Goal: Task Accomplishment & Management: Use online tool/utility

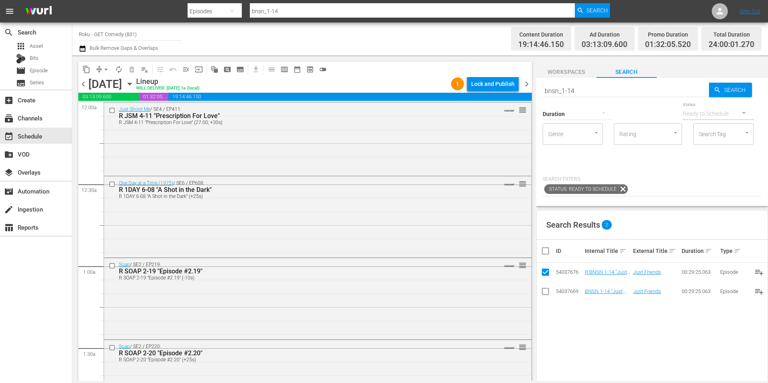
scroll to position [1446, 0]
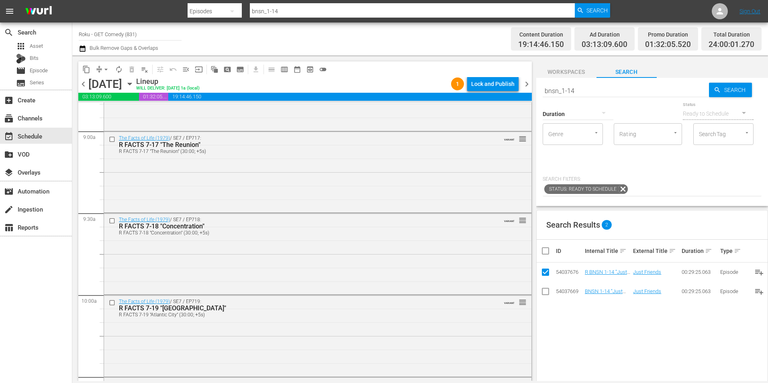
click at [134, 80] on icon "button" at bounding box center [129, 84] width 9 height 9
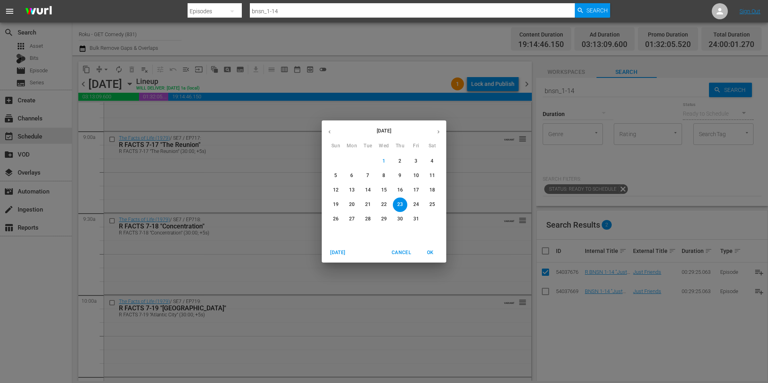
click at [414, 189] on p "17" at bounding box center [416, 190] width 6 height 7
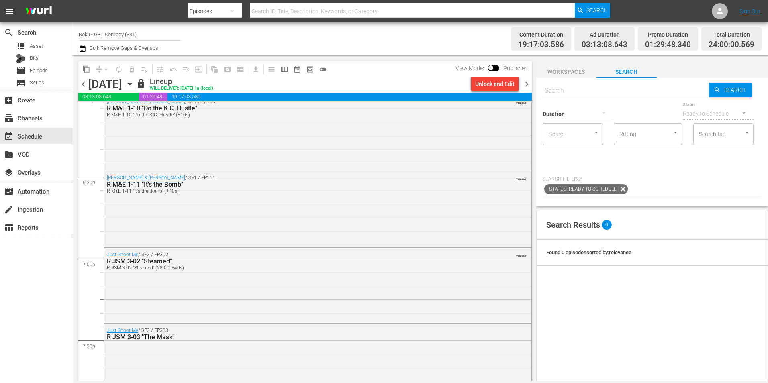
scroll to position [3012, 0]
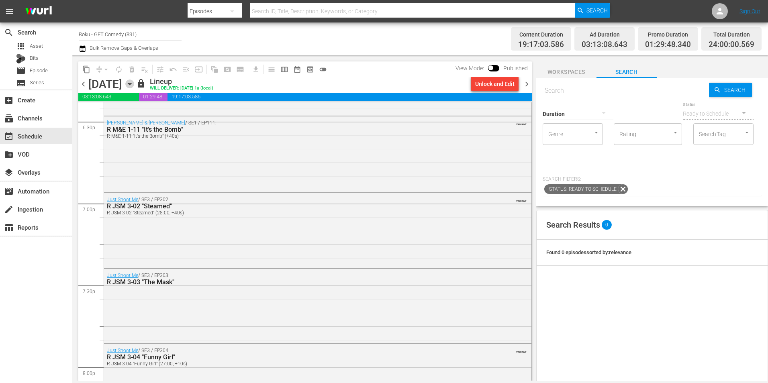
click at [134, 86] on icon "button" at bounding box center [129, 84] width 9 height 9
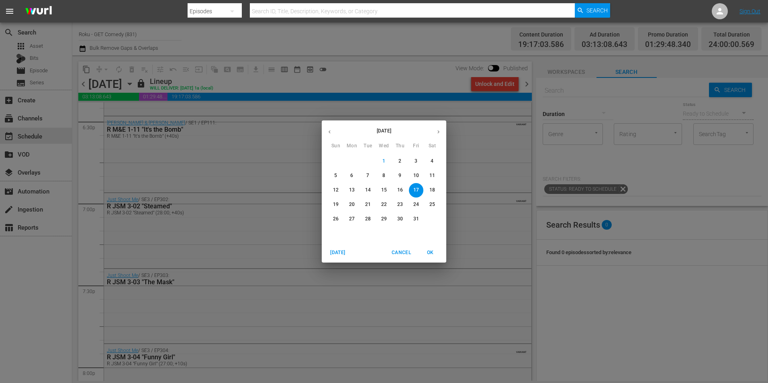
click at [403, 204] on span "23" at bounding box center [400, 204] width 14 height 7
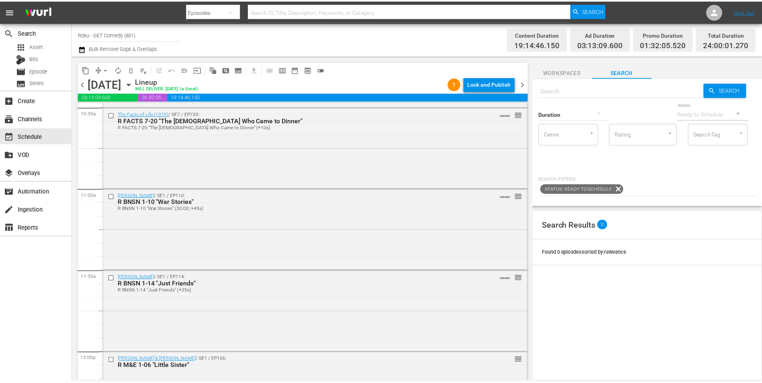
scroll to position [1726, 0]
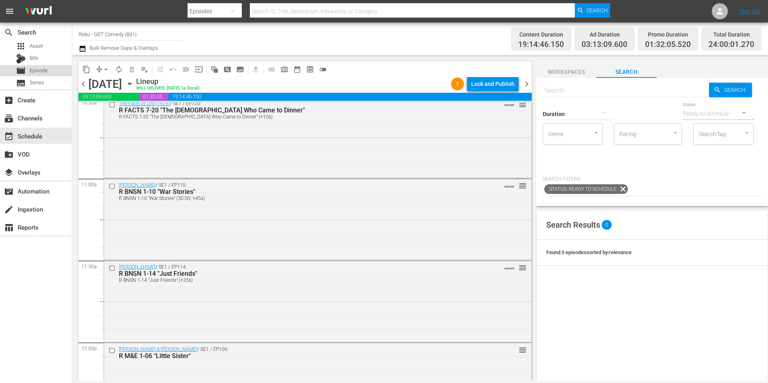
click at [40, 71] on span "Episode" at bounding box center [39, 71] width 18 height 8
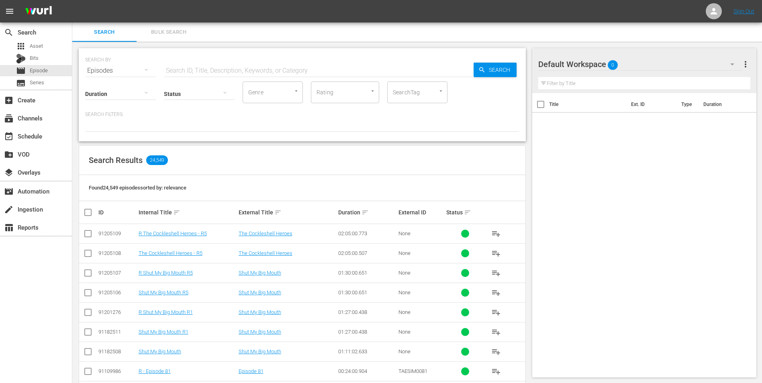
click at [656, 67] on div "Default Workspace 0" at bounding box center [640, 64] width 204 height 22
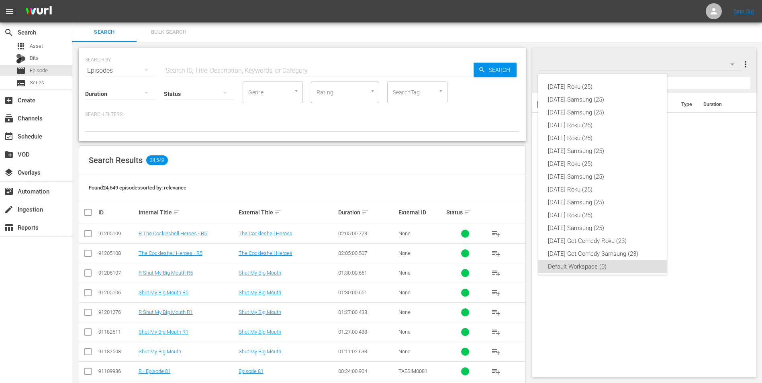
scroll to position [5, 0]
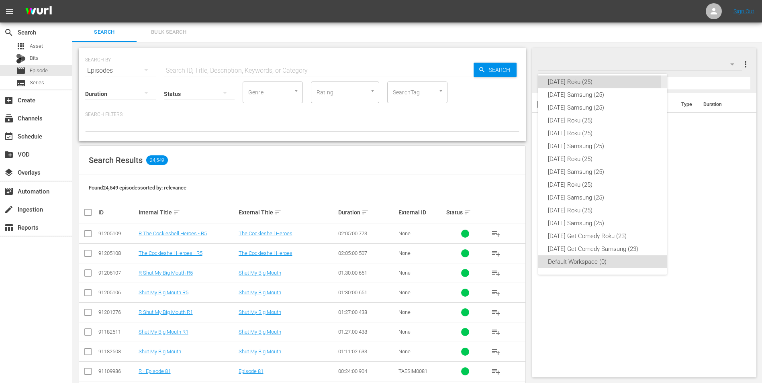
click at [589, 80] on div "Sunday Roku (25)" at bounding box center [602, 82] width 109 height 13
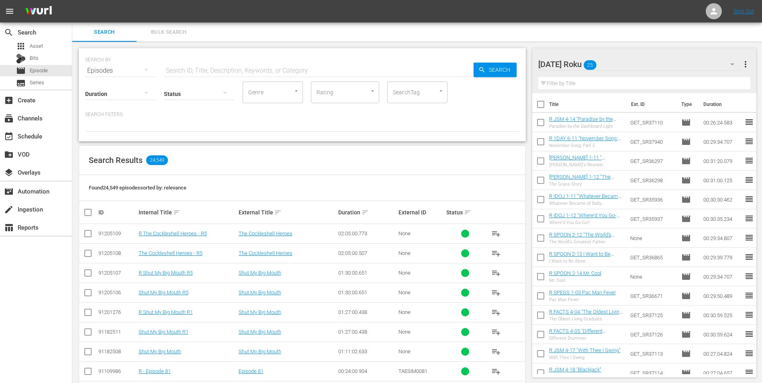
click at [541, 106] on input "checkbox" at bounding box center [540, 106] width 17 height 17
checkbox input "true"
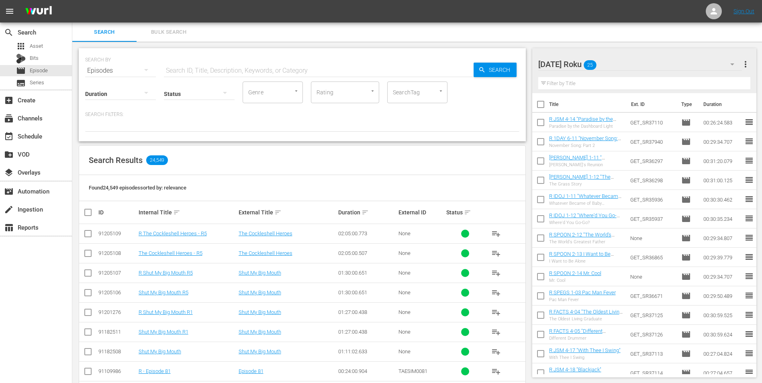
checkbox input "true"
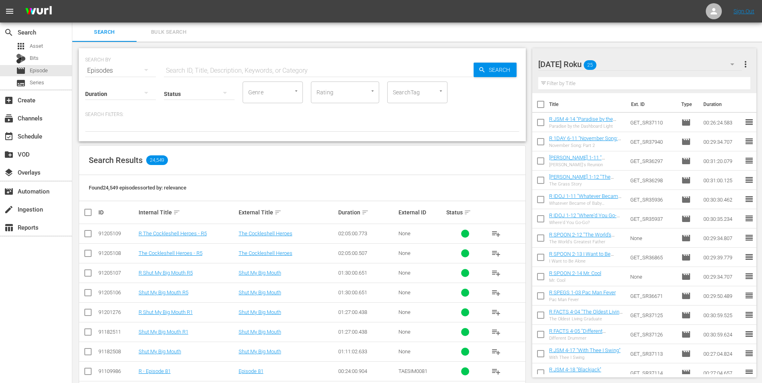
checkbox input "true"
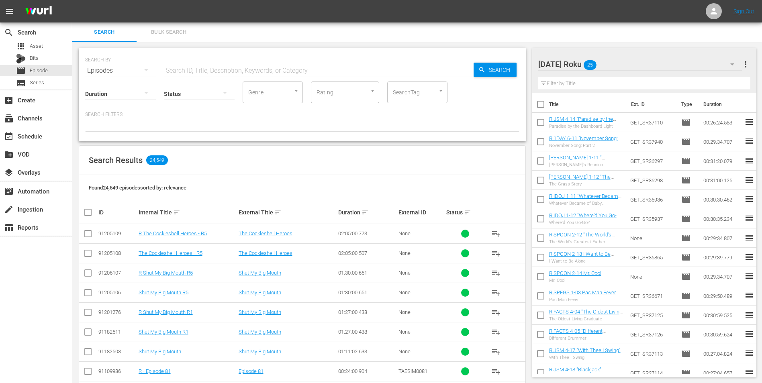
checkbox input "true"
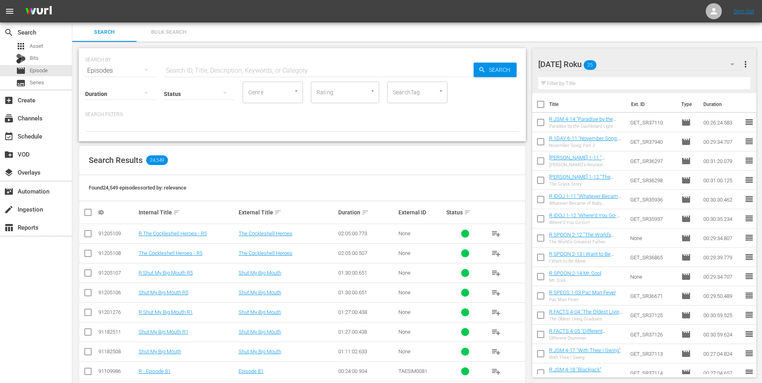
checkbox input "true"
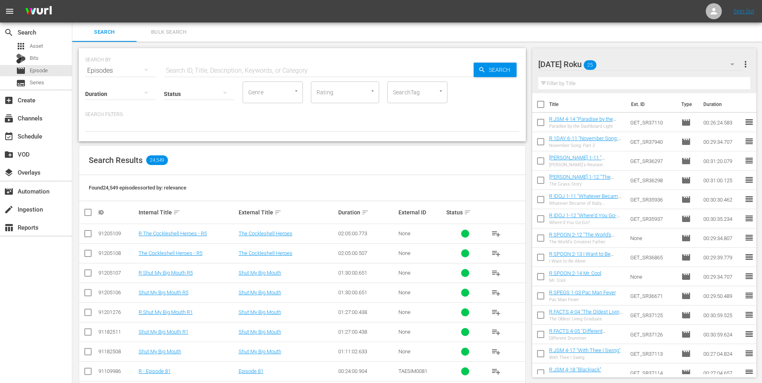
checkbox input "true"
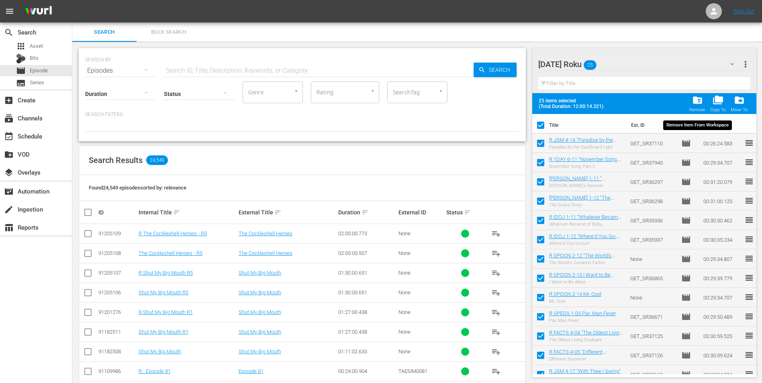
click at [696, 99] on span "folder_delete" at bounding box center [697, 100] width 11 height 11
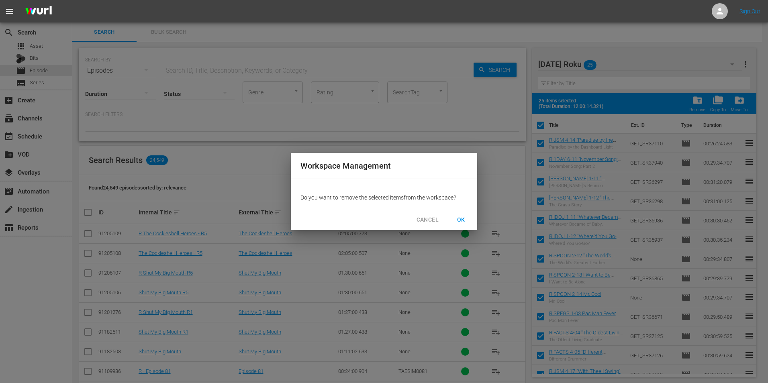
click at [462, 214] on button "OK" at bounding box center [461, 219] width 26 height 15
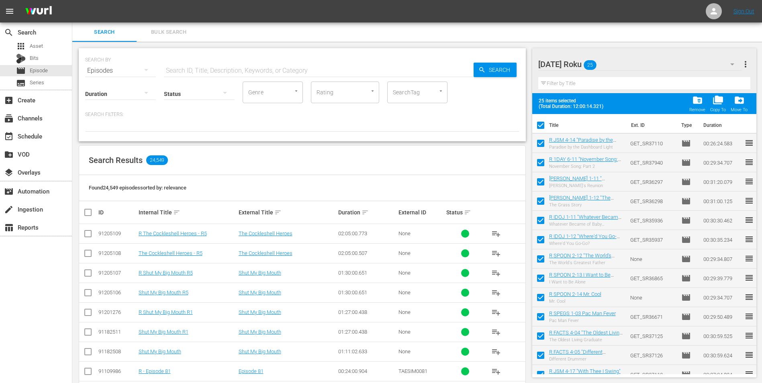
checkbox input "false"
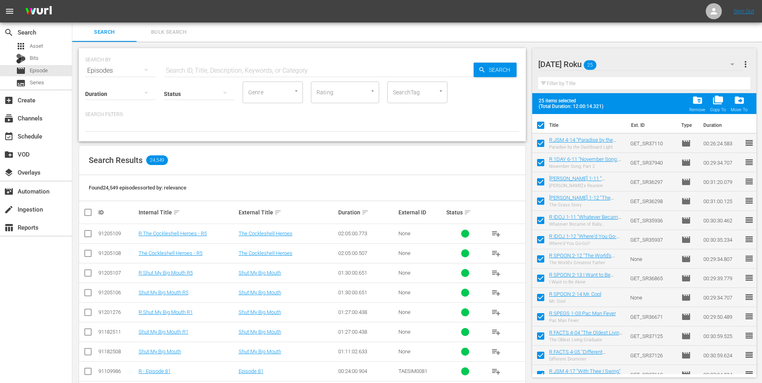
checkbox input "false"
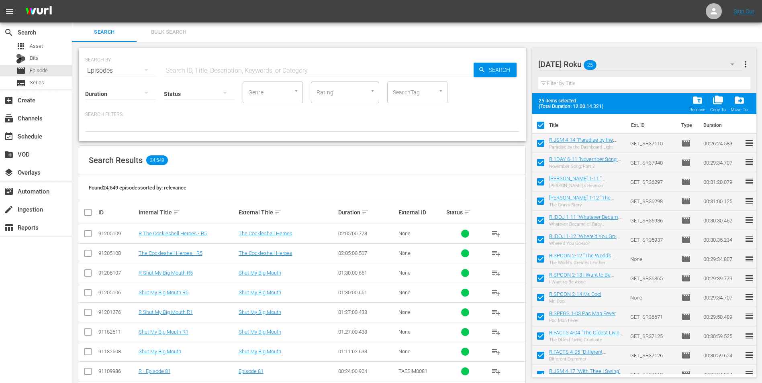
checkbox input "false"
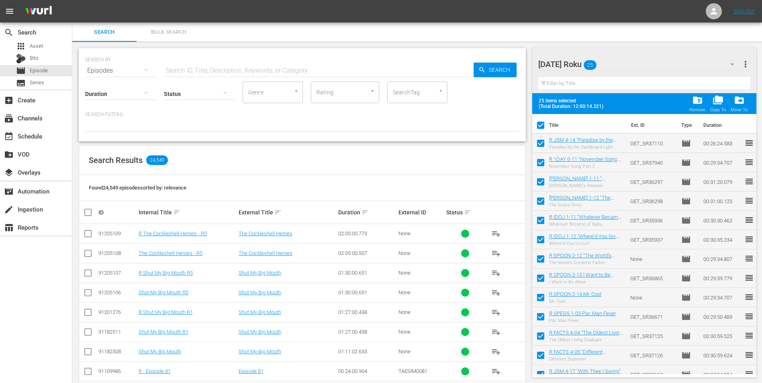
checkbox input "false"
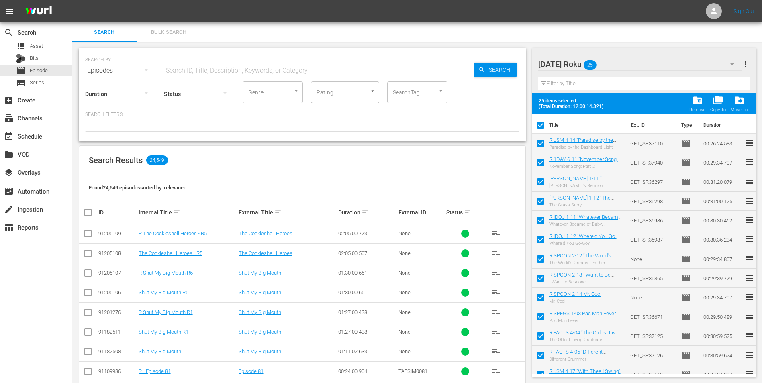
checkbox input "false"
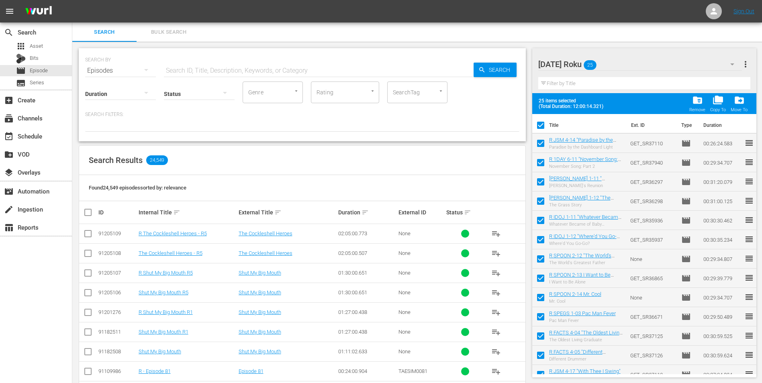
checkbox input "false"
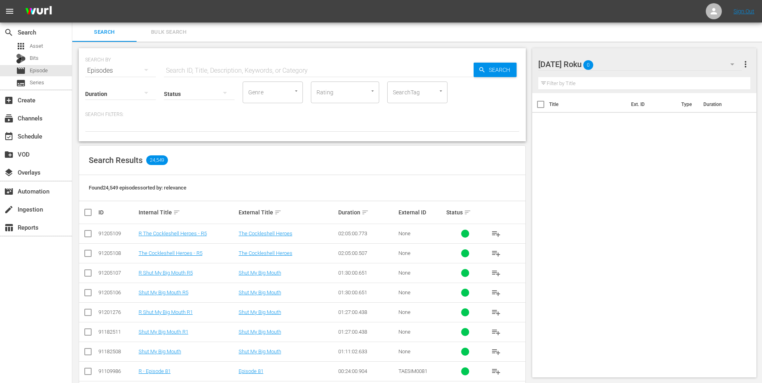
click at [643, 63] on div "Sunday Roku 0" at bounding box center [640, 64] width 204 height 22
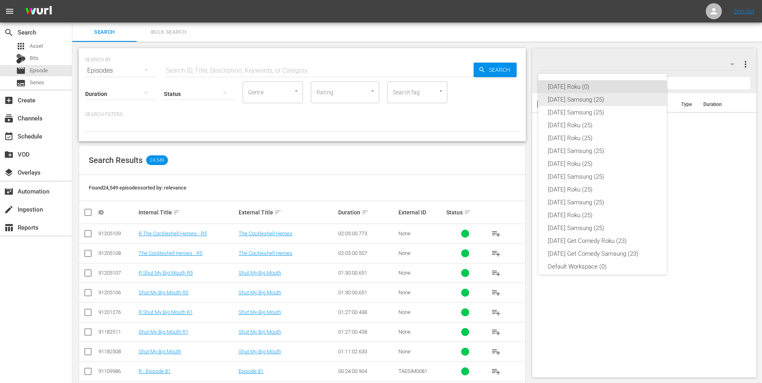
click at [586, 98] on div "Sunday Samsung (25)" at bounding box center [602, 99] width 109 height 13
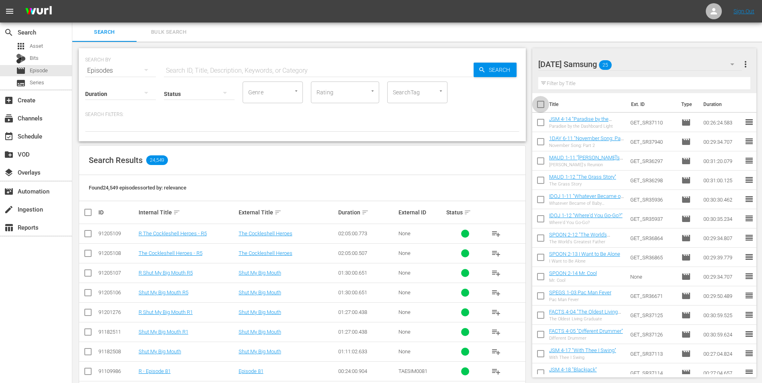
click at [541, 106] on input "checkbox" at bounding box center [540, 106] width 17 height 17
checkbox input "true"
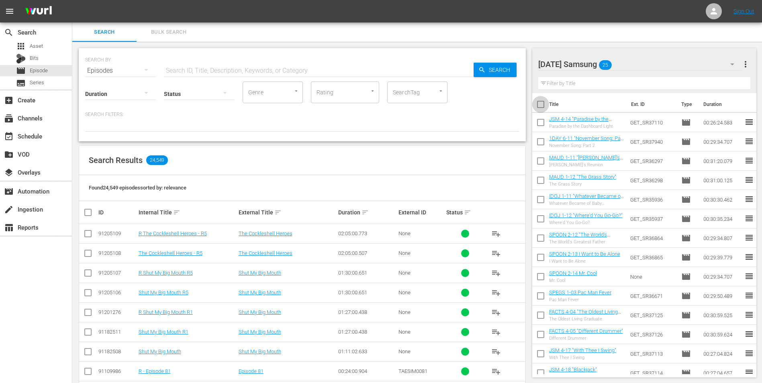
checkbox input "true"
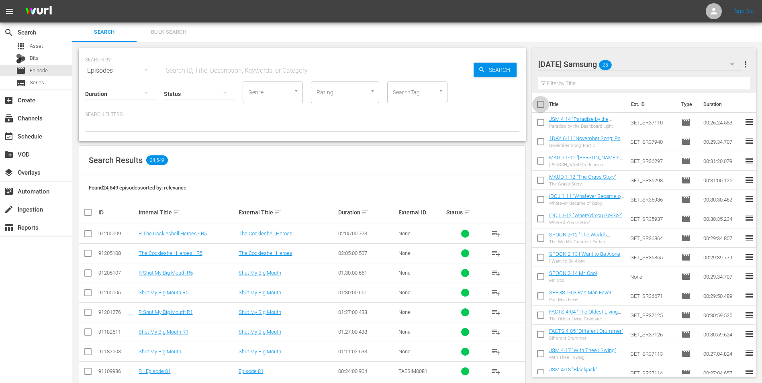
checkbox input "true"
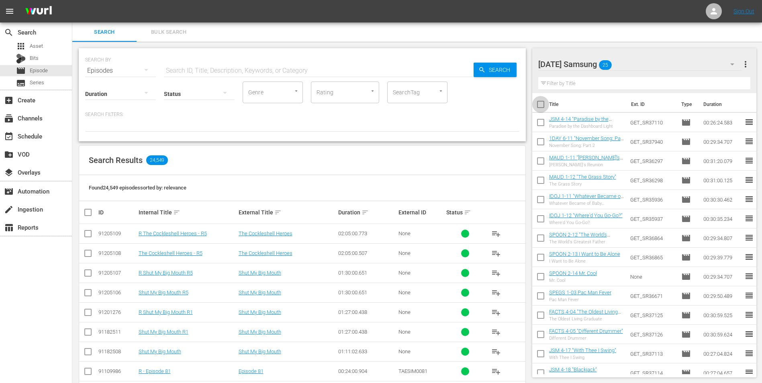
checkbox input "true"
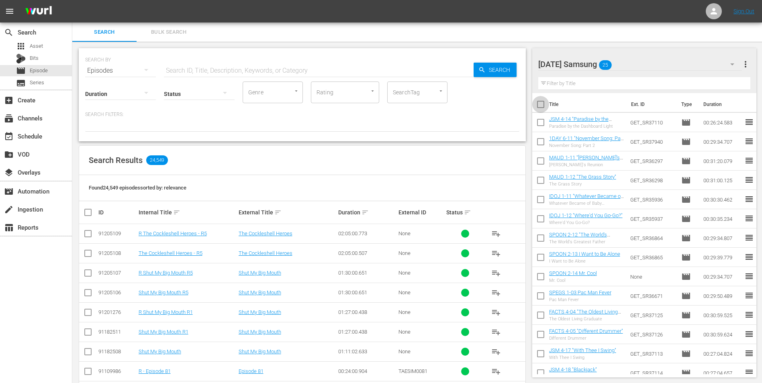
checkbox input "true"
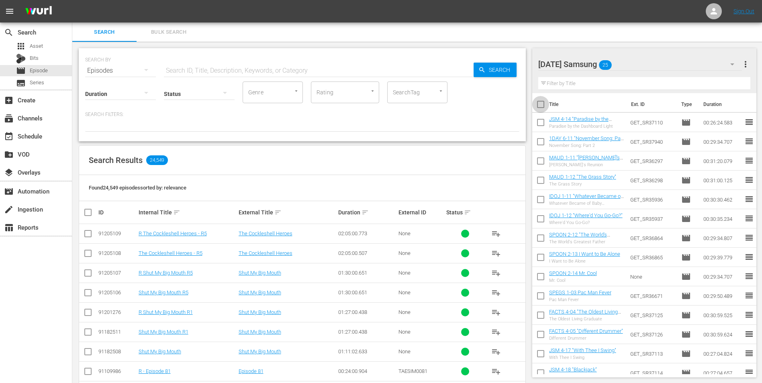
checkbox input "true"
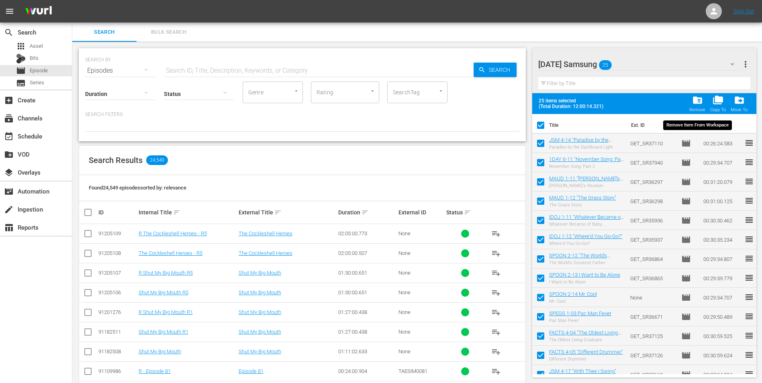
click at [692, 105] on span "folder_delete" at bounding box center [697, 100] width 11 height 11
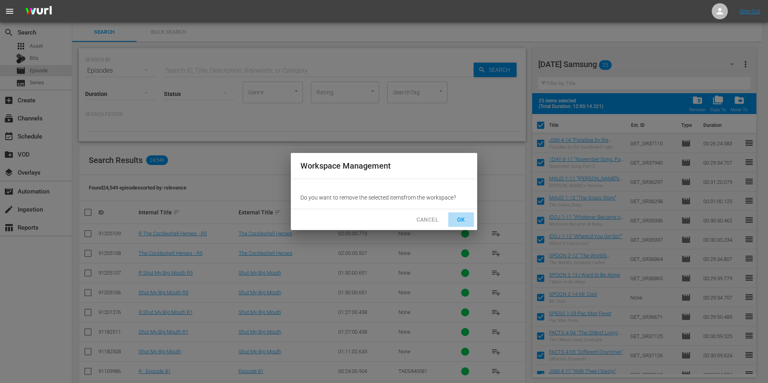
click at [460, 217] on span "OK" at bounding box center [461, 220] width 13 height 10
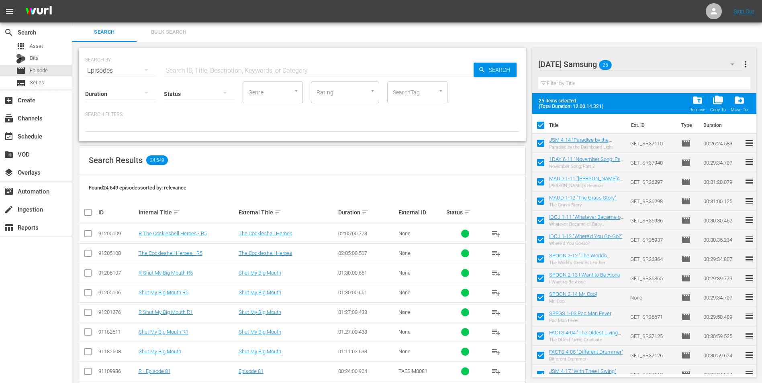
checkbox input "false"
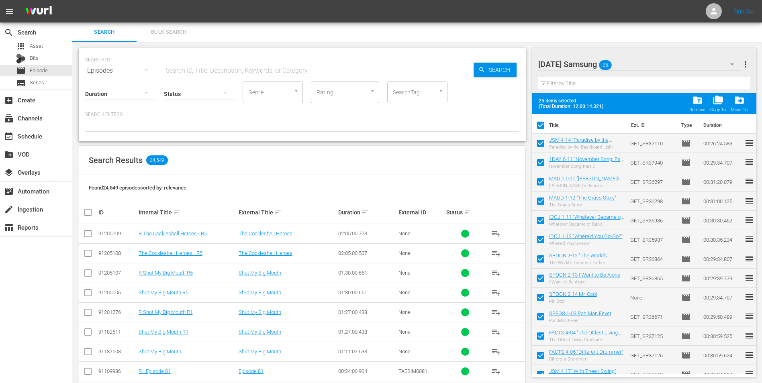
checkbox input "false"
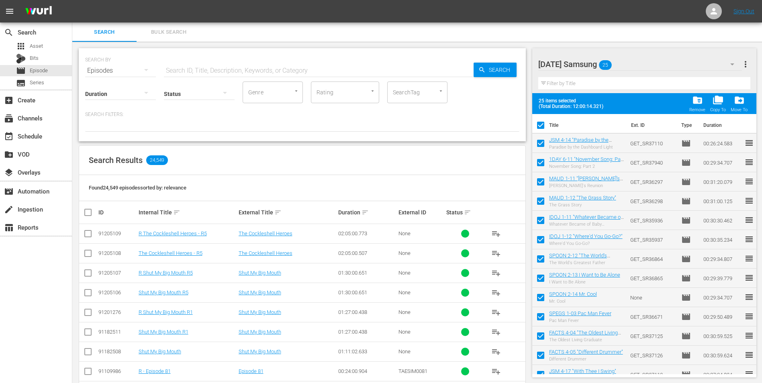
checkbox input "false"
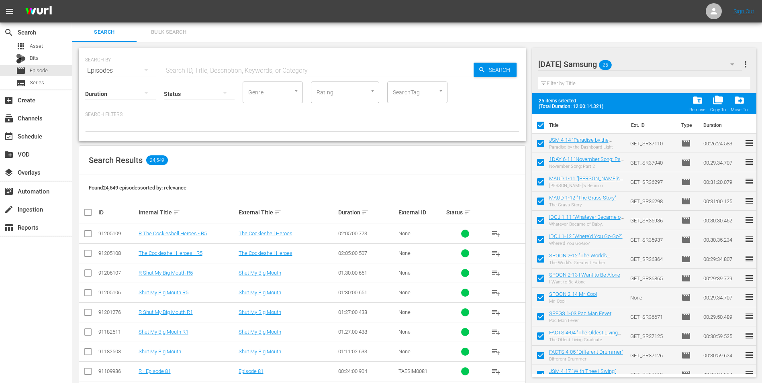
checkbox input "false"
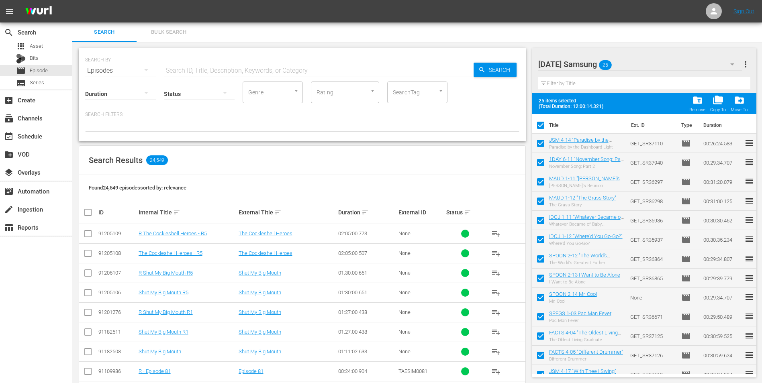
checkbox input "false"
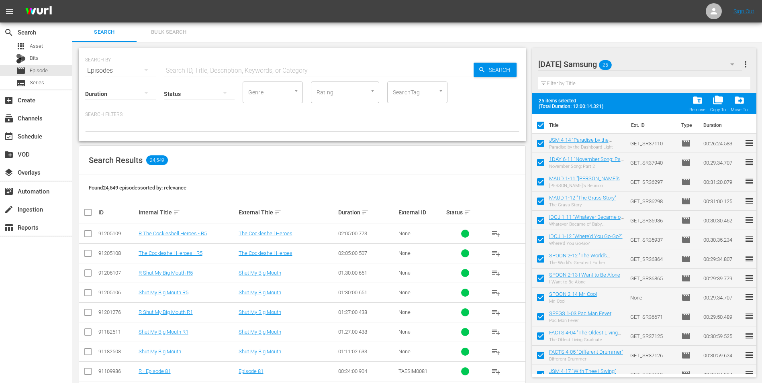
checkbox input "false"
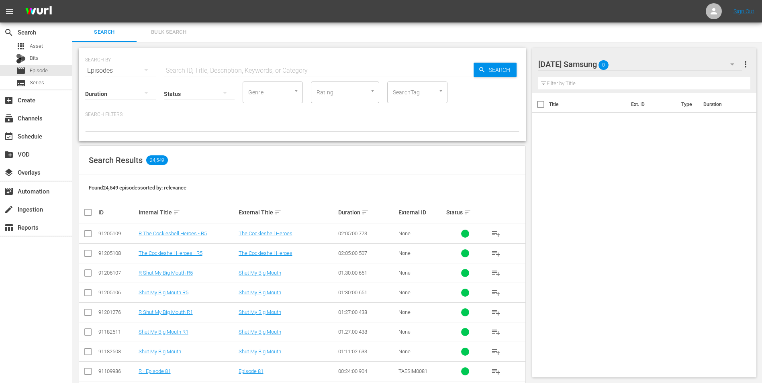
click at [635, 66] on div "Sunday Samsung 0" at bounding box center [640, 64] width 204 height 22
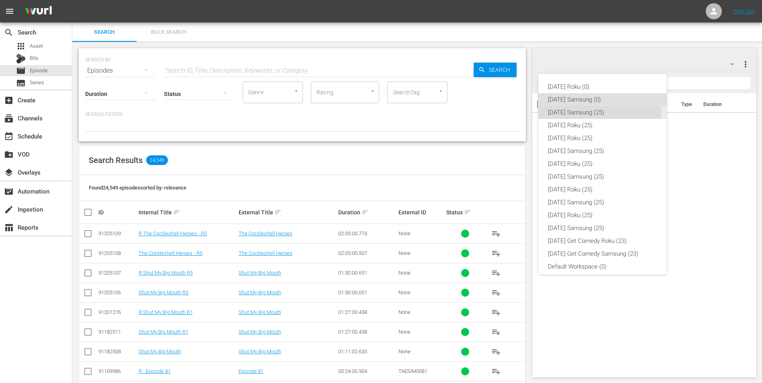
click at [586, 118] on div "Saturday Samsung (25)" at bounding box center [602, 112] width 109 height 13
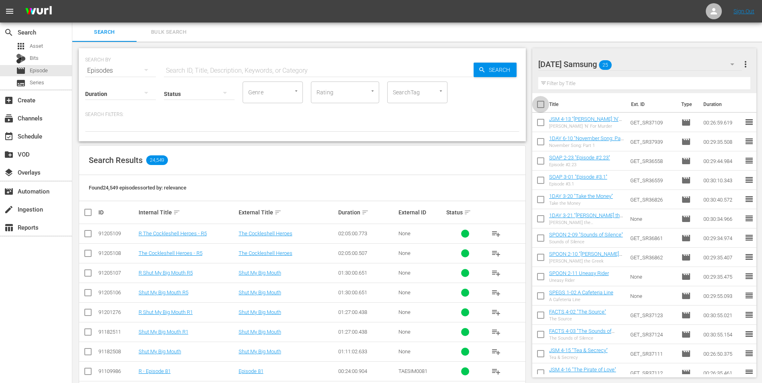
click at [542, 105] on input "checkbox" at bounding box center [540, 106] width 17 height 17
checkbox input "true"
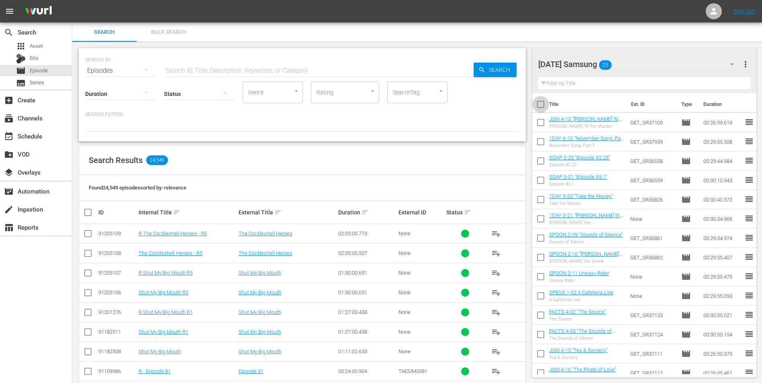
checkbox input "true"
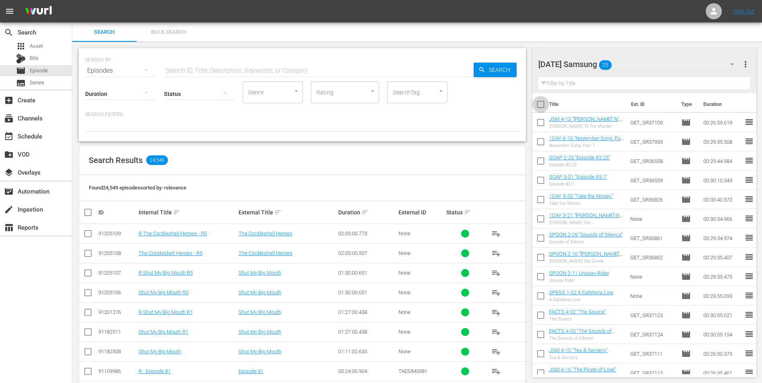
checkbox input "true"
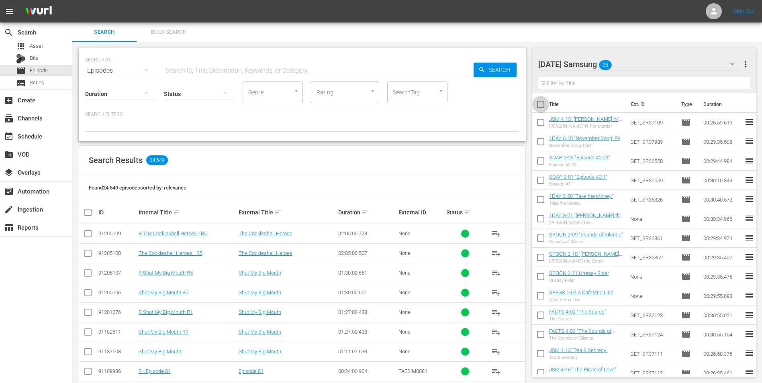
checkbox input "true"
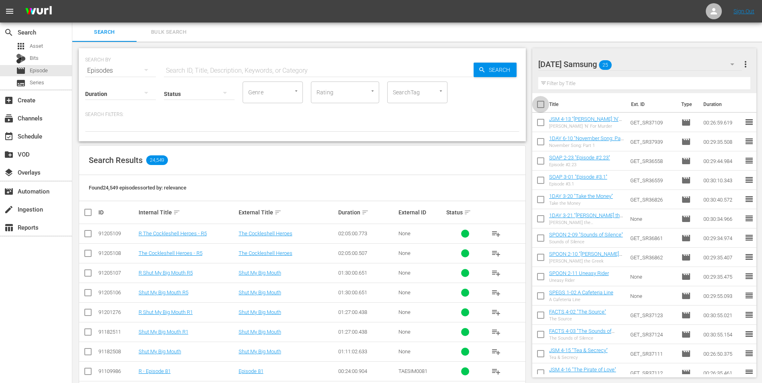
checkbox input "true"
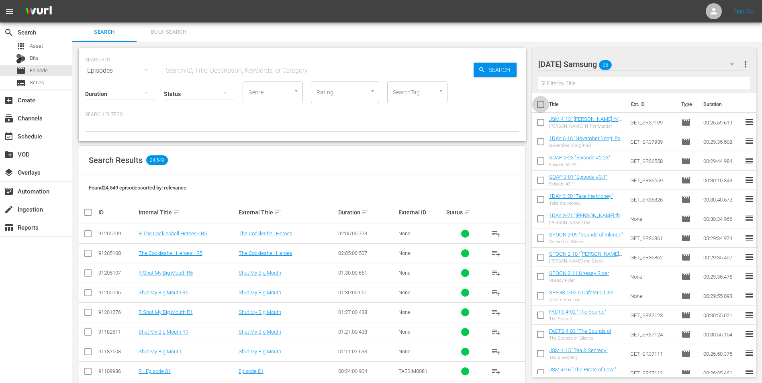
checkbox input "true"
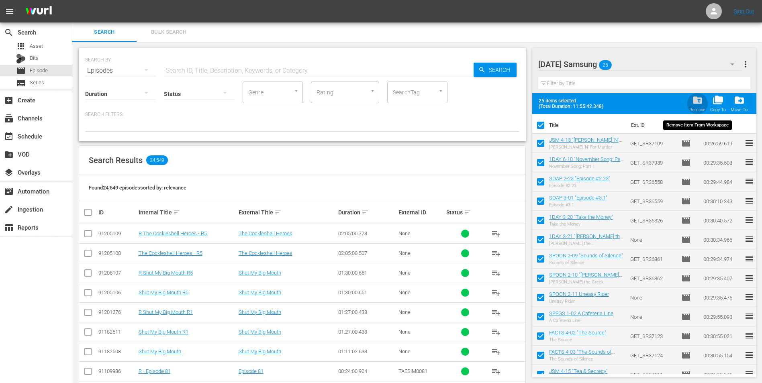
click at [699, 100] on span "folder_delete" at bounding box center [697, 100] width 11 height 11
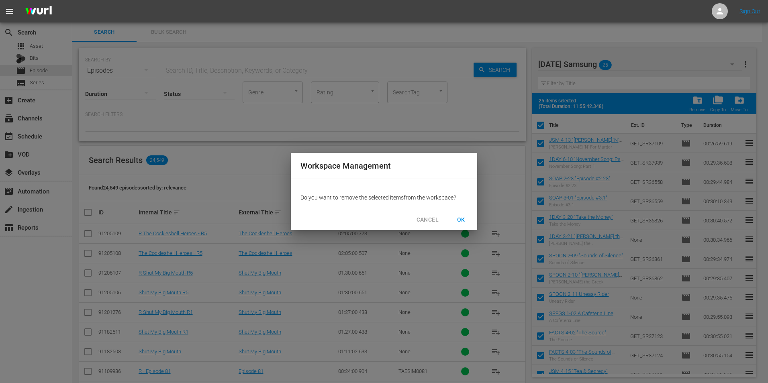
click at [460, 216] on span "OK" at bounding box center [461, 220] width 13 height 10
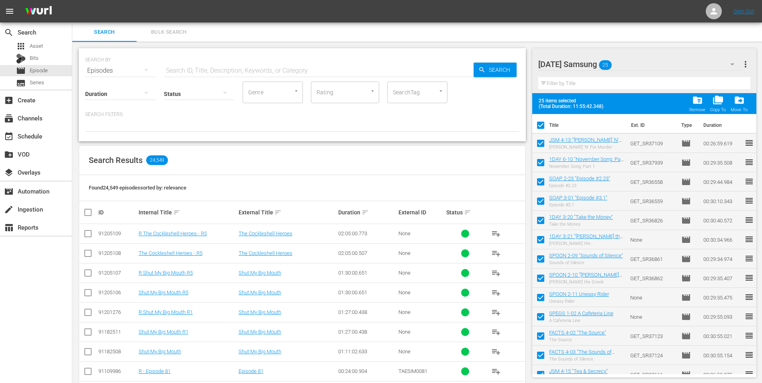
checkbox input "false"
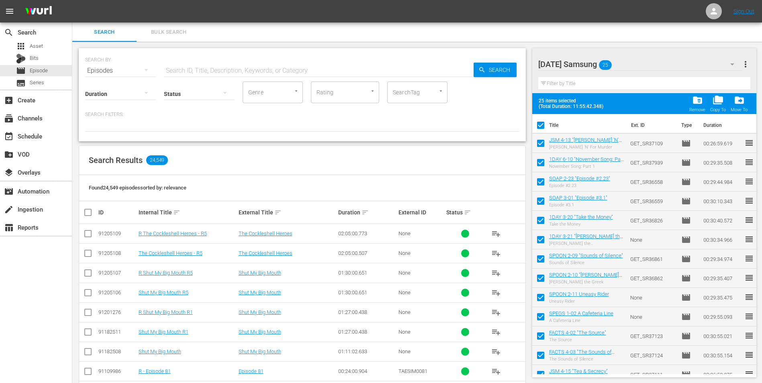
checkbox input "false"
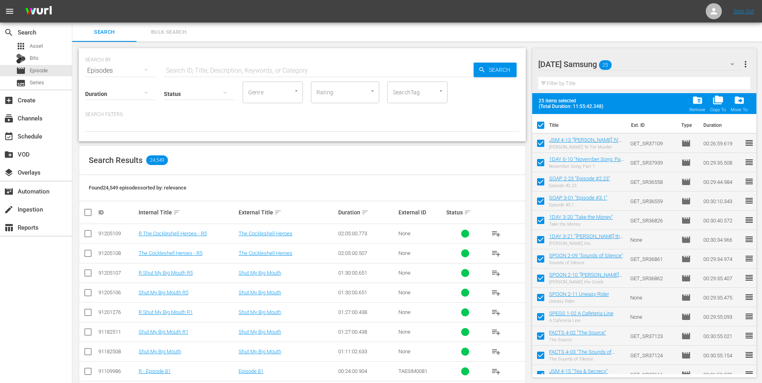
checkbox input "false"
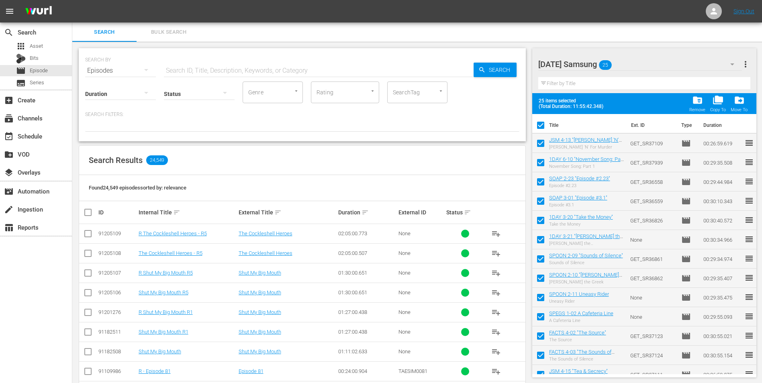
checkbox input "false"
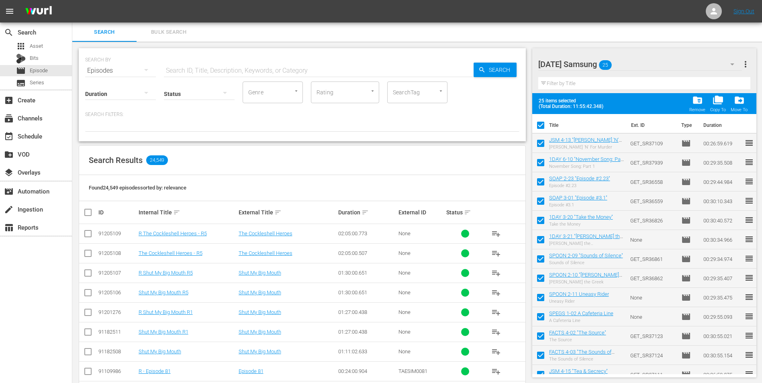
checkbox input "false"
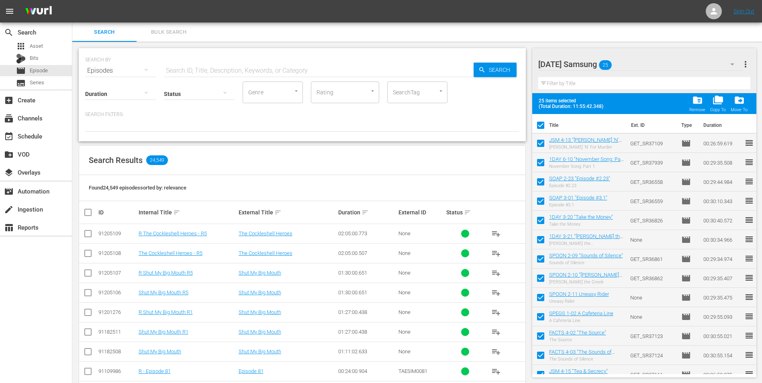
checkbox input "false"
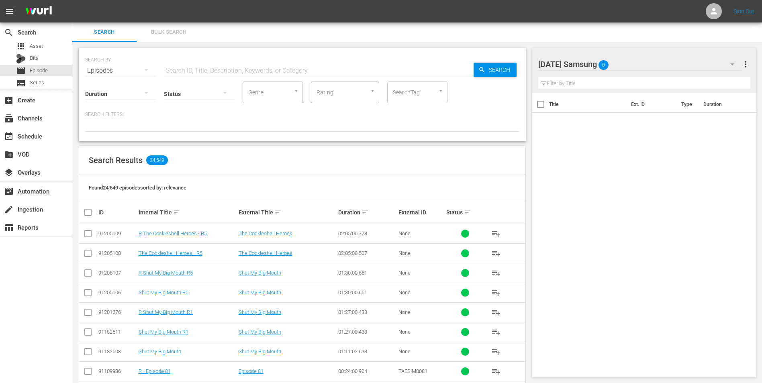
click at [638, 62] on div "Saturday Samsung 0" at bounding box center [640, 64] width 204 height 22
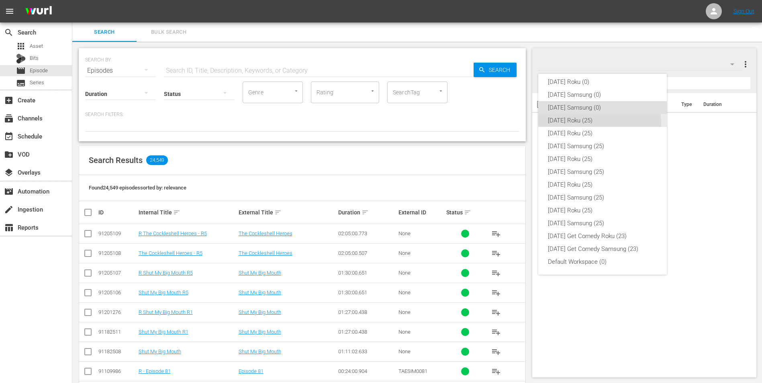
click at [580, 124] on div "Saturday Roku (25)" at bounding box center [602, 120] width 109 height 13
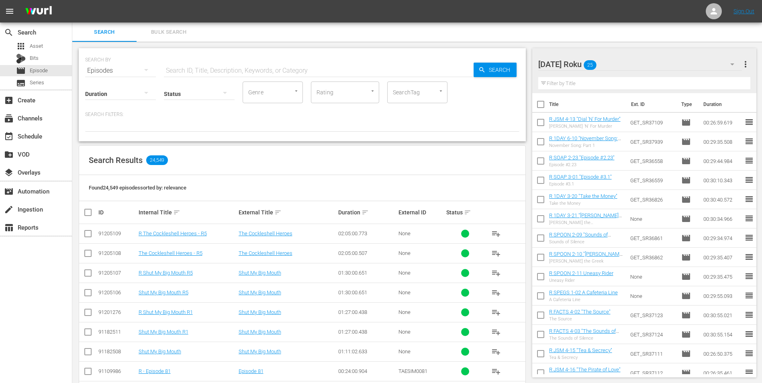
click at [541, 106] on input "checkbox" at bounding box center [540, 106] width 17 height 17
checkbox input "true"
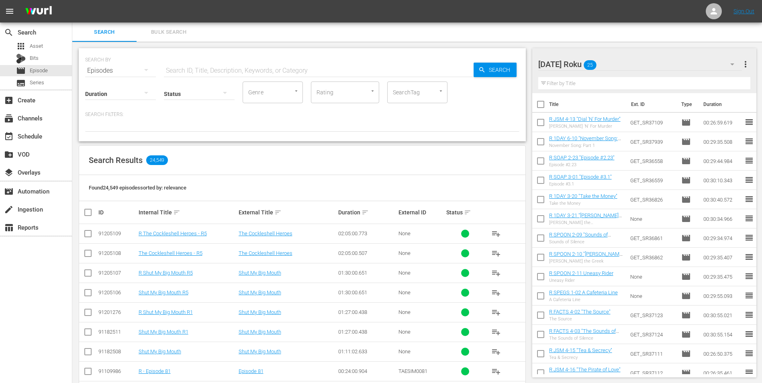
checkbox input "true"
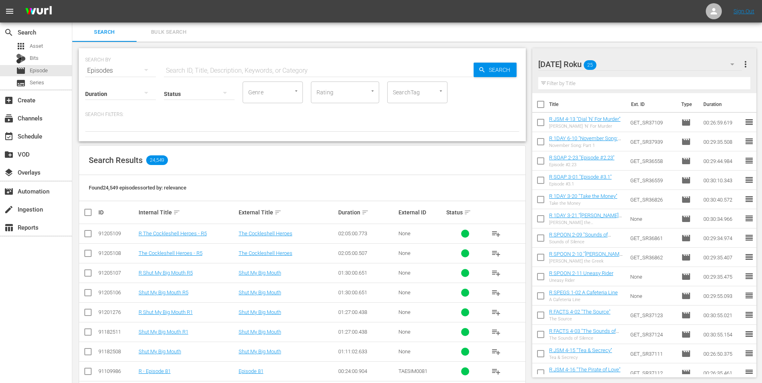
checkbox input "true"
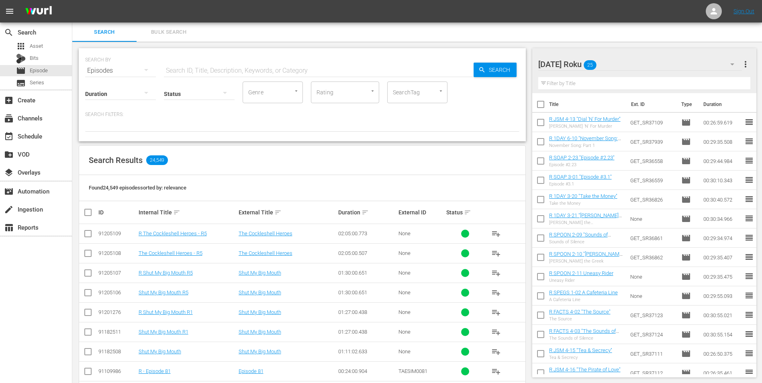
checkbox input "true"
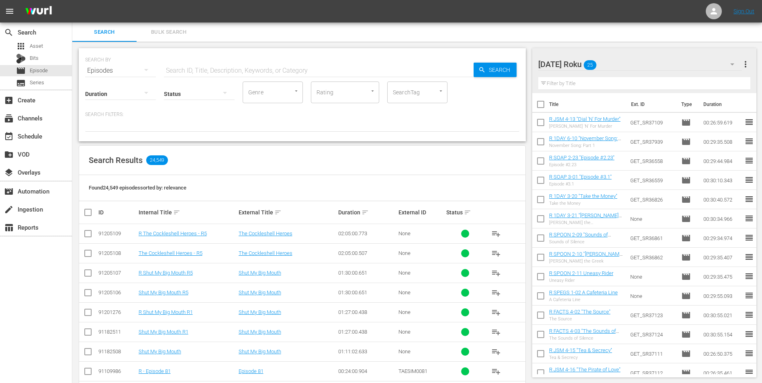
checkbox input "true"
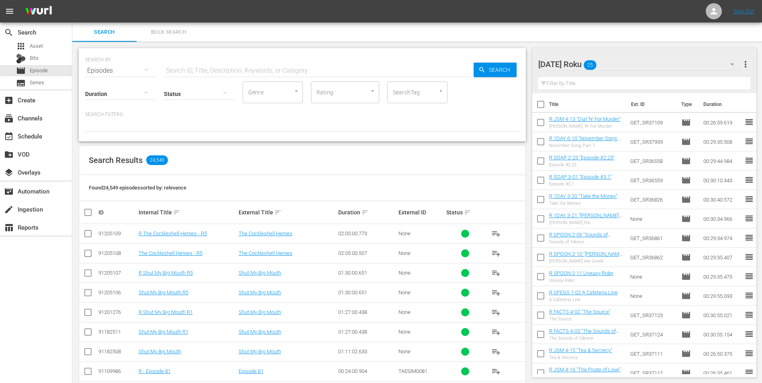
checkbox input "true"
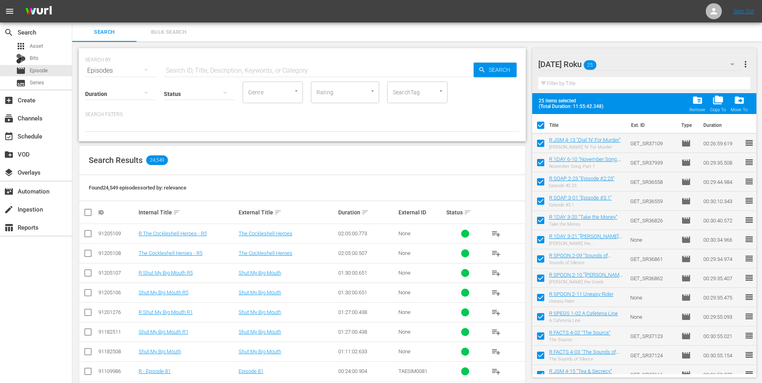
click at [705, 101] on div "folder_delete Remove" at bounding box center [697, 104] width 16 height 18
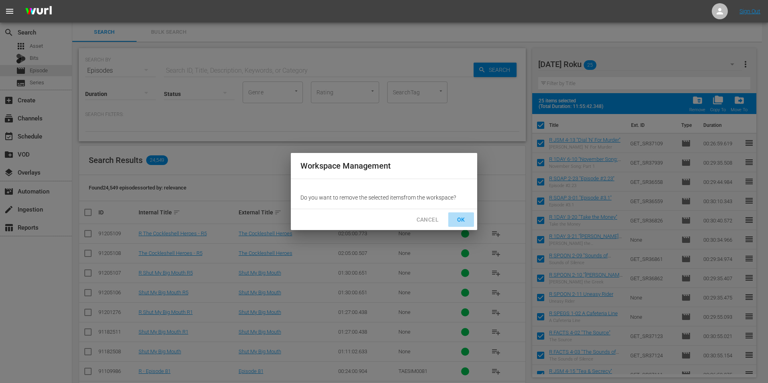
click at [463, 222] on span "OK" at bounding box center [461, 220] width 13 height 10
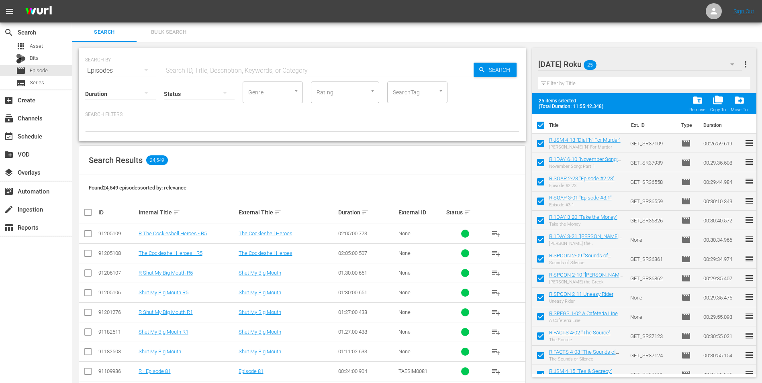
checkbox input "false"
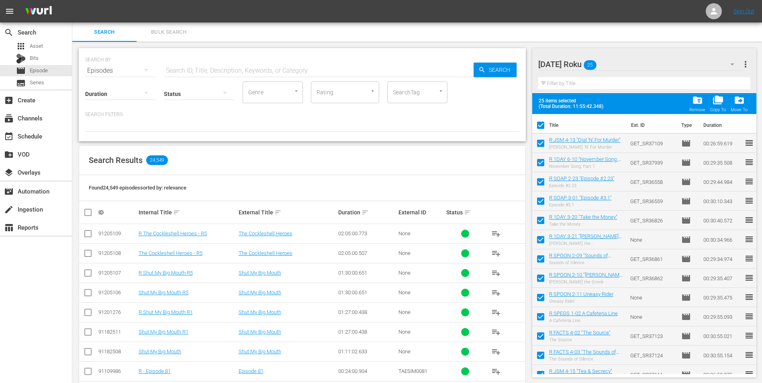
checkbox input "false"
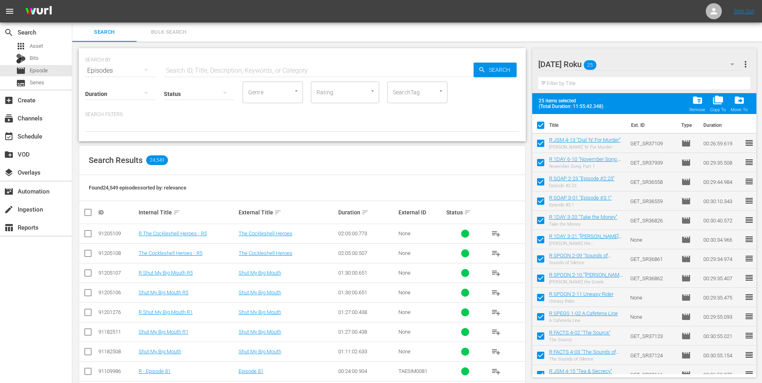
checkbox input "false"
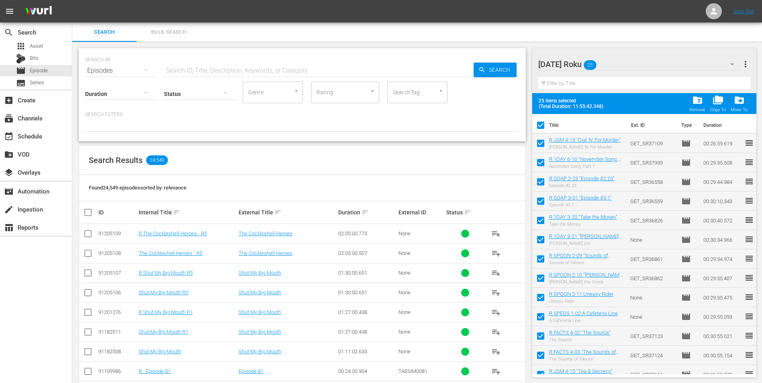
checkbox input "false"
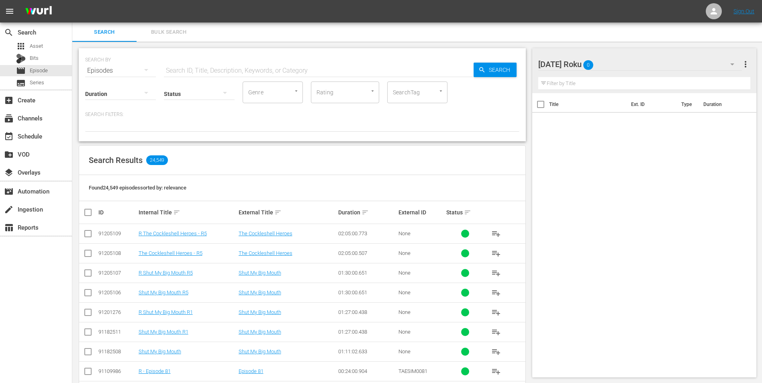
click at [622, 62] on div "Saturday Roku 0" at bounding box center [640, 64] width 204 height 22
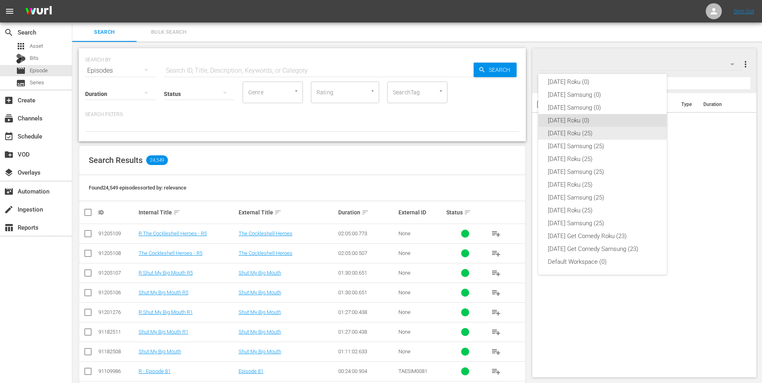
click at [571, 130] on div "Friday Roku (25)" at bounding box center [602, 133] width 109 height 13
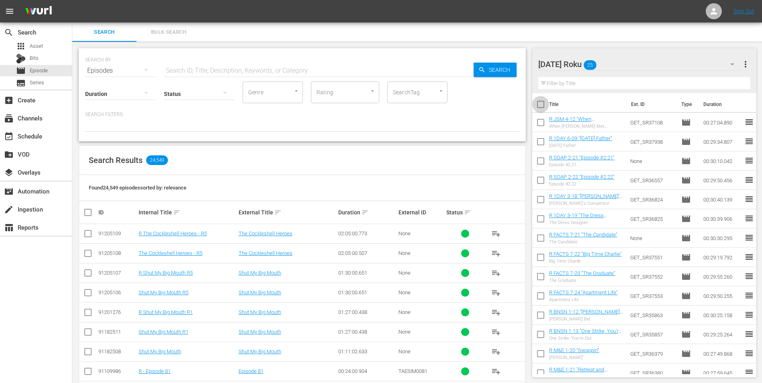
click at [541, 105] on input "checkbox" at bounding box center [540, 106] width 17 height 17
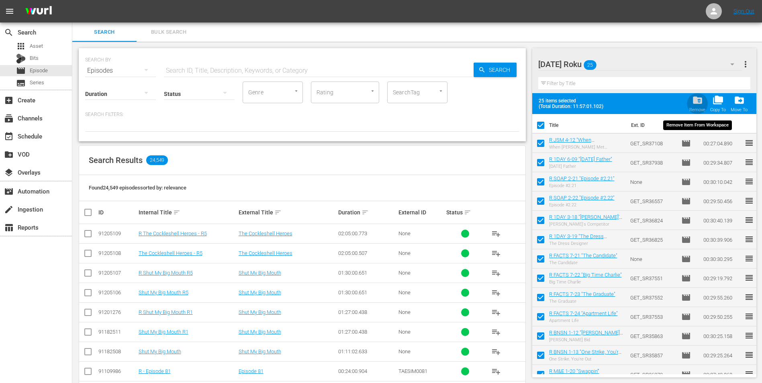
click at [694, 97] on span "folder_delete" at bounding box center [697, 100] width 11 height 11
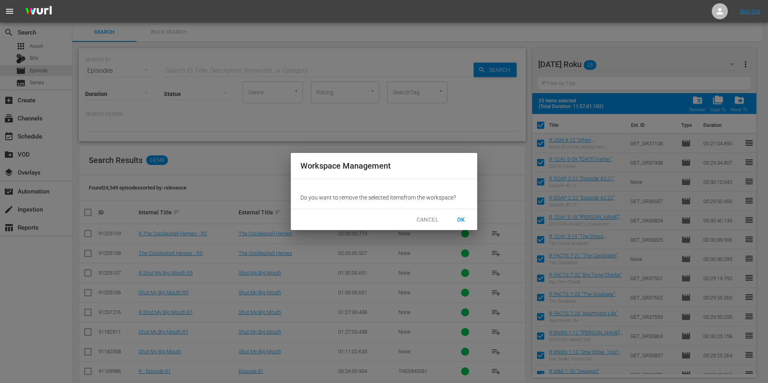
click at [460, 216] on span "OK" at bounding box center [461, 220] width 13 height 10
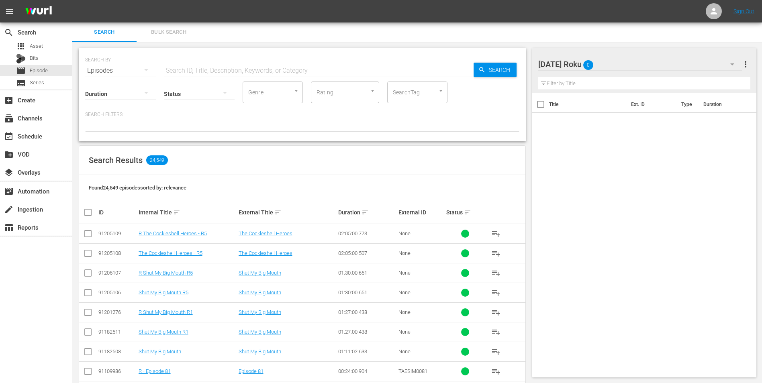
click at [611, 65] on div "Friday Roku 0" at bounding box center [640, 64] width 204 height 22
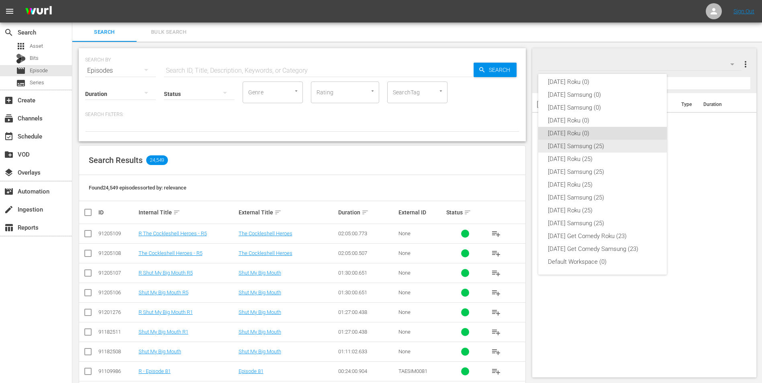
click at [573, 147] on div "Friday Samsung (25)" at bounding box center [602, 146] width 109 height 13
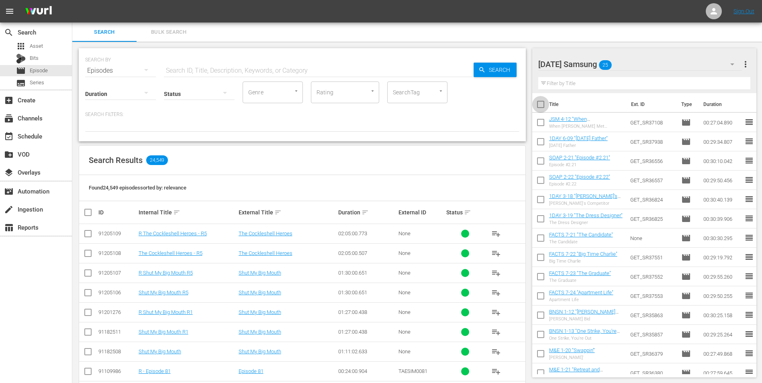
click at [540, 104] on input "checkbox" at bounding box center [540, 106] width 17 height 17
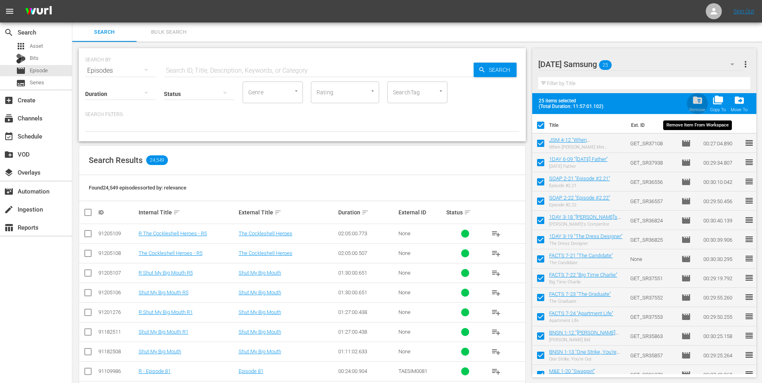
click at [692, 102] on span "folder_delete" at bounding box center [697, 100] width 11 height 11
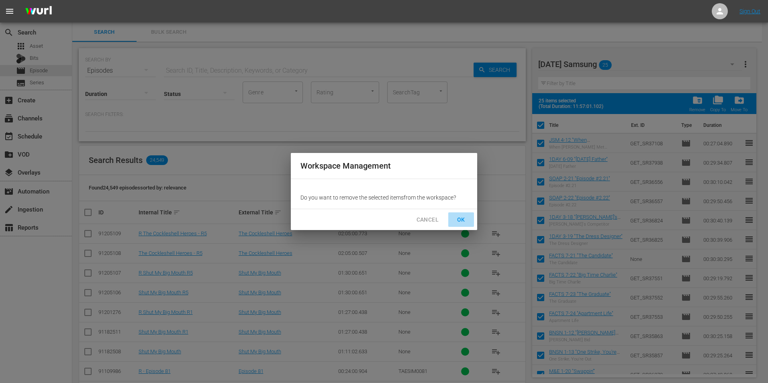
click at [455, 216] on span "OK" at bounding box center [461, 220] width 13 height 10
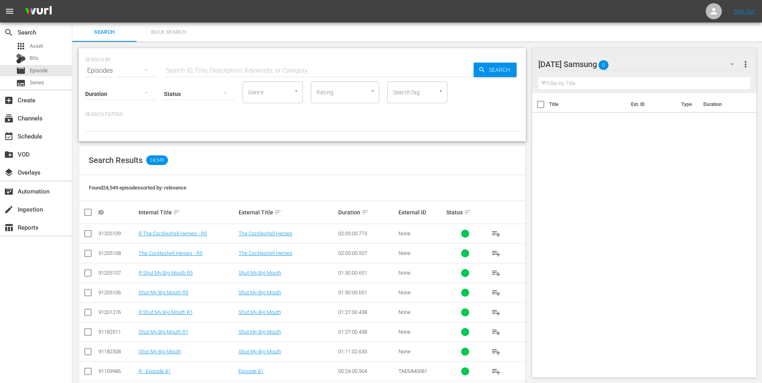
click at [617, 67] on div at bounding box center [578, 65] width 80 height 20
click at [637, 40] on div "Search Bulk Search" at bounding box center [417, 31] width 690 height 19
click at [638, 61] on div "Friday Samsung 0" at bounding box center [640, 64] width 204 height 22
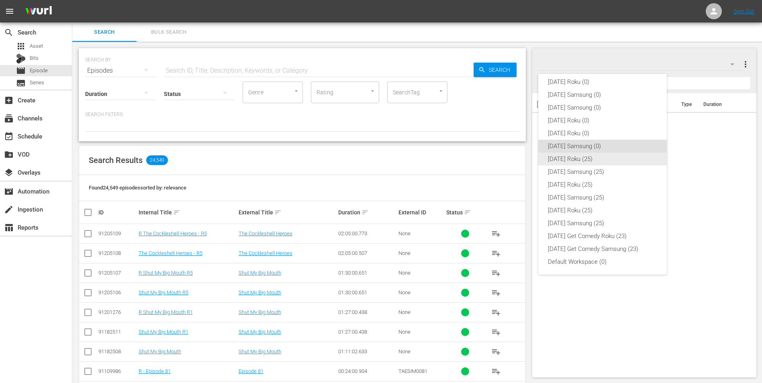
click at [573, 160] on div "Thursday Roku (25)" at bounding box center [602, 159] width 109 height 13
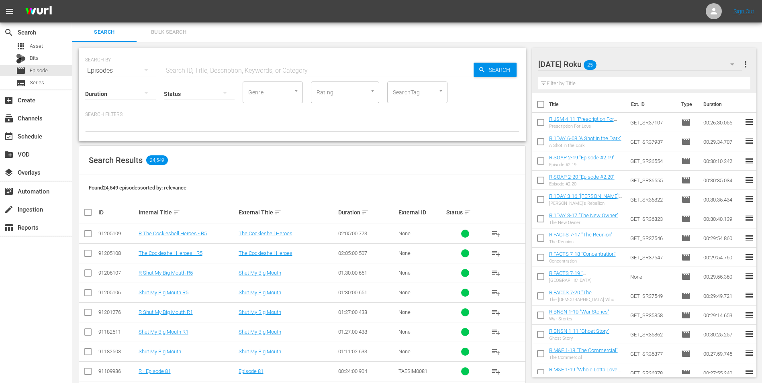
click at [541, 104] on input "checkbox" at bounding box center [540, 106] width 17 height 17
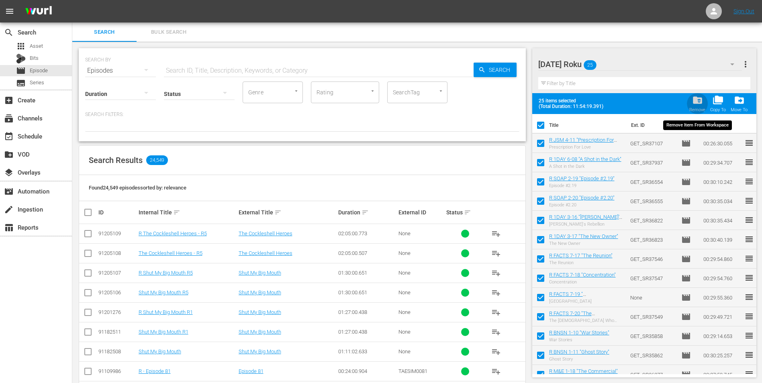
click at [701, 100] on span "folder_delete" at bounding box center [697, 100] width 11 height 11
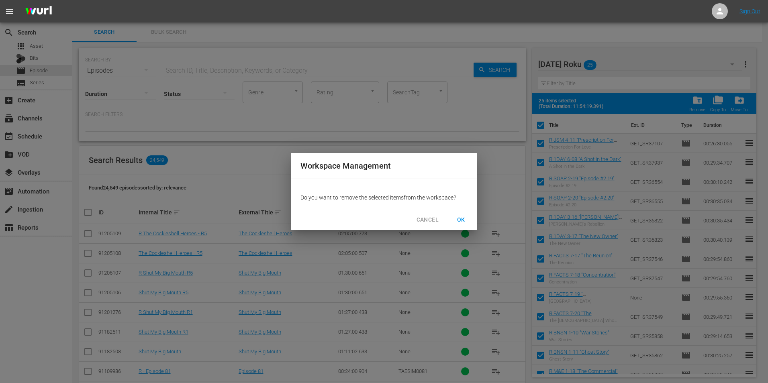
click at [461, 224] on span "OK" at bounding box center [461, 220] width 13 height 10
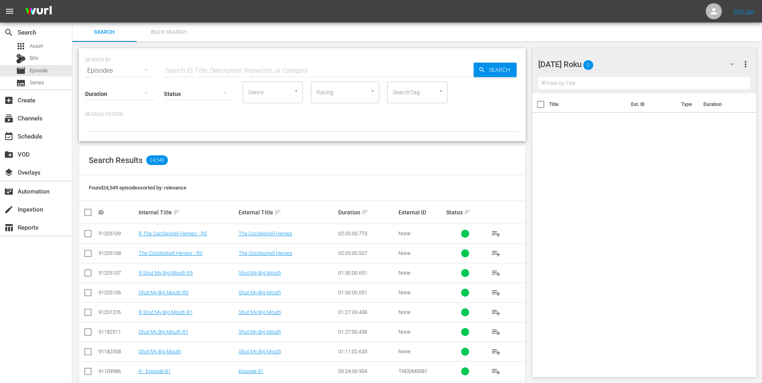
click at [640, 67] on div "Thursday Roku 0" at bounding box center [640, 64] width 204 height 22
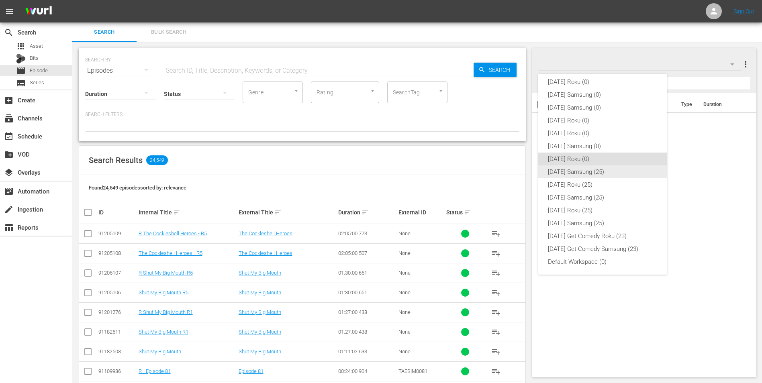
click at [590, 174] on div "Thursday Samsung (25)" at bounding box center [602, 171] width 109 height 13
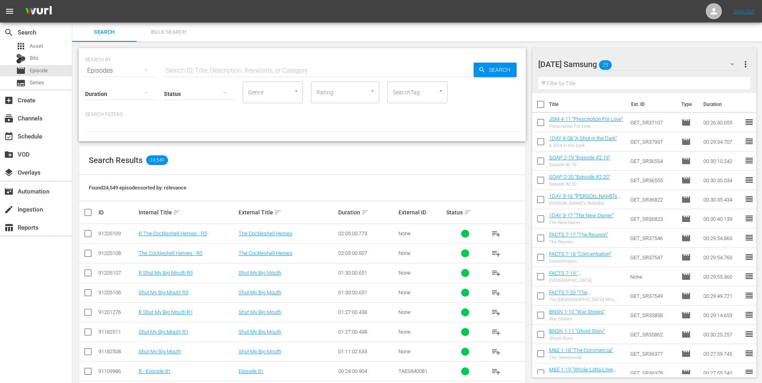
click at [540, 105] on input "checkbox" at bounding box center [540, 106] width 17 height 17
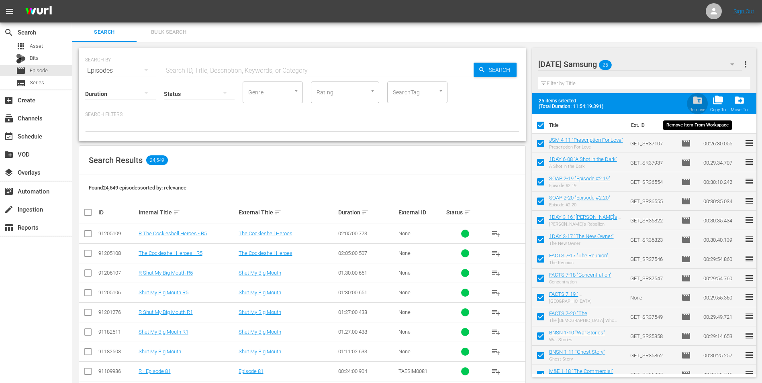
click at [696, 105] on span "folder_delete" at bounding box center [697, 100] width 11 height 11
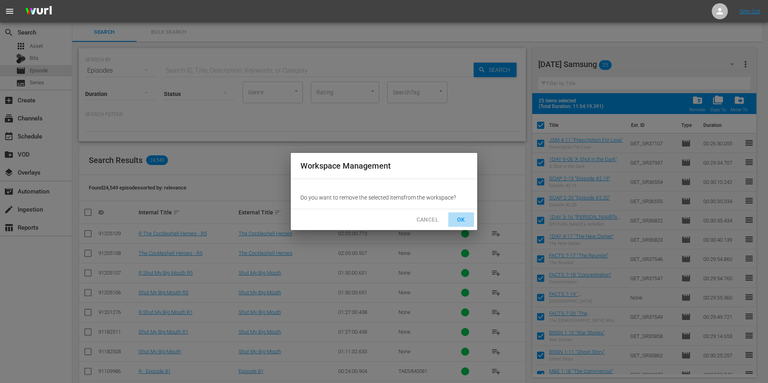
click at [461, 221] on span "OK" at bounding box center [461, 220] width 13 height 10
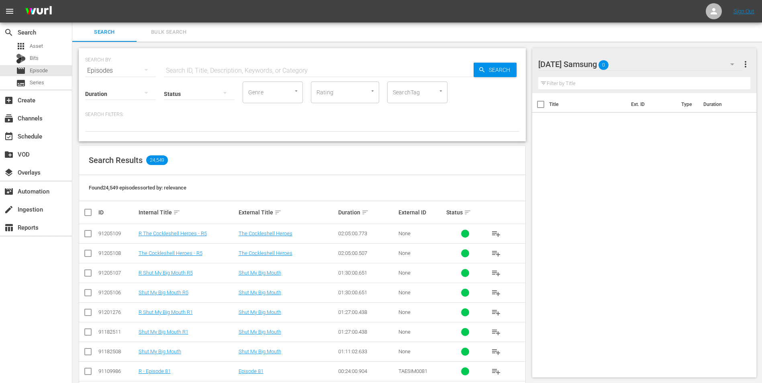
click at [630, 65] on div "Thursday Samsung 0" at bounding box center [640, 64] width 204 height 22
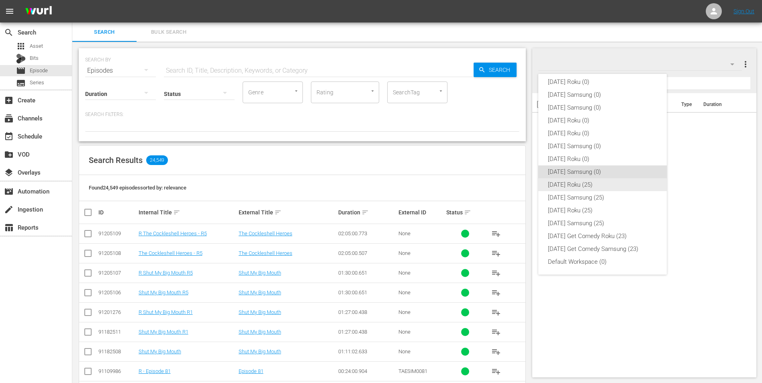
click at [582, 185] on div "Wednesday Roku (25)" at bounding box center [602, 184] width 109 height 13
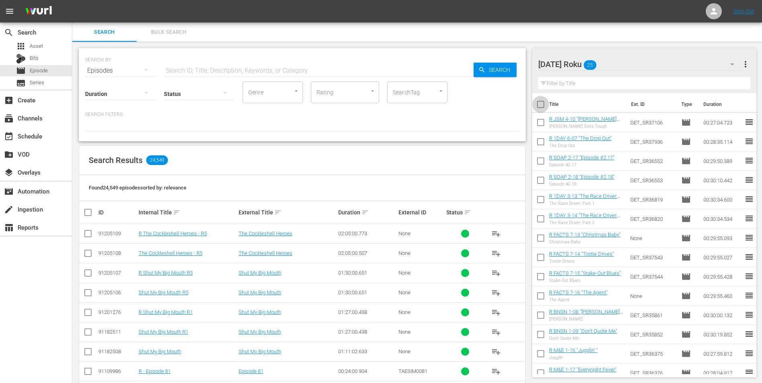
click at [539, 103] on input "checkbox" at bounding box center [540, 106] width 17 height 17
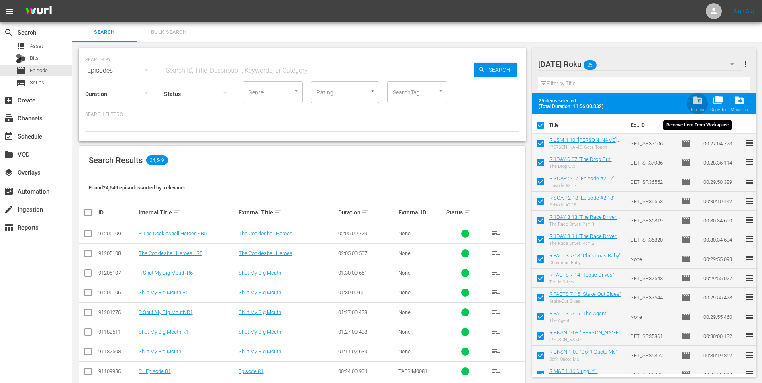
click at [697, 104] on span "folder_delete" at bounding box center [697, 100] width 11 height 11
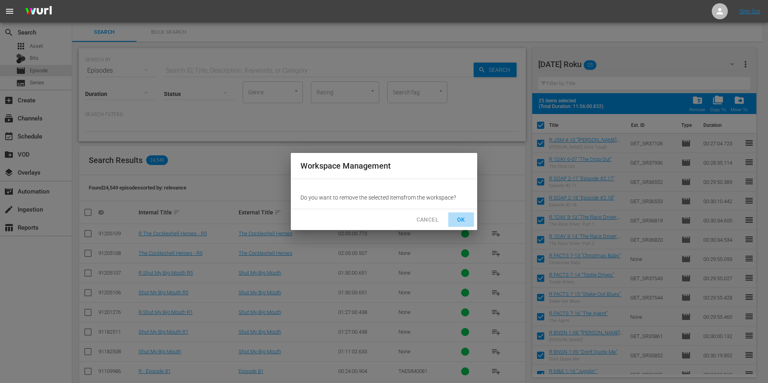
drag, startPoint x: 461, startPoint y: 218, endPoint x: 526, endPoint y: 159, distance: 86.7
click at [461, 217] on span "OK" at bounding box center [461, 220] width 13 height 10
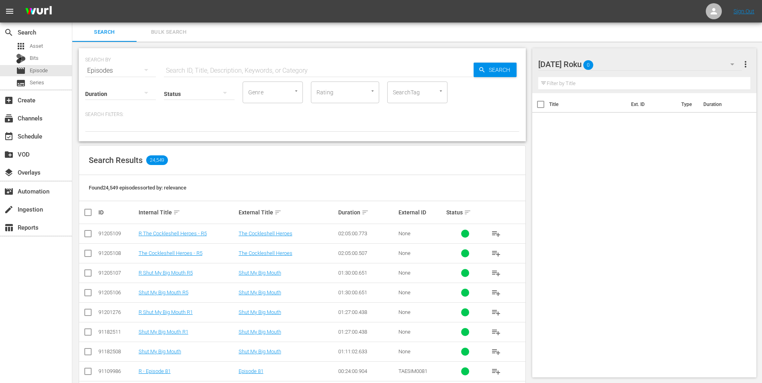
click at [648, 67] on div "Wednesday Roku 0" at bounding box center [640, 64] width 204 height 22
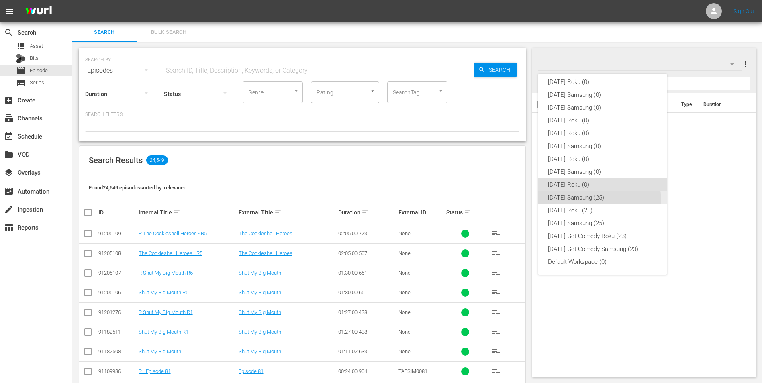
click at [593, 201] on div "Wednesday Samsung (25)" at bounding box center [602, 197] width 109 height 13
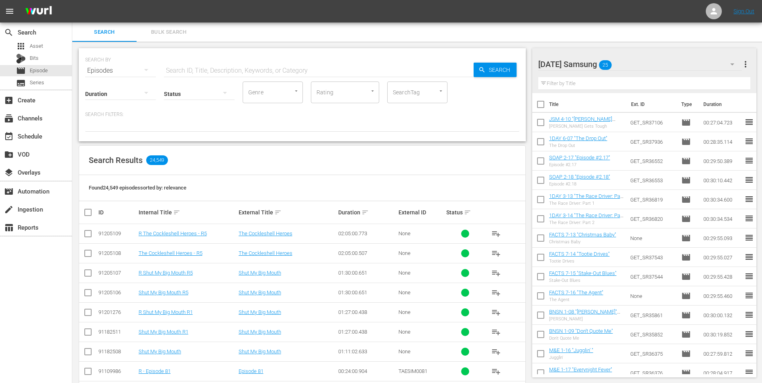
click at [536, 106] on input "checkbox" at bounding box center [540, 106] width 17 height 17
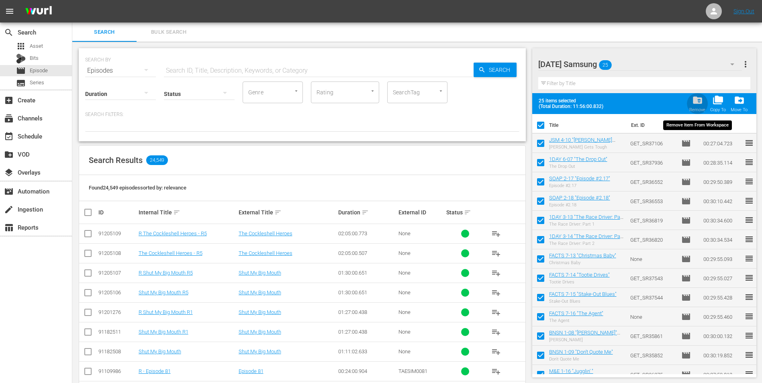
click at [697, 100] on span "folder_delete" at bounding box center [697, 100] width 11 height 11
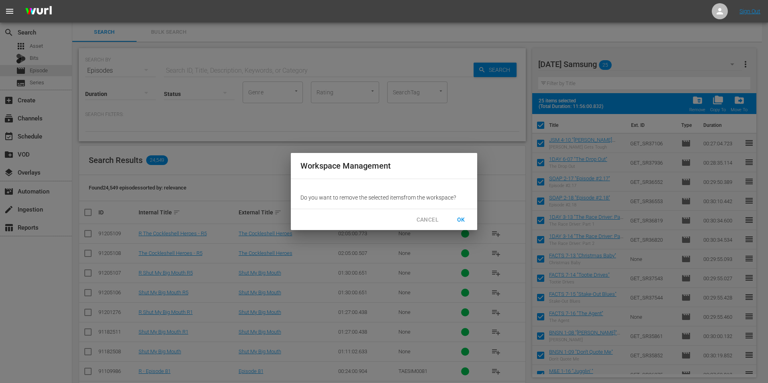
click at [462, 222] on span "OK" at bounding box center [461, 220] width 13 height 10
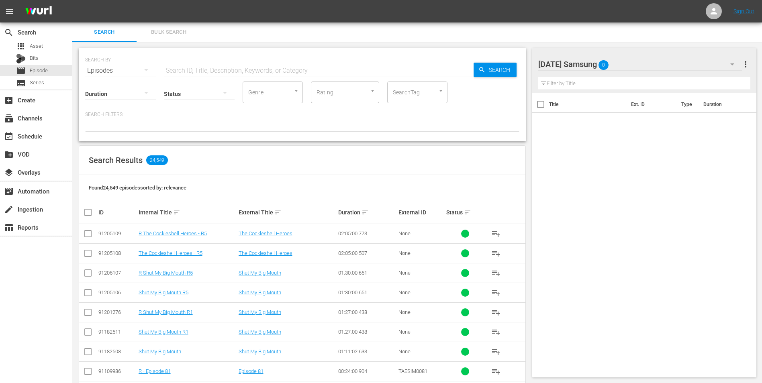
click at [641, 67] on div "Wednesday Samsung 0" at bounding box center [640, 64] width 204 height 22
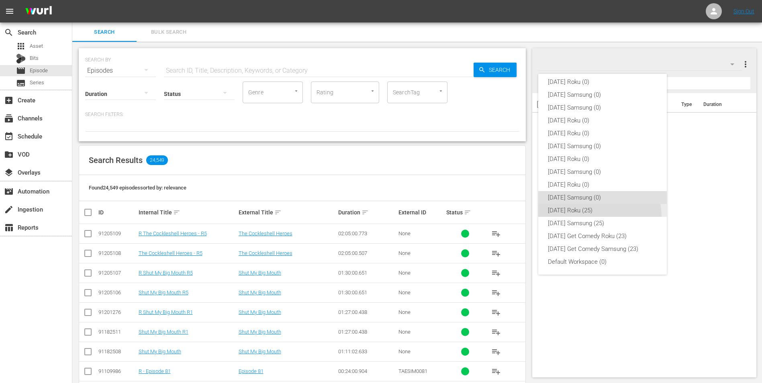
click at [590, 216] on div "[DATE] Roku (25)" at bounding box center [602, 210] width 109 height 13
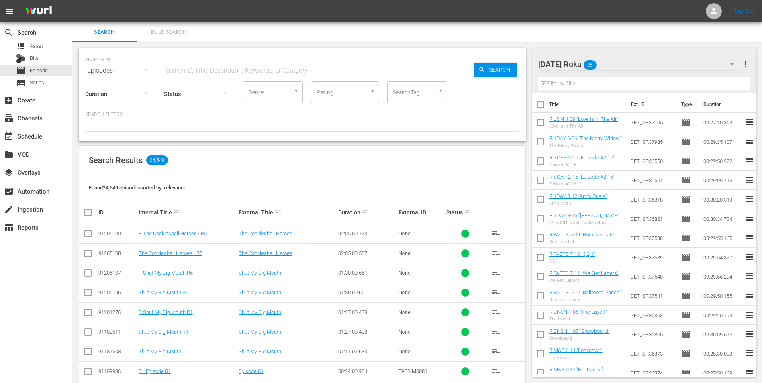
click at [541, 104] on input "checkbox" at bounding box center [540, 106] width 17 height 17
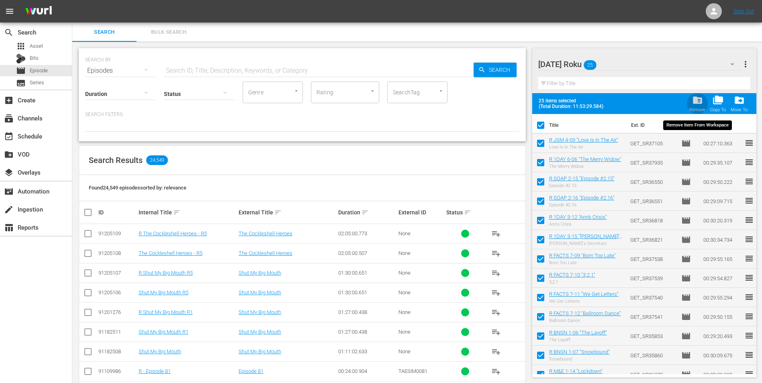
click at [699, 108] on div "Remove" at bounding box center [697, 109] width 16 height 5
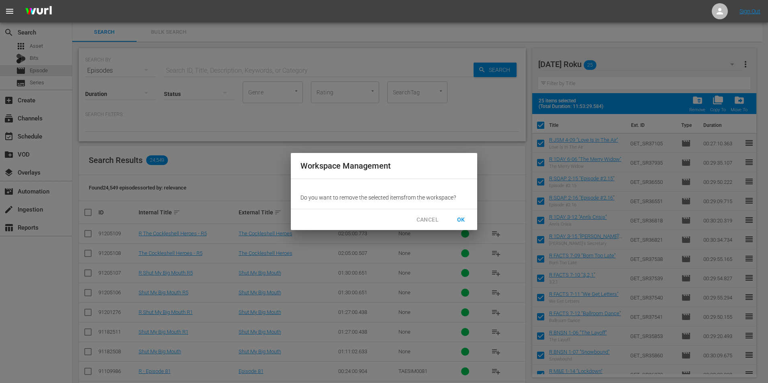
click at [463, 216] on span "OK" at bounding box center [461, 220] width 13 height 10
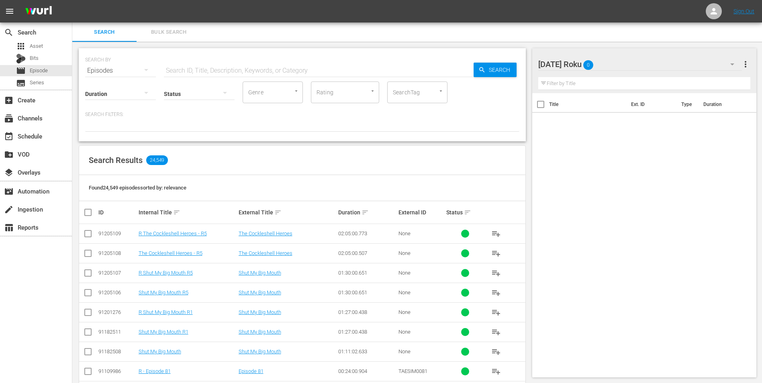
click at [646, 63] on div "Tuesday Roku 0" at bounding box center [640, 64] width 204 height 22
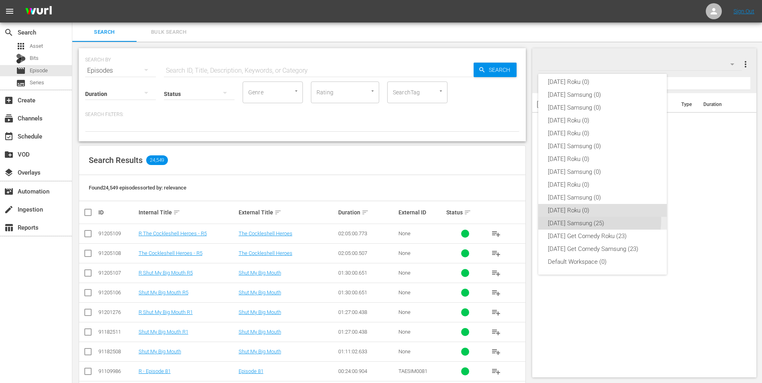
click at [582, 220] on div "[DATE] Samsung (25)" at bounding box center [602, 223] width 109 height 13
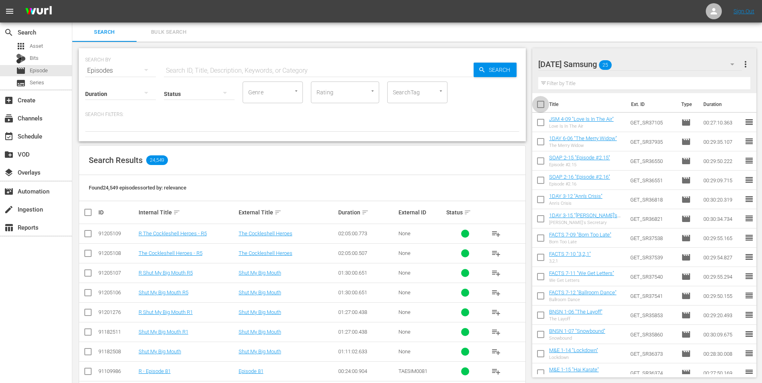
click at [541, 105] on input "checkbox" at bounding box center [540, 106] width 17 height 17
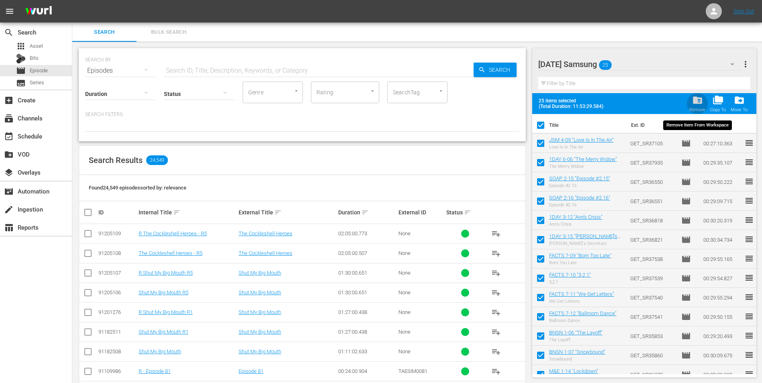
click at [698, 100] on span "folder_delete" at bounding box center [697, 100] width 11 height 11
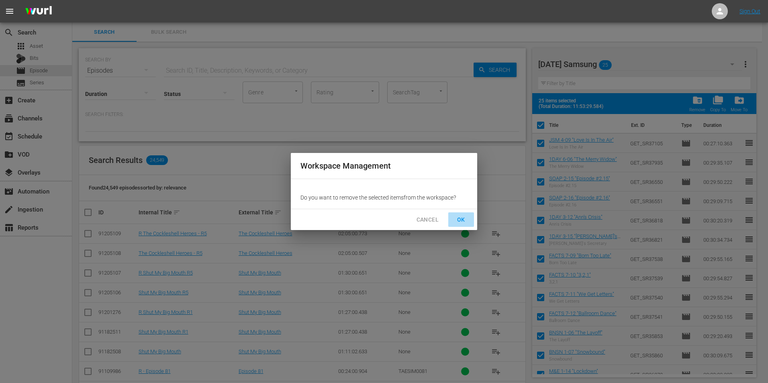
click at [460, 224] on button "OK" at bounding box center [461, 219] width 26 height 15
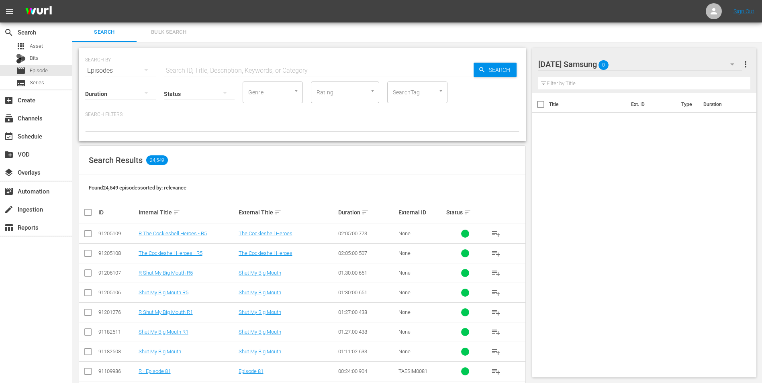
click at [650, 66] on div "Tuesday Samsung 0" at bounding box center [640, 64] width 204 height 22
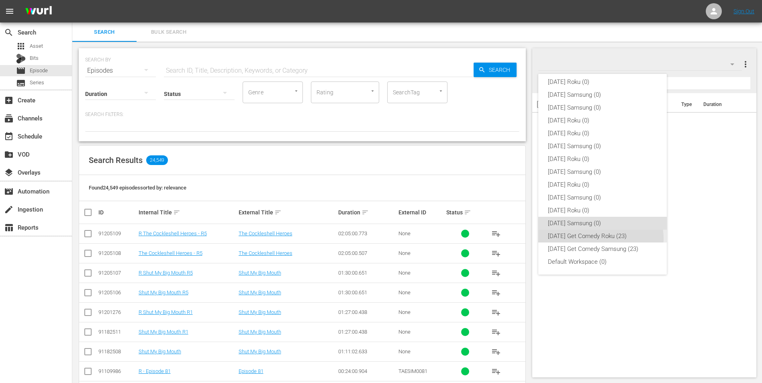
click at [600, 239] on div "Monday Get Comedy Roku (23)" at bounding box center [602, 236] width 109 height 13
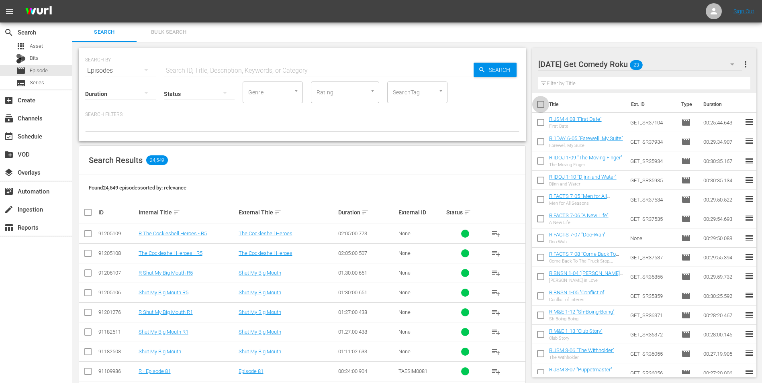
click at [541, 103] on input "checkbox" at bounding box center [540, 106] width 17 height 17
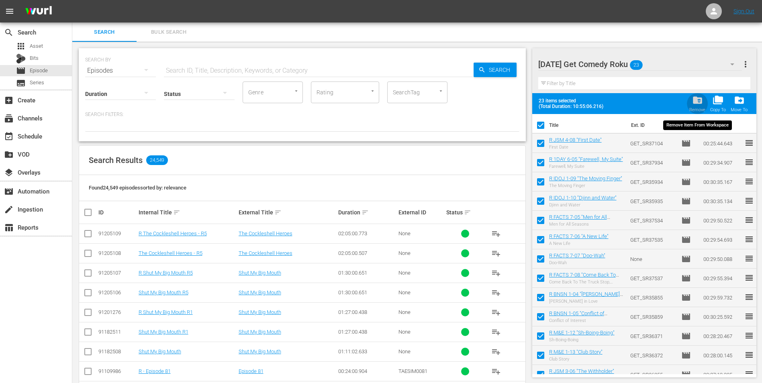
click at [697, 102] on span "folder_delete" at bounding box center [697, 100] width 11 height 11
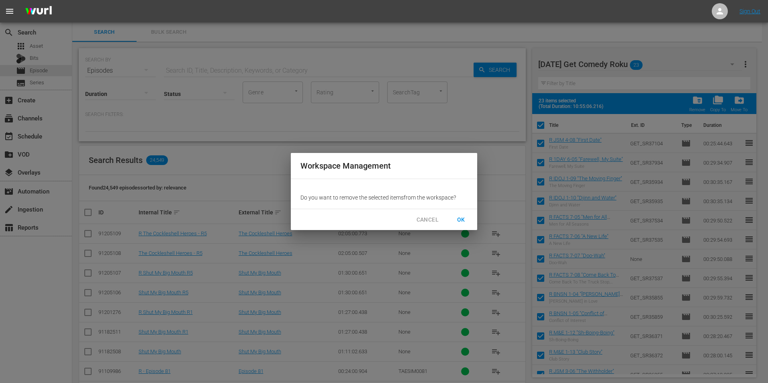
click at [461, 219] on span "OK" at bounding box center [461, 220] width 13 height 10
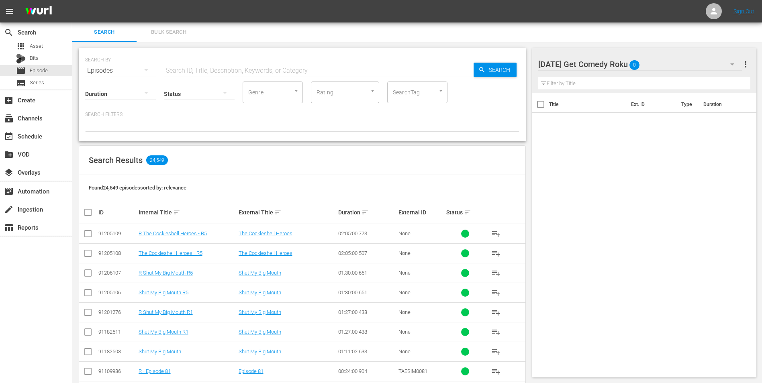
click at [659, 58] on div "Monday Get Comedy Roku 0" at bounding box center [640, 64] width 204 height 22
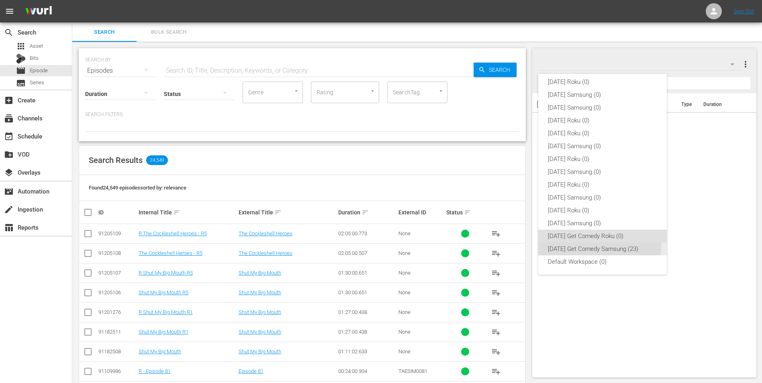
click at [585, 243] on div "Monday Get Comedy Samsung (23)" at bounding box center [602, 249] width 109 height 13
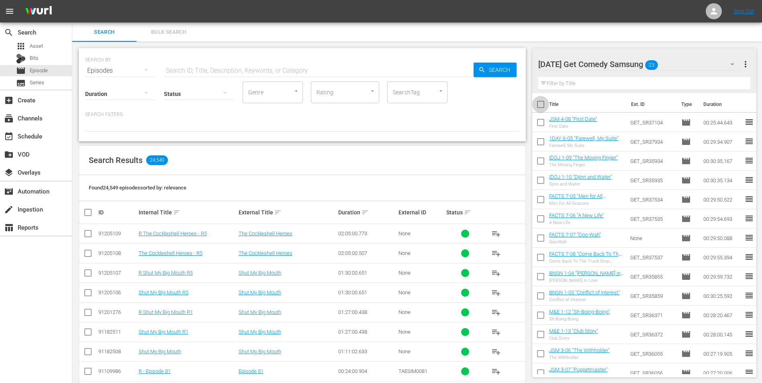
click at [541, 104] on input "checkbox" at bounding box center [540, 106] width 17 height 17
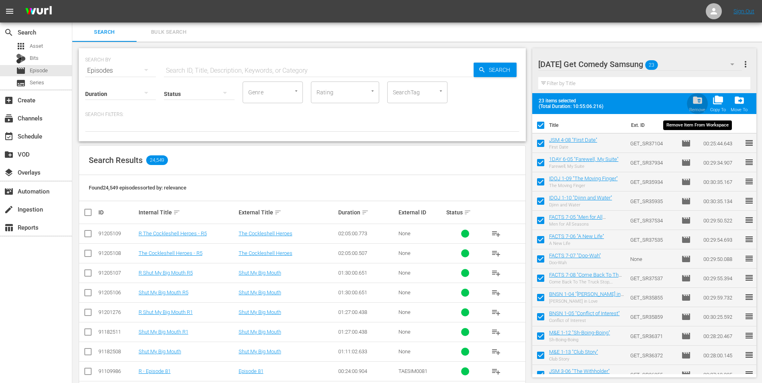
click at [693, 99] on span "folder_delete" at bounding box center [697, 100] width 11 height 11
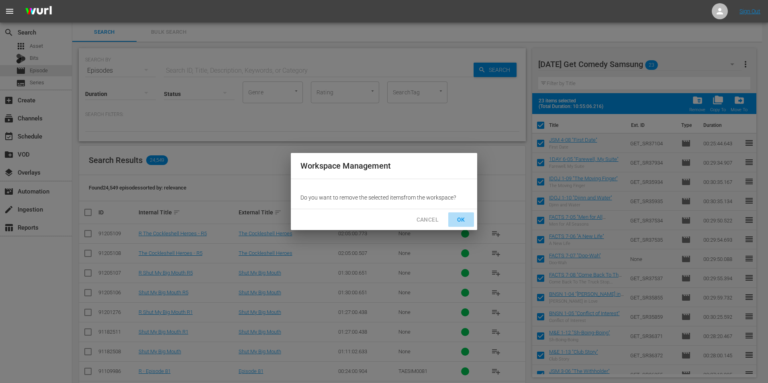
click at [460, 216] on span "OK" at bounding box center [461, 220] width 13 height 10
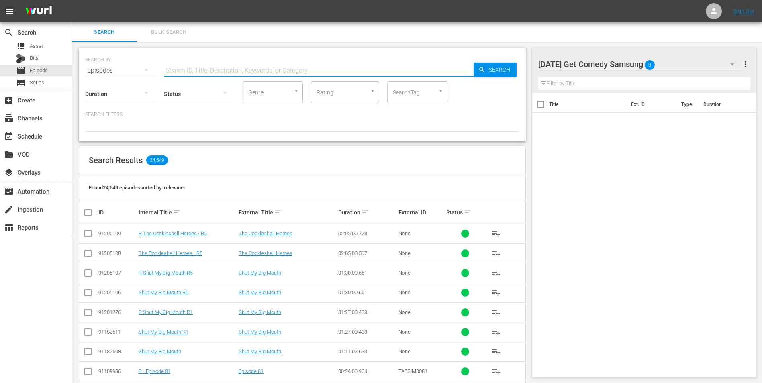
click at [180, 70] on input "text" at bounding box center [319, 70] width 310 height 19
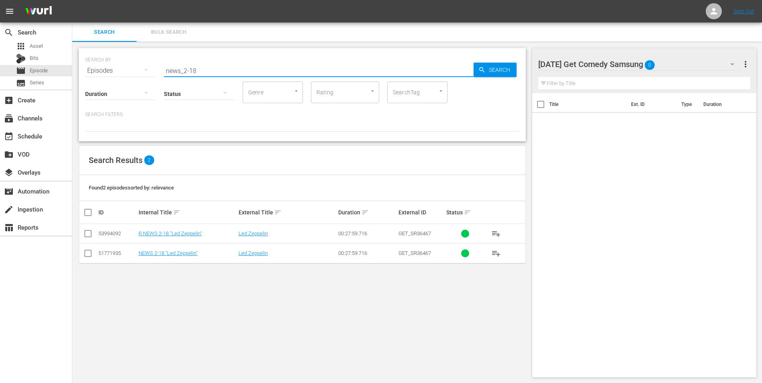
click at [90, 257] on input "checkbox" at bounding box center [88, 255] width 10 height 10
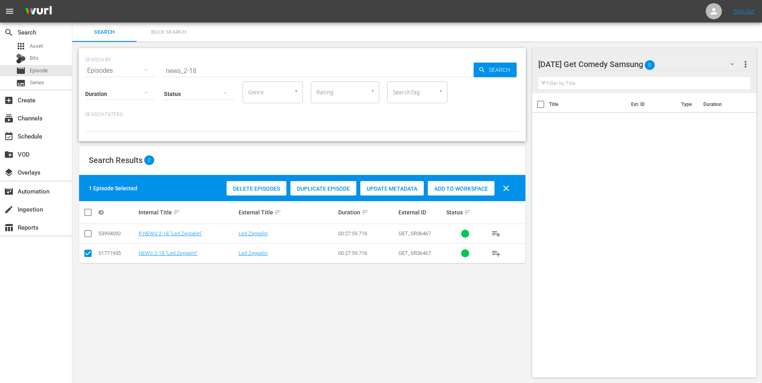
drag, startPoint x: 454, startPoint y: 187, endPoint x: 461, endPoint y: 184, distance: 7.9
click at [454, 187] on span "Add to Workspace" at bounding box center [461, 189] width 67 height 6
click at [678, 58] on div "Monday Get Comedy Samsung 1" at bounding box center [640, 64] width 204 height 22
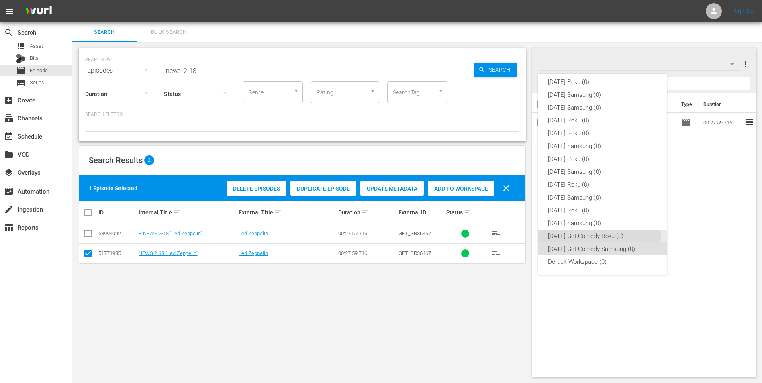
click at [588, 235] on div "Monday Get Comedy Roku (0)" at bounding box center [602, 236] width 109 height 13
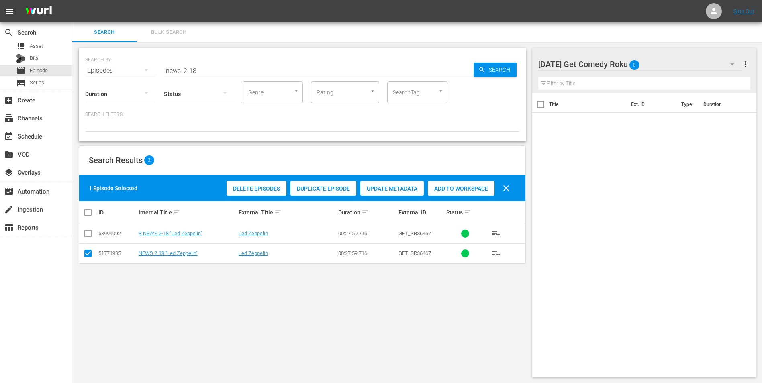
click at [89, 252] on input "checkbox" at bounding box center [88, 255] width 10 height 10
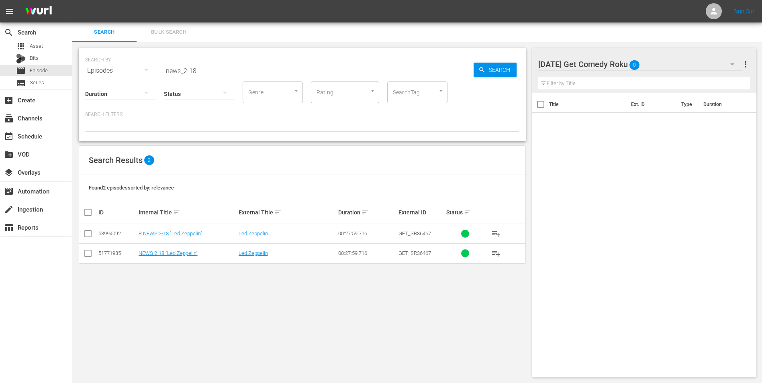
click at [89, 233] on input "checkbox" at bounding box center [88, 236] width 10 height 10
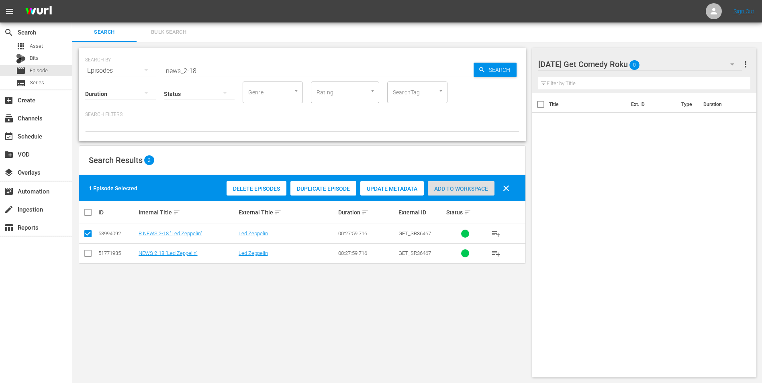
click at [455, 187] on span "Add to Workspace" at bounding box center [461, 189] width 67 height 6
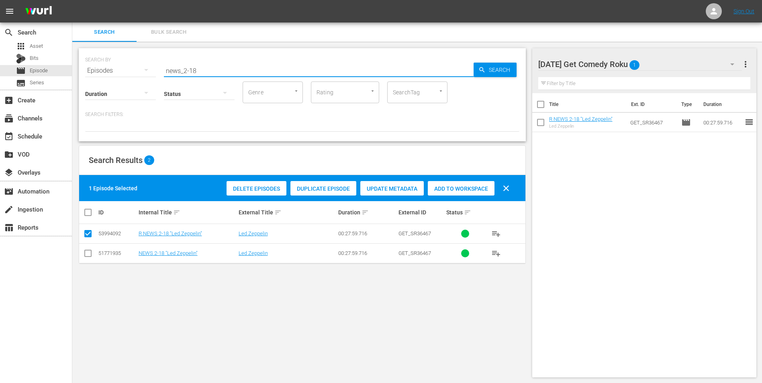
click at [193, 71] on input "news_2-18" at bounding box center [319, 70] width 310 height 19
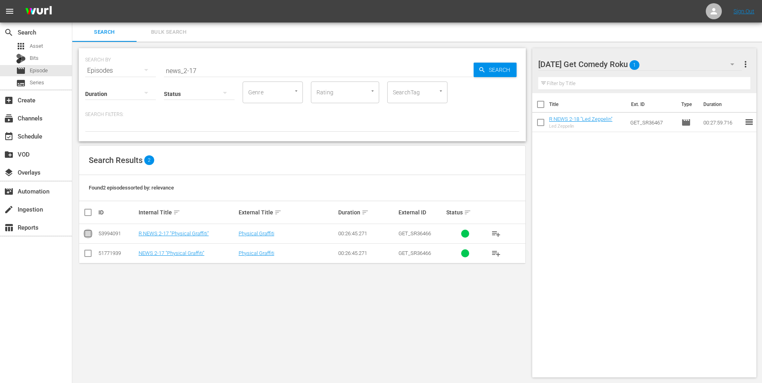
click at [87, 236] on input "checkbox" at bounding box center [88, 236] width 10 height 10
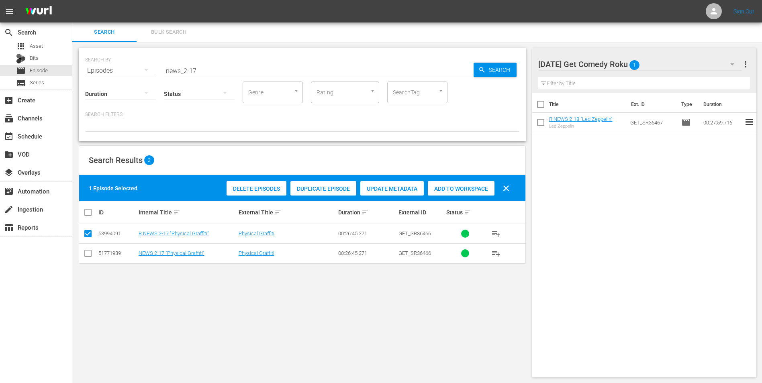
click at [463, 186] on span "Add to Workspace" at bounding box center [461, 189] width 67 height 6
click at [666, 59] on div "Monday Get Comedy Roku 2" at bounding box center [640, 64] width 204 height 22
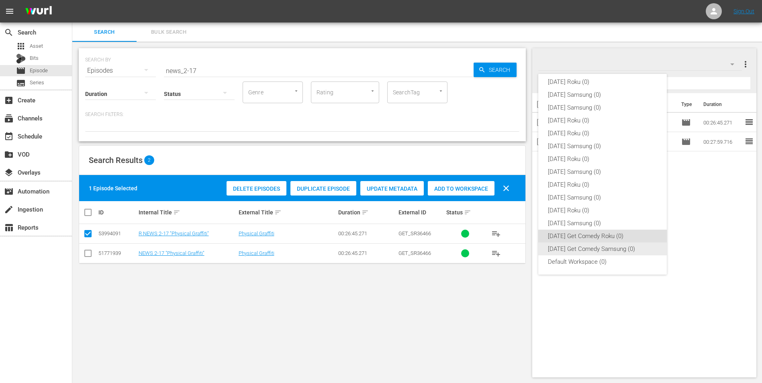
click at [555, 250] on div "Monday Get Comedy Samsung (0)" at bounding box center [602, 249] width 109 height 13
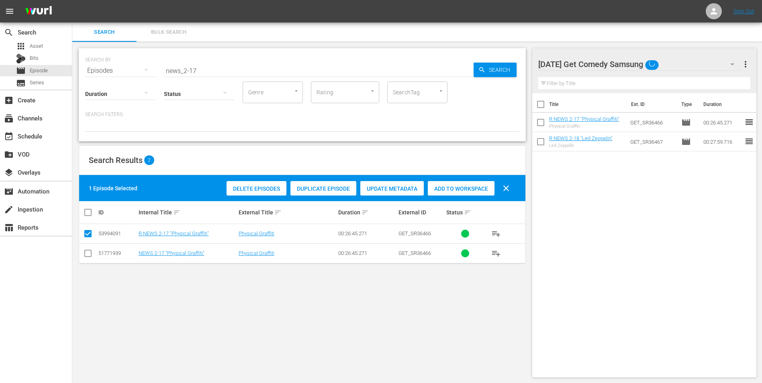
click at [88, 252] on input "checkbox" at bounding box center [88, 255] width 10 height 10
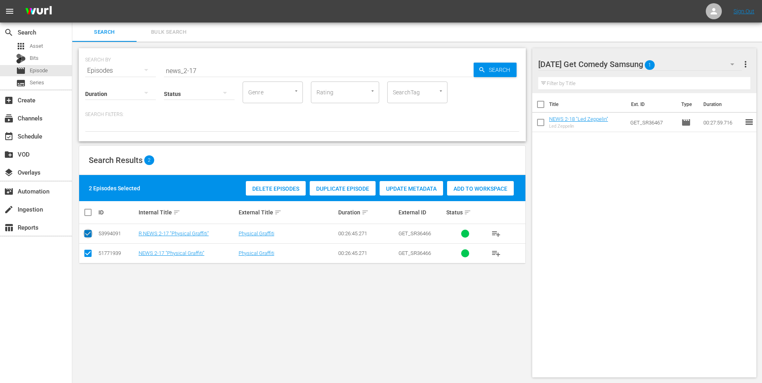
click at [88, 231] on input "checkbox" at bounding box center [88, 236] width 10 height 10
click at [447, 188] on span "Add to Workspace" at bounding box center [461, 189] width 67 height 6
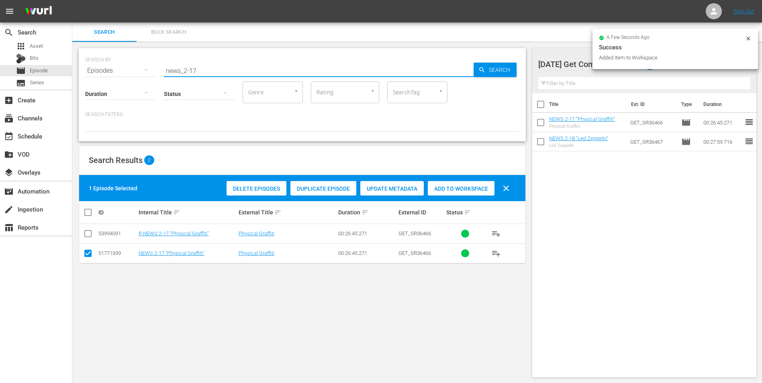
drag, startPoint x: 192, startPoint y: 69, endPoint x: 207, endPoint y: 68, distance: 15.7
click at [207, 68] on input "news_2-17" at bounding box center [319, 70] width 310 height 19
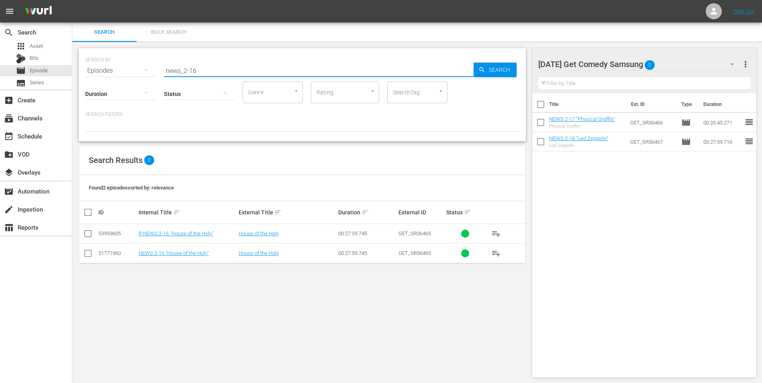
click at [87, 254] on input "checkbox" at bounding box center [88, 255] width 10 height 10
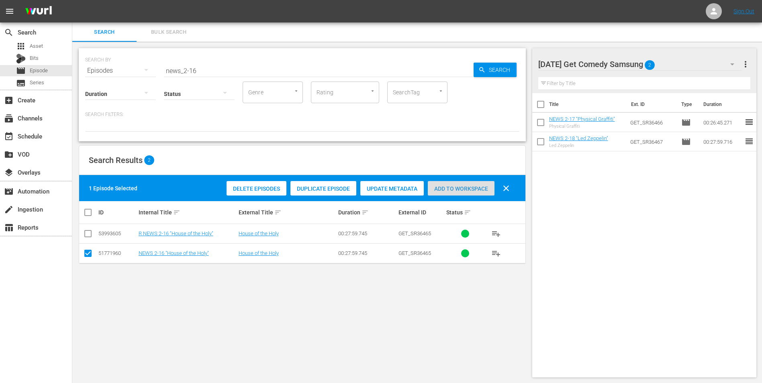
click at [464, 187] on span "Add to Workspace" at bounding box center [461, 189] width 67 height 6
click at [682, 67] on div "Monday Get Comedy Samsung 3" at bounding box center [640, 64] width 204 height 22
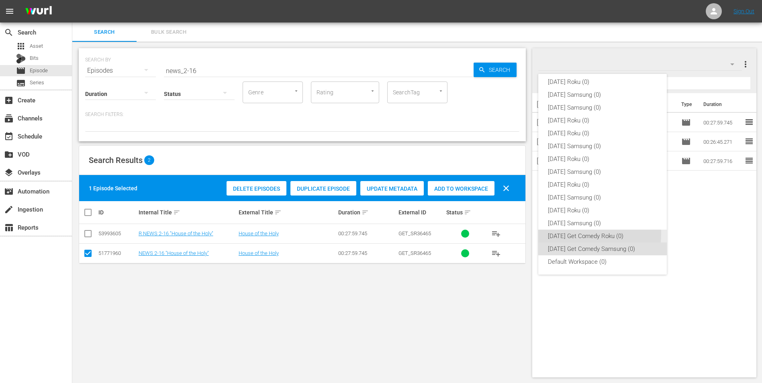
click at [564, 233] on div "Monday Get Comedy Roku (0)" at bounding box center [602, 236] width 109 height 13
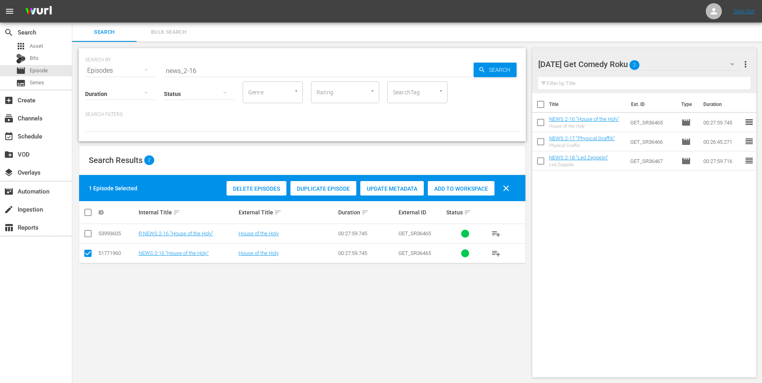
drag, startPoint x: 89, startPoint y: 255, endPoint x: 89, endPoint y: 245, distance: 10.0
click at [89, 254] on input "checkbox" at bounding box center [88, 255] width 10 height 10
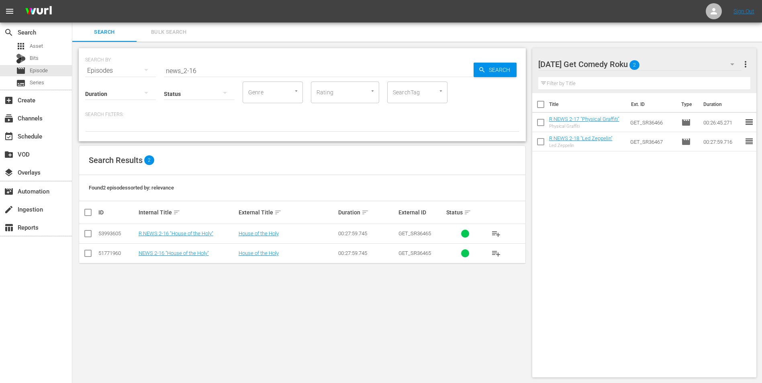
click at [87, 236] on input "checkbox" at bounding box center [88, 236] width 10 height 10
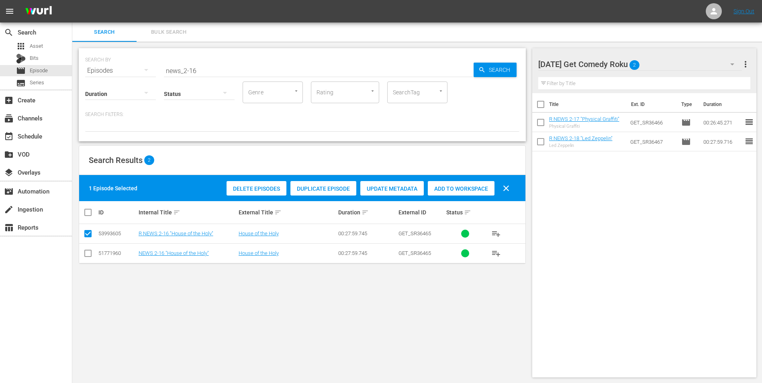
click at [476, 183] on div "Add to Workspace" at bounding box center [461, 188] width 67 height 15
drag, startPoint x: 206, startPoint y: 72, endPoint x: 147, endPoint y: 64, distance: 59.5
click at [147, 64] on div "SEARCH BY Search By Episodes Search ID, Title, Description, Keywords, or Catego…" at bounding box center [302, 65] width 434 height 29
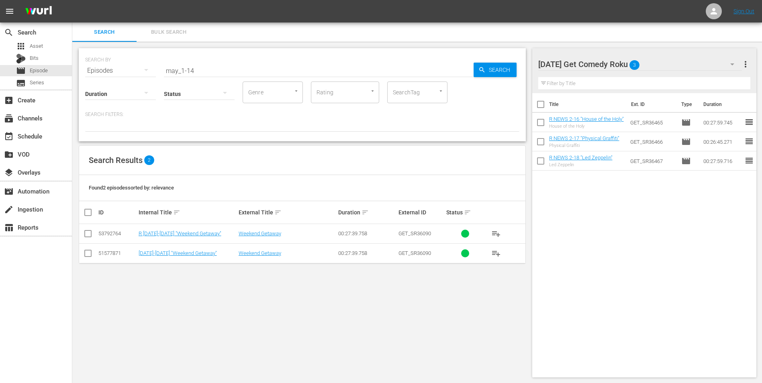
click at [494, 290] on div "SEARCH BY Search By Episodes Search ID, Title, Description, Keywords, or Catego…" at bounding box center [302, 213] width 460 height 342
click at [512, 292] on div "SEARCH BY Search By Episodes Search ID, Title, Description, Keywords, or Catego…" at bounding box center [302, 213] width 460 height 342
click at [86, 235] on input "checkbox" at bounding box center [88, 236] width 10 height 10
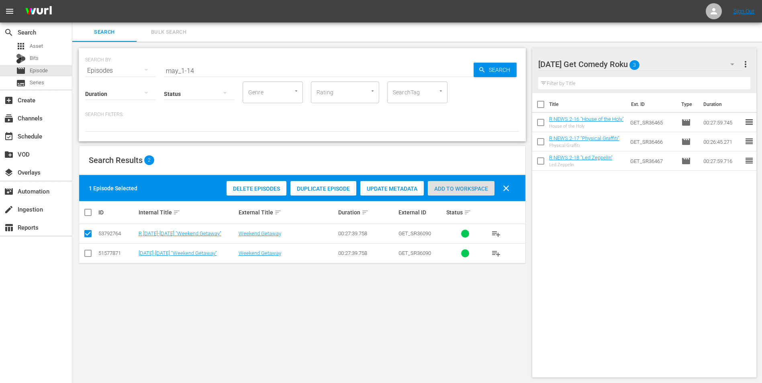
click at [457, 186] on span "Add to Workspace" at bounding box center [461, 189] width 67 height 6
click at [665, 59] on div "Monday Get Comedy Roku 4" at bounding box center [640, 64] width 204 height 22
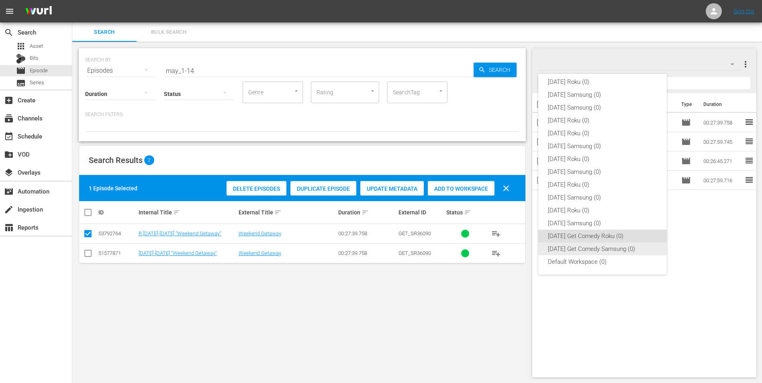
click at [557, 247] on div "Monday Get Comedy Samsung (0)" at bounding box center [602, 249] width 109 height 13
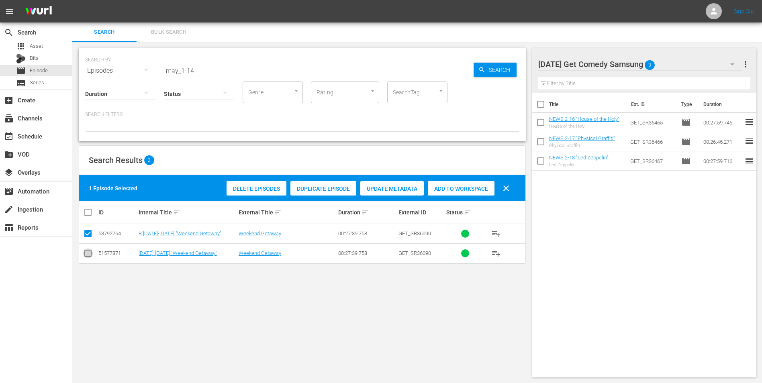
click at [86, 255] on input "checkbox" at bounding box center [88, 255] width 10 height 10
click at [86, 233] on input "checkbox" at bounding box center [88, 236] width 10 height 10
click at [459, 185] on div "Add to Workspace" at bounding box center [461, 188] width 67 height 15
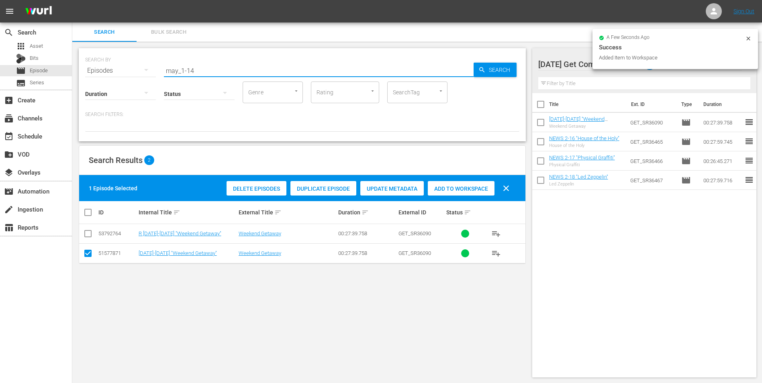
drag, startPoint x: 191, startPoint y: 73, endPoint x: 213, endPoint y: 78, distance: 23.0
click at [213, 78] on div "SEARCH BY Search By Episodes Search ID, Title, Description, Keywords, or Catego…" at bounding box center [302, 94] width 447 height 93
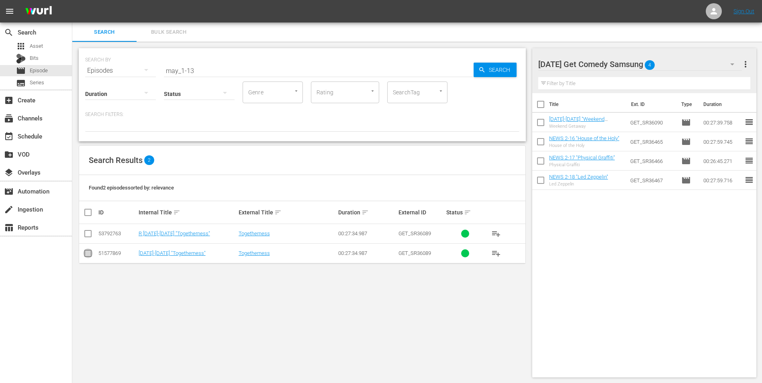
click at [90, 256] on input "checkbox" at bounding box center [88, 255] width 10 height 10
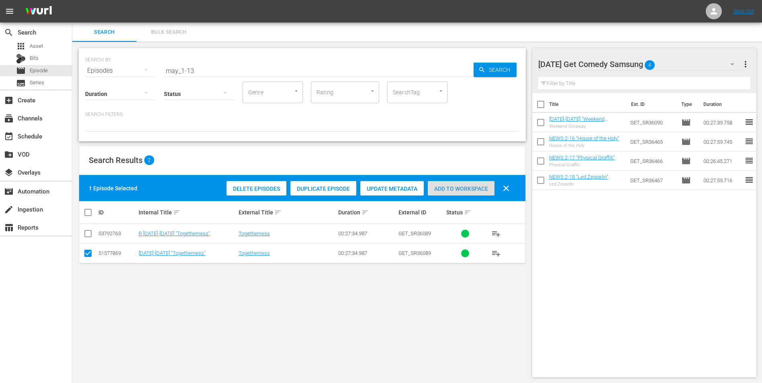
click at [478, 186] on span "Add to Workspace" at bounding box center [461, 189] width 67 height 6
click at [677, 63] on div "Monday Get Comedy Samsung 5" at bounding box center [640, 64] width 204 height 22
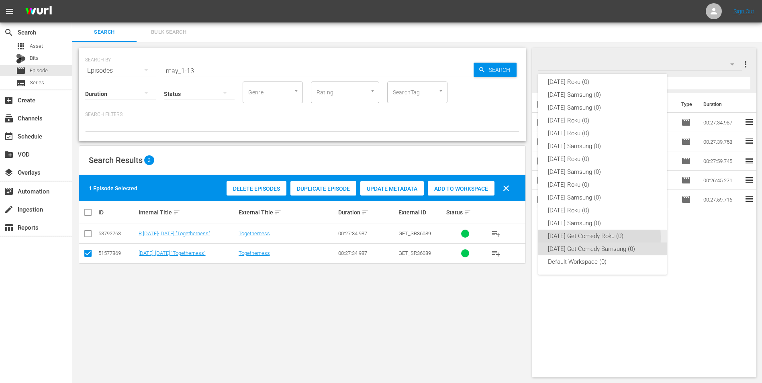
click at [578, 237] on div "Monday Get Comedy Roku (0)" at bounding box center [602, 236] width 109 height 13
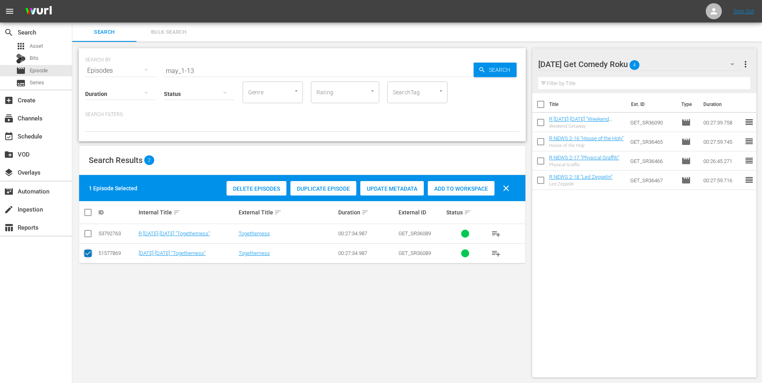
click at [86, 253] on input "checkbox" at bounding box center [88, 255] width 10 height 10
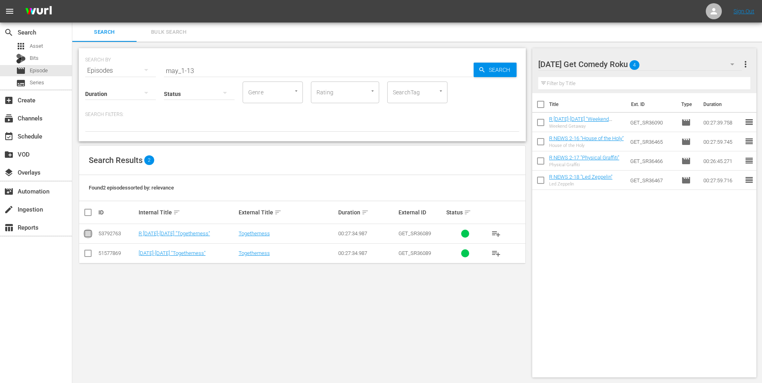
click at [86, 232] on input "checkbox" at bounding box center [88, 236] width 10 height 10
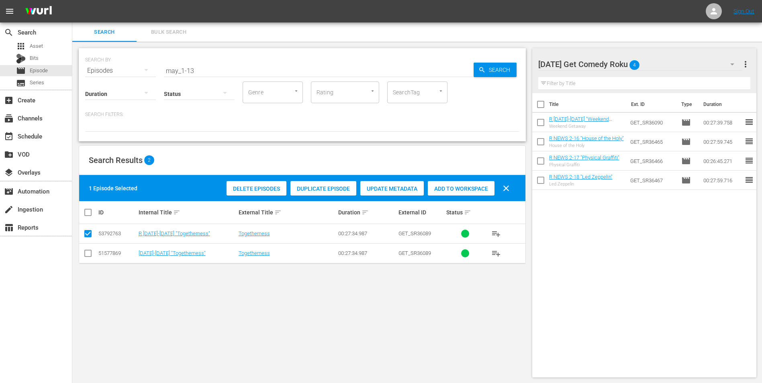
click at [455, 184] on div "Add to Workspace" at bounding box center [461, 188] width 67 height 15
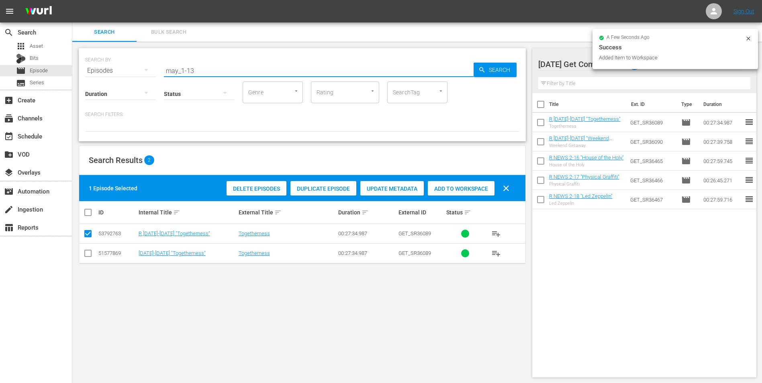
drag, startPoint x: 191, startPoint y: 72, endPoint x: 205, endPoint y: 73, distance: 13.7
click at [205, 73] on input "may_1-13" at bounding box center [319, 70] width 310 height 19
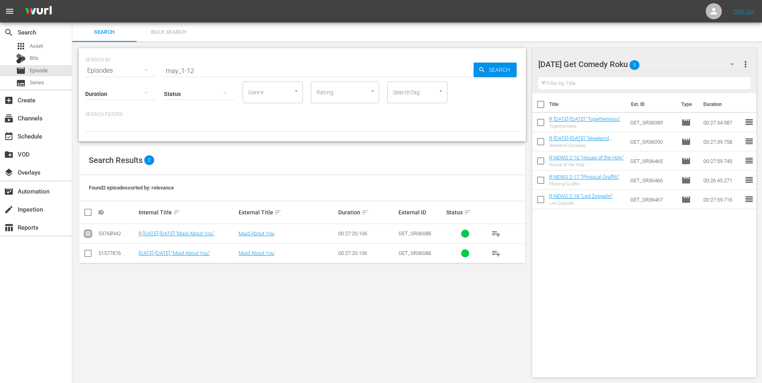
click at [88, 233] on input "checkbox" at bounding box center [88, 236] width 10 height 10
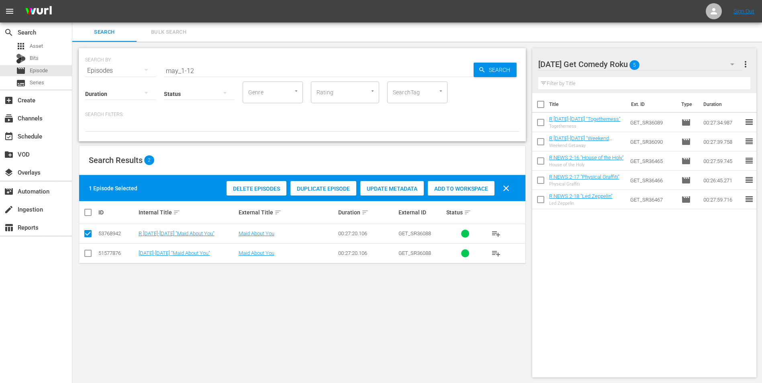
click at [451, 193] on div "Add to Workspace" at bounding box center [461, 188] width 67 height 15
click at [664, 63] on div "Monday Get Comedy Roku 6" at bounding box center [640, 64] width 204 height 22
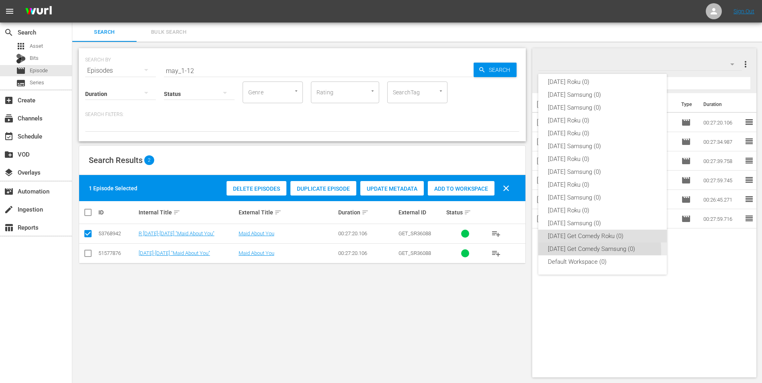
click at [568, 251] on div "Monday Get Comedy Samsung (0)" at bounding box center [602, 249] width 109 height 13
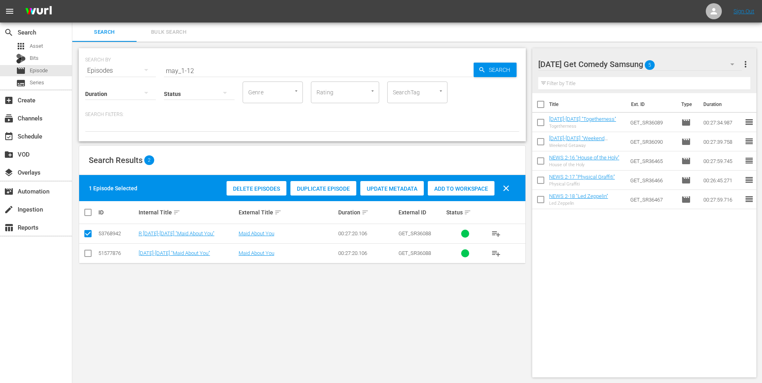
click at [88, 259] on input "checkbox" at bounding box center [88, 255] width 10 height 10
click at [89, 234] on input "checkbox" at bounding box center [88, 236] width 10 height 10
click at [447, 186] on span "Add to Workspace" at bounding box center [461, 189] width 67 height 6
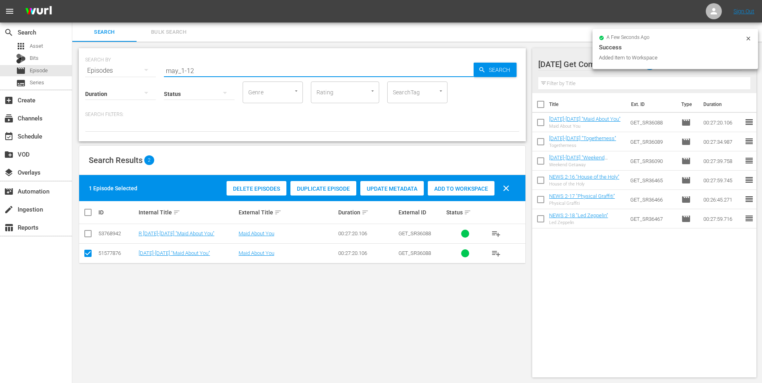
drag, startPoint x: 191, startPoint y: 70, endPoint x: 210, endPoint y: 72, distance: 18.9
click at [208, 72] on input "may_1-12" at bounding box center [319, 70] width 310 height 19
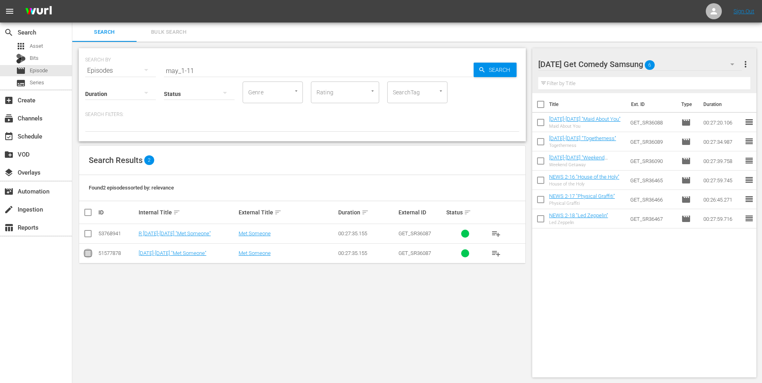
click at [86, 255] on input "checkbox" at bounding box center [88, 255] width 10 height 10
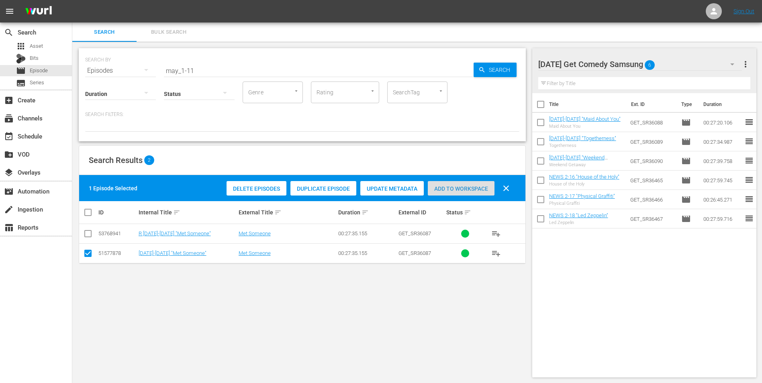
click at [482, 186] on span "Add to Workspace" at bounding box center [461, 189] width 67 height 6
click at [669, 66] on div "Monday Get Comedy Samsung 7" at bounding box center [640, 64] width 204 height 22
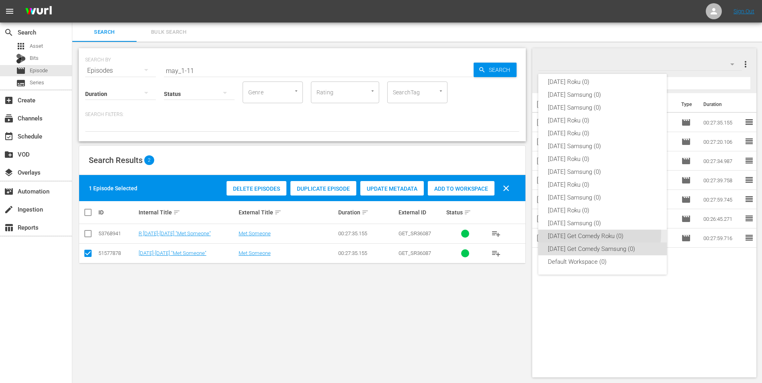
click at [567, 232] on div "Monday Get Comedy Roku (0)" at bounding box center [602, 236] width 109 height 13
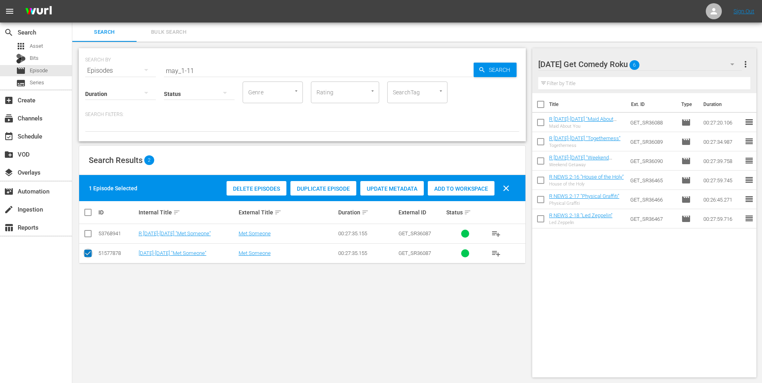
drag, startPoint x: 84, startPoint y: 256, endPoint x: 90, endPoint y: 242, distance: 15.1
click at [84, 255] on input "checkbox" at bounding box center [88, 255] width 10 height 10
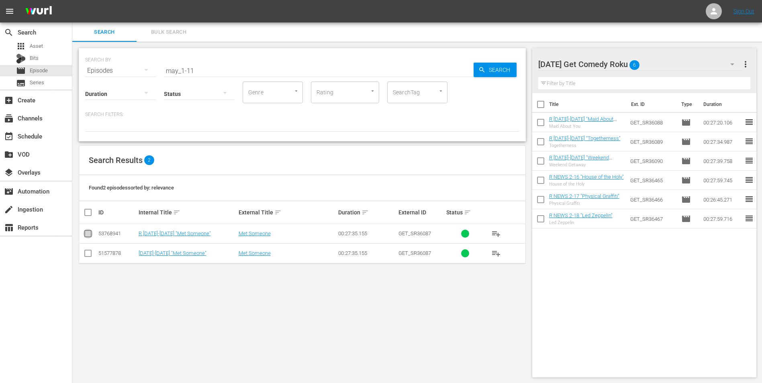
click at [90, 236] on input "checkbox" at bounding box center [88, 236] width 10 height 10
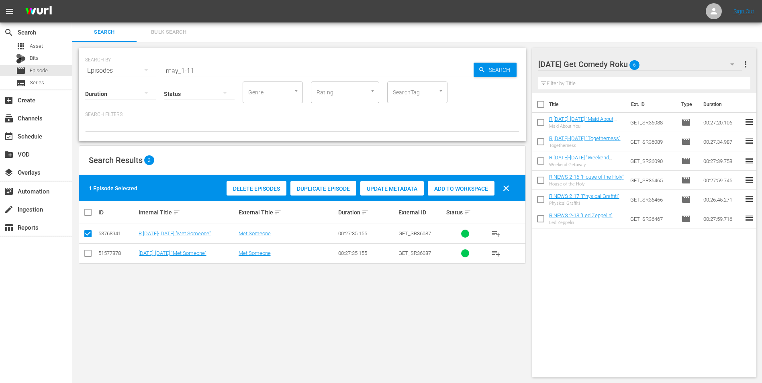
click at [468, 189] on span "Add to Workspace" at bounding box center [461, 189] width 67 height 6
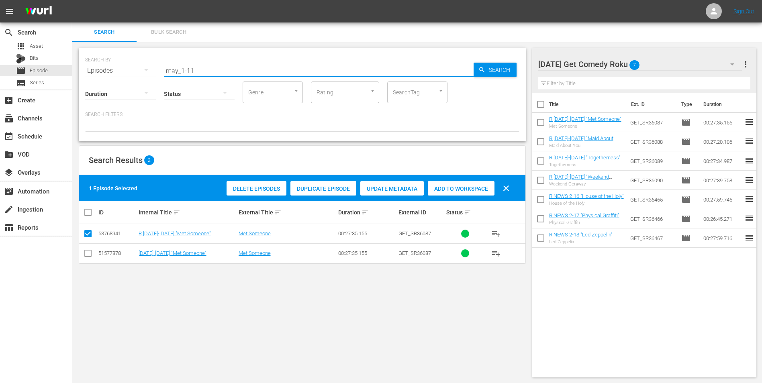
drag, startPoint x: 203, startPoint y: 68, endPoint x: 141, endPoint y: 61, distance: 62.2
click at [145, 61] on div "SEARCH BY Search By Episodes Search ID, Title, Description, Keywords, or Catego…" at bounding box center [302, 65] width 434 height 29
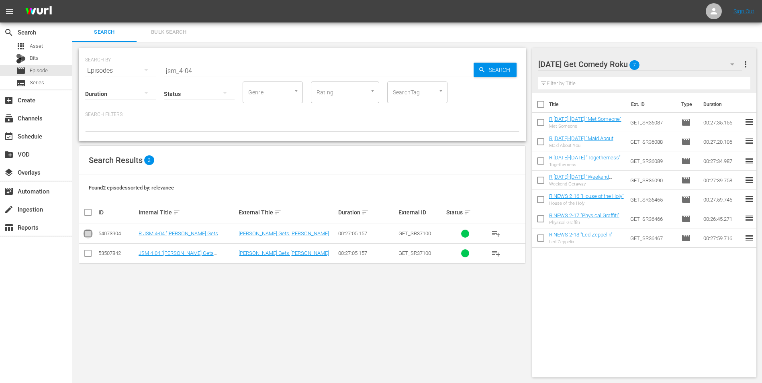
click at [85, 234] on input "checkbox" at bounding box center [88, 236] width 10 height 10
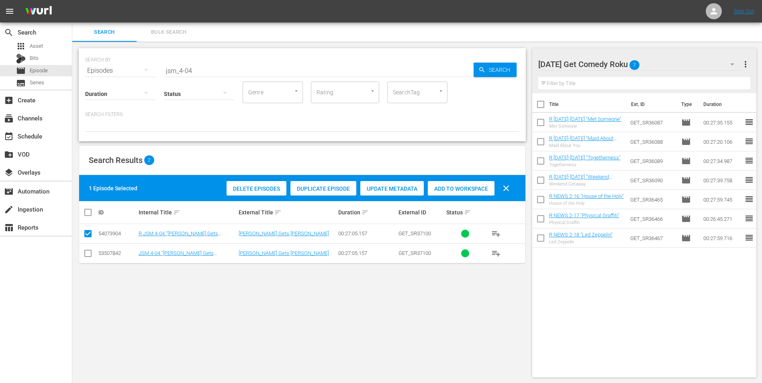
click at [471, 186] on span "Add to Workspace" at bounding box center [461, 189] width 67 height 6
click at [669, 63] on div "Monday Get Comedy Roku 8" at bounding box center [640, 64] width 204 height 22
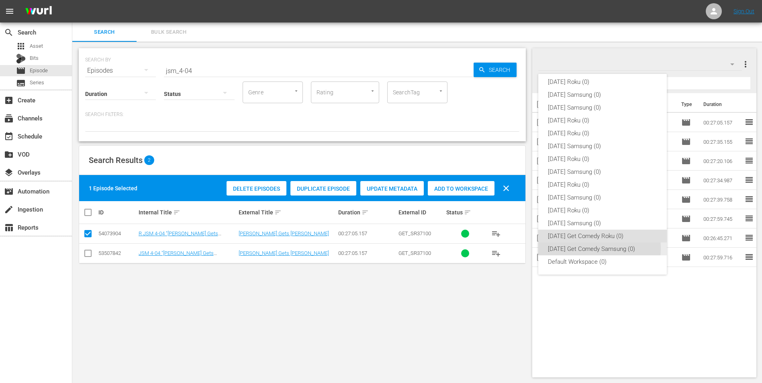
click at [583, 248] on div "Monday Get Comedy Samsung (0)" at bounding box center [602, 249] width 109 height 13
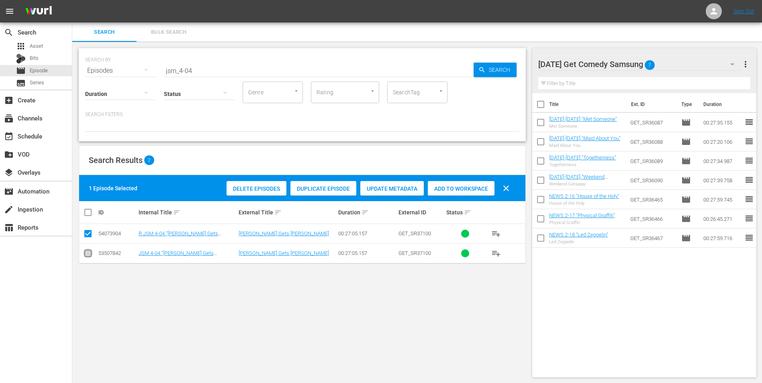
click at [90, 255] on input "checkbox" at bounding box center [88, 255] width 10 height 10
click at [90, 231] on input "checkbox" at bounding box center [88, 236] width 10 height 10
click at [439, 184] on div "Add to Workspace" at bounding box center [461, 188] width 67 height 15
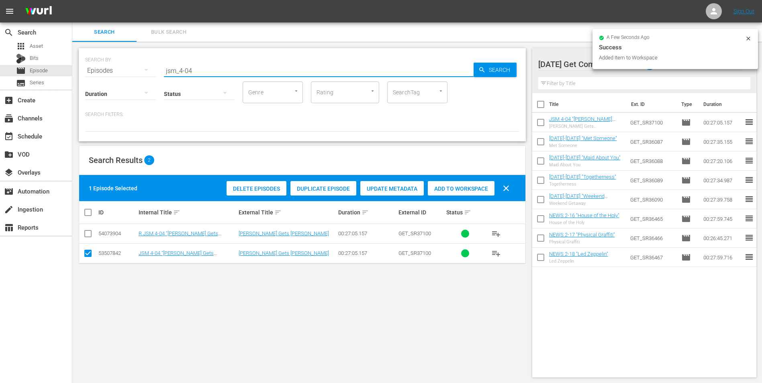
drag, startPoint x: 188, startPoint y: 68, endPoint x: 220, endPoint y: 72, distance: 32.0
click at [220, 72] on input "jsm_4-04" at bounding box center [319, 70] width 310 height 19
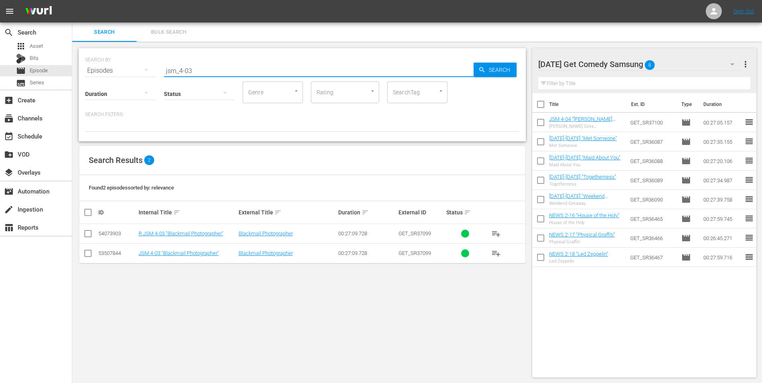
click at [88, 252] on input "checkbox" at bounding box center [88, 255] width 10 height 10
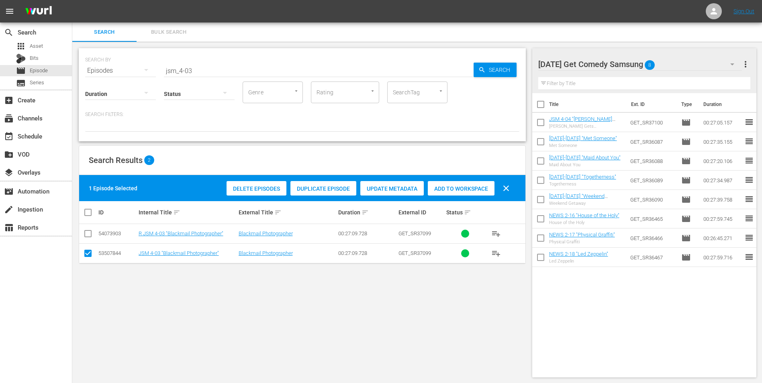
click at [483, 188] on span "Add to Workspace" at bounding box center [461, 189] width 67 height 6
click at [676, 65] on div "Monday Get Comedy Samsung 9" at bounding box center [640, 64] width 204 height 22
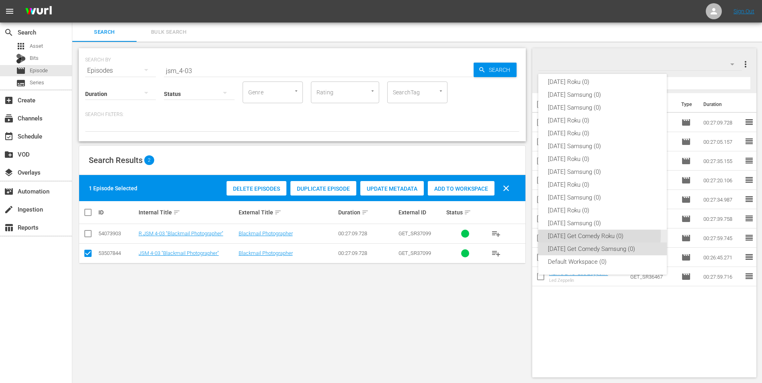
click at [562, 235] on div "Monday Get Comedy Roku (0)" at bounding box center [602, 236] width 109 height 13
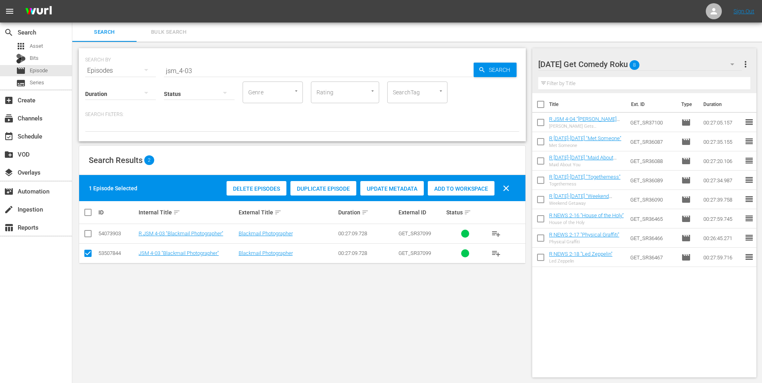
click at [88, 253] on input "checkbox" at bounding box center [88, 255] width 10 height 10
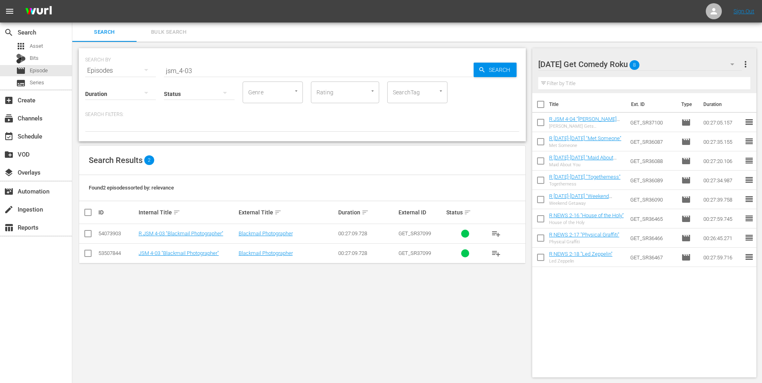
click at [86, 236] on input "checkbox" at bounding box center [88, 236] width 10 height 10
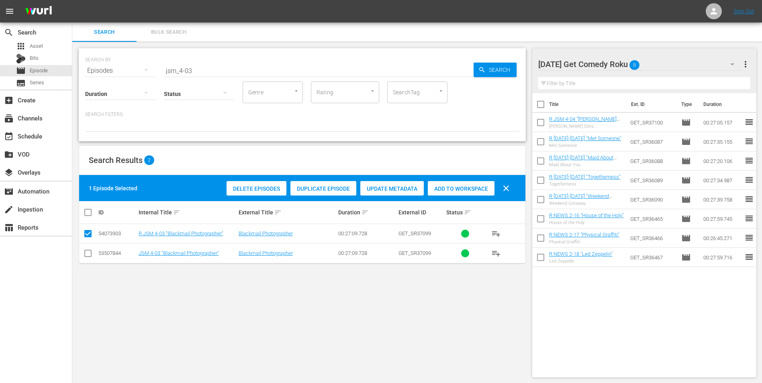
click at [477, 190] on span "Add to Workspace" at bounding box center [461, 189] width 67 height 6
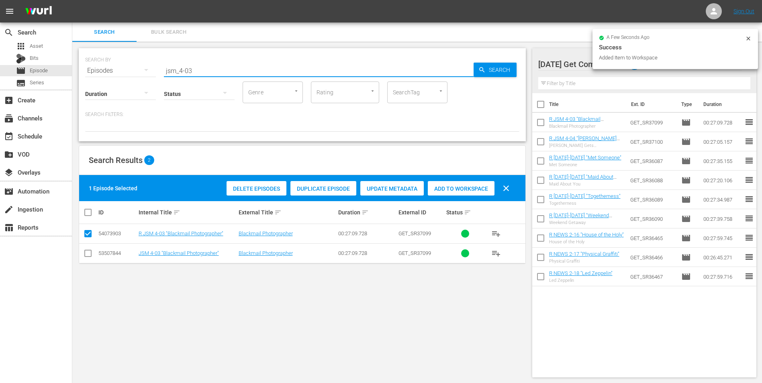
drag, startPoint x: 196, startPoint y: 69, endPoint x: 189, endPoint y: 72, distance: 7.9
click at [189, 72] on input "jsm_4-03" at bounding box center [319, 70] width 310 height 19
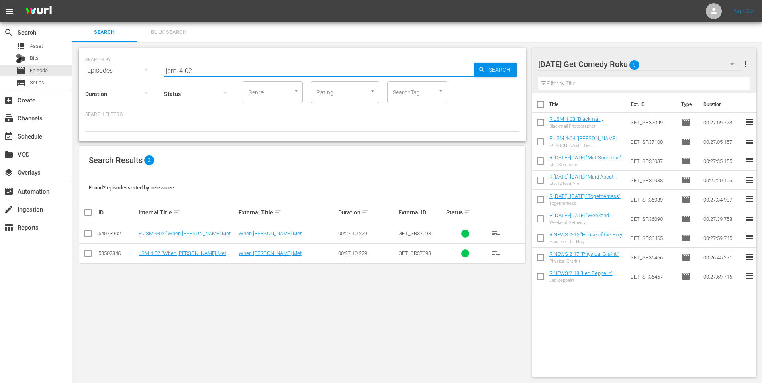
click at [89, 231] on input "checkbox" at bounding box center [88, 236] width 10 height 10
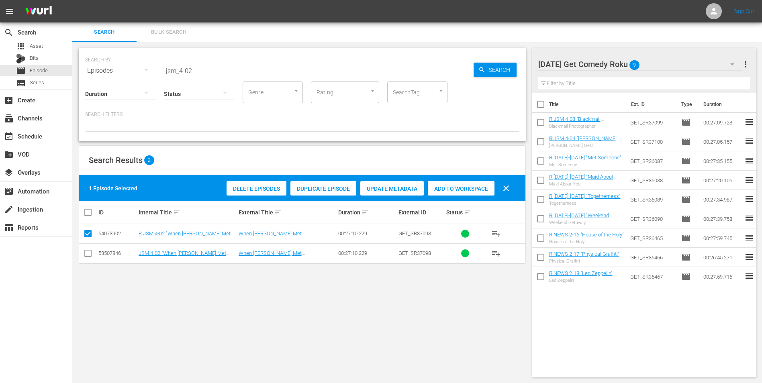
click at [467, 188] on span "Add to Workspace" at bounding box center [461, 189] width 67 height 6
click at [659, 60] on div "Monday Get Comedy Roku 10" at bounding box center [640, 64] width 204 height 22
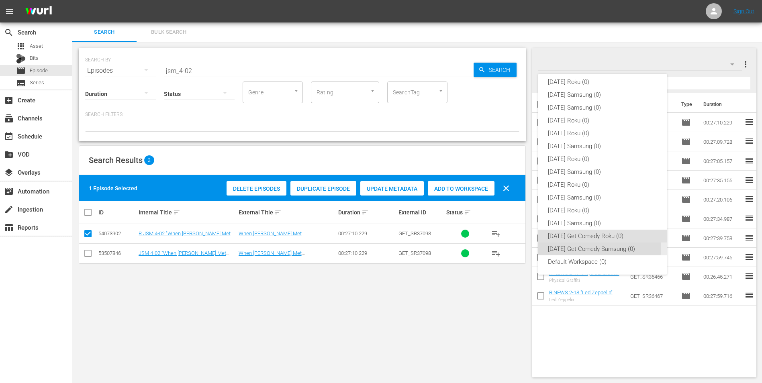
click at [594, 247] on div "Monday Get Comedy Samsung (0)" at bounding box center [602, 249] width 109 height 13
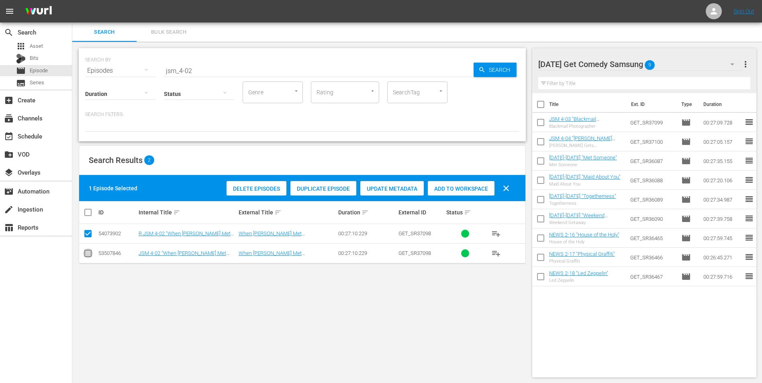
click at [86, 251] on input "checkbox" at bounding box center [88, 255] width 10 height 10
click at [86, 236] on input "checkbox" at bounding box center [88, 236] width 10 height 10
click at [452, 184] on div "Add to Workspace" at bounding box center [461, 188] width 67 height 15
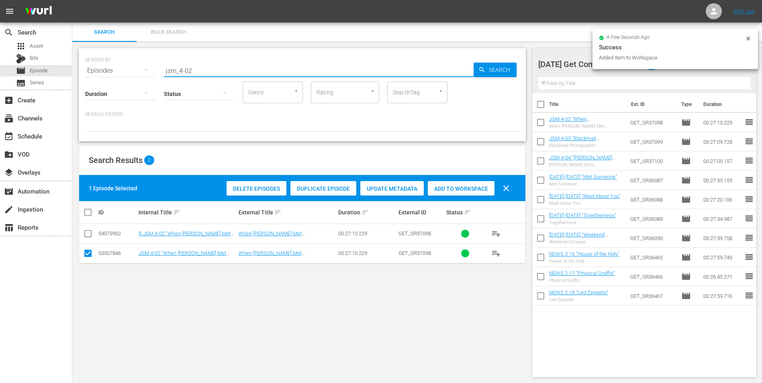
drag, startPoint x: 189, startPoint y: 69, endPoint x: 211, endPoint y: 73, distance: 22.4
click at [211, 73] on input "jsm_4-02" at bounding box center [319, 70] width 310 height 19
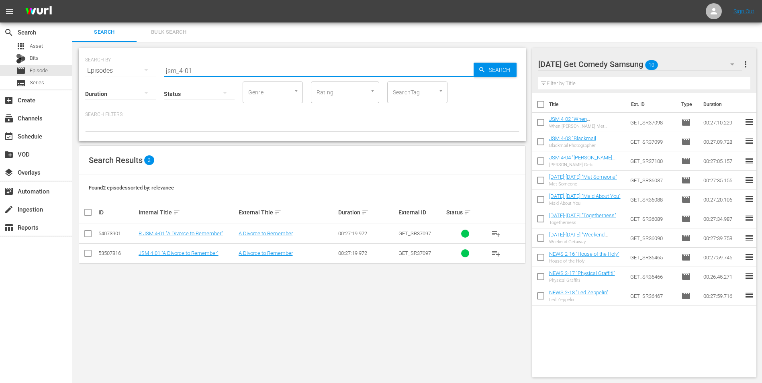
drag, startPoint x: 86, startPoint y: 255, endPoint x: 94, endPoint y: 254, distance: 8.5
click at [86, 255] on input "checkbox" at bounding box center [88, 255] width 10 height 10
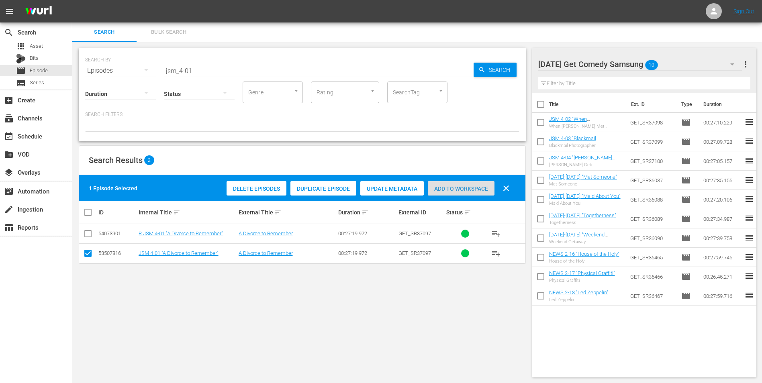
click at [481, 192] on span "Add to Workspace" at bounding box center [461, 189] width 67 height 6
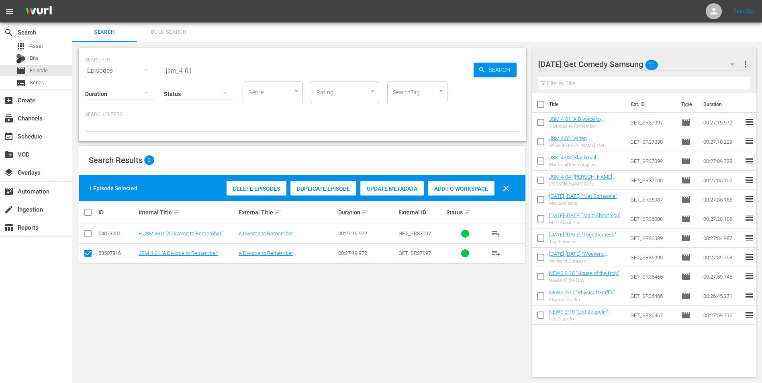
click at [686, 65] on div "Monday Get Comedy Samsung 11" at bounding box center [640, 64] width 204 height 22
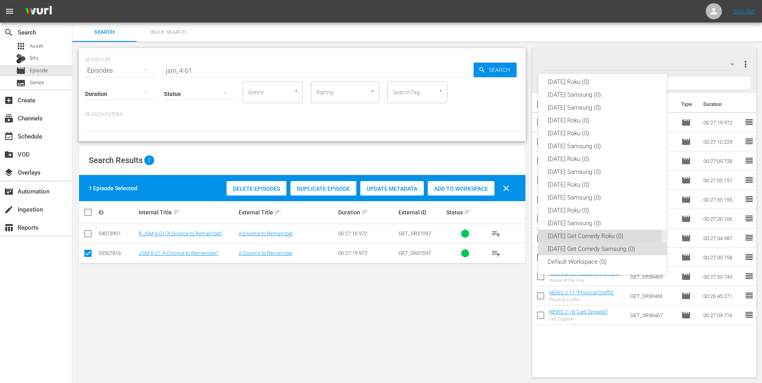
click at [579, 234] on div "Monday Get Comedy Roku (0)" at bounding box center [602, 236] width 109 height 13
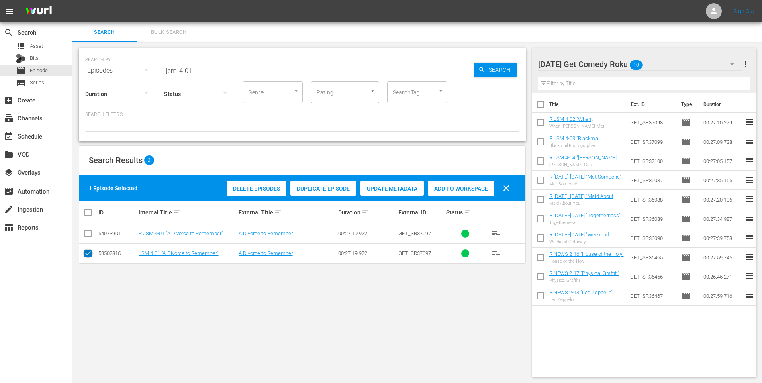
click at [88, 254] on input "checkbox" at bounding box center [88, 255] width 10 height 10
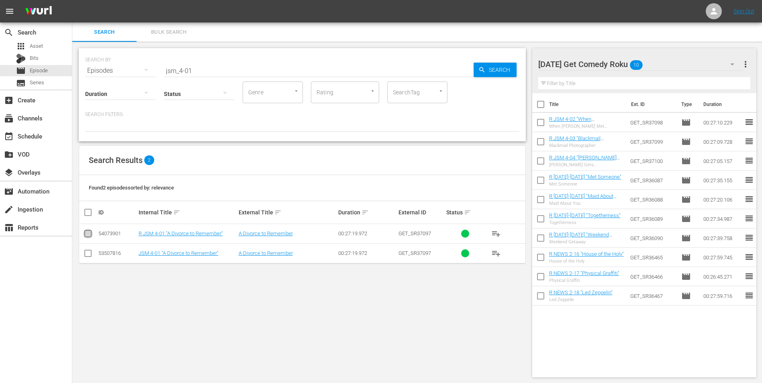
click at [88, 233] on input "checkbox" at bounding box center [88, 236] width 10 height 10
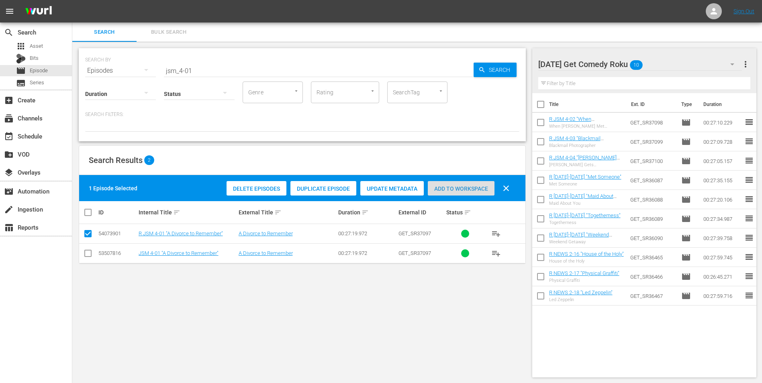
click at [446, 191] on span "Add to Workspace" at bounding box center [461, 189] width 67 height 6
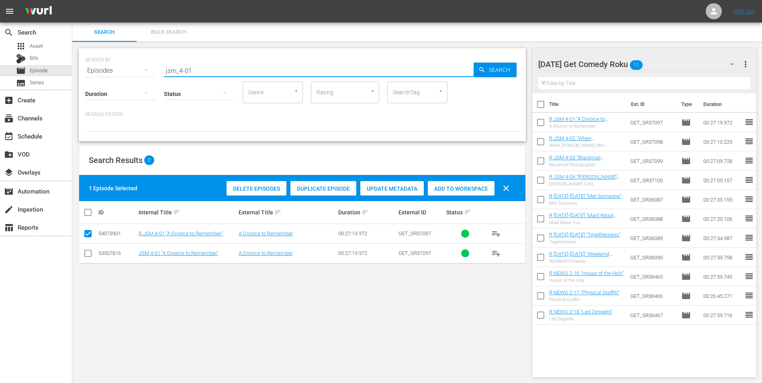
drag, startPoint x: 146, startPoint y: 66, endPoint x: 127, endPoint y: 64, distance: 19.4
click at [144, 66] on div "SEARCH BY Search By Episodes Search ID, Title, Description, Keywords, or Catego…" at bounding box center [302, 65] width 434 height 29
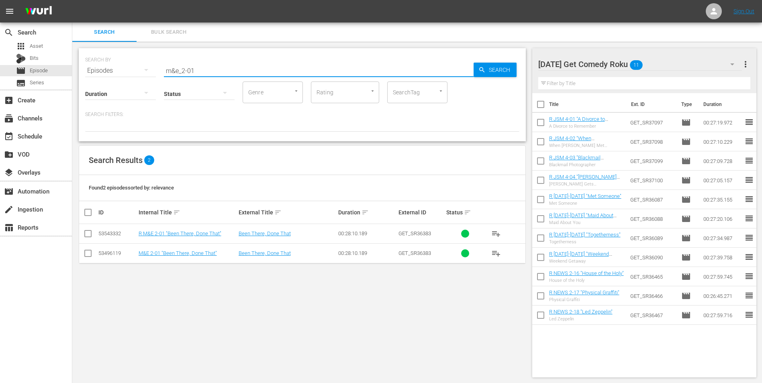
click at [88, 237] on input "checkbox" at bounding box center [88, 236] width 10 height 10
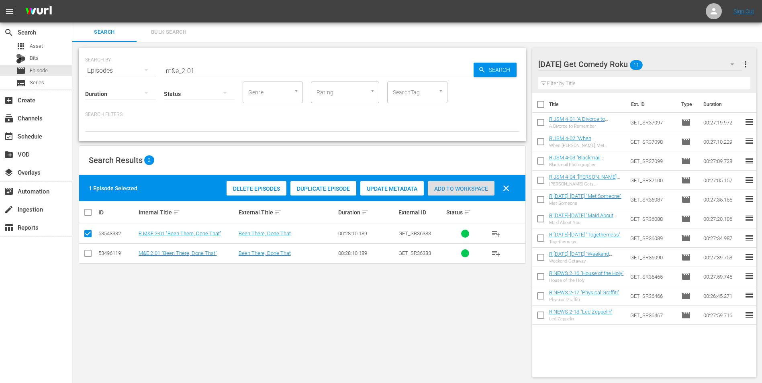
click at [461, 188] on span "Add to Workspace" at bounding box center [461, 189] width 67 height 6
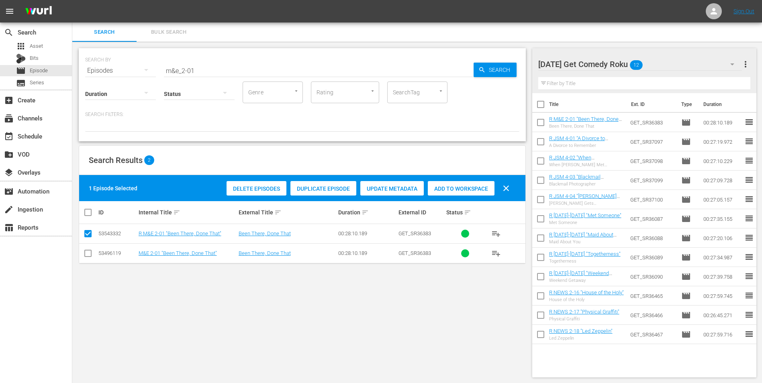
click at [678, 62] on div "Monday Get Comedy Roku 12" at bounding box center [640, 64] width 204 height 22
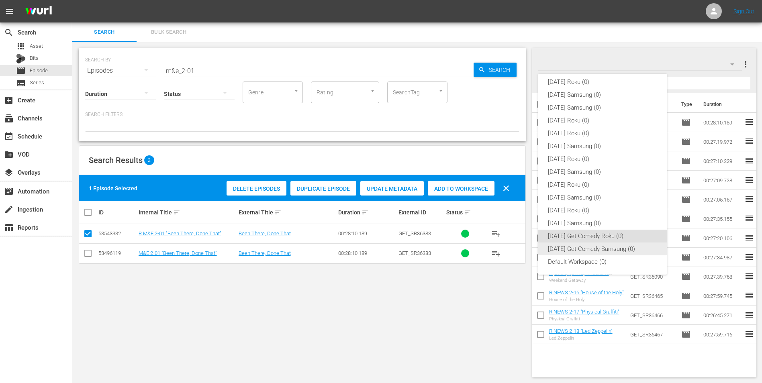
click at [568, 248] on div "Monday Get Comedy Samsung (0)" at bounding box center [602, 249] width 109 height 13
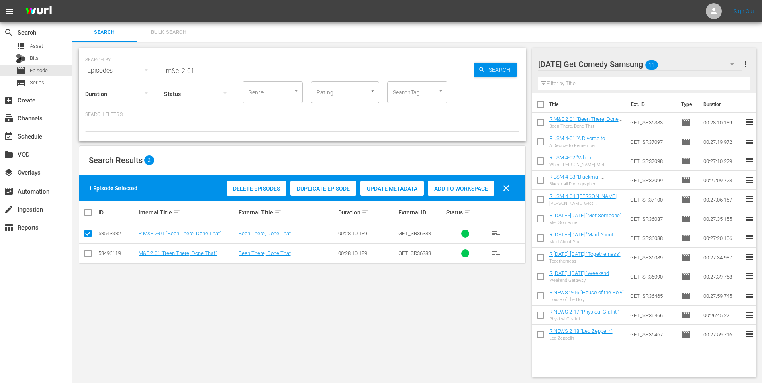
click at [87, 256] on input "checkbox" at bounding box center [88, 255] width 10 height 10
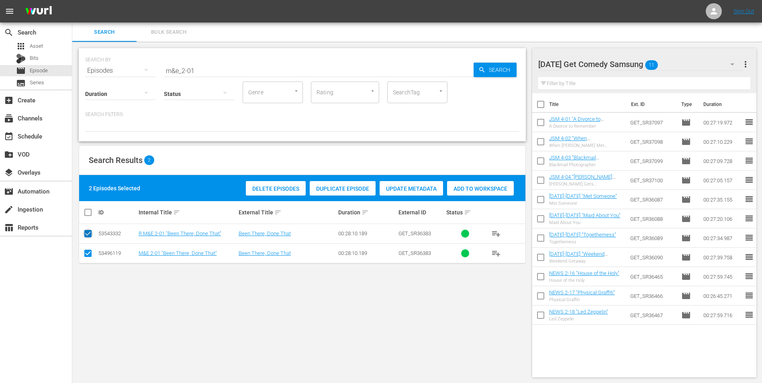
click at [87, 229] on icon at bounding box center [88, 234] width 10 height 10
click at [86, 231] on input "checkbox" at bounding box center [88, 236] width 10 height 10
click at [455, 186] on span "Add to Workspace" at bounding box center [461, 189] width 67 height 6
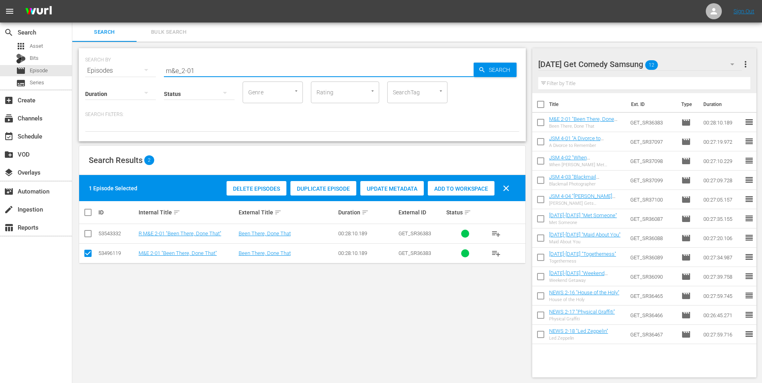
drag, startPoint x: 182, startPoint y: 71, endPoint x: 245, endPoint y: 92, distance: 67.4
click at [257, 92] on div "SEARCH BY Search By Episodes Search ID, Title, Description, Keywords, or Catego…" at bounding box center [302, 94] width 447 height 93
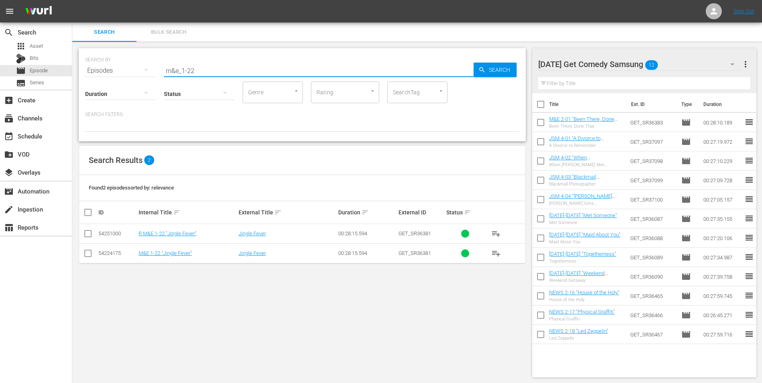
click at [86, 254] on input "checkbox" at bounding box center [88, 255] width 10 height 10
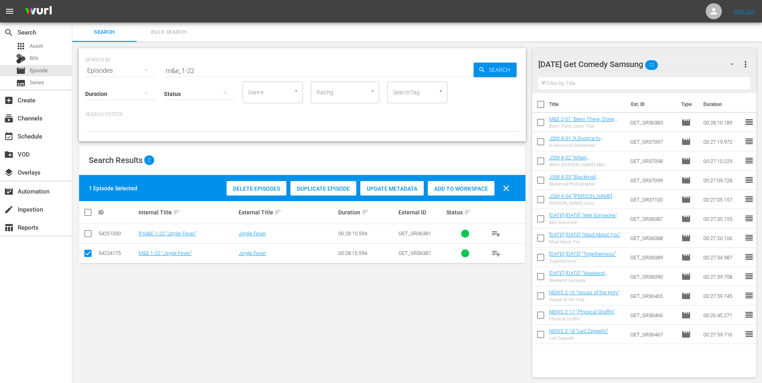
click at [451, 190] on span "Add to Workspace" at bounding box center [461, 189] width 67 height 6
click at [684, 61] on div "Monday Get Comedy Samsung 13" at bounding box center [640, 64] width 204 height 22
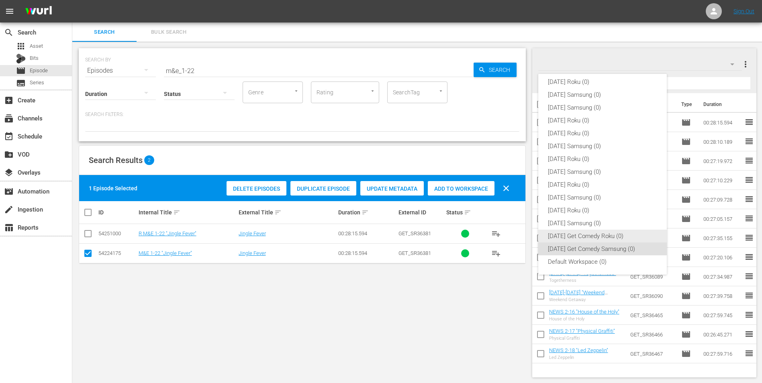
click at [591, 232] on div "Monday Get Comedy Roku (0)" at bounding box center [602, 236] width 109 height 13
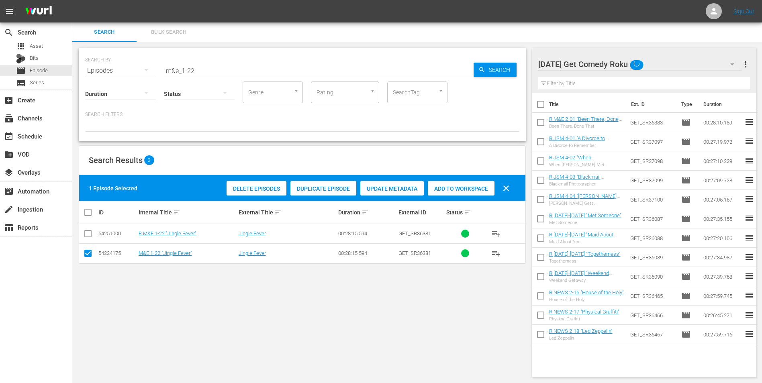
click at [92, 255] on input "checkbox" at bounding box center [88, 255] width 10 height 10
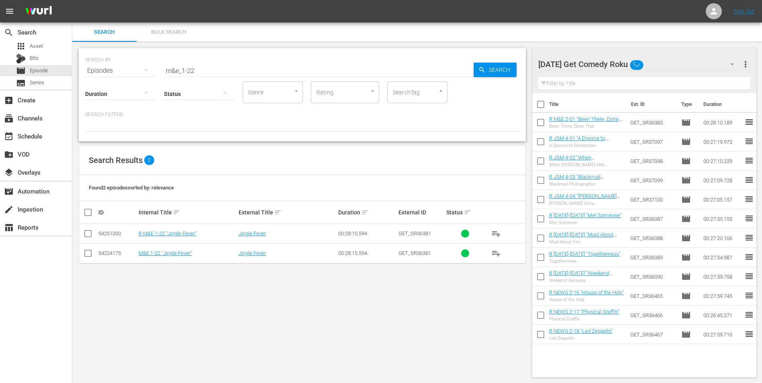
click at [88, 235] on input "checkbox" at bounding box center [88, 236] width 10 height 10
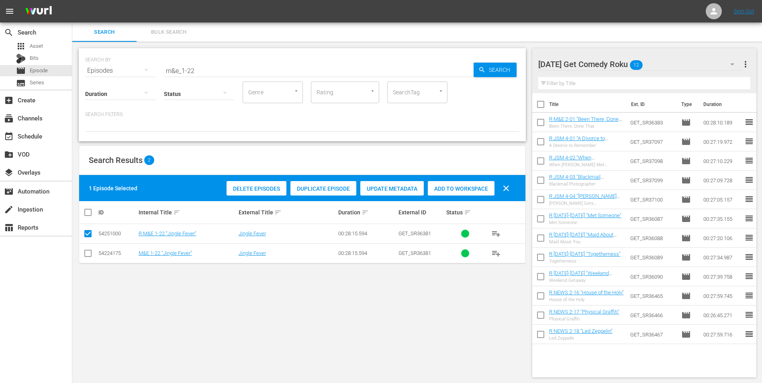
click at [448, 190] on span "Add to Workspace" at bounding box center [461, 189] width 67 height 6
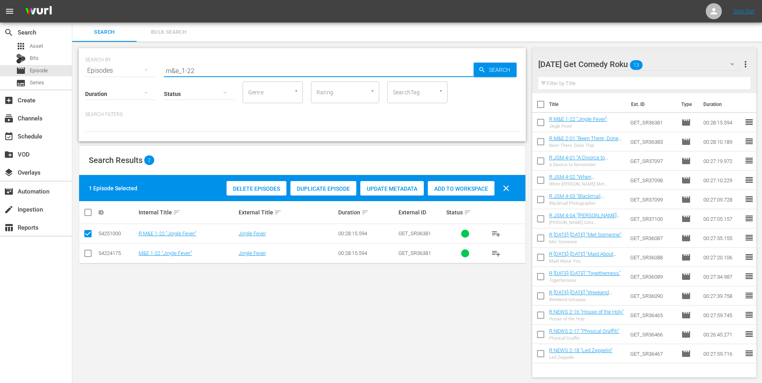
drag, startPoint x: 198, startPoint y: 70, endPoint x: 140, endPoint y: 68, distance: 58.3
click at [142, 70] on div "SEARCH BY Search By Episodes Search ID, Title, Description, Keywords, or Catego…" at bounding box center [302, 65] width 434 height 29
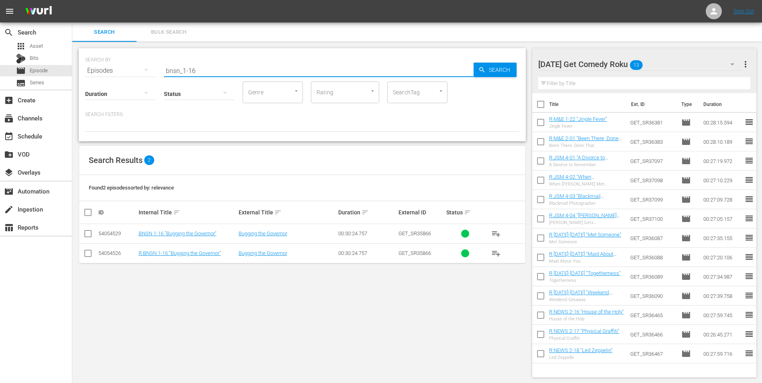
click at [87, 254] on input "checkbox" at bounding box center [88, 255] width 10 height 10
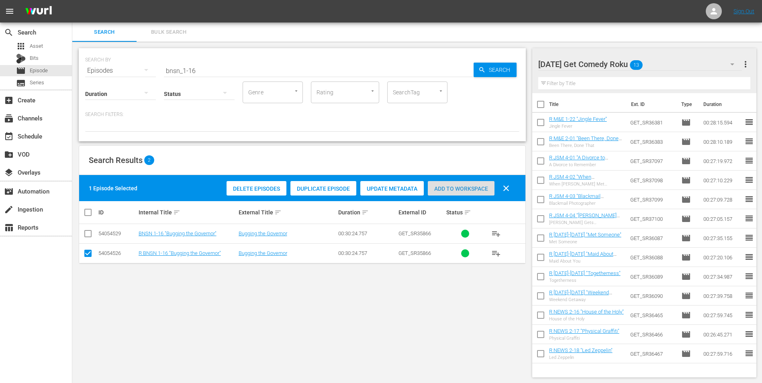
click at [474, 188] on span "Add to Workspace" at bounding box center [461, 189] width 67 height 6
click at [662, 65] on div "Monday Get Comedy Roku 14" at bounding box center [640, 64] width 204 height 22
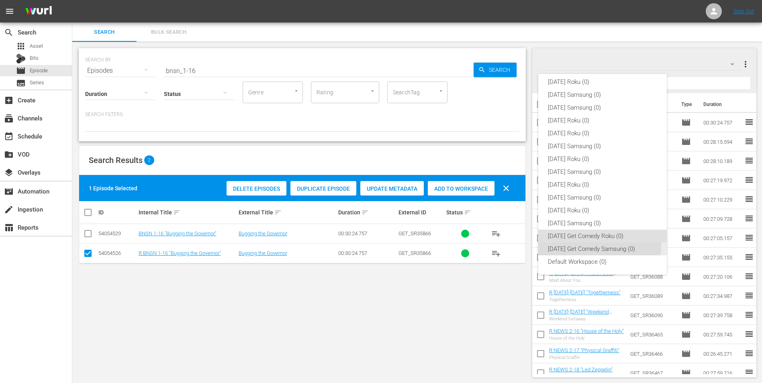
click at [565, 246] on div "Monday Get Comedy Samsung (0)" at bounding box center [602, 249] width 109 height 13
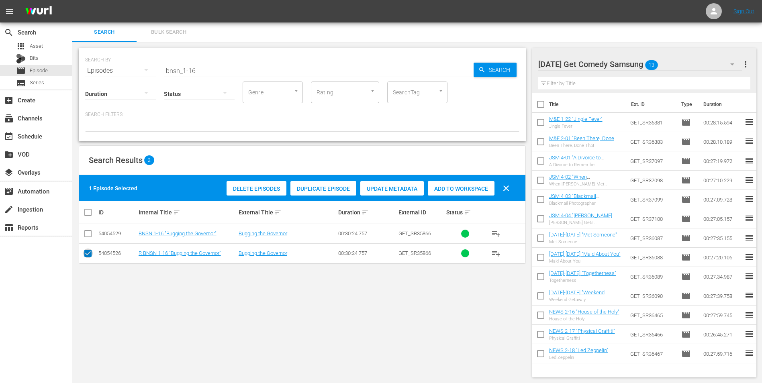
click at [87, 255] on input "checkbox" at bounding box center [88, 255] width 10 height 10
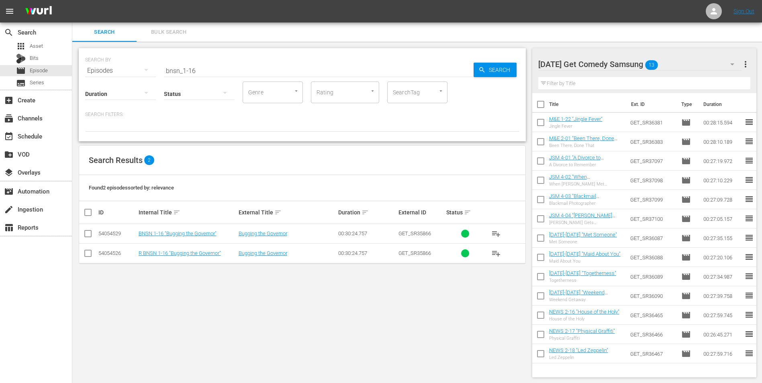
click at [89, 235] on input "checkbox" at bounding box center [88, 236] width 10 height 10
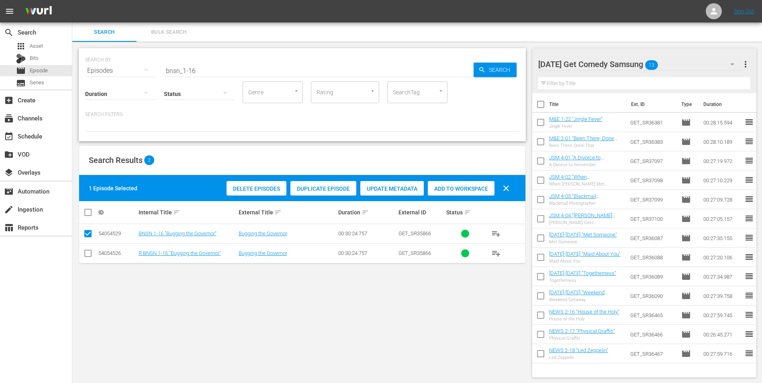
click at [467, 187] on span "Add to Workspace" at bounding box center [461, 189] width 67 height 6
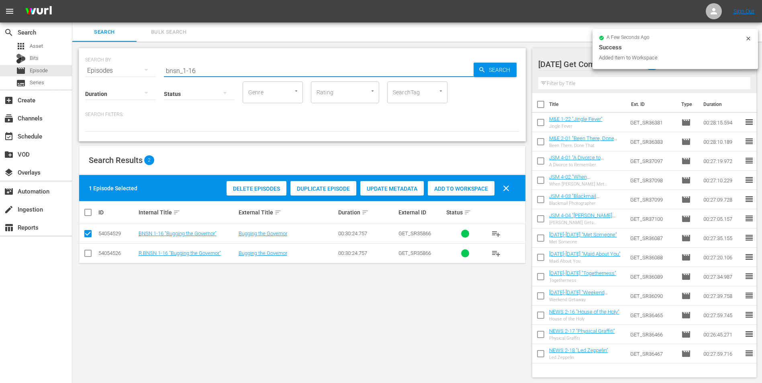
click at [196, 69] on input "bnsn_1-16" at bounding box center [319, 70] width 310 height 19
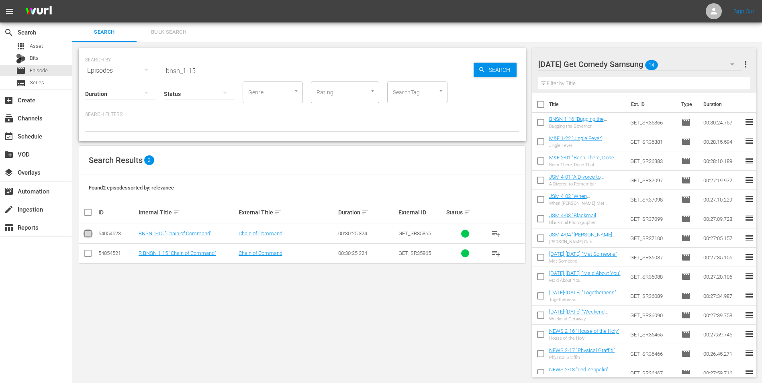
click at [89, 236] on input "checkbox" at bounding box center [88, 236] width 10 height 10
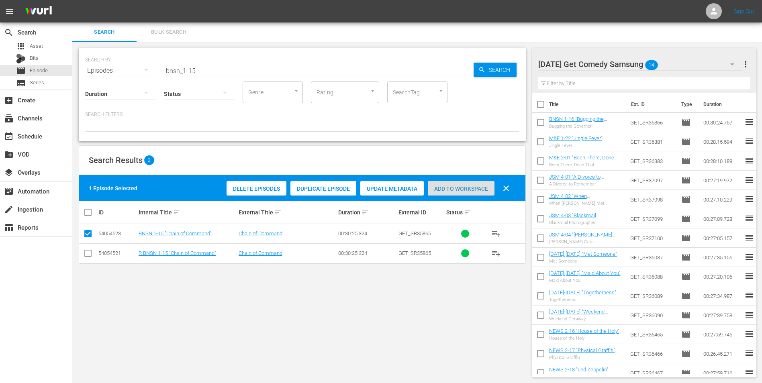
click at [455, 191] on span "Add to Workspace" at bounding box center [461, 189] width 67 height 6
click at [682, 63] on div "Monday Get Comedy Samsung 15" at bounding box center [640, 64] width 204 height 22
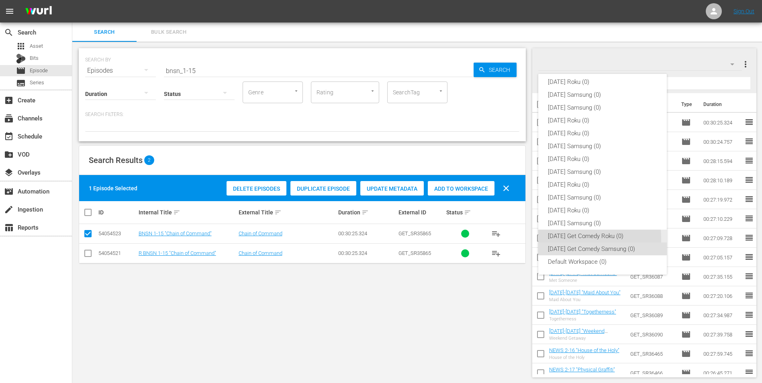
click at [573, 239] on div "Monday Get Comedy Roku (0)" at bounding box center [602, 236] width 109 height 13
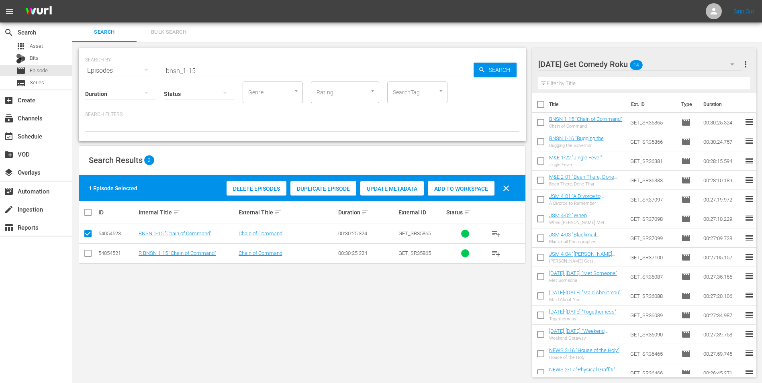
click at [89, 253] on input "checkbox" at bounding box center [88, 255] width 10 height 10
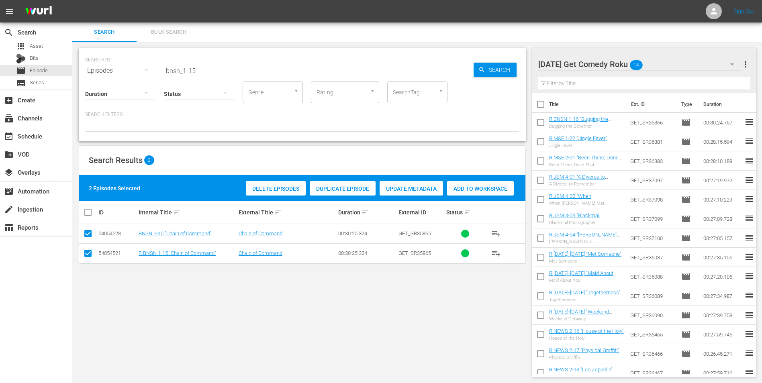
click at [88, 233] on input "checkbox" at bounding box center [88, 236] width 10 height 10
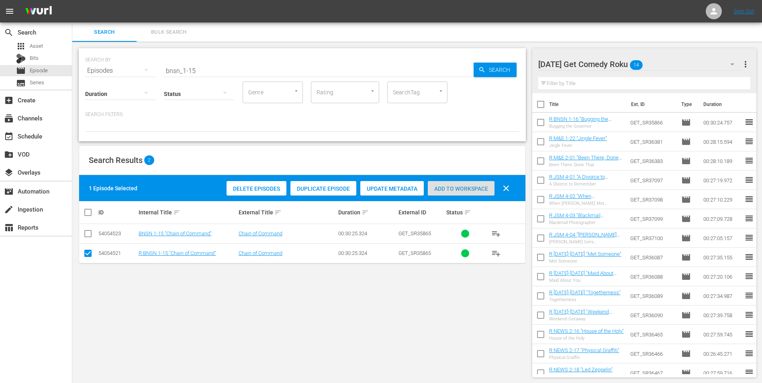
click at [467, 186] on span "Add to Workspace" at bounding box center [461, 189] width 67 height 6
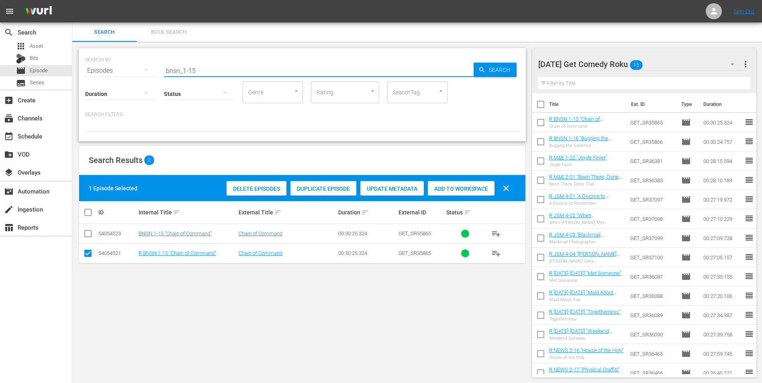
drag, startPoint x: 210, startPoint y: 70, endPoint x: 135, endPoint y: 66, distance: 75.6
click at [136, 65] on div "SEARCH BY Search By Episodes Search ID, Title, Description, Keywords, or Catego…" at bounding box center [302, 65] width 434 height 29
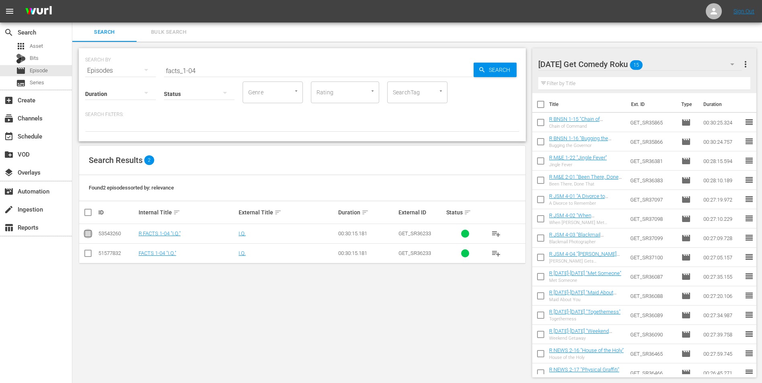
click at [86, 237] on input "checkbox" at bounding box center [88, 236] width 10 height 10
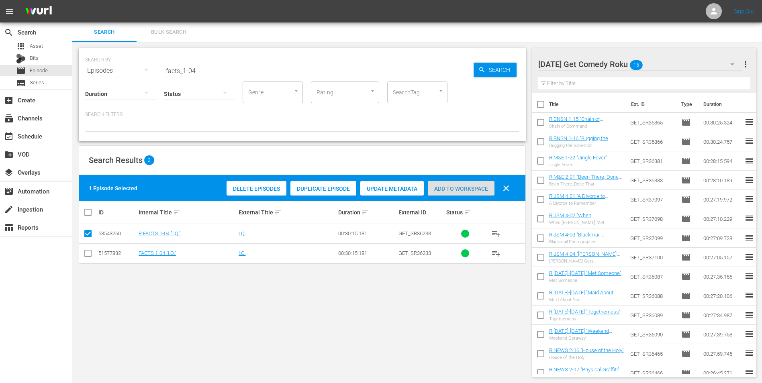
click at [473, 191] on span "Add to Workspace" at bounding box center [461, 189] width 67 height 6
click at [663, 63] on div "Monday Get Comedy Roku 16" at bounding box center [640, 64] width 204 height 22
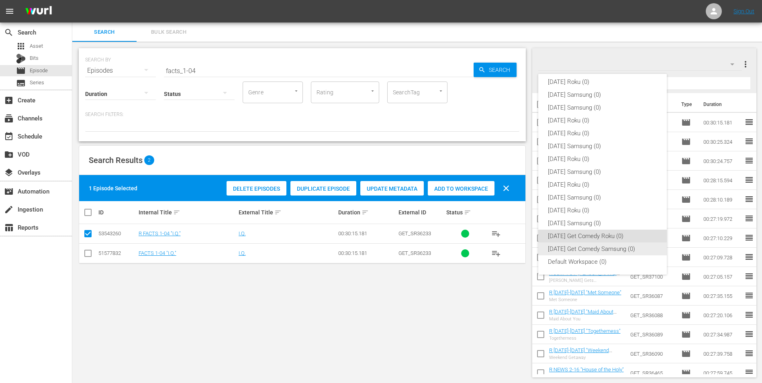
click at [565, 247] on div "Monday Get Comedy Samsung (0)" at bounding box center [602, 249] width 109 height 13
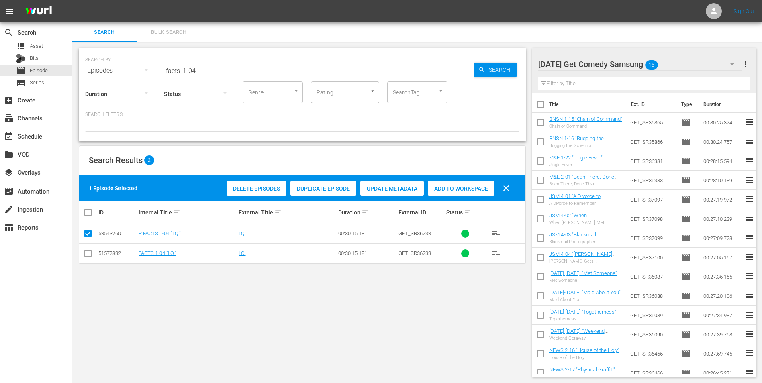
click at [89, 255] on input "checkbox" at bounding box center [88, 255] width 10 height 10
click at [90, 235] on input "checkbox" at bounding box center [88, 236] width 10 height 10
click at [471, 183] on div "Add to Workspace" at bounding box center [461, 188] width 67 height 15
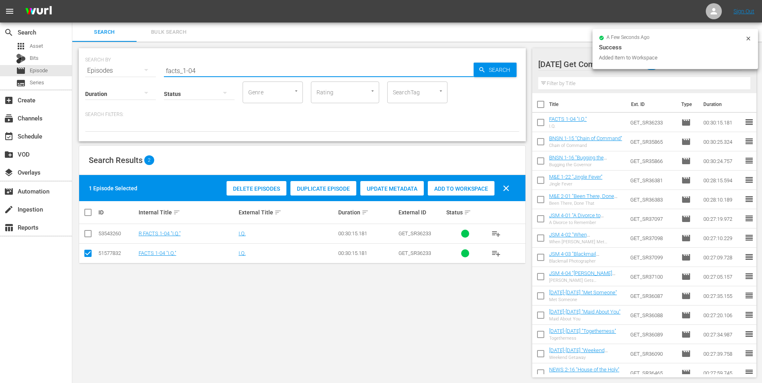
drag, startPoint x: 192, startPoint y: 71, endPoint x: 216, endPoint y: 75, distance: 24.1
click at [216, 75] on div "SEARCH BY Search By Episodes Search ID, Title, Description, Keywords, or Catego…" at bounding box center [302, 94] width 447 height 93
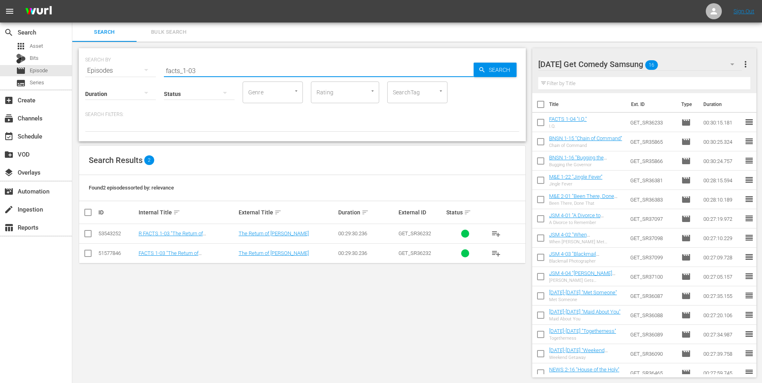
click at [88, 253] on input "checkbox" at bounding box center [88, 255] width 10 height 10
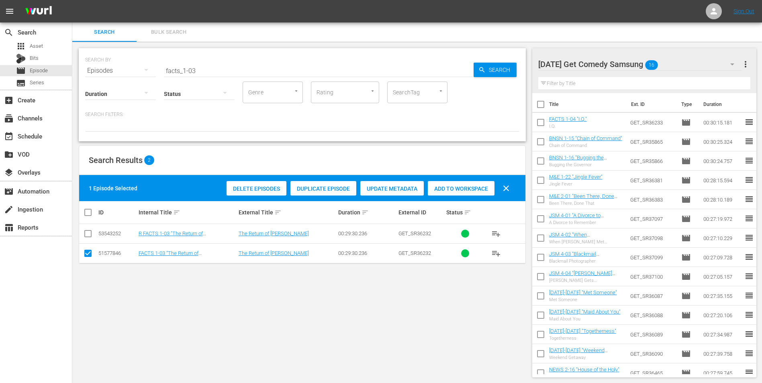
click at [461, 196] on div "Delete Episodes Duplicate Episode Update Metadata Add to Workspace clear" at bounding box center [370, 188] width 291 height 19
click at [463, 190] on span "Add to Workspace" at bounding box center [461, 189] width 67 height 6
click at [673, 65] on div "Monday Get Comedy Samsung 17" at bounding box center [640, 64] width 204 height 22
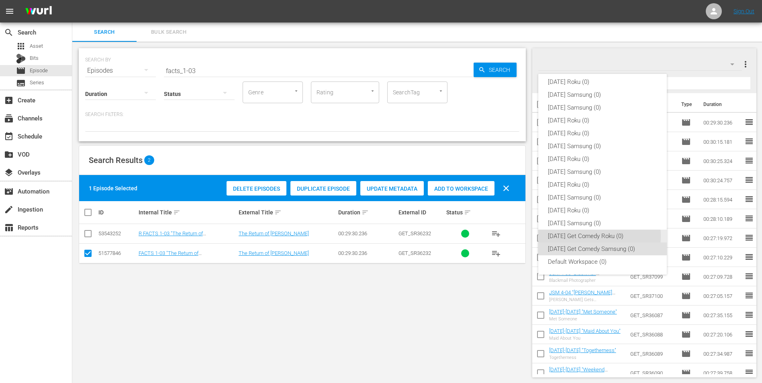
click at [573, 236] on div "Monday Get Comedy Roku (0)" at bounding box center [602, 236] width 109 height 13
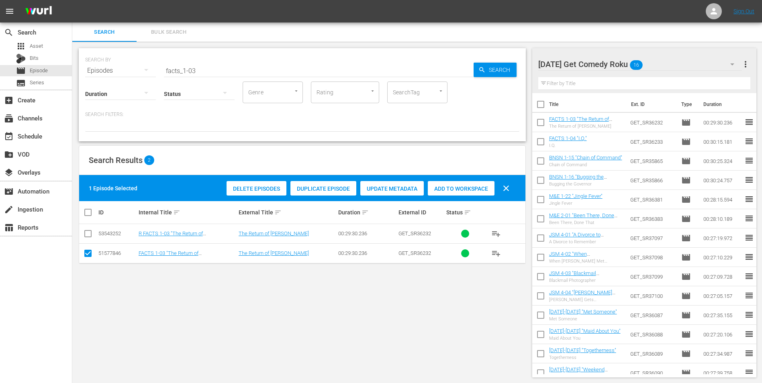
click at [88, 256] on input "checkbox" at bounding box center [88, 255] width 10 height 10
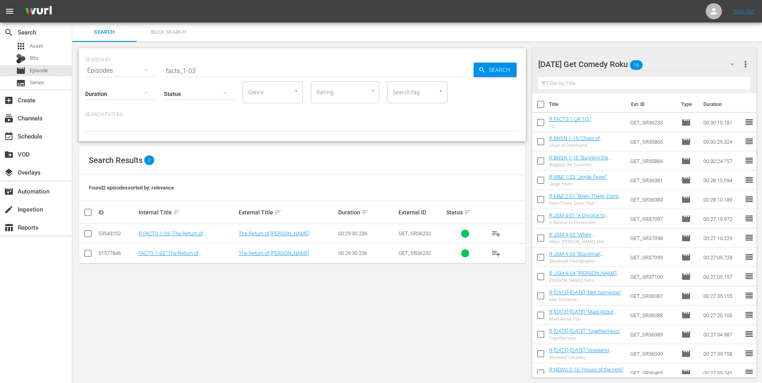
click at [88, 237] on input "checkbox" at bounding box center [88, 236] width 10 height 10
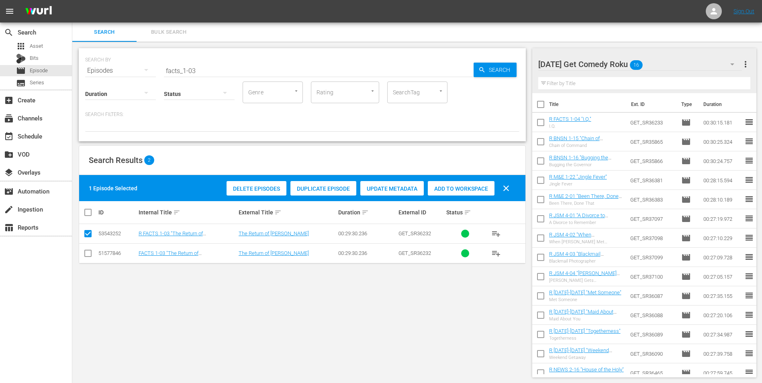
click at [456, 188] on span "Add to Workspace" at bounding box center [461, 189] width 67 height 6
drag, startPoint x: 191, startPoint y: 71, endPoint x: 208, endPoint y: 73, distance: 16.9
click at [208, 73] on input "facts_1-03" at bounding box center [319, 70] width 310 height 19
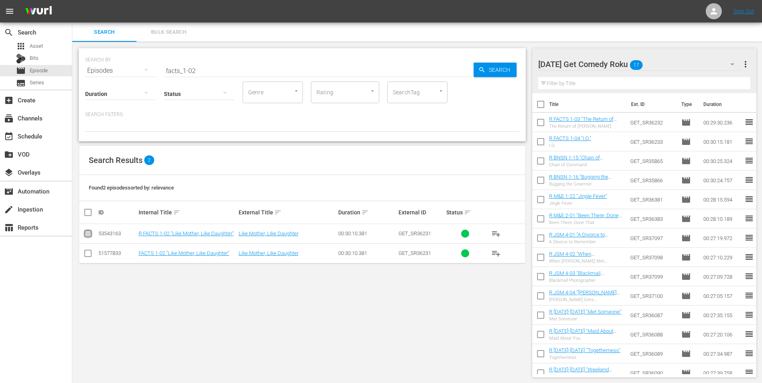
click at [86, 235] on input "checkbox" at bounding box center [88, 236] width 10 height 10
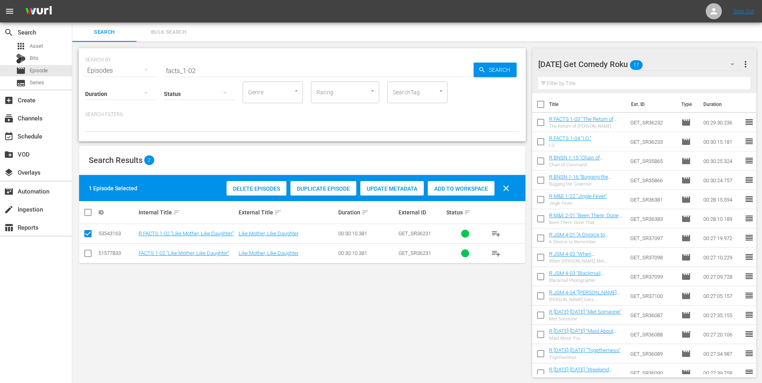
click at [458, 186] on span "Add to Workspace" at bounding box center [461, 189] width 67 height 6
click at [674, 62] on div "Monday Get Comedy Roku 18" at bounding box center [640, 64] width 204 height 22
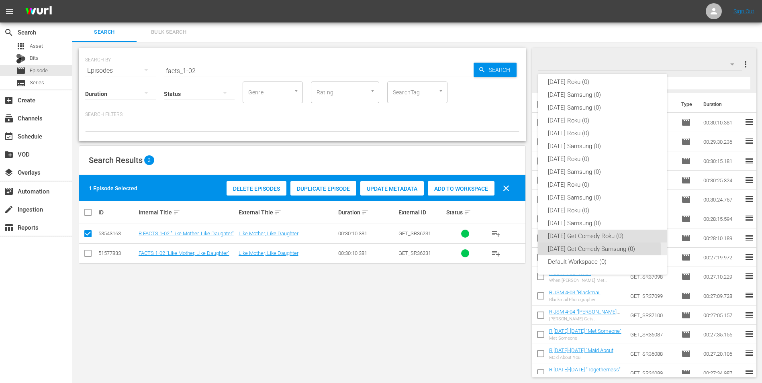
click at [594, 252] on div "Monday Get Comedy Samsung (0)" at bounding box center [602, 249] width 109 height 13
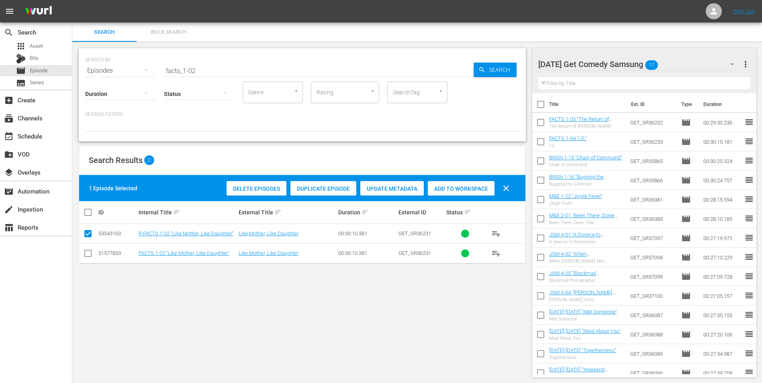
click at [84, 254] on input "checkbox" at bounding box center [88, 255] width 10 height 10
click at [88, 229] on icon at bounding box center [88, 234] width 10 height 10
click at [86, 233] on input "checkbox" at bounding box center [88, 236] width 10 height 10
click at [451, 184] on div "Add to Workspace" at bounding box center [461, 188] width 67 height 15
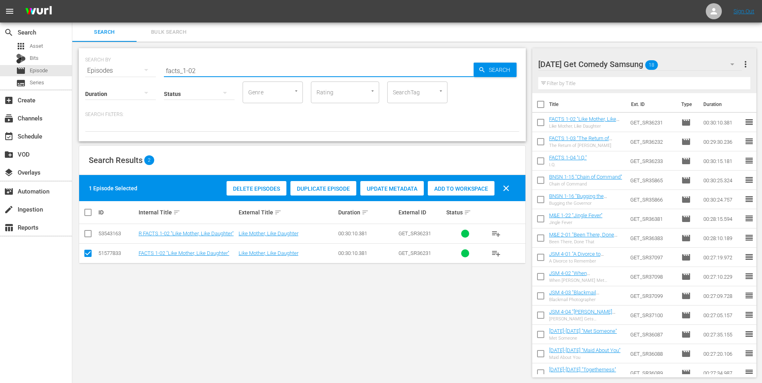
drag, startPoint x: 201, startPoint y: 72, endPoint x: 193, endPoint y: 78, distance: 9.8
click at [193, 78] on div "SEARCH BY Search By Episodes Search ID, Title, Description, Keywords, or Catego…" at bounding box center [302, 94] width 447 height 93
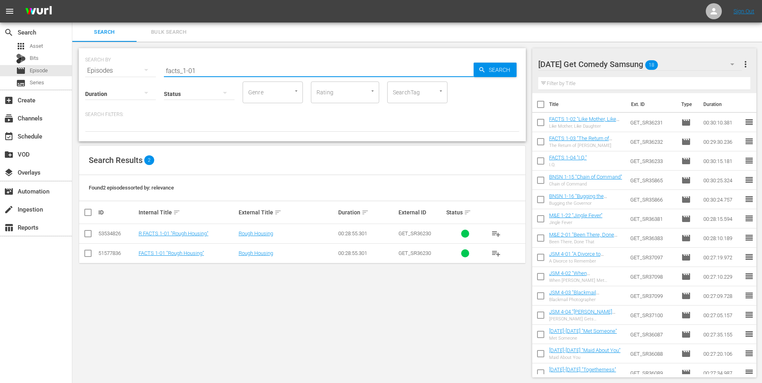
click at [88, 253] on input "checkbox" at bounding box center [88, 255] width 10 height 10
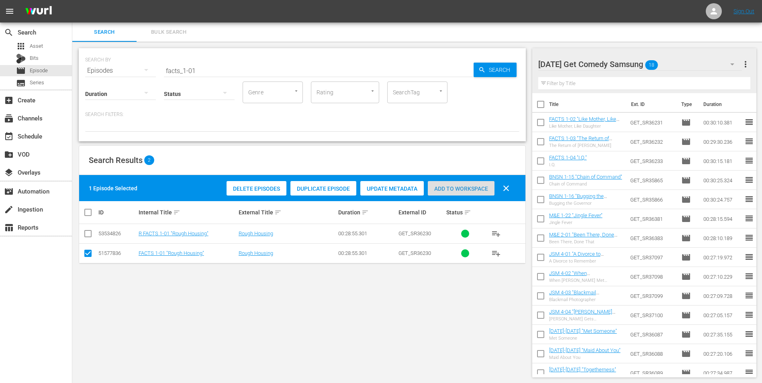
click at [468, 191] on span "Add to Workspace" at bounding box center [461, 189] width 67 height 6
click at [685, 61] on div "Monday Get Comedy Samsung 19" at bounding box center [640, 64] width 204 height 22
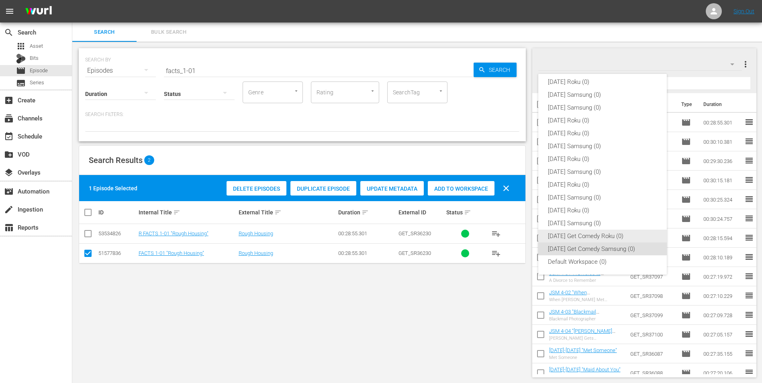
click at [603, 234] on div "Monday Get Comedy Roku (0)" at bounding box center [602, 236] width 109 height 13
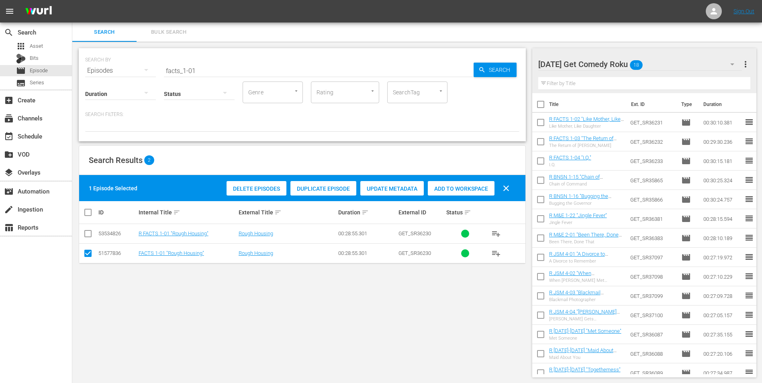
drag, startPoint x: 88, startPoint y: 253, endPoint x: 89, endPoint y: 239, distance: 14.1
click at [88, 253] on input "checkbox" at bounding box center [88, 255] width 10 height 10
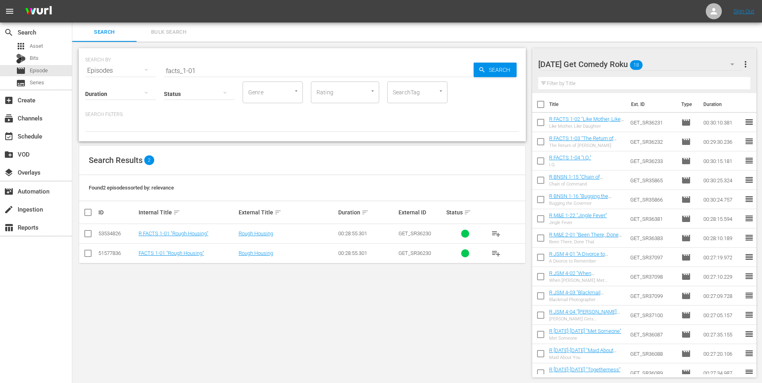
click at [89, 233] on input "checkbox" at bounding box center [88, 236] width 10 height 10
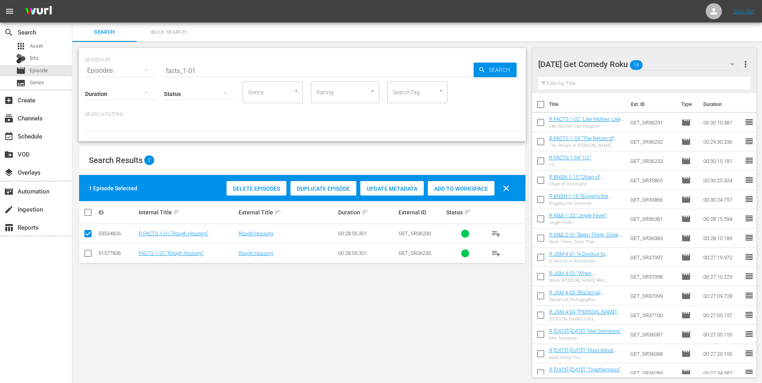
click at [473, 191] on span "Add to Workspace" at bounding box center [461, 189] width 67 height 6
drag, startPoint x: 225, startPoint y: 72, endPoint x: 137, endPoint y: 73, distance: 87.6
click at [137, 73] on div "SEARCH BY Search By Episodes Search ID, Title, Description, Keywords, or Catego…" at bounding box center [302, 65] width 434 height 29
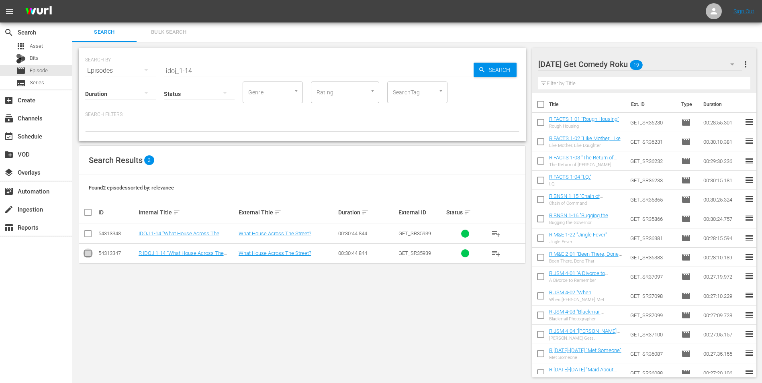
click at [87, 256] on input "checkbox" at bounding box center [88, 255] width 10 height 10
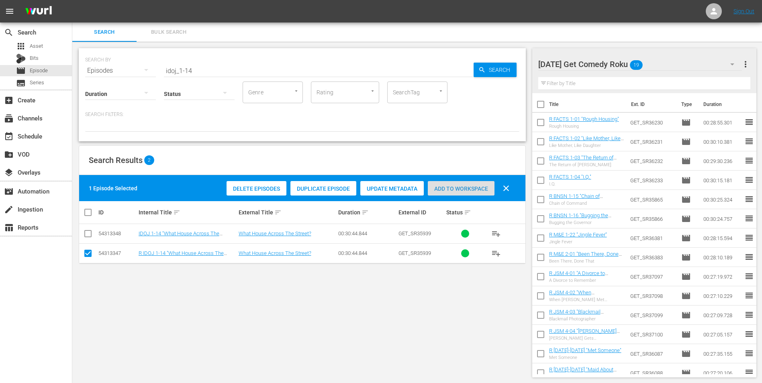
click at [462, 184] on div "Add to Workspace" at bounding box center [461, 188] width 67 height 15
click at [678, 65] on div "Monday Get Comedy Roku 20" at bounding box center [640, 64] width 204 height 22
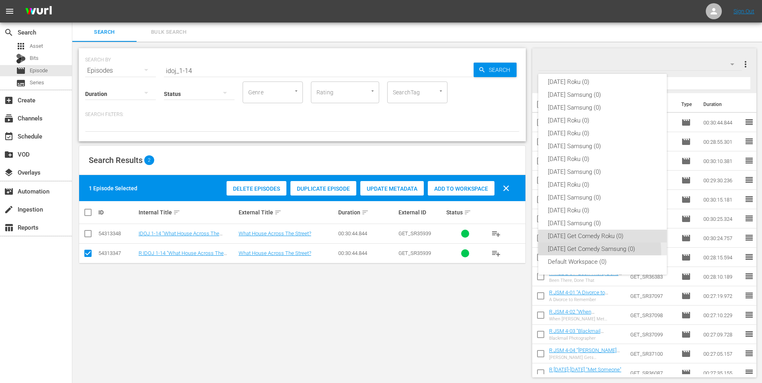
click at [582, 252] on div "Monday Get Comedy Samsung (0)" at bounding box center [602, 249] width 109 height 13
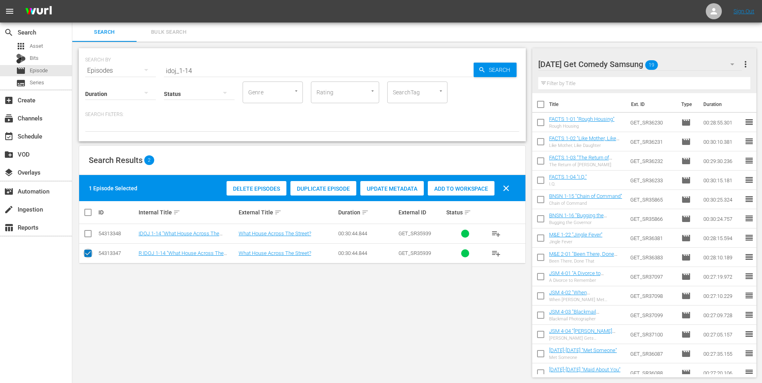
click at [88, 255] on input "checkbox" at bounding box center [88, 255] width 10 height 10
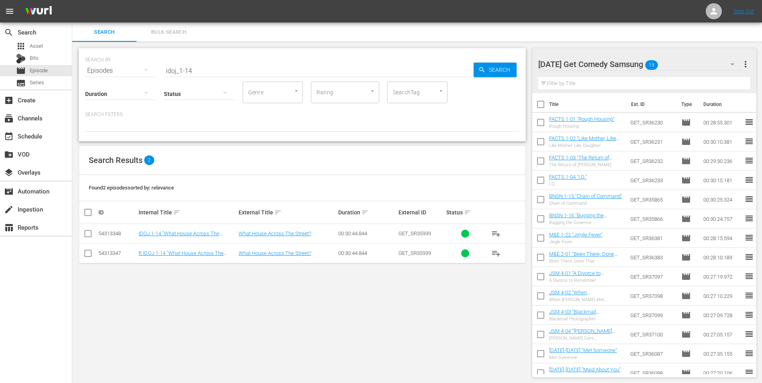
click at [88, 237] on input "checkbox" at bounding box center [88, 236] width 10 height 10
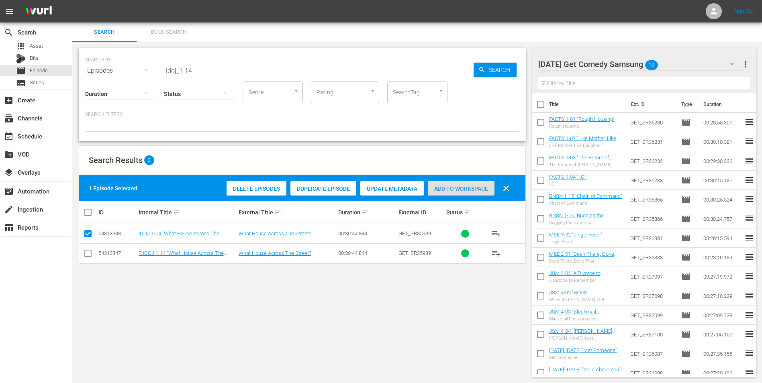
click at [461, 192] on div "Add to Workspace" at bounding box center [461, 188] width 67 height 15
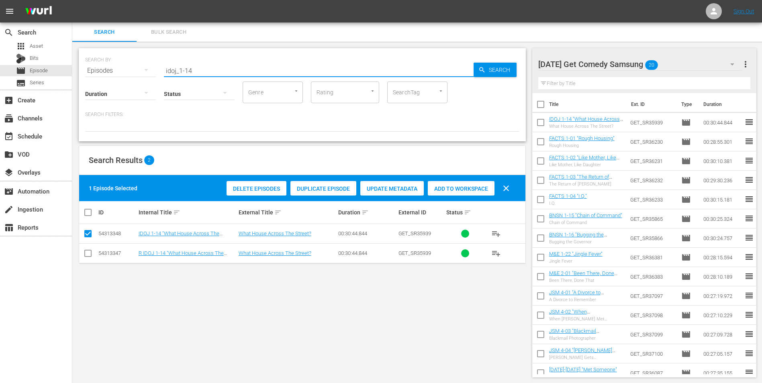
drag, startPoint x: 187, startPoint y: 67, endPoint x: 198, endPoint y: 70, distance: 11.5
click at [198, 70] on input "idoj_1-14" at bounding box center [319, 70] width 310 height 19
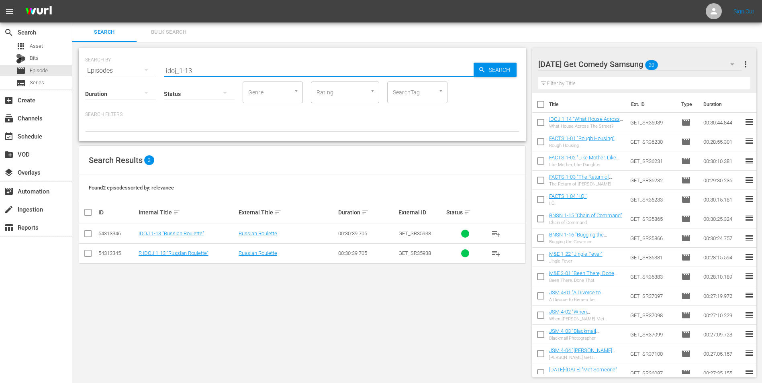
click at [88, 231] on input "checkbox" at bounding box center [88, 236] width 10 height 10
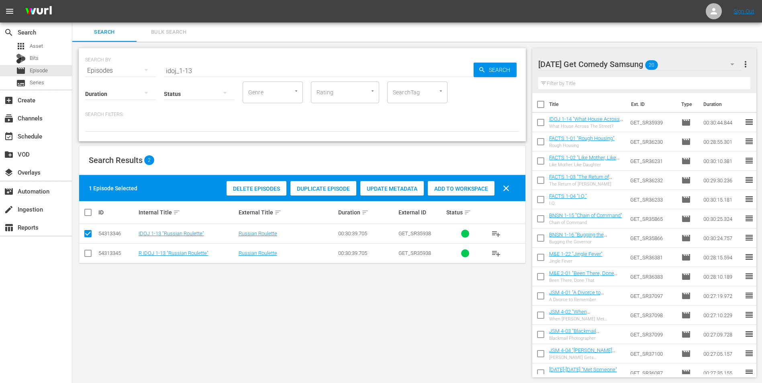
click at [459, 188] on span "Add to Workspace" at bounding box center [461, 189] width 67 height 6
click at [689, 62] on div "Monday Get Comedy Samsung 21" at bounding box center [640, 64] width 204 height 22
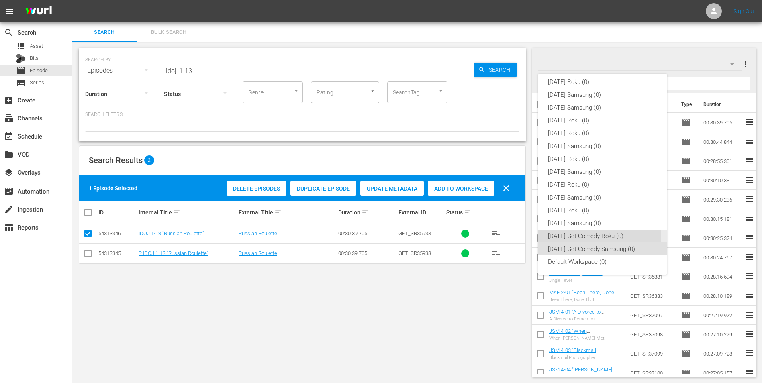
click at [585, 234] on div "Monday Get Comedy Roku (0)" at bounding box center [602, 236] width 109 height 13
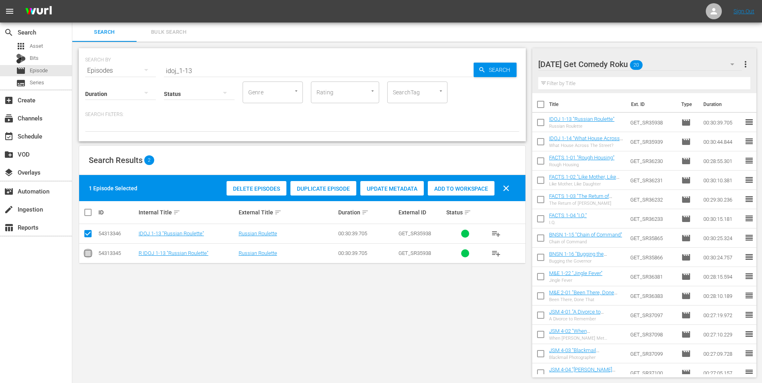
click at [84, 252] on input "checkbox" at bounding box center [88, 255] width 10 height 10
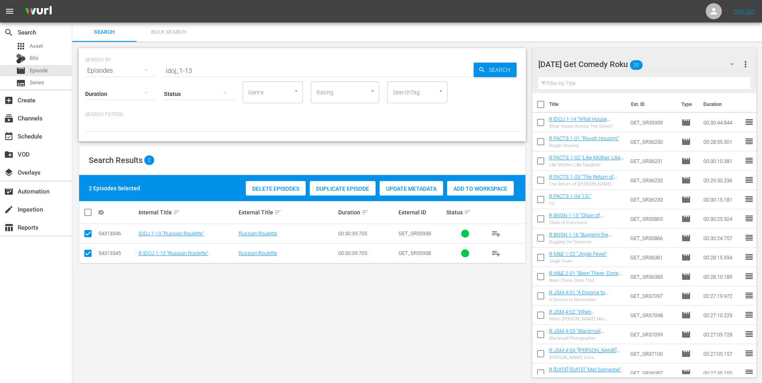
click at [85, 232] on input "checkbox" at bounding box center [88, 236] width 10 height 10
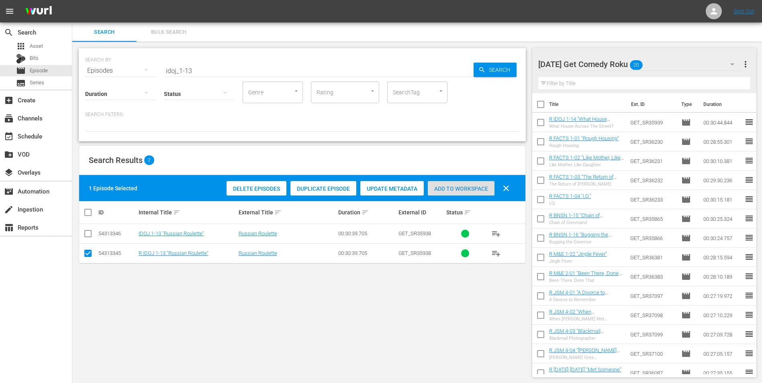
click at [465, 189] on span "Add to Workspace" at bounding box center [461, 189] width 67 height 6
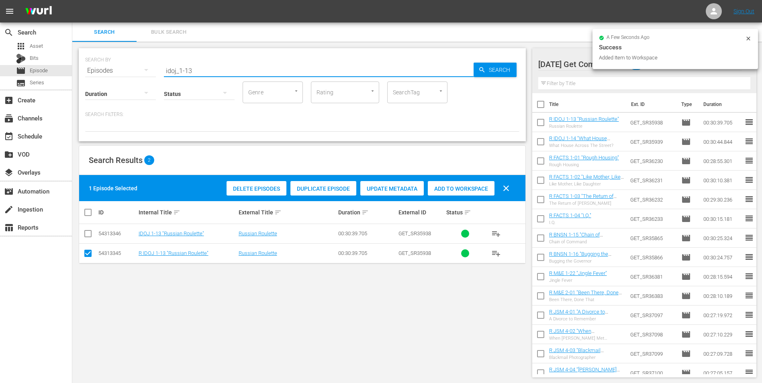
drag, startPoint x: 202, startPoint y: 71, endPoint x: 127, endPoint y: 80, distance: 75.6
click at [128, 79] on div "SEARCH BY Search By Episodes Search ID, Title, Description, Keywords, or Catego…" at bounding box center [302, 94] width 447 height 93
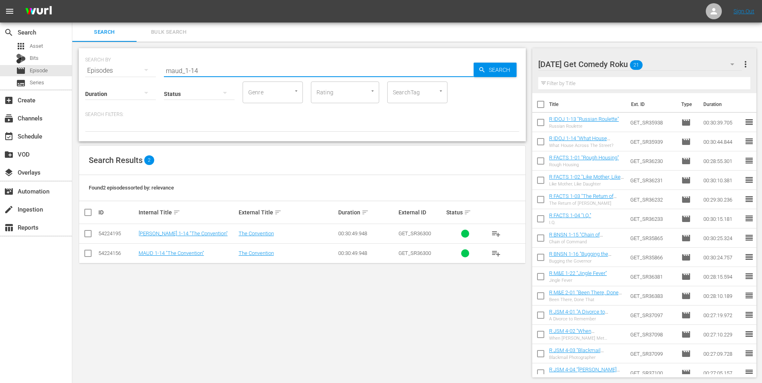
click at [90, 235] on input "checkbox" at bounding box center [88, 236] width 10 height 10
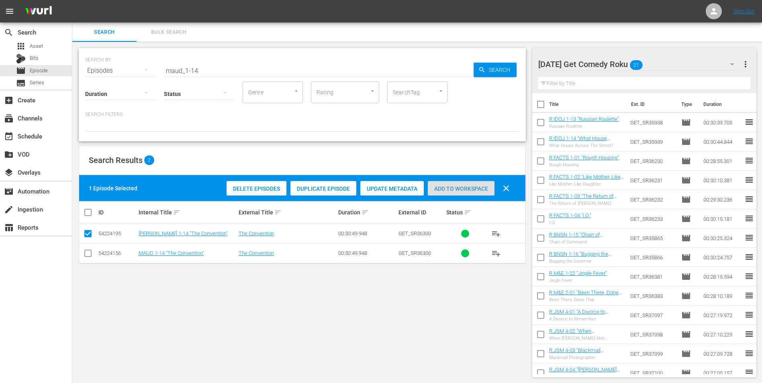
click at [474, 191] on span "Add to Workspace" at bounding box center [461, 189] width 67 height 6
click at [669, 64] on div "Monday Get Comedy Roku 22" at bounding box center [640, 64] width 204 height 22
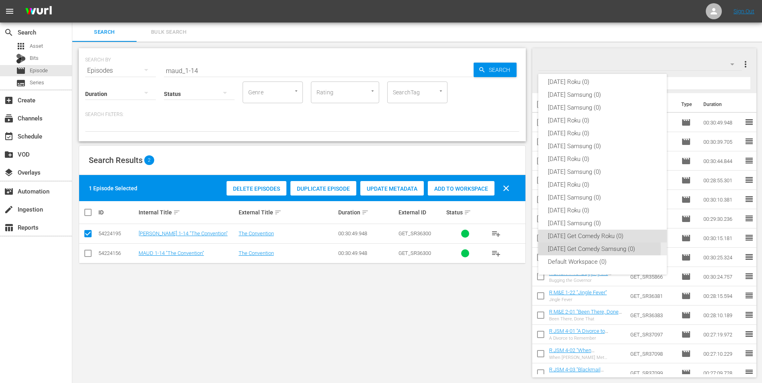
click at [569, 248] on div "Monday Get Comedy Samsung (0)" at bounding box center [602, 249] width 109 height 13
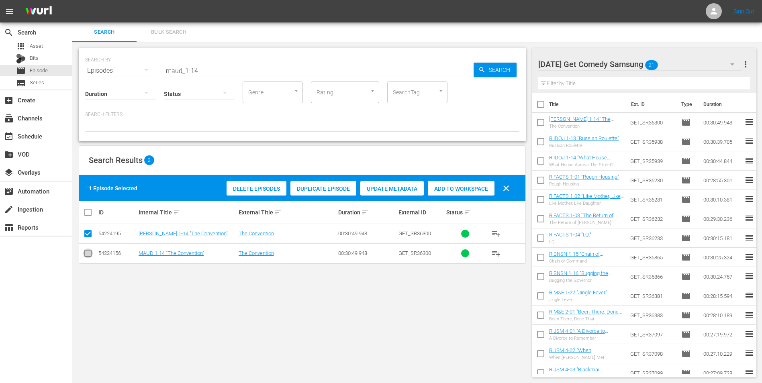
click at [89, 255] on input "checkbox" at bounding box center [88, 255] width 10 height 10
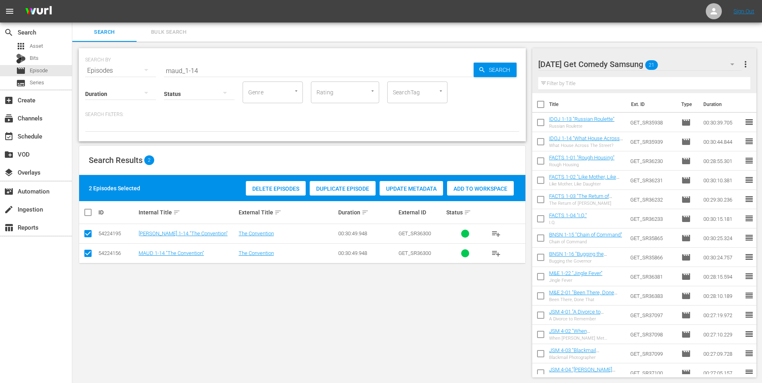
click at [89, 237] on input "checkbox" at bounding box center [88, 236] width 10 height 10
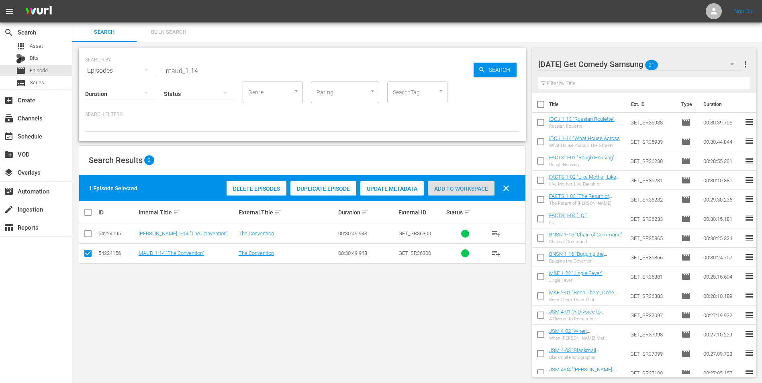
click at [463, 188] on span "Add to Workspace" at bounding box center [461, 189] width 67 height 6
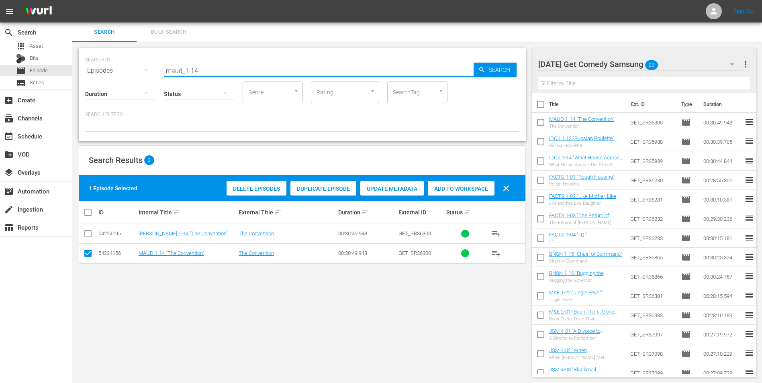
drag, startPoint x: 194, startPoint y: 71, endPoint x: 224, endPoint y: 73, distance: 30.6
click at [224, 73] on input "maud_1-14" at bounding box center [319, 70] width 310 height 19
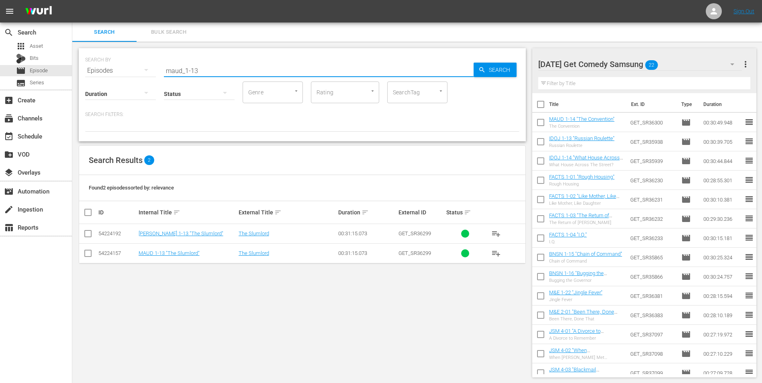
click at [89, 253] on input "checkbox" at bounding box center [88, 255] width 10 height 10
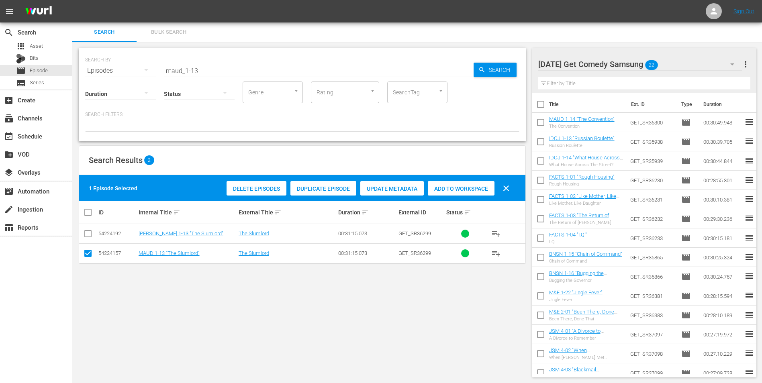
click at [460, 186] on span "Add to Workspace" at bounding box center [461, 189] width 67 height 6
click at [680, 61] on div "Monday Get Comedy Samsung 23" at bounding box center [640, 64] width 204 height 22
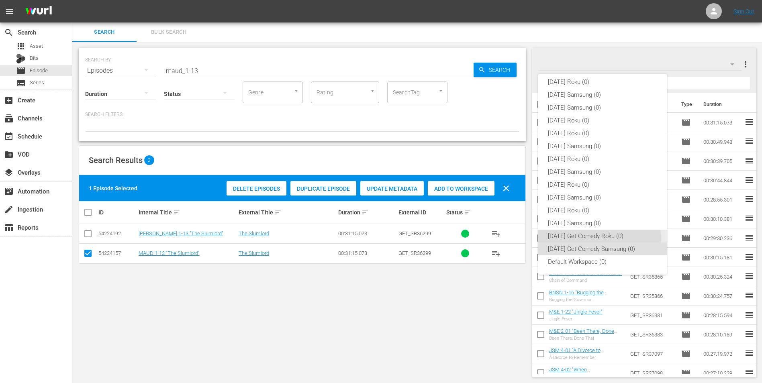
click at [567, 238] on div "Monday Get Comedy Roku (0)" at bounding box center [602, 236] width 109 height 13
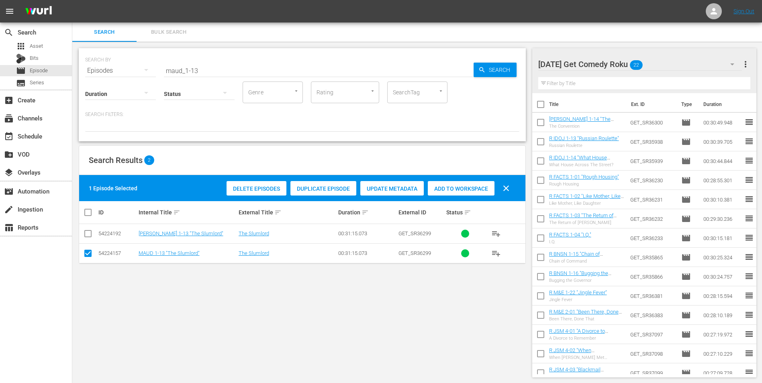
click at [90, 255] on input "checkbox" at bounding box center [88, 255] width 10 height 10
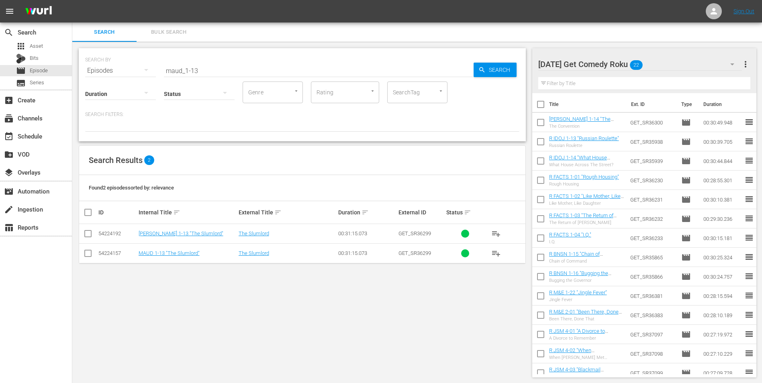
click at [90, 236] on input "checkbox" at bounding box center [88, 236] width 10 height 10
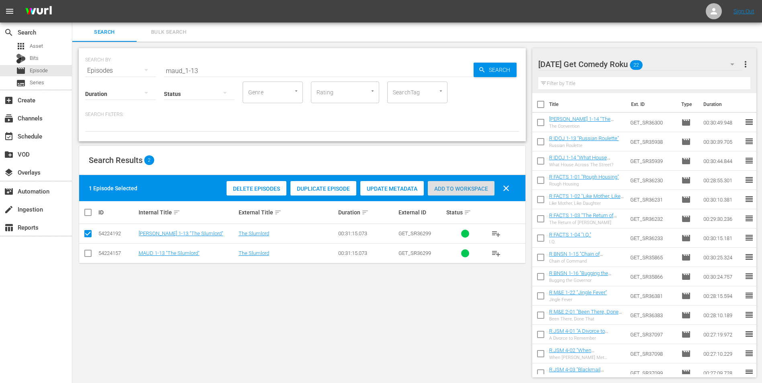
click at [465, 186] on span "Add to Workspace" at bounding box center [461, 189] width 67 height 6
click at [663, 63] on div "Monday Get Comedy Roku 23" at bounding box center [640, 64] width 204 height 22
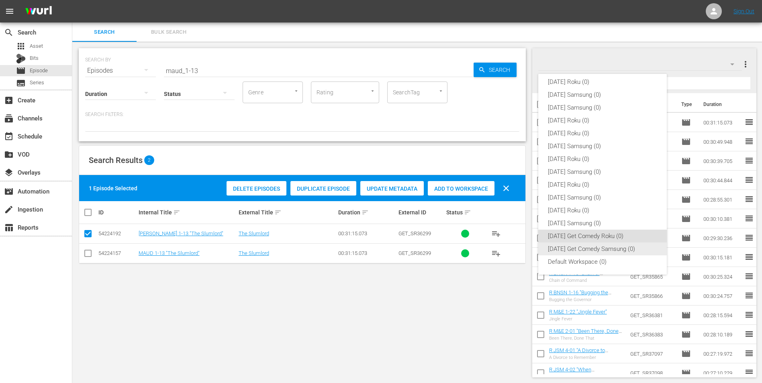
click at [584, 245] on div "Monday Get Comedy Samsung (0)" at bounding box center [602, 249] width 109 height 13
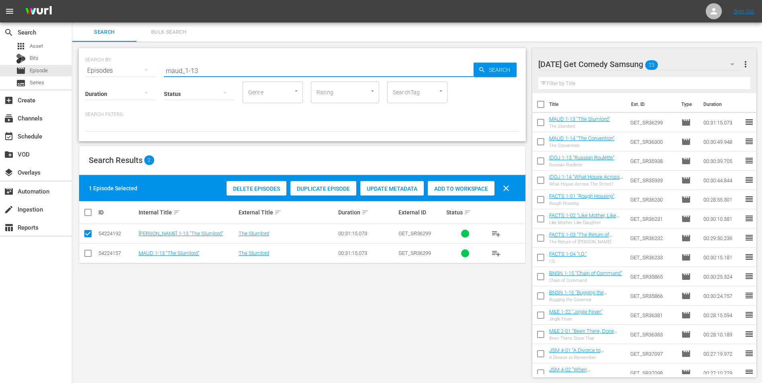
drag, startPoint x: 184, startPoint y: 65, endPoint x: 102, endPoint y: 63, distance: 81.9
click at [102, 63] on div "SEARCH BY Search By Episodes Search ID, Title, Description, Keywords, or Catego…" at bounding box center [302, 65] width 434 height 29
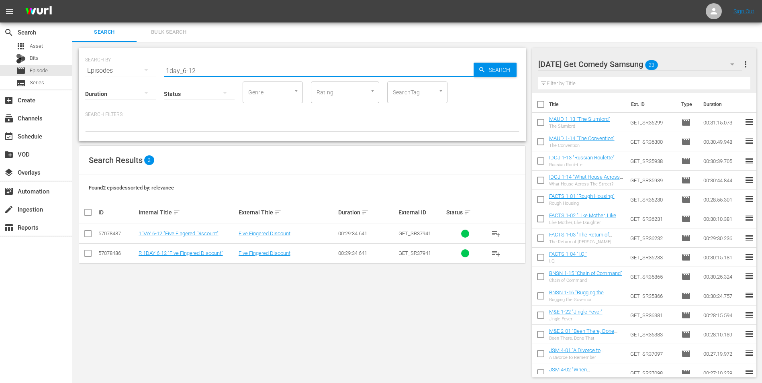
click at [88, 233] on input "checkbox" at bounding box center [88, 236] width 10 height 10
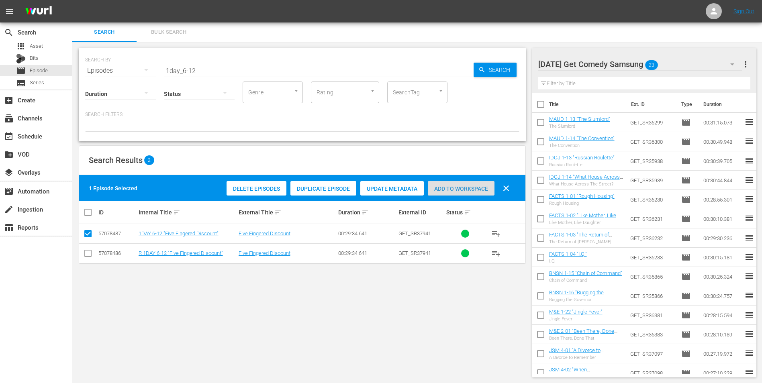
click at [481, 189] on span "Add to Workspace" at bounding box center [461, 189] width 67 height 6
click at [687, 64] on div "Monday Get Comedy Samsung 24" at bounding box center [640, 64] width 204 height 22
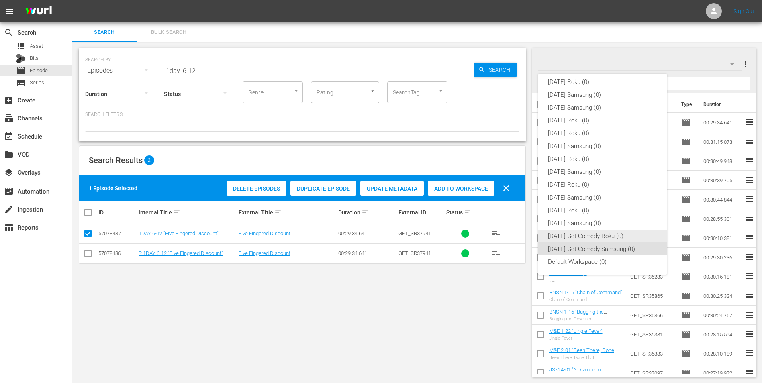
click at [578, 234] on div "Monday Get Comedy Roku (0)" at bounding box center [602, 236] width 109 height 13
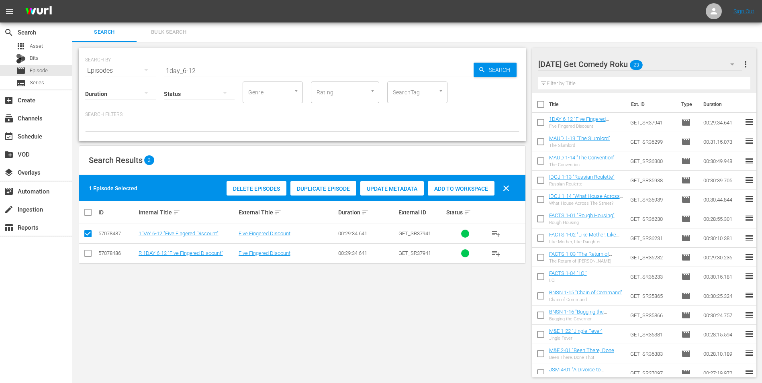
click at [91, 254] on input "checkbox" at bounding box center [88, 255] width 10 height 10
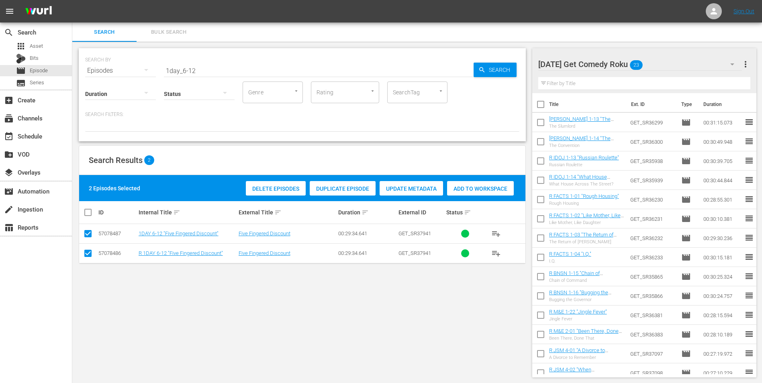
click at [85, 231] on input "checkbox" at bounding box center [88, 236] width 10 height 10
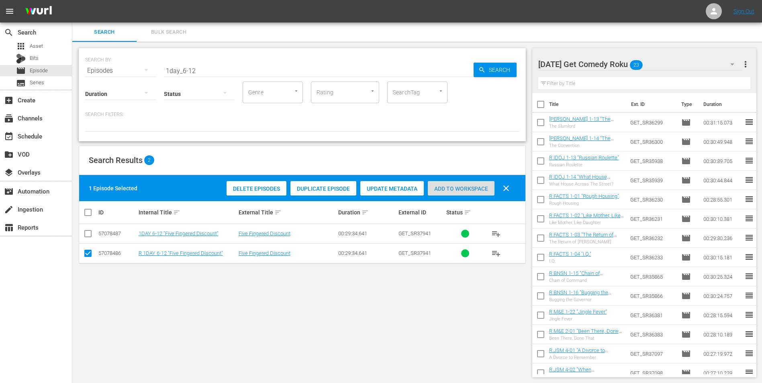
click at [469, 188] on span "Add to Workspace" at bounding box center [461, 189] width 67 height 6
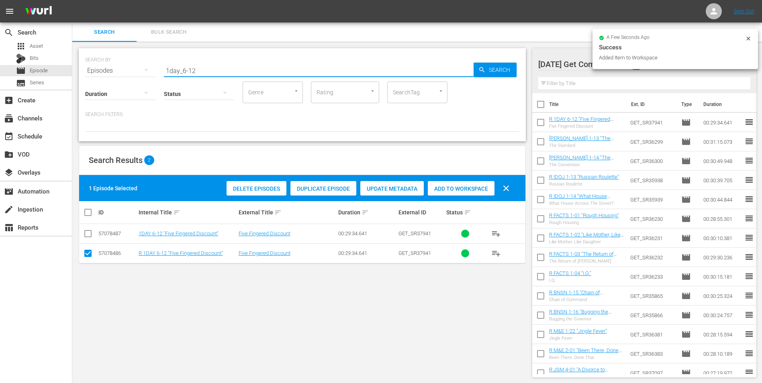
drag, startPoint x: 213, startPoint y: 71, endPoint x: 88, endPoint y: 64, distance: 124.7
click at [100, 64] on div "SEARCH BY Search By Episodes Search ID, Title, Description, Keywords, or Catego…" at bounding box center [302, 65] width 434 height 29
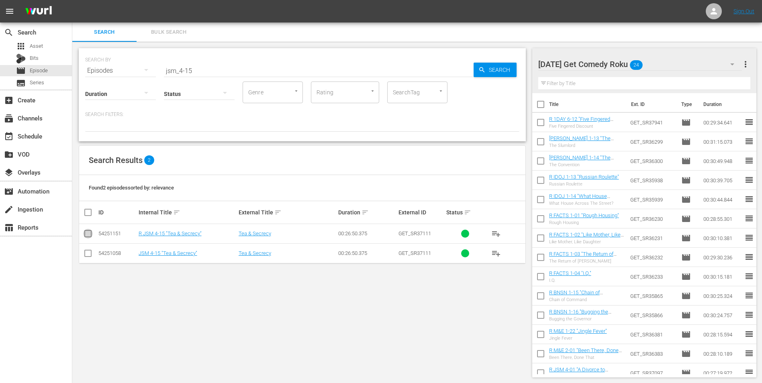
click at [88, 234] on input "checkbox" at bounding box center [88, 236] width 10 height 10
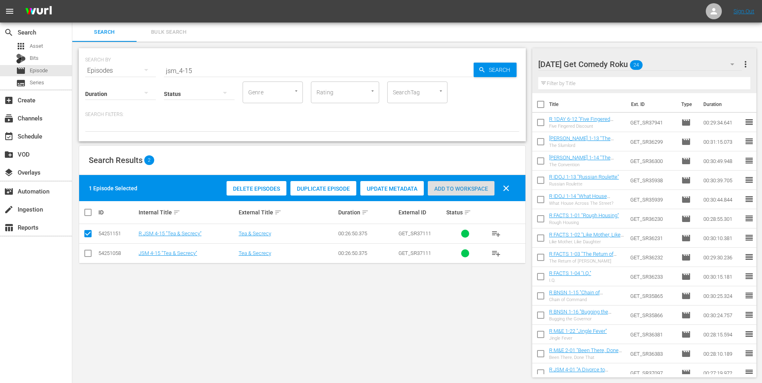
click at [479, 189] on span "Add to Workspace" at bounding box center [461, 189] width 67 height 6
click at [659, 66] on div "Monday Get Comedy Roku 25" at bounding box center [640, 64] width 204 height 22
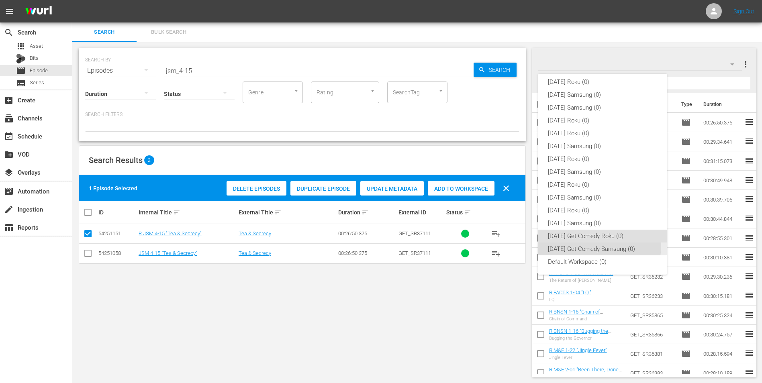
click at [588, 245] on div "Monday Get Comedy Samsung (0)" at bounding box center [602, 249] width 109 height 13
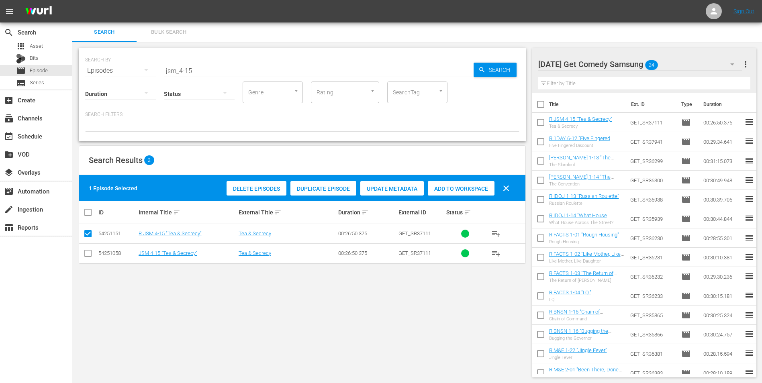
click at [87, 255] on input "checkbox" at bounding box center [88, 255] width 10 height 10
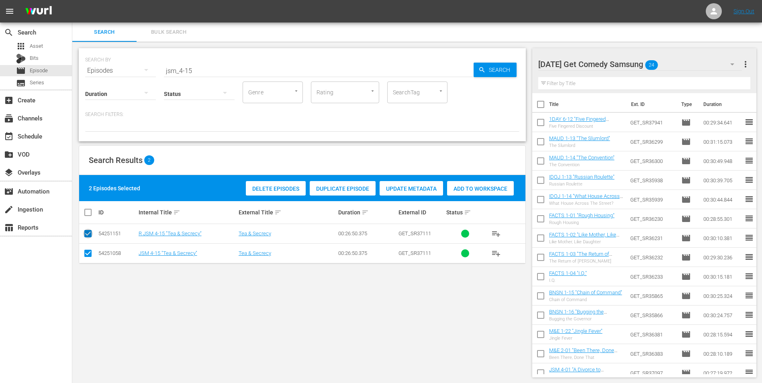
click at [88, 229] on icon at bounding box center [88, 234] width 10 height 10
click at [88, 234] on input "checkbox" at bounding box center [88, 236] width 10 height 10
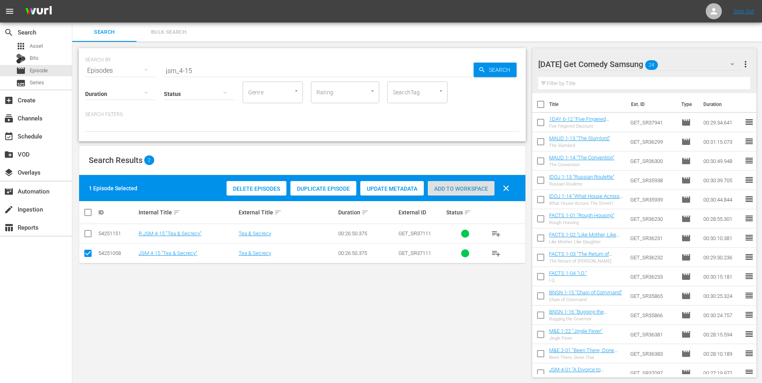
click at [453, 186] on span "Add to Workspace" at bounding box center [461, 189] width 67 height 6
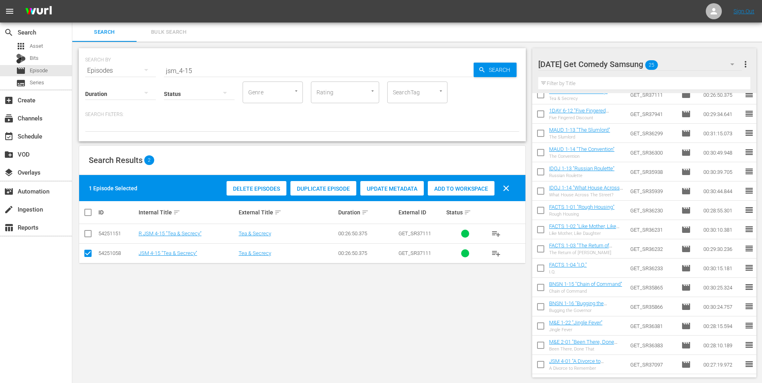
scroll to position [0, 0]
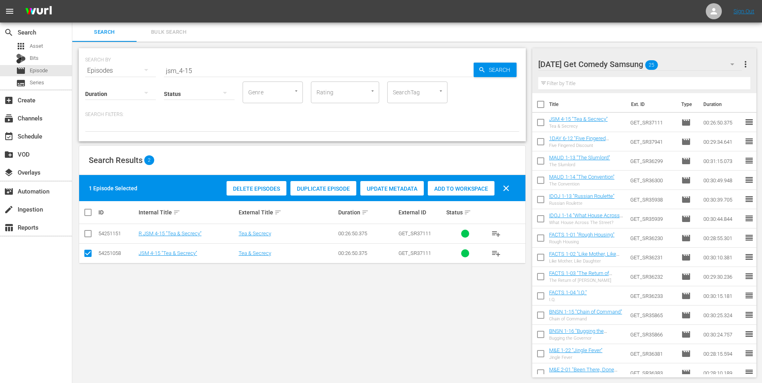
click at [680, 61] on div "Monday Get Comedy Samsung 25" at bounding box center [640, 64] width 204 height 22
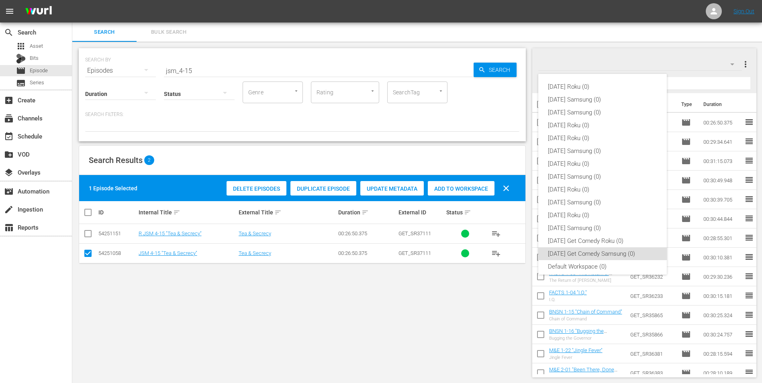
scroll to position [5, 0]
click at [31, 57] on div "Sunday Roku (0) Sunday Samsung (0) Saturday Samsung (0) Saturday Roku (0) Frida…" at bounding box center [381, 191] width 762 height 383
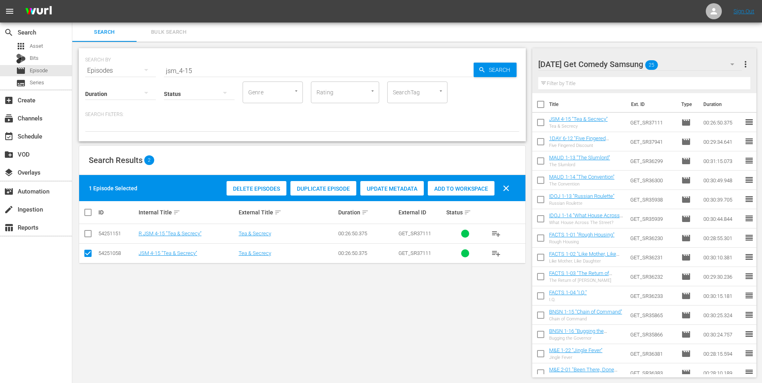
click at [33, 57] on div "Sunday Roku (0) Sunday Samsung (0) Saturday Samsung (0) Saturday Roku (0) Frida…" at bounding box center [381, 191] width 762 height 383
click at [40, 59] on div "Bits" at bounding box center [36, 58] width 72 height 11
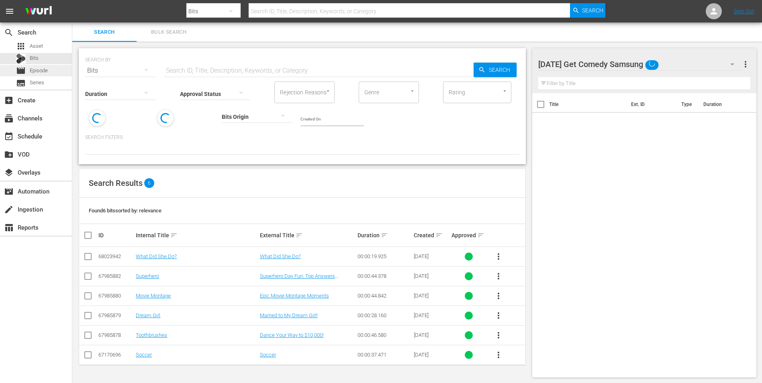
click at [39, 70] on span "Episode" at bounding box center [39, 71] width 18 height 8
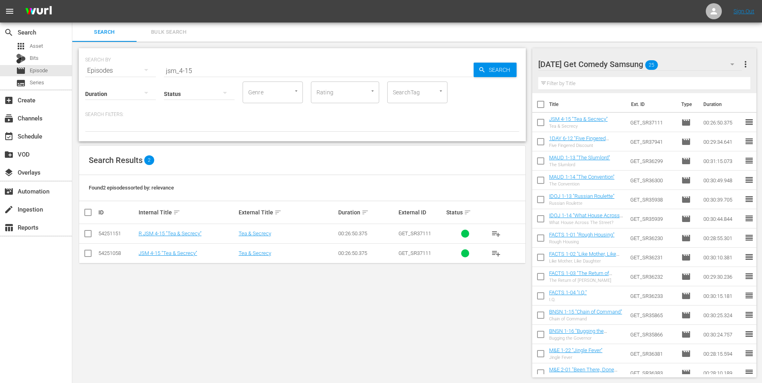
click at [674, 63] on div "Monday Get Comedy Samsung 25" at bounding box center [640, 64] width 204 height 22
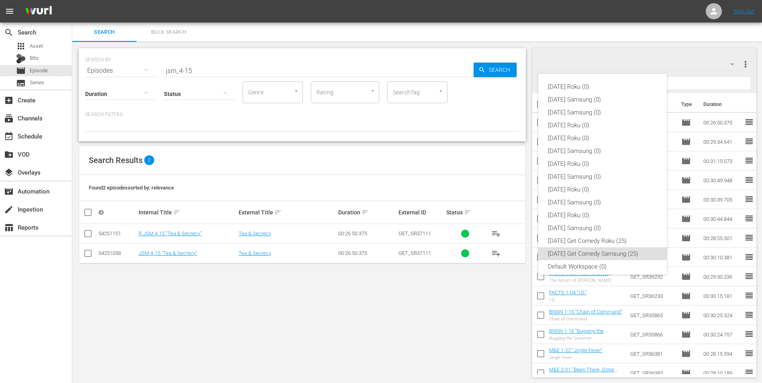
scroll to position [5, 0]
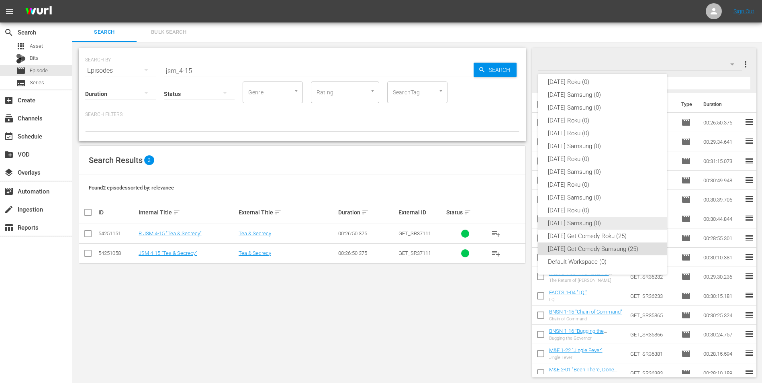
click at [578, 217] on div "[DATE] Samsung (0)" at bounding box center [602, 223] width 109 height 13
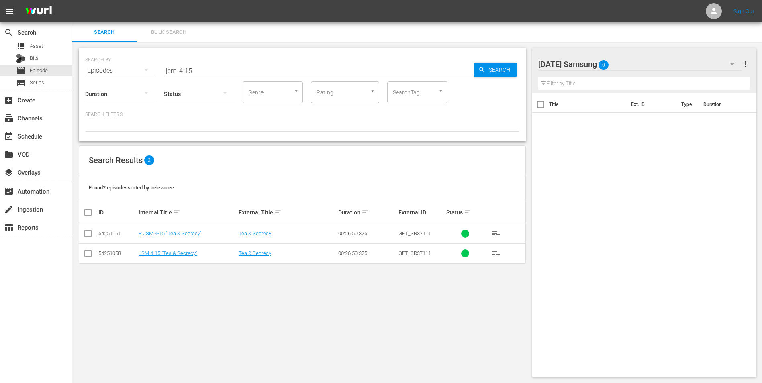
click at [493, 321] on div "SEARCH BY Search By Episodes Search ID, Title, Description, Keywords, or Catego…" at bounding box center [302, 213] width 460 height 342
drag, startPoint x: 244, startPoint y: 70, endPoint x: 76, endPoint y: 54, distance: 169.1
click at [78, 54] on div "SEARCH BY Search By Episodes Search ID, Title, Description, Keywords, or Catego…" at bounding box center [302, 213] width 460 height 342
click at [88, 256] on input "checkbox" at bounding box center [88, 255] width 10 height 10
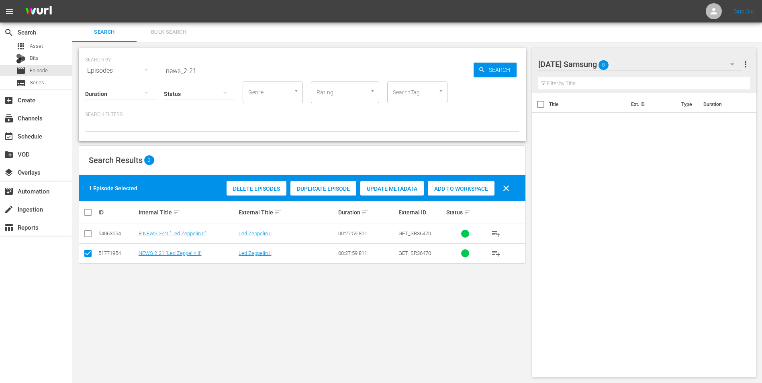
click at [466, 188] on span "Add to Workspace" at bounding box center [461, 189] width 67 height 6
click at [639, 59] on div "Tuesday Samsung 1" at bounding box center [640, 64] width 204 height 22
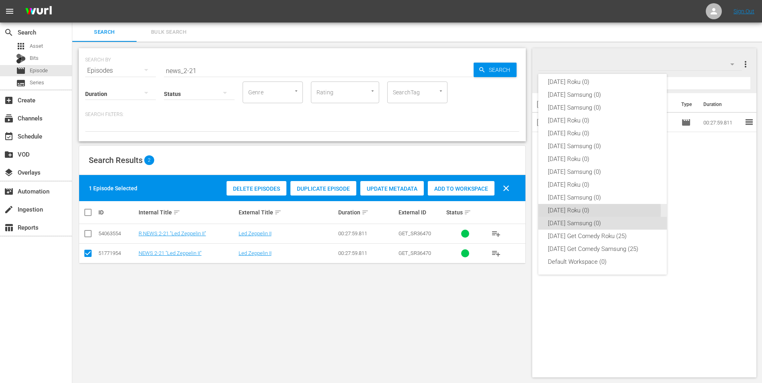
click at [567, 211] on div "[DATE] Roku (0)" at bounding box center [602, 210] width 109 height 13
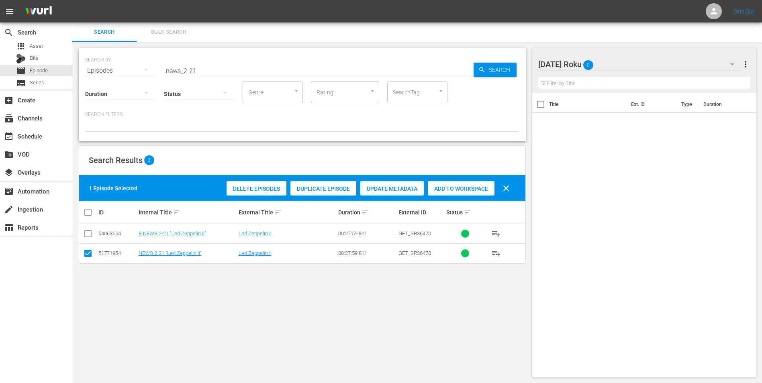
click at [88, 254] on input "checkbox" at bounding box center [88, 255] width 10 height 10
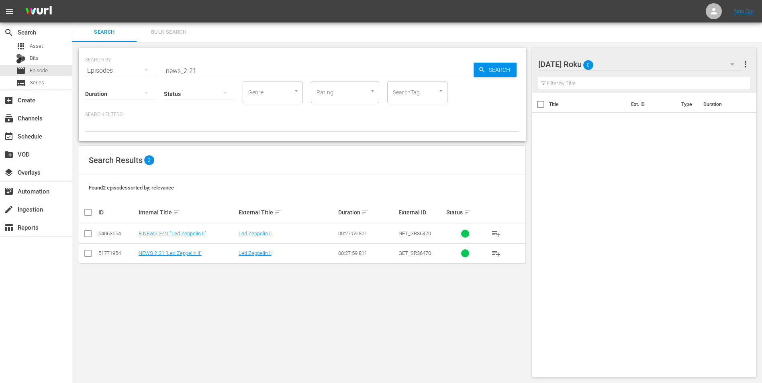
click at [86, 234] on input "checkbox" at bounding box center [88, 236] width 10 height 10
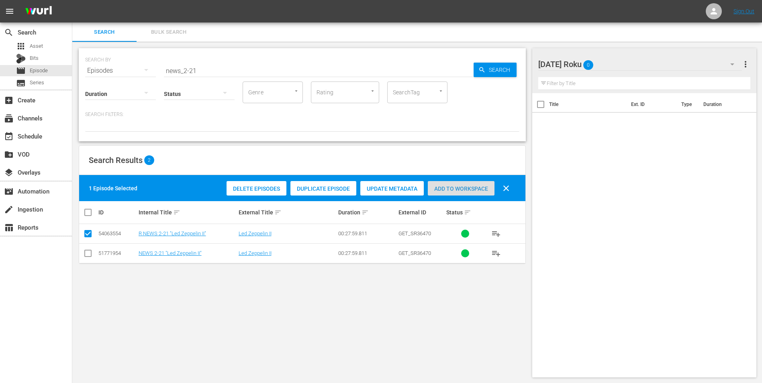
click at [455, 187] on span "Add to Workspace" at bounding box center [461, 189] width 67 height 6
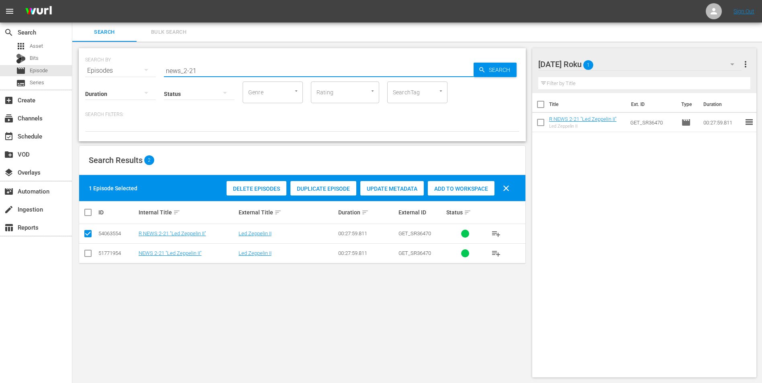
click at [192, 70] on input "news_2-21" at bounding box center [319, 70] width 310 height 19
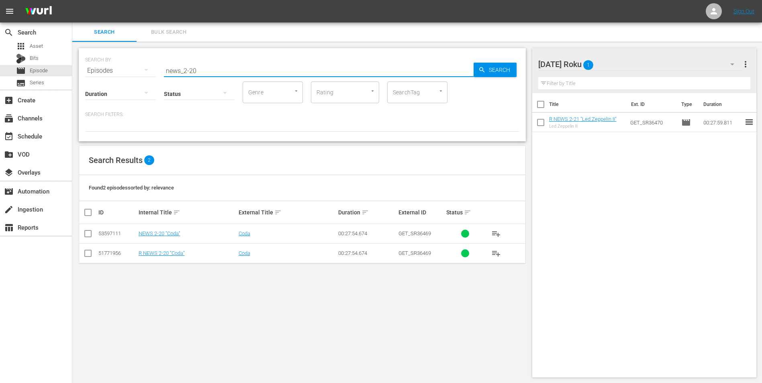
click at [89, 254] on input "checkbox" at bounding box center [88, 255] width 10 height 10
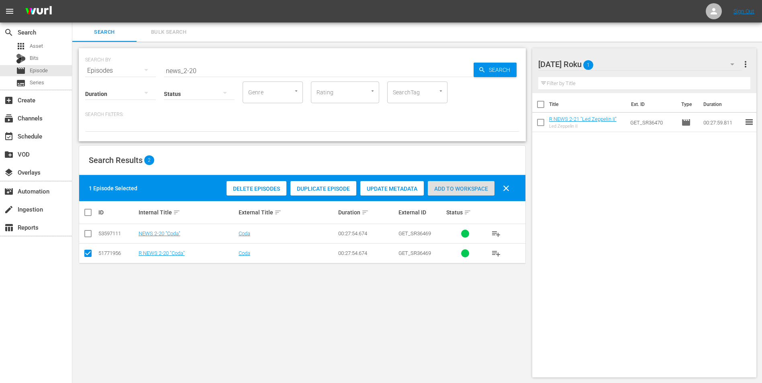
click at [456, 186] on span "Add to Workspace" at bounding box center [461, 189] width 67 height 6
click at [628, 64] on div "Tuesday Roku 2" at bounding box center [640, 64] width 204 height 22
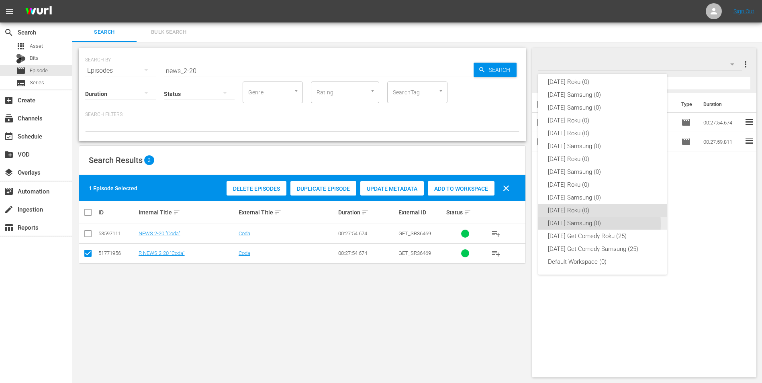
click at [561, 224] on div "[DATE] Samsung (0)" at bounding box center [602, 223] width 109 height 13
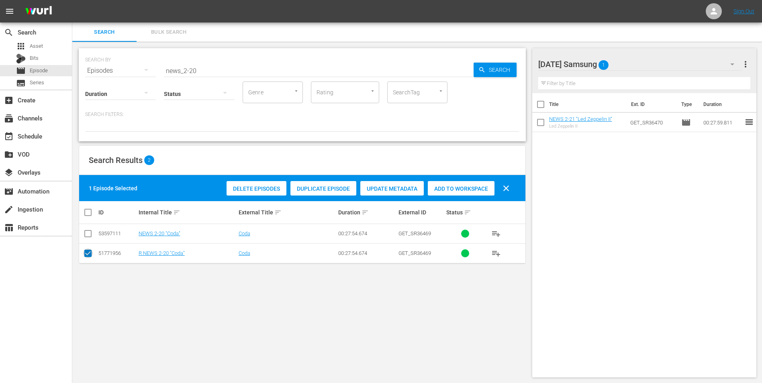
click at [87, 253] on input "checkbox" at bounding box center [88, 255] width 10 height 10
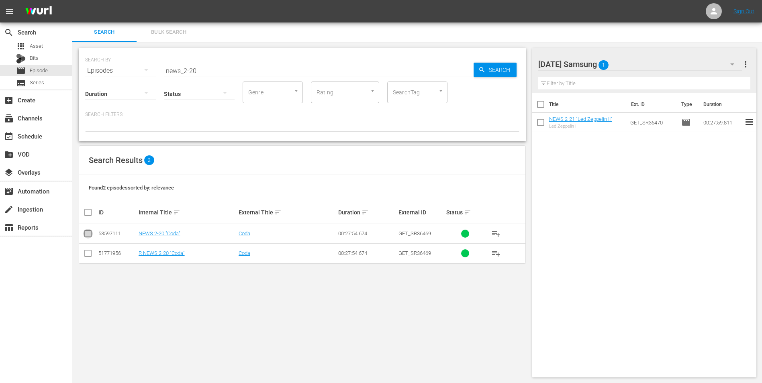
click at [90, 234] on input "checkbox" at bounding box center [88, 236] width 10 height 10
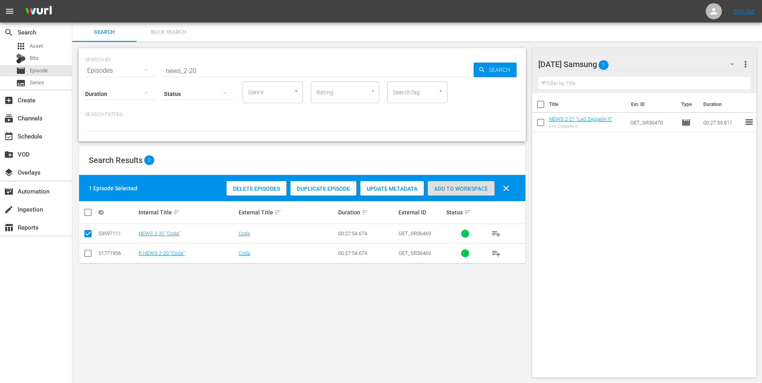
click at [465, 187] on span "Add to Workspace" at bounding box center [461, 189] width 67 height 6
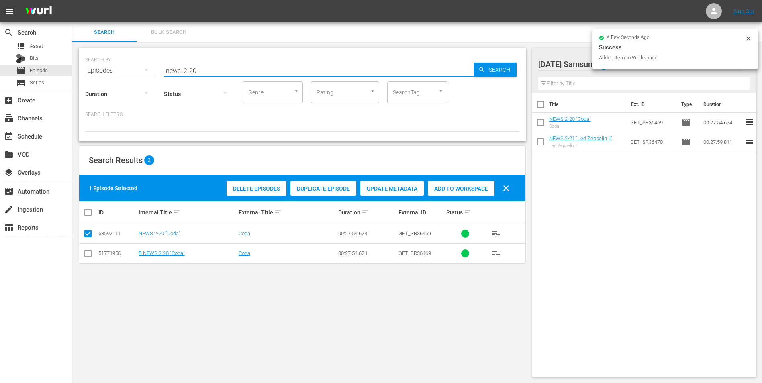
drag, startPoint x: 190, startPoint y: 72, endPoint x: 211, endPoint y: 72, distance: 20.5
click at [211, 72] on input "news_2-20" at bounding box center [319, 70] width 310 height 19
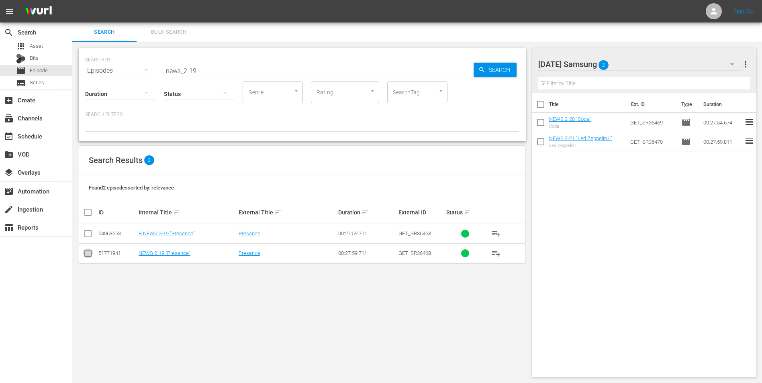
click at [90, 253] on input "checkbox" at bounding box center [88, 255] width 10 height 10
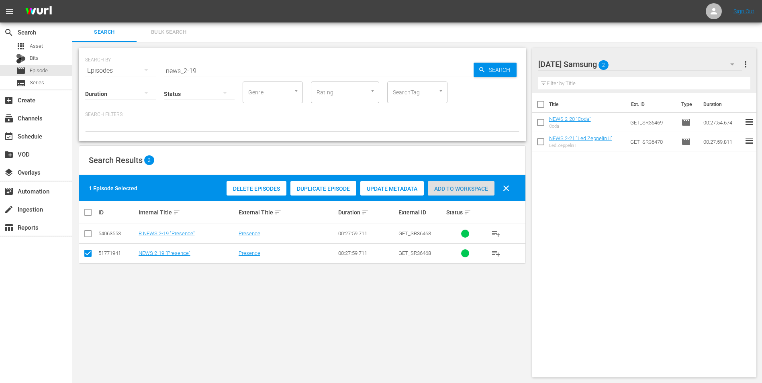
click at [467, 188] on span "Add to Workspace" at bounding box center [461, 189] width 67 height 6
click at [630, 63] on div "Tuesday Samsung 3" at bounding box center [640, 64] width 204 height 22
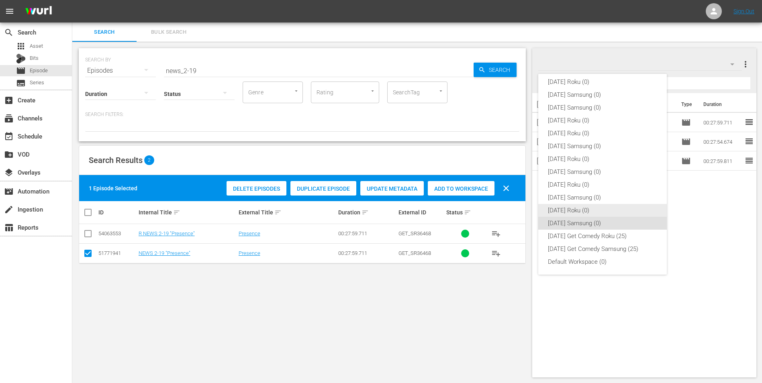
click at [557, 209] on div "[DATE] Roku (0)" at bounding box center [602, 210] width 109 height 13
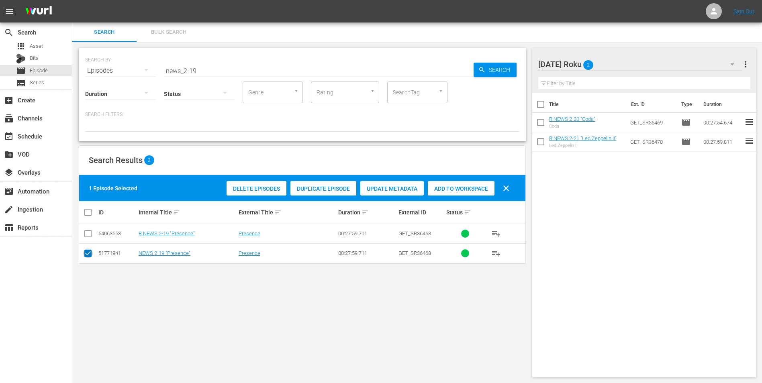
click at [88, 256] on input "checkbox" at bounding box center [88, 255] width 10 height 10
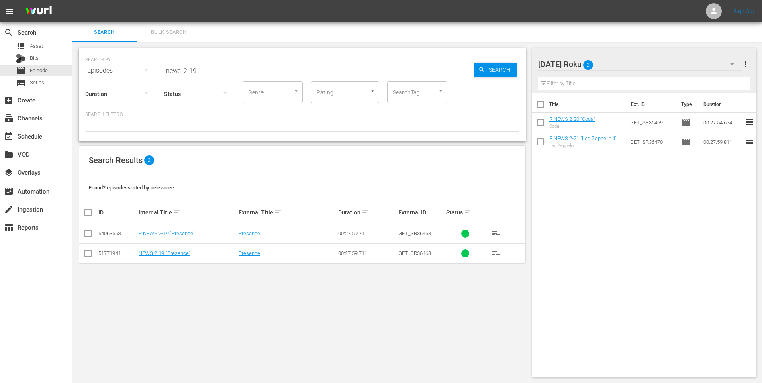
click at [86, 233] on input "checkbox" at bounding box center [88, 236] width 10 height 10
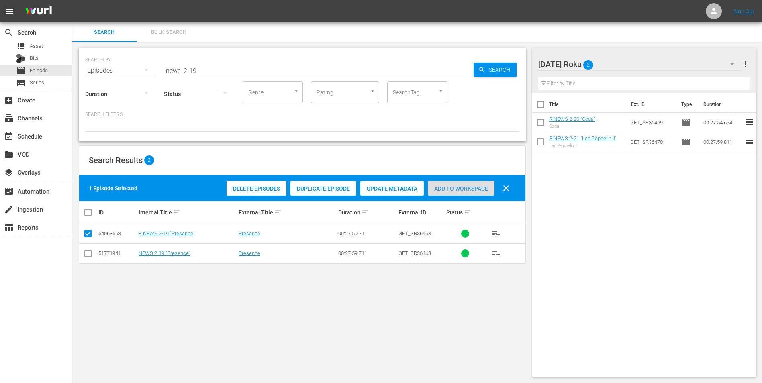
click at [461, 182] on div "Add to Workspace" at bounding box center [461, 188] width 67 height 15
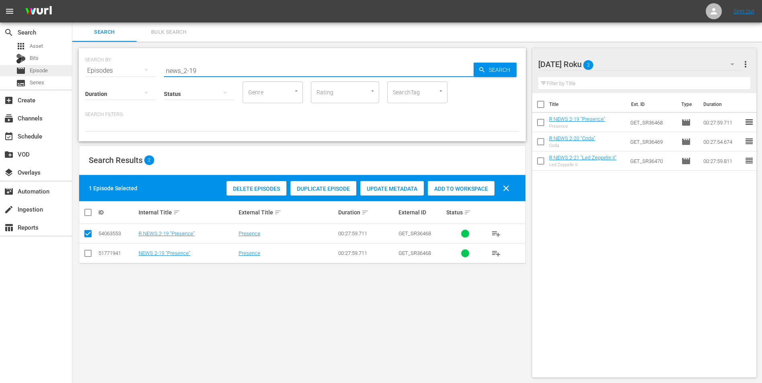
drag, startPoint x: 242, startPoint y: 72, endPoint x: 28, endPoint y: 65, distance: 213.8
click at [72, 0] on div "search Search apps Asset Bits movie Episode subtitles Series add_box Create sub…" at bounding box center [417, 0] width 690 height 0
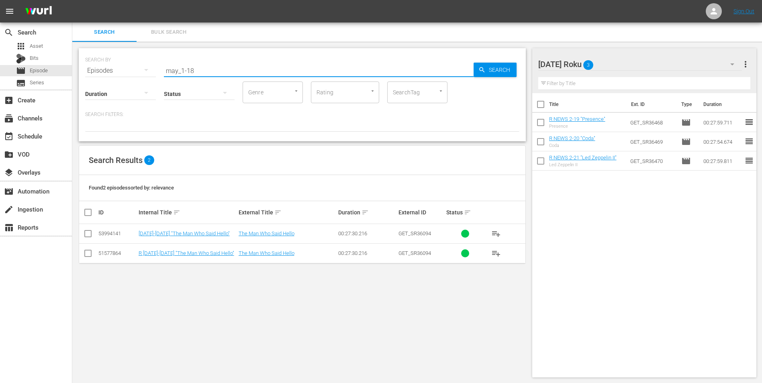
click at [85, 251] on input "checkbox" at bounding box center [88, 255] width 10 height 10
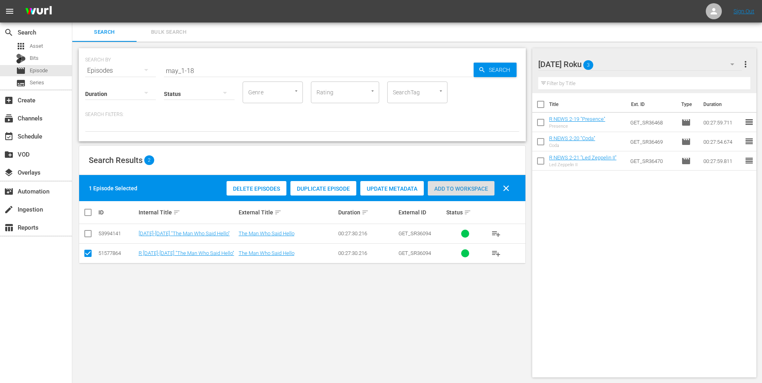
click at [460, 186] on span "Add to Workspace" at bounding box center [461, 189] width 67 height 6
click at [637, 62] on div "Tuesday Roku 4" at bounding box center [640, 64] width 204 height 22
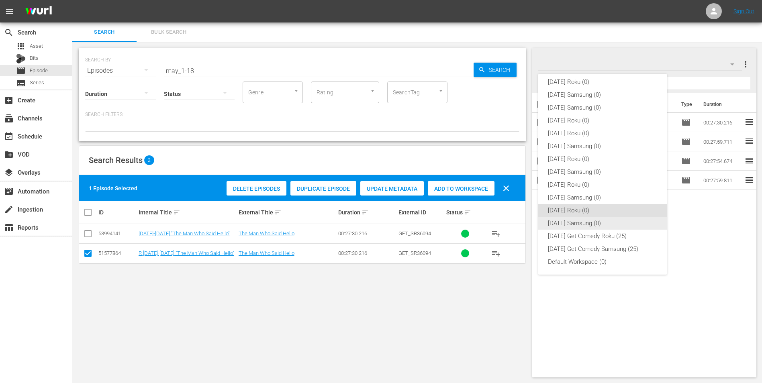
click at [557, 224] on div "[DATE] Samsung (0)" at bounding box center [602, 223] width 109 height 13
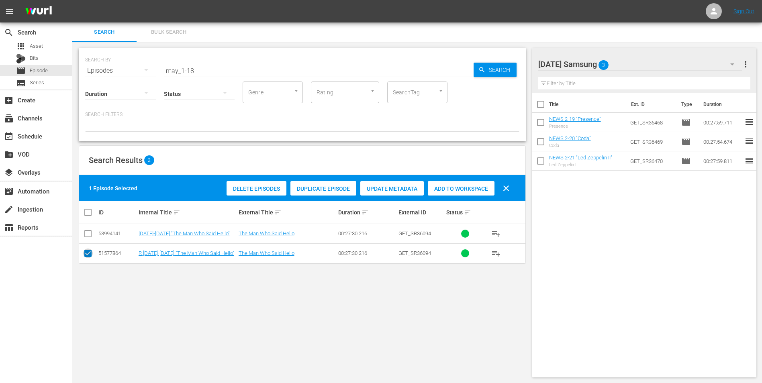
click at [87, 252] on input "checkbox" at bounding box center [88, 255] width 10 height 10
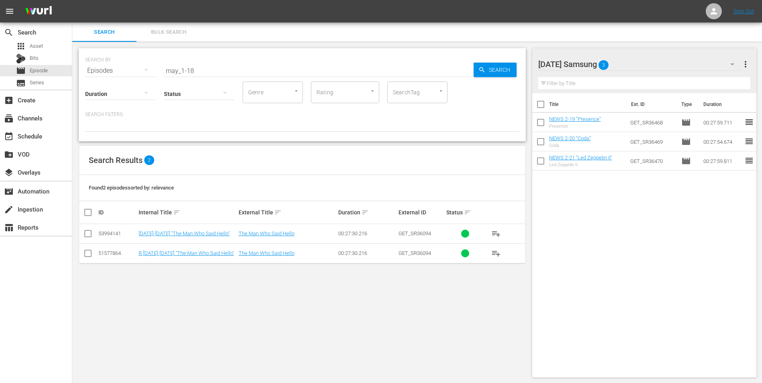
click at [89, 237] on input "checkbox" at bounding box center [88, 236] width 10 height 10
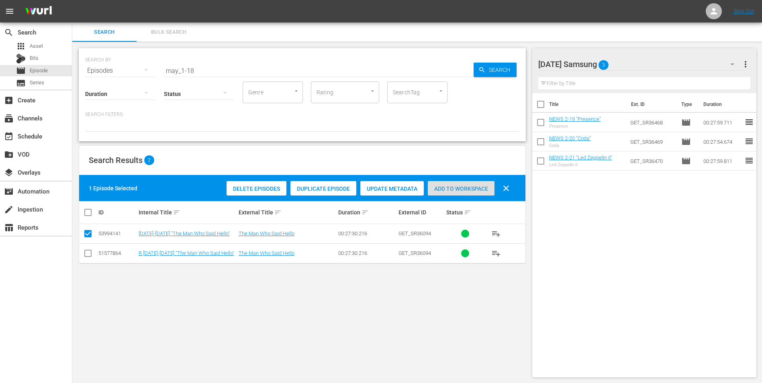
click at [449, 184] on div "Add to Workspace" at bounding box center [461, 188] width 67 height 15
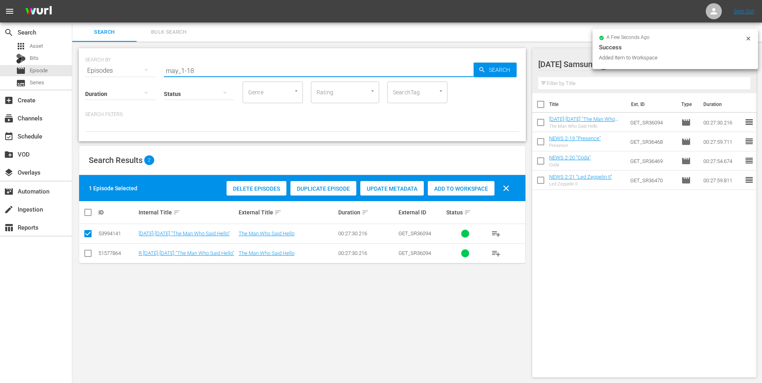
click at [191, 71] on input "may_1-18" at bounding box center [319, 70] width 310 height 19
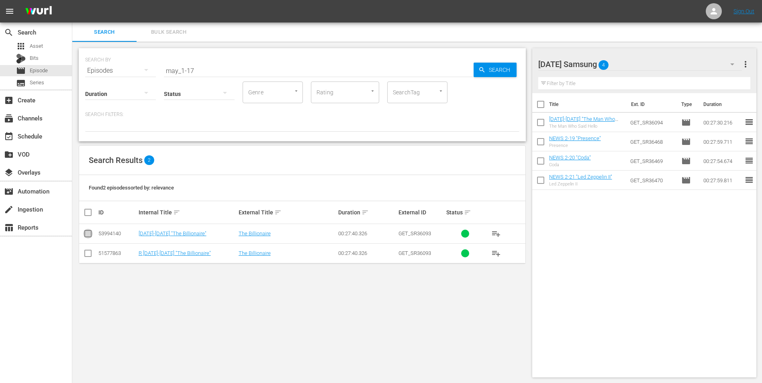
click at [90, 235] on input "checkbox" at bounding box center [88, 236] width 10 height 10
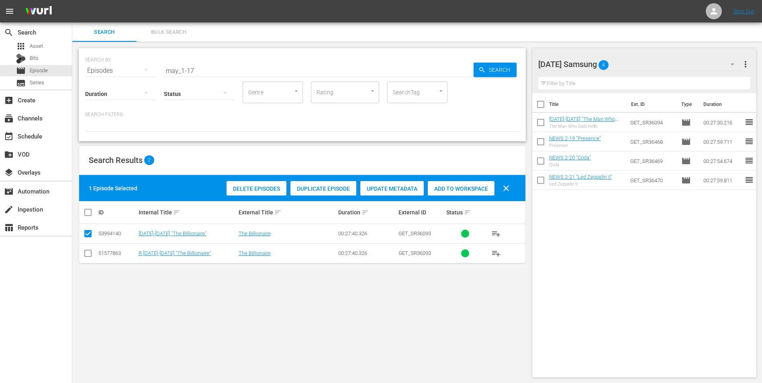
click at [466, 189] on span "Add to Workspace" at bounding box center [461, 189] width 67 height 6
click at [634, 61] on div "Tuesday Samsung 5" at bounding box center [640, 64] width 204 height 22
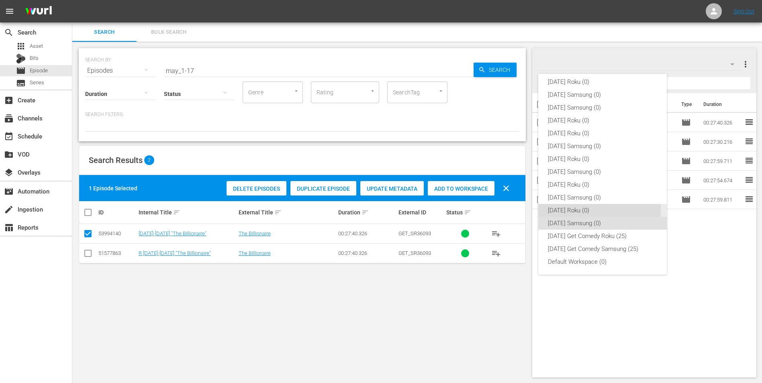
click at [560, 210] on div "[DATE] Roku (0)" at bounding box center [602, 210] width 109 height 13
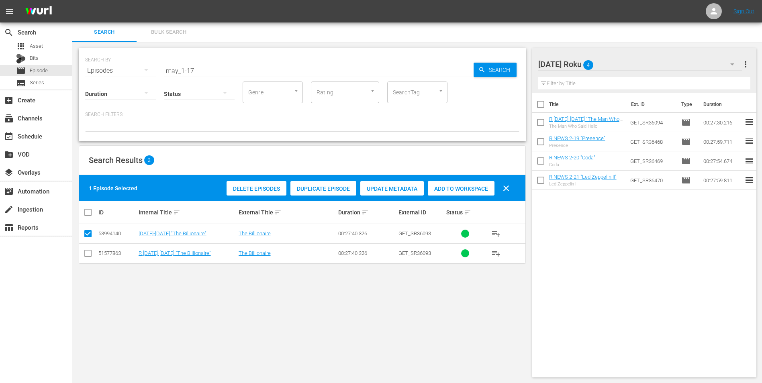
click at [89, 251] on input "checkbox" at bounding box center [88, 255] width 10 height 10
click at [91, 233] on input "checkbox" at bounding box center [88, 236] width 10 height 10
click at [461, 184] on div "Add to Workspace" at bounding box center [461, 188] width 67 height 15
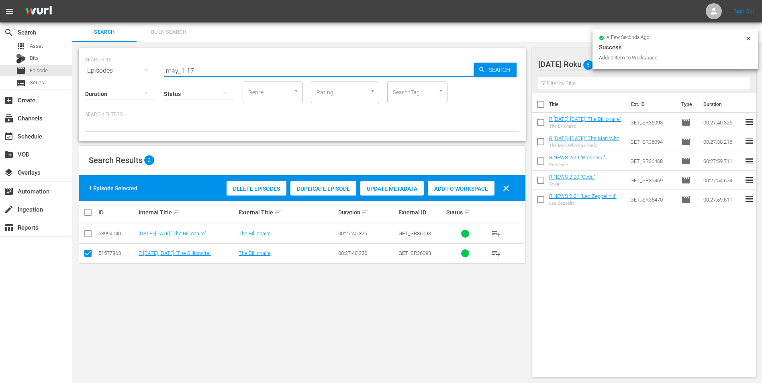
drag, startPoint x: 190, startPoint y: 71, endPoint x: 204, endPoint y: 71, distance: 13.3
click at [204, 71] on input "may_1-17" at bounding box center [319, 70] width 310 height 19
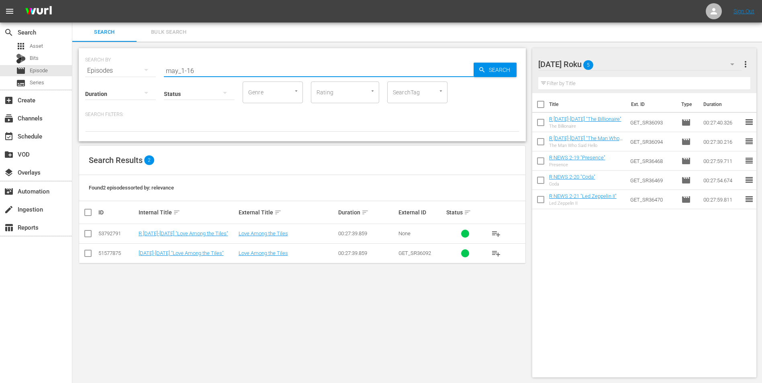
click at [90, 236] on input "checkbox" at bounding box center [88, 236] width 10 height 10
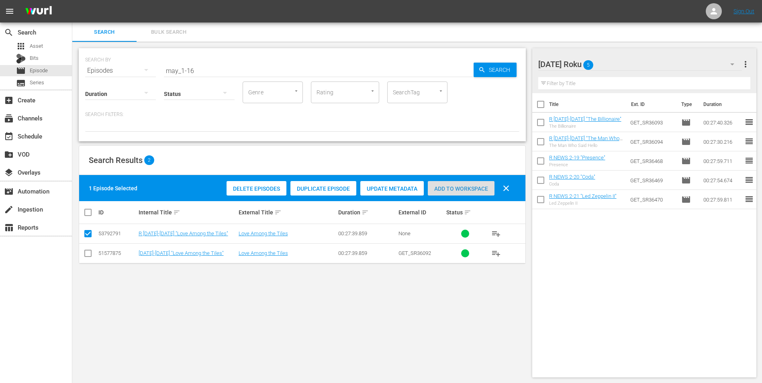
click at [464, 187] on span "Add to Workspace" at bounding box center [461, 189] width 67 height 6
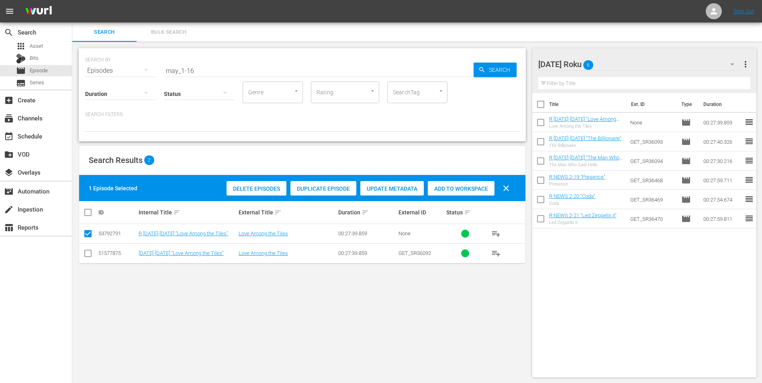
click at [623, 59] on div "Tuesday Roku 6" at bounding box center [640, 64] width 204 height 22
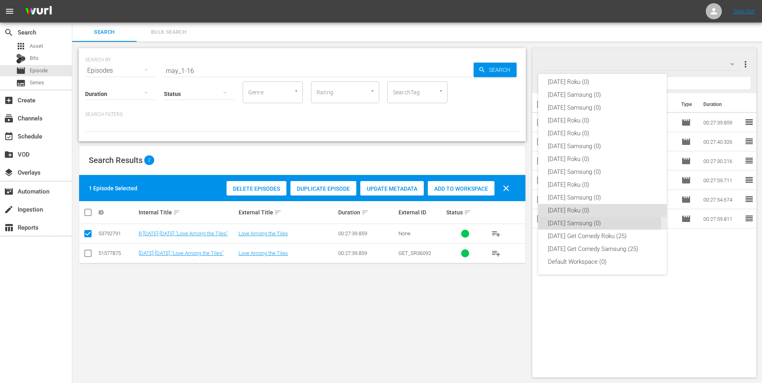
click at [578, 225] on div "[DATE] Samsung (0)" at bounding box center [602, 223] width 109 height 13
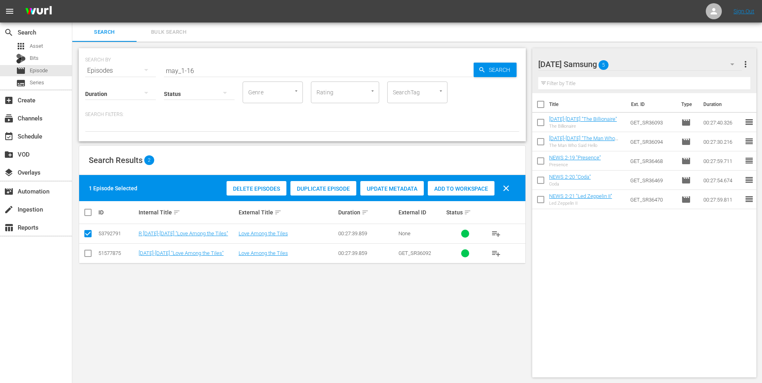
drag, startPoint x: 90, startPoint y: 256, endPoint x: 90, endPoint y: 236, distance: 20.1
click at [90, 256] on input "checkbox" at bounding box center [88, 255] width 10 height 10
click at [90, 233] on input "checkbox" at bounding box center [88, 236] width 10 height 10
click at [466, 190] on span "Add to Workspace" at bounding box center [461, 189] width 67 height 6
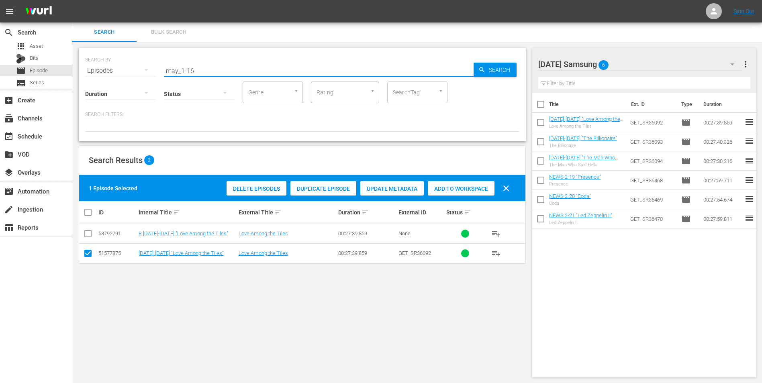
drag, startPoint x: 190, startPoint y: 67, endPoint x: 226, endPoint y: 74, distance: 37.3
click at [226, 74] on input "may_1-16" at bounding box center [319, 70] width 310 height 19
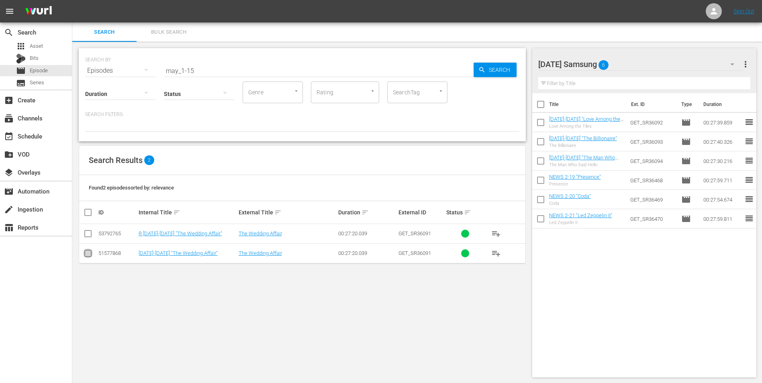
click at [87, 253] on input "checkbox" at bounding box center [88, 255] width 10 height 10
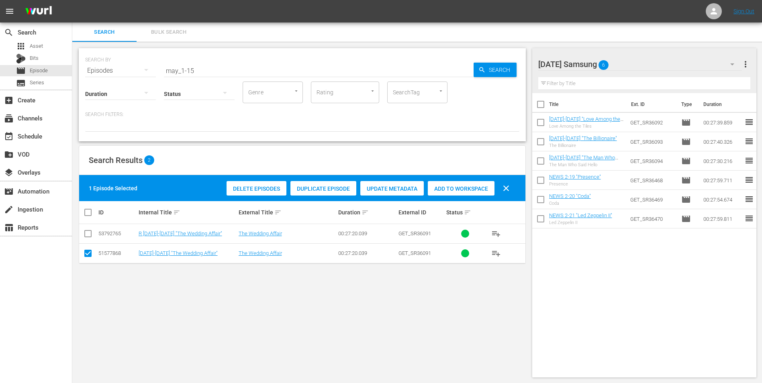
click at [482, 189] on span "Add to Workspace" at bounding box center [461, 189] width 67 height 6
click at [651, 65] on div "Tuesday Samsung 7" at bounding box center [640, 64] width 204 height 22
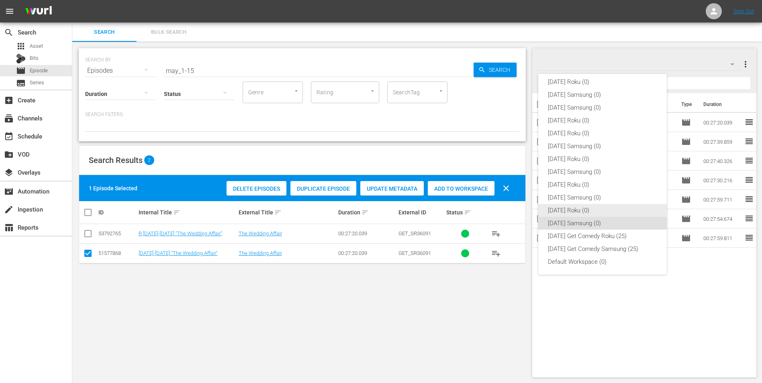
click at [569, 209] on div "[DATE] Roku (0)" at bounding box center [602, 210] width 109 height 13
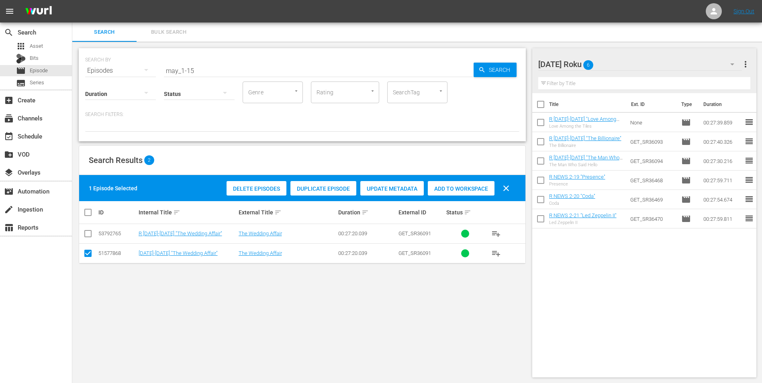
click at [85, 255] on input "checkbox" at bounding box center [88, 255] width 10 height 10
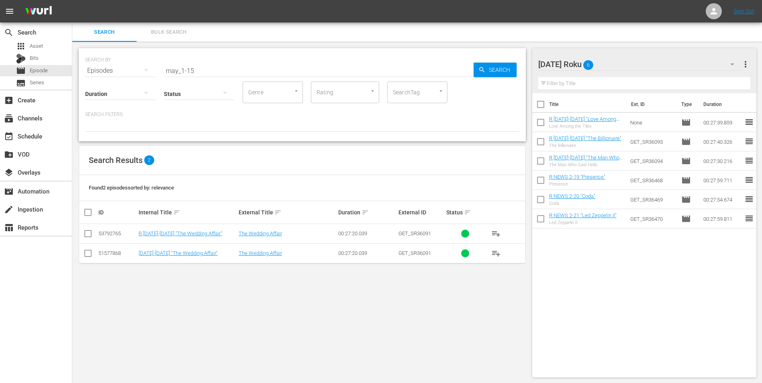
click at [86, 235] on input "checkbox" at bounding box center [88, 236] width 10 height 10
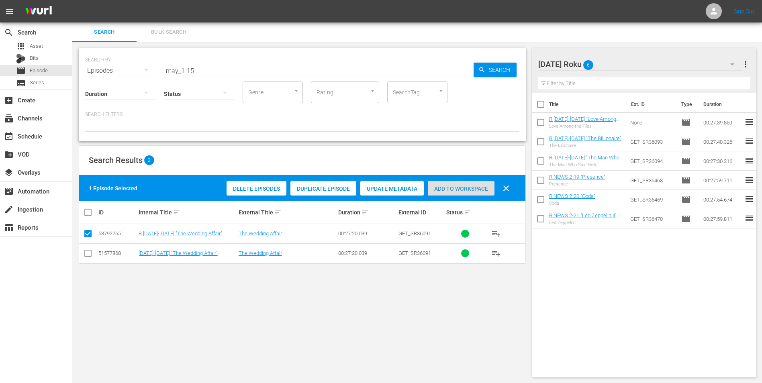
click at [471, 186] on span "Add to Workspace" at bounding box center [461, 189] width 67 height 6
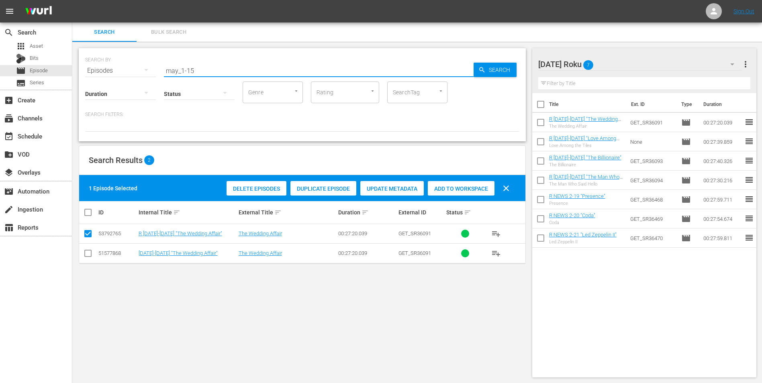
drag, startPoint x: 210, startPoint y: 67, endPoint x: 136, endPoint y: 66, distance: 73.9
click at [137, 66] on div "SEARCH BY Search By Episodes Search ID, Title, Description, Keywords, or Catego…" at bounding box center [302, 65] width 434 height 29
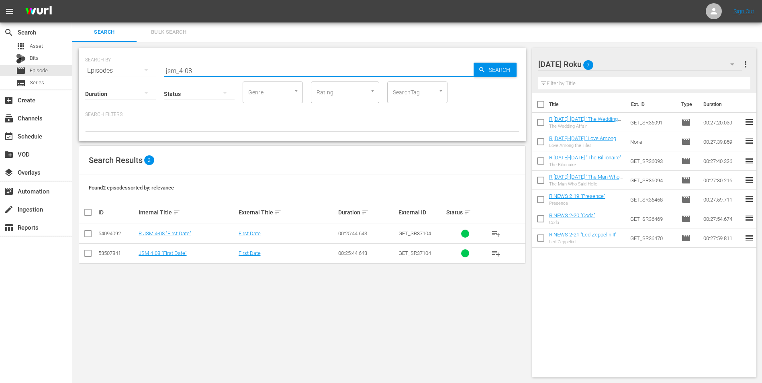
click at [86, 233] on input "checkbox" at bounding box center [88, 236] width 10 height 10
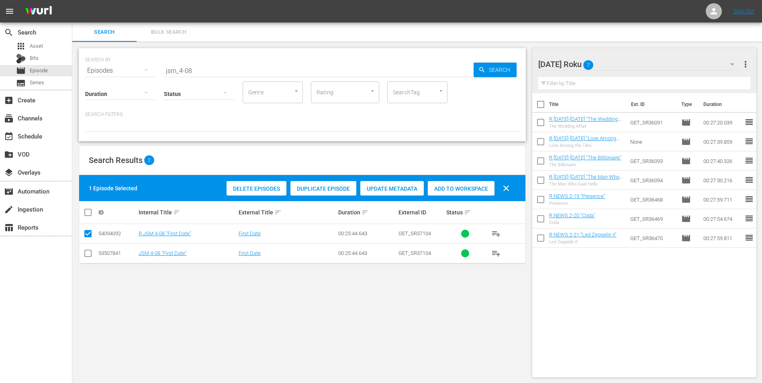
click at [449, 184] on div "Add to Workspace" at bounding box center [461, 188] width 67 height 15
click at [642, 64] on div "Tuesday Roku 8" at bounding box center [640, 64] width 204 height 22
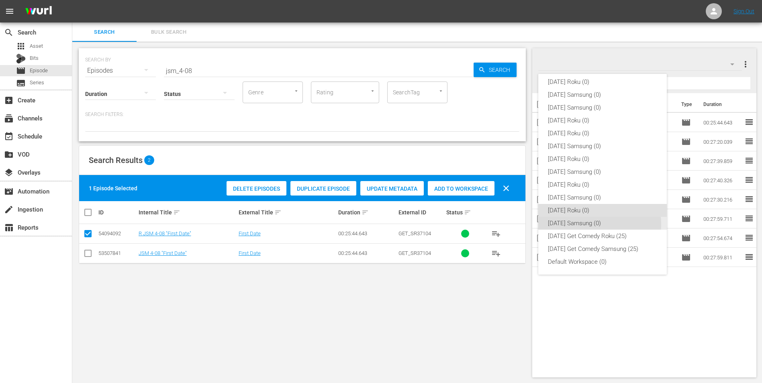
click at [587, 225] on div "[DATE] Samsung (0)" at bounding box center [602, 223] width 109 height 13
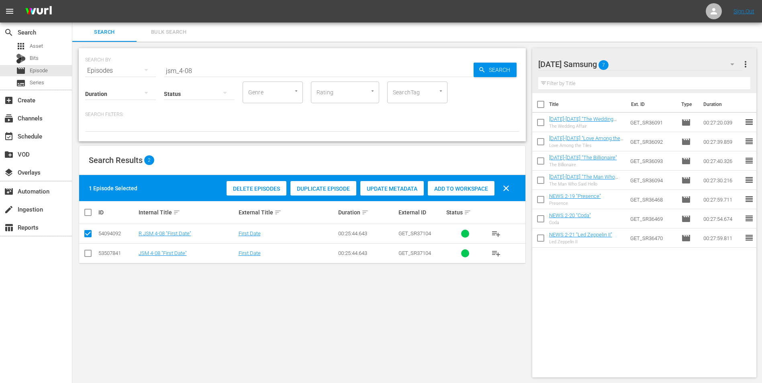
click at [90, 254] on input "checkbox" at bounding box center [88, 255] width 10 height 10
click at [88, 235] on input "checkbox" at bounding box center [88, 236] width 10 height 10
click at [469, 188] on span "Add to Workspace" at bounding box center [461, 189] width 67 height 6
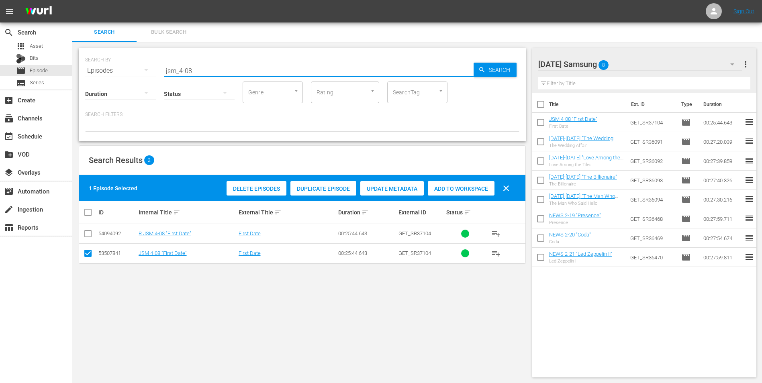
drag, startPoint x: 188, startPoint y: 70, endPoint x: 205, endPoint y: 71, distance: 16.5
click at [205, 71] on input "jsm_4-08" at bounding box center [319, 70] width 310 height 19
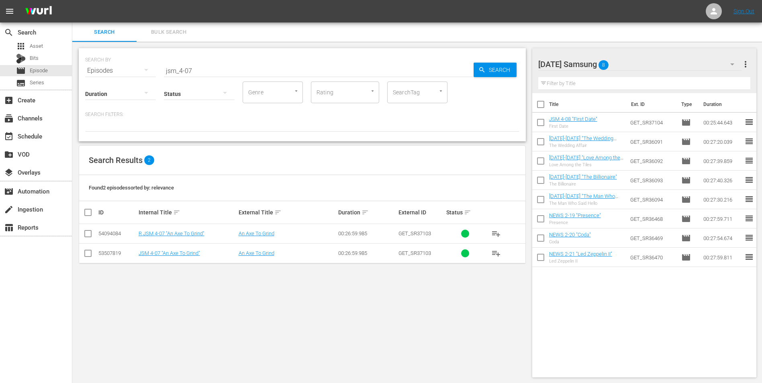
click at [654, 60] on div "Tuesday Samsung 8" at bounding box center [640, 64] width 204 height 22
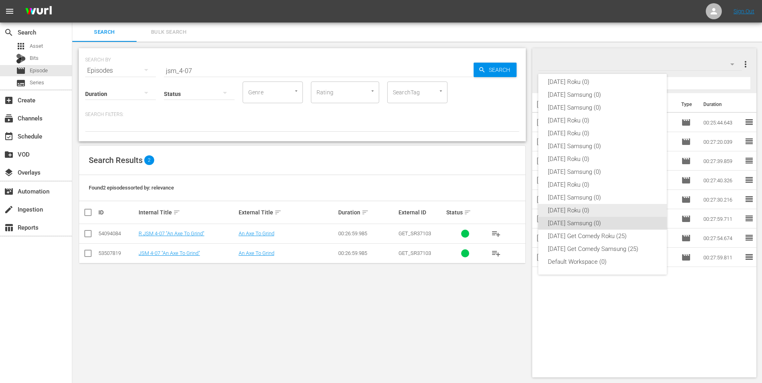
click at [578, 210] on div "[DATE] Roku (0)" at bounding box center [602, 210] width 109 height 13
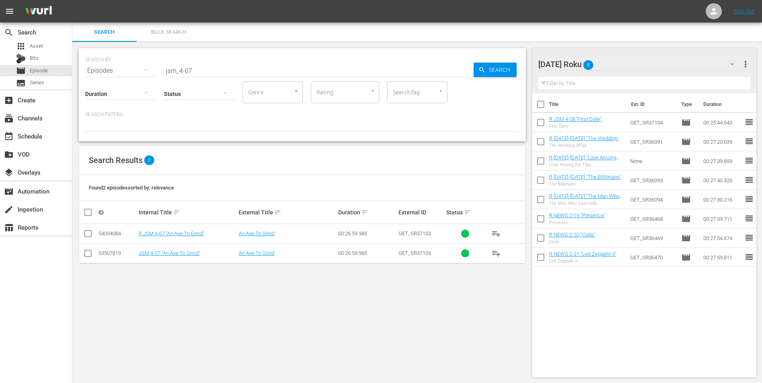
click at [85, 232] on input "checkbox" at bounding box center [88, 236] width 10 height 10
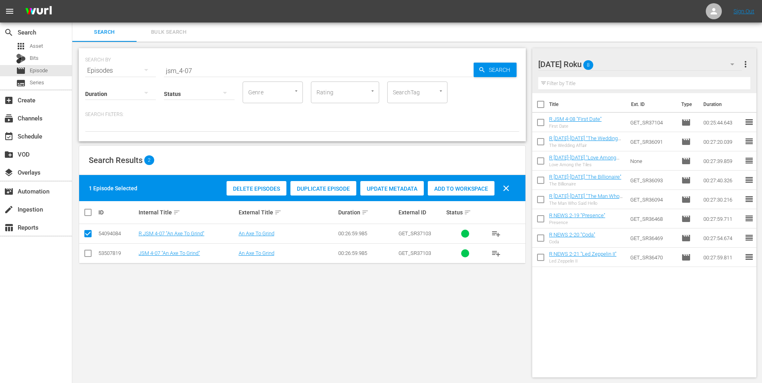
click at [455, 186] on span "Add to Workspace" at bounding box center [461, 189] width 67 height 6
click at [622, 64] on div "Tuesday Roku 9" at bounding box center [640, 64] width 204 height 22
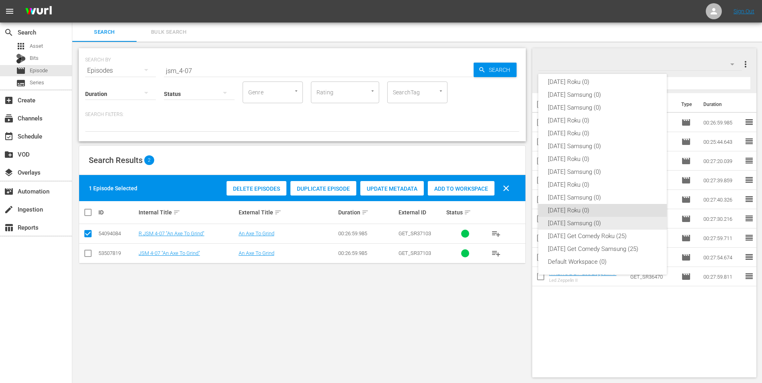
drag, startPoint x: 563, startPoint y: 222, endPoint x: 545, endPoint y: 227, distance: 18.7
click at [562, 222] on div "[DATE] Samsung (0)" at bounding box center [602, 223] width 109 height 13
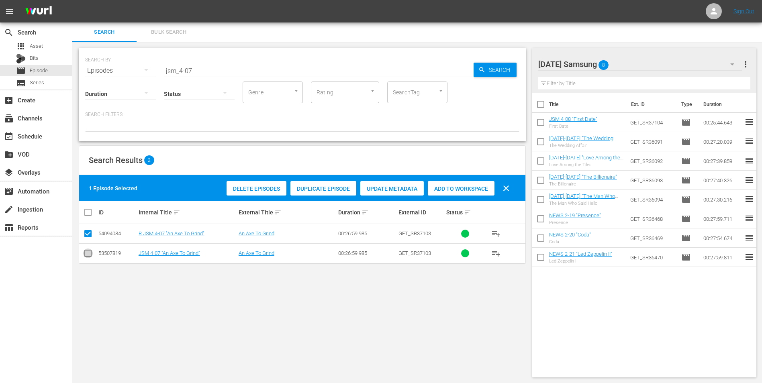
click at [86, 253] on input "checkbox" at bounding box center [88, 255] width 10 height 10
click at [88, 237] on input "checkbox" at bounding box center [88, 236] width 10 height 10
click at [457, 181] on div "Add to Workspace" at bounding box center [461, 188] width 67 height 15
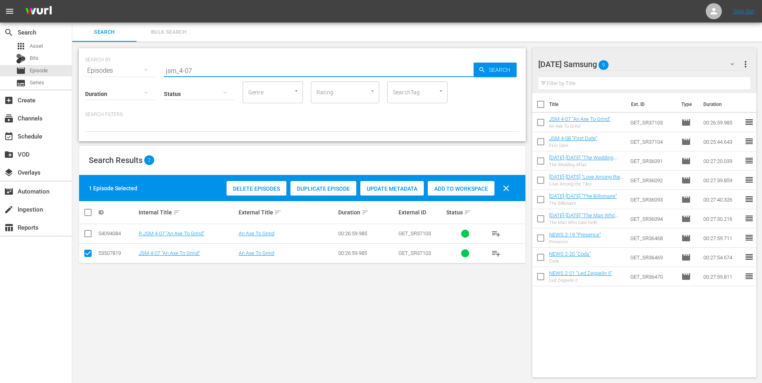
drag, startPoint x: 190, startPoint y: 70, endPoint x: 196, endPoint y: 70, distance: 6.4
click at [196, 70] on input "jsm_4-07" at bounding box center [319, 70] width 310 height 19
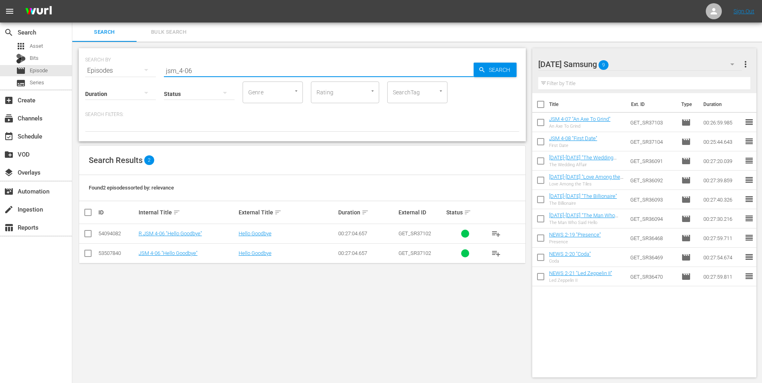
click at [89, 256] on input "checkbox" at bounding box center [88, 255] width 10 height 10
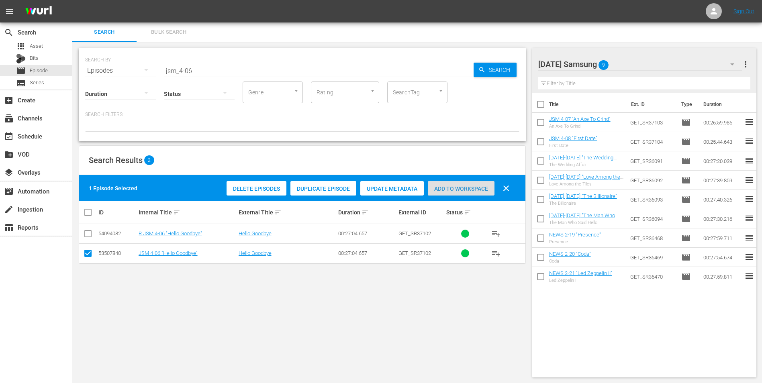
click at [471, 188] on span "Add to Workspace" at bounding box center [461, 189] width 67 height 6
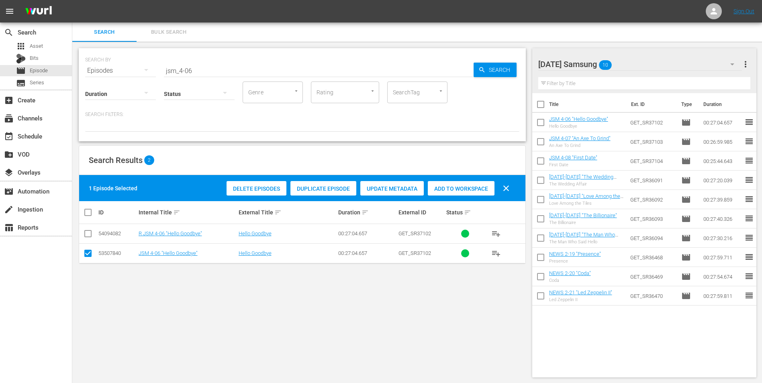
click at [638, 65] on div "Tuesday Samsung 10" at bounding box center [640, 64] width 204 height 22
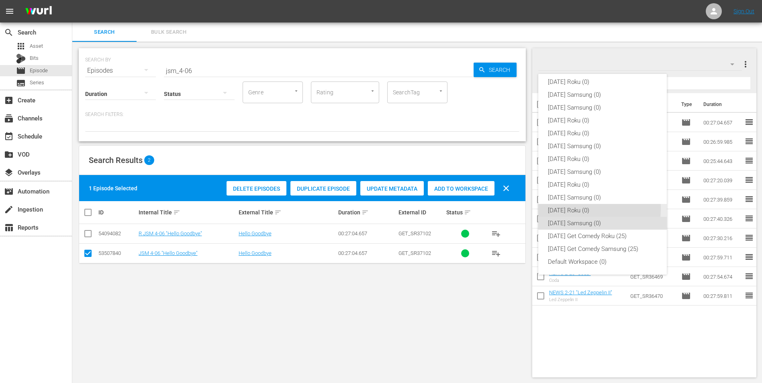
click at [565, 209] on div "[DATE] Roku (0)" at bounding box center [602, 210] width 109 height 13
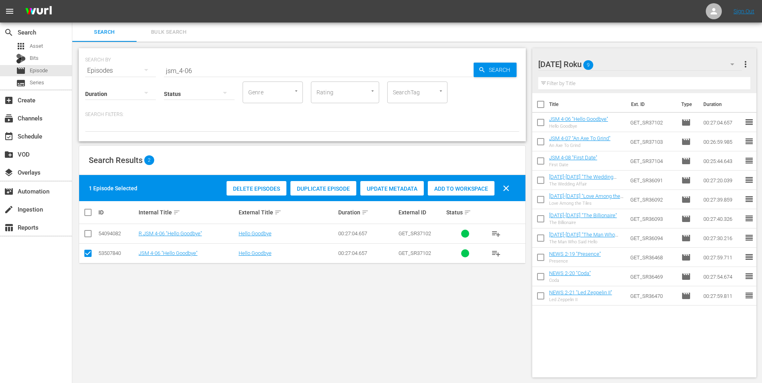
click at [89, 255] on input "checkbox" at bounding box center [88, 255] width 10 height 10
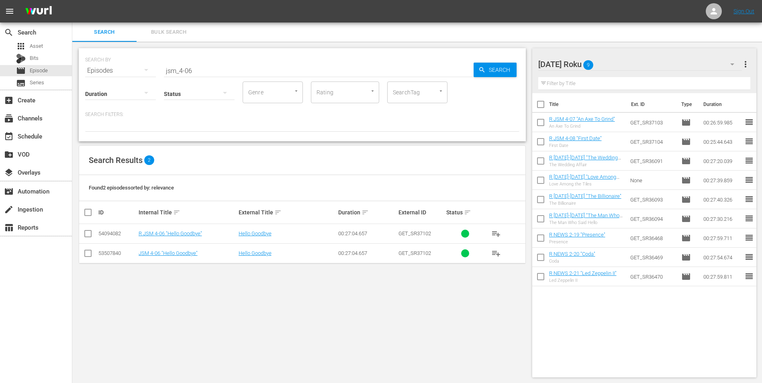
click at [90, 235] on input "checkbox" at bounding box center [88, 236] width 10 height 10
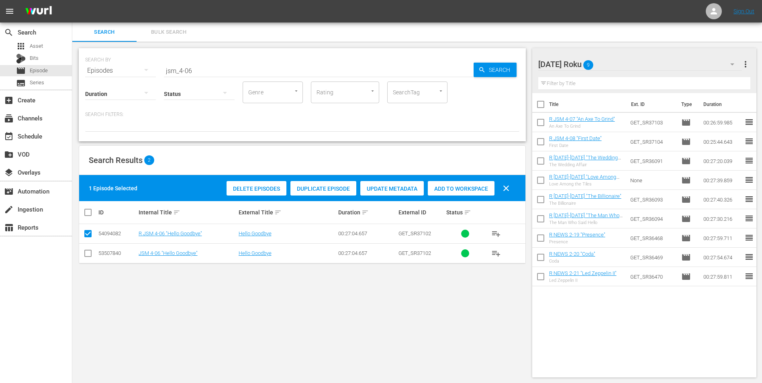
click at [442, 182] on div "Add to Workspace" at bounding box center [461, 188] width 67 height 15
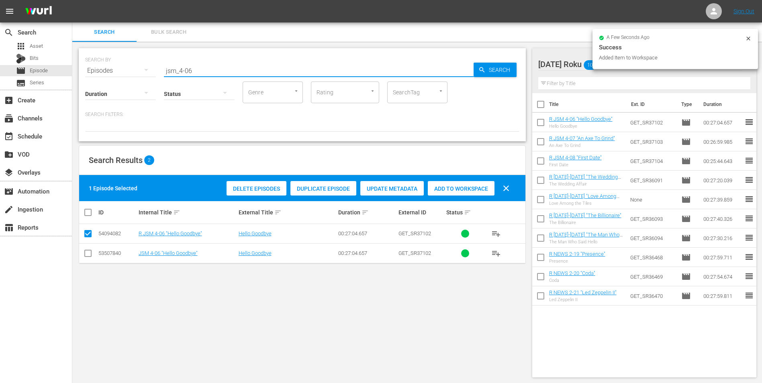
drag, startPoint x: 188, startPoint y: 67, endPoint x: 202, endPoint y: 71, distance: 15.4
click at [203, 71] on input "jsm_4-06" at bounding box center [319, 70] width 310 height 19
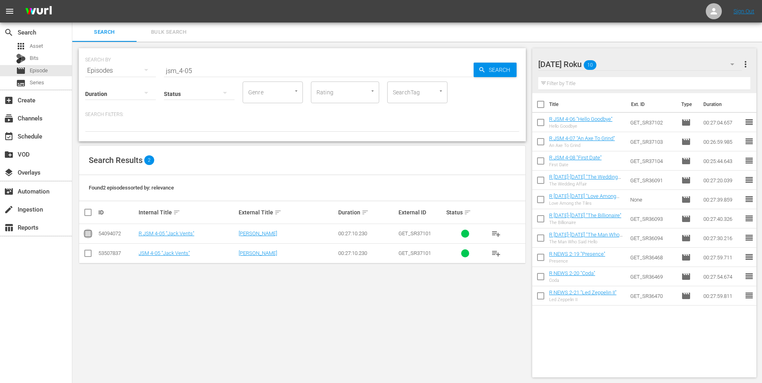
click at [88, 237] on input "checkbox" at bounding box center [88, 236] width 10 height 10
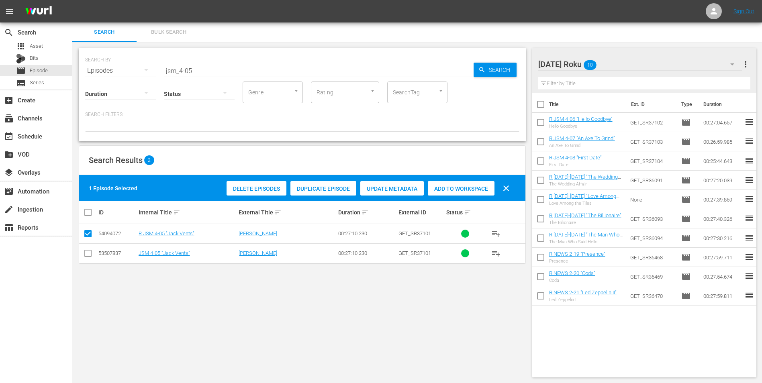
click at [461, 184] on div "Add to Workspace" at bounding box center [461, 188] width 67 height 15
click at [624, 62] on div "Tuesday Roku 11" at bounding box center [640, 64] width 204 height 22
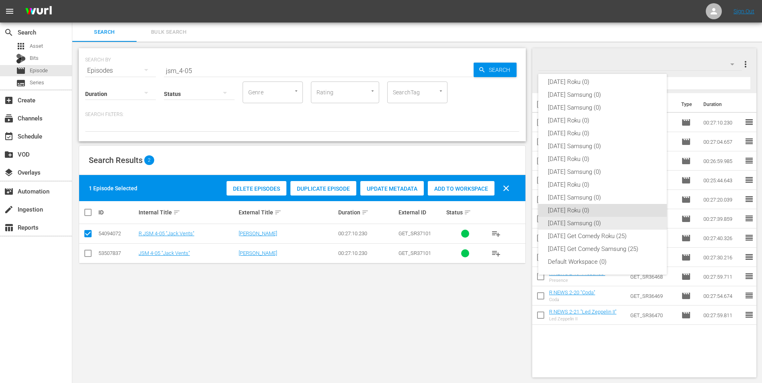
click at [561, 222] on div "[DATE] Samsung (0)" at bounding box center [602, 223] width 109 height 13
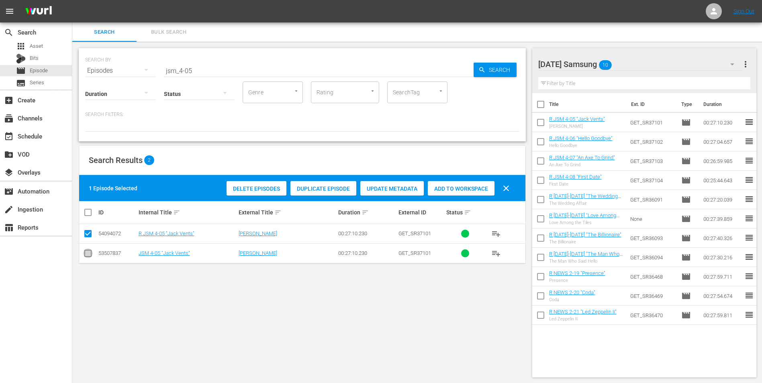
click at [90, 254] on input "checkbox" at bounding box center [88, 255] width 10 height 10
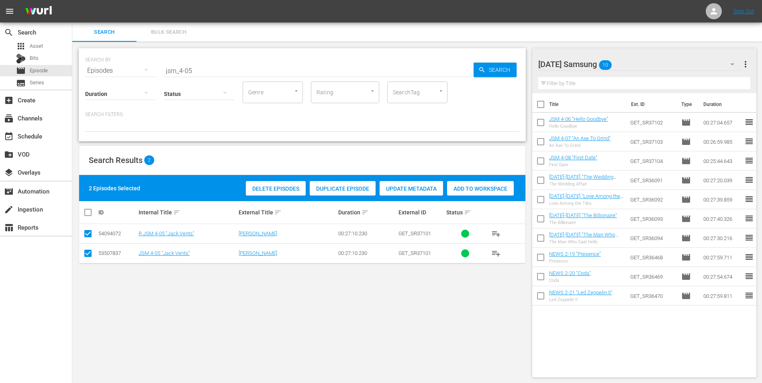
click at [89, 235] on input "checkbox" at bounding box center [88, 236] width 10 height 10
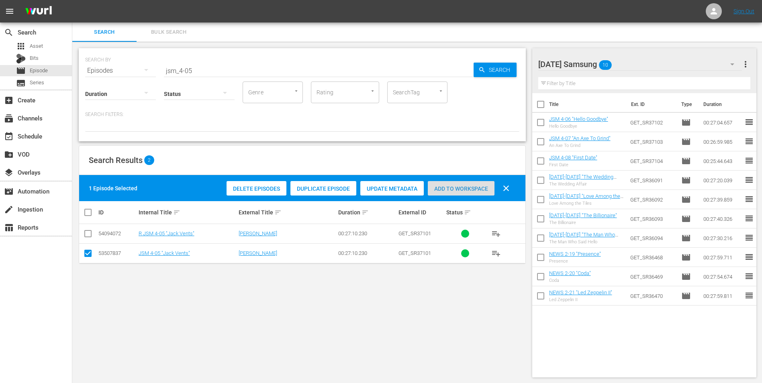
click at [446, 187] on span "Add to Workspace" at bounding box center [461, 189] width 67 height 6
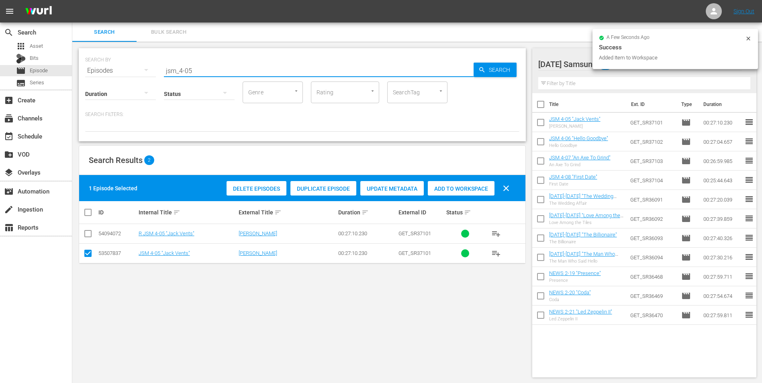
drag, startPoint x: 218, startPoint y: 72, endPoint x: 143, endPoint y: 63, distance: 75.3
click at [143, 63] on div "SEARCH BY Search By Episodes Search ID, Title, Description, Keywords, or Catego…" at bounding box center [302, 65] width 434 height 29
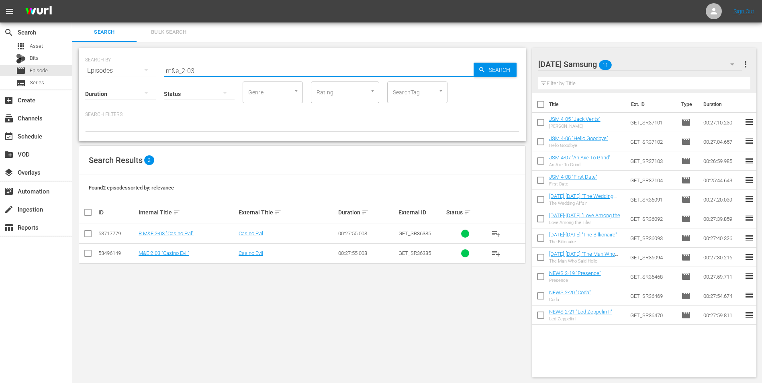
click at [87, 255] on input "checkbox" at bounding box center [88, 255] width 10 height 10
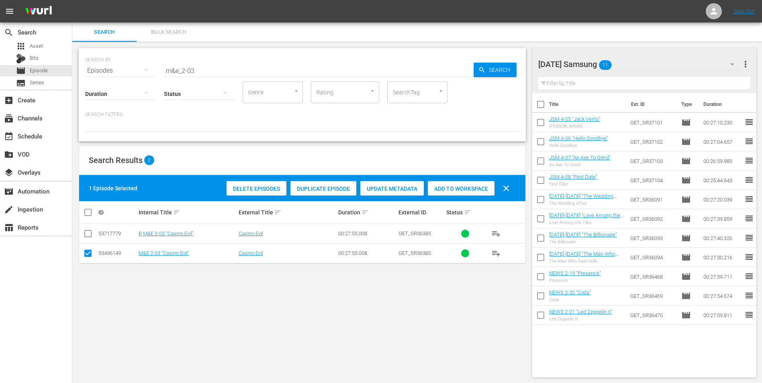
click at [461, 191] on span "Add to Workspace" at bounding box center [461, 189] width 67 height 6
click at [644, 62] on div "Tuesday Samsung 12" at bounding box center [640, 64] width 204 height 22
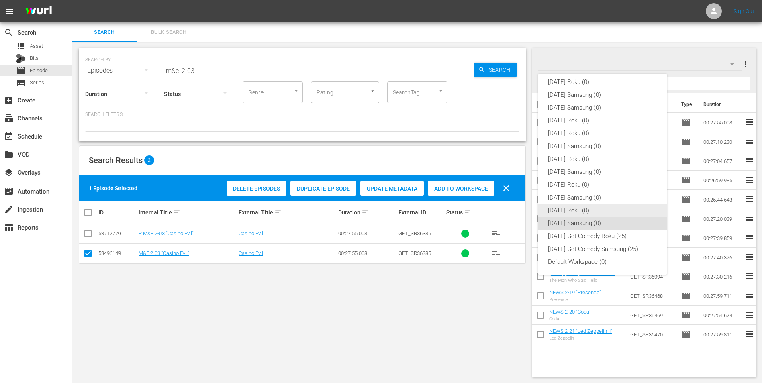
click at [566, 210] on div "[DATE] Roku (0)" at bounding box center [602, 210] width 109 height 13
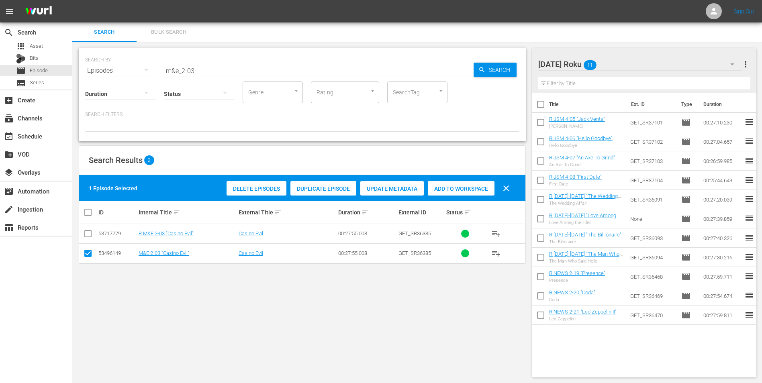
click at [90, 254] on input "checkbox" at bounding box center [88, 255] width 10 height 10
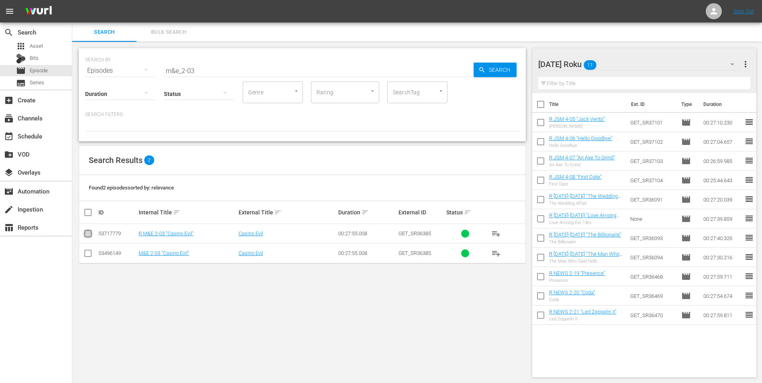
click at [87, 234] on input "checkbox" at bounding box center [88, 236] width 10 height 10
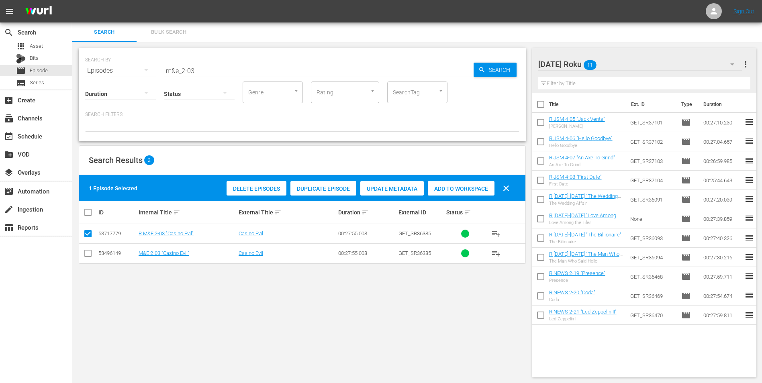
click at [464, 184] on div "Add to Workspace" at bounding box center [461, 188] width 67 height 15
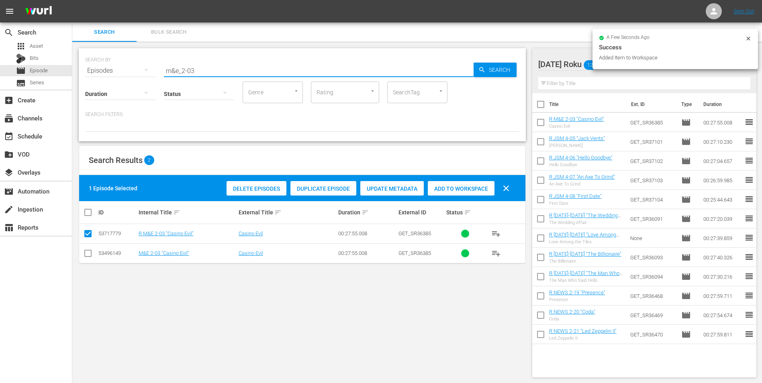
drag, startPoint x: 190, startPoint y: 71, endPoint x: 225, endPoint y: 78, distance: 34.7
click at [225, 78] on div "SEARCH BY Search By Episodes Search ID, Title, Description, Keywords, or Catego…" at bounding box center [302, 94] width 447 height 93
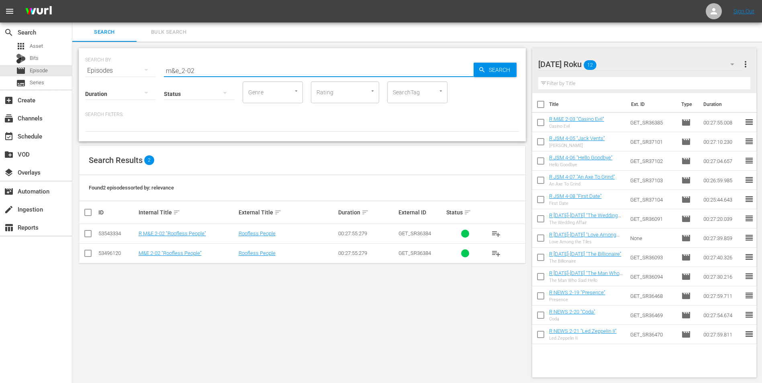
click at [87, 233] on input "checkbox" at bounding box center [88, 236] width 10 height 10
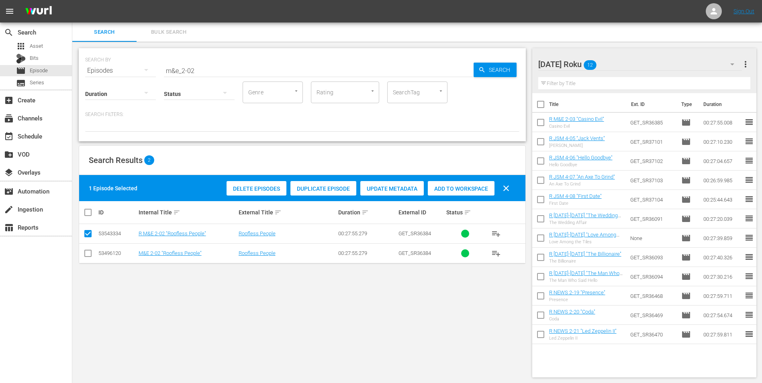
click at [459, 188] on span "Add to Workspace" at bounding box center [461, 189] width 67 height 6
click at [636, 64] on div "Tuesday Roku 13" at bounding box center [640, 64] width 204 height 22
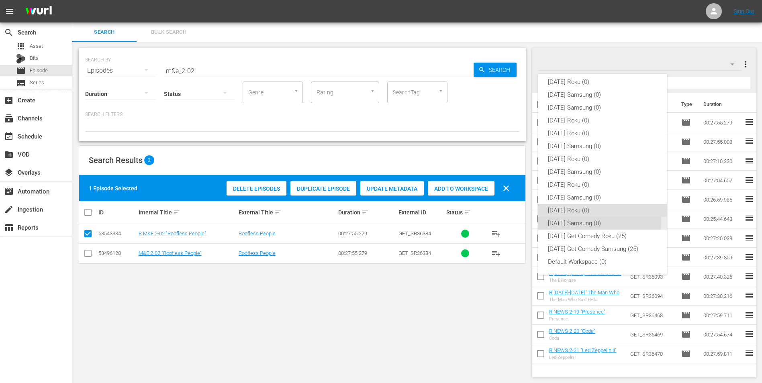
click at [586, 222] on div "[DATE] Samsung (0)" at bounding box center [602, 223] width 109 height 13
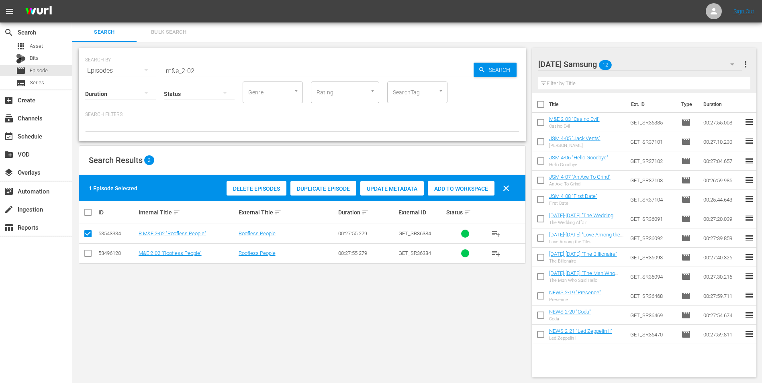
click at [88, 256] on input "checkbox" at bounding box center [88, 255] width 10 height 10
click at [87, 235] on input "checkbox" at bounding box center [88, 236] width 10 height 10
click at [481, 183] on div "Add to Workspace" at bounding box center [461, 188] width 67 height 15
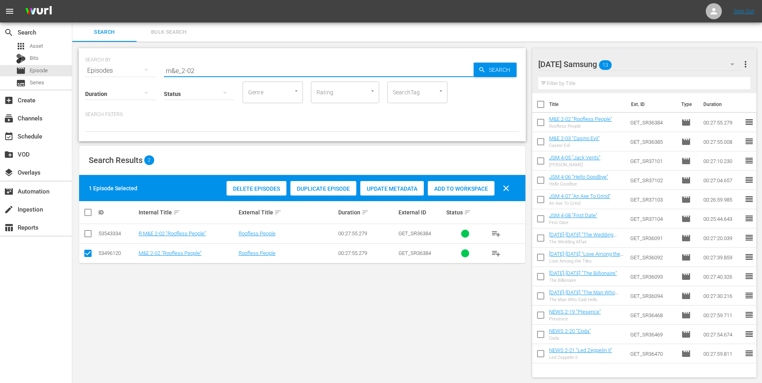
drag, startPoint x: 215, startPoint y: 70, endPoint x: 127, endPoint y: 69, distance: 88.0
click at [127, 69] on div "SEARCH BY Search By Episodes Search ID, Title, Description, Keywords, or Catego…" at bounding box center [302, 65] width 434 height 29
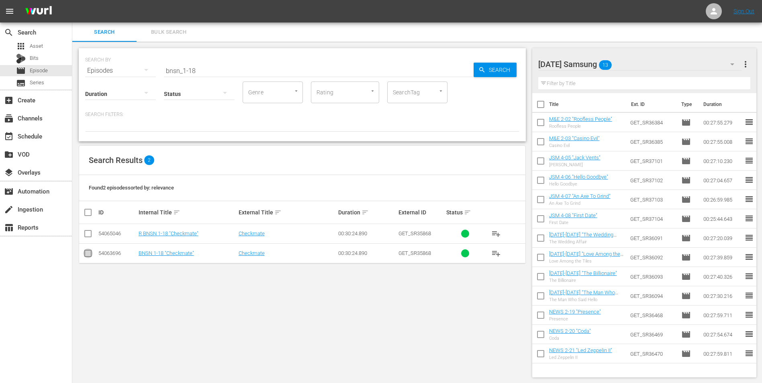
click at [88, 256] on input "checkbox" at bounding box center [88, 255] width 10 height 10
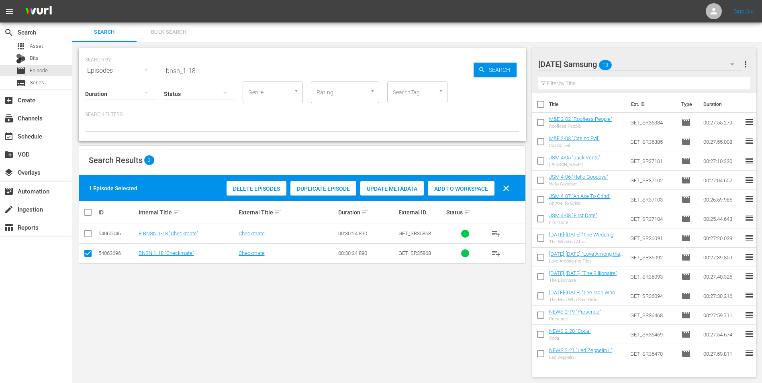
click at [481, 194] on div "Add to Workspace" at bounding box center [461, 188] width 67 height 15
click at [649, 60] on div "Tuesday Samsung 14" at bounding box center [640, 64] width 204 height 22
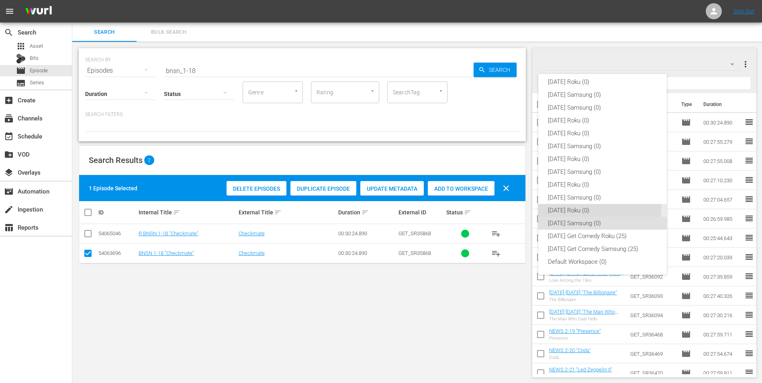
click at [573, 204] on div "[DATE] Roku (0)" at bounding box center [602, 210] width 109 height 13
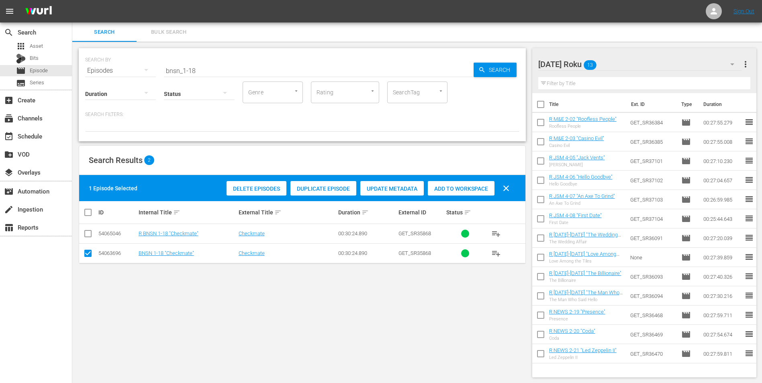
click at [86, 254] on input "checkbox" at bounding box center [88, 255] width 10 height 10
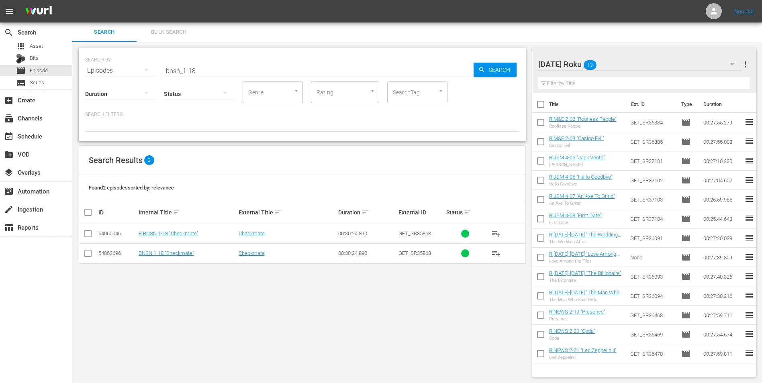
click at [86, 231] on input "checkbox" at bounding box center [88, 236] width 10 height 10
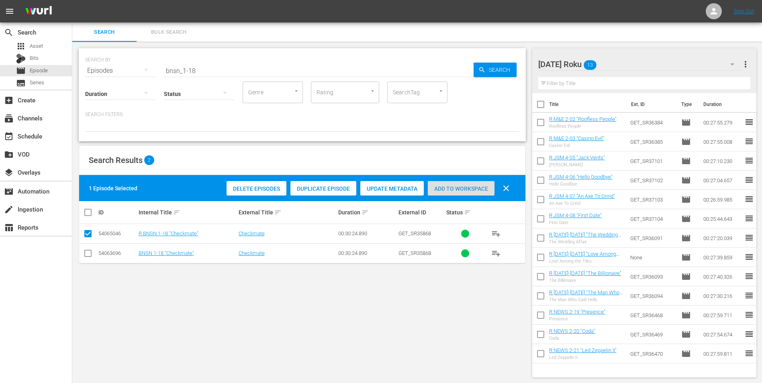
click at [463, 188] on span "Add to Workspace" at bounding box center [461, 189] width 67 height 6
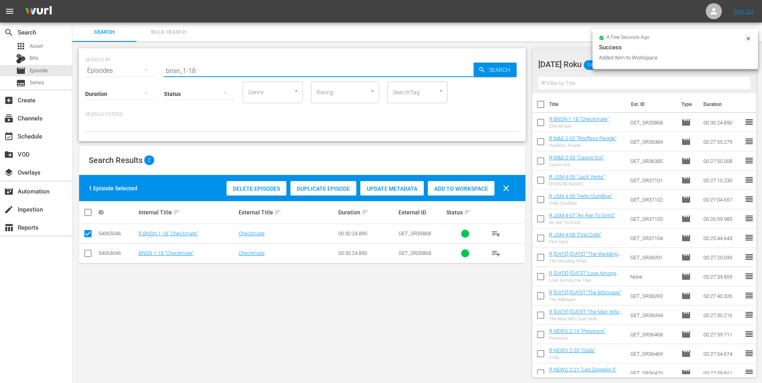
drag, startPoint x: 192, startPoint y: 69, endPoint x: 205, endPoint y: 74, distance: 13.7
click at [205, 74] on input "bnsn_1-18" at bounding box center [319, 70] width 310 height 19
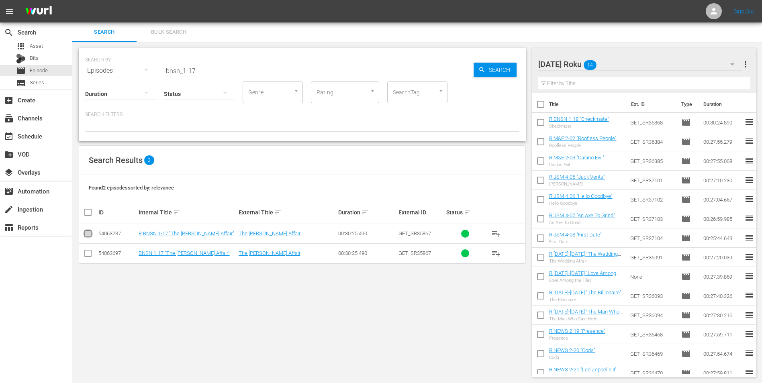
click at [86, 235] on input "checkbox" at bounding box center [88, 236] width 10 height 10
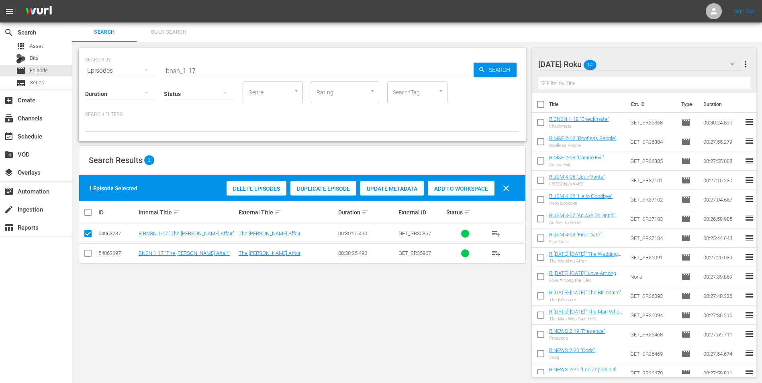
click at [467, 190] on span "Add to Workspace" at bounding box center [461, 189] width 67 height 6
click at [627, 61] on div "Tuesday Roku 15" at bounding box center [640, 64] width 204 height 22
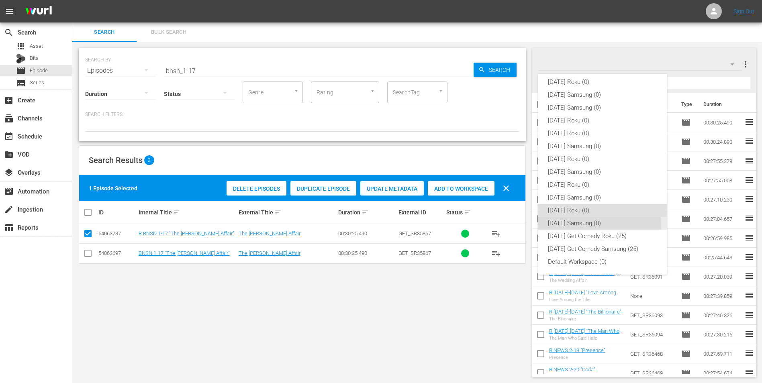
click at [576, 226] on div "[DATE] Samsung (0)" at bounding box center [602, 223] width 109 height 13
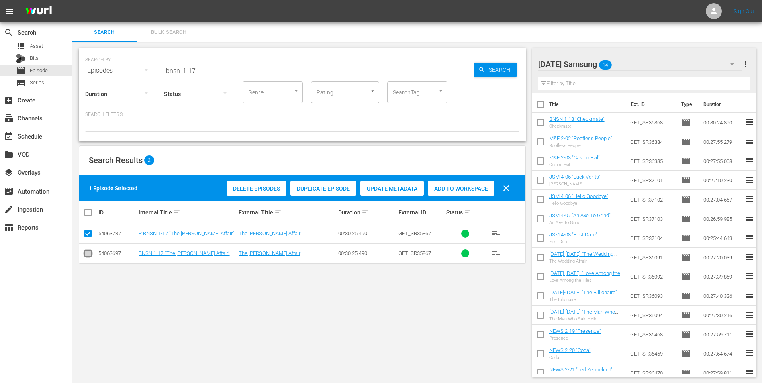
click at [86, 254] on input "checkbox" at bounding box center [88, 255] width 10 height 10
click at [88, 238] on input "checkbox" at bounding box center [88, 236] width 10 height 10
click at [472, 190] on span "Add to Workspace" at bounding box center [461, 189] width 67 height 6
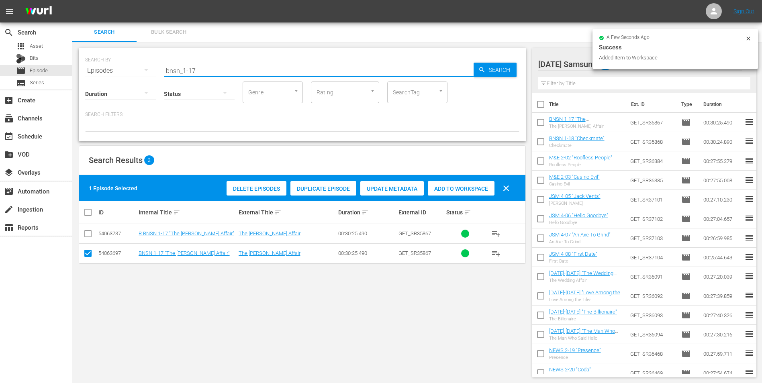
drag, startPoint x: 212, startPoint y: 71, endPoint x: 90, endPoint y: 57, distance: 122.9
click at [91, 57] on div "SEARCH BY Search By Episodes Search ID, Title, Description, Keywords, or Catego…" at bounding box center [302, 65] width 434 height 29
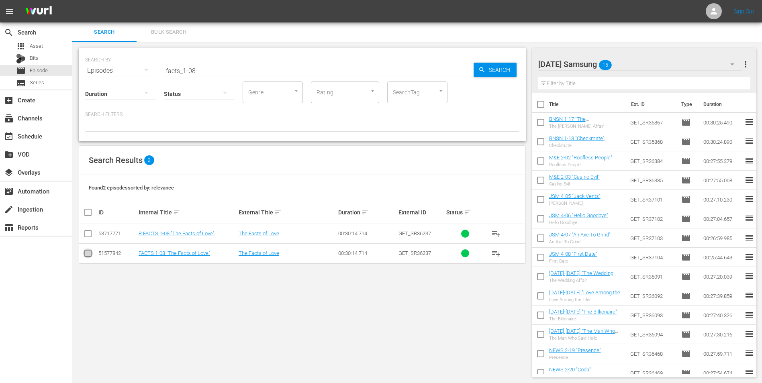
click at [87, 254] on input "checkbox" at bounding box center [88, 255] width 10 height 10
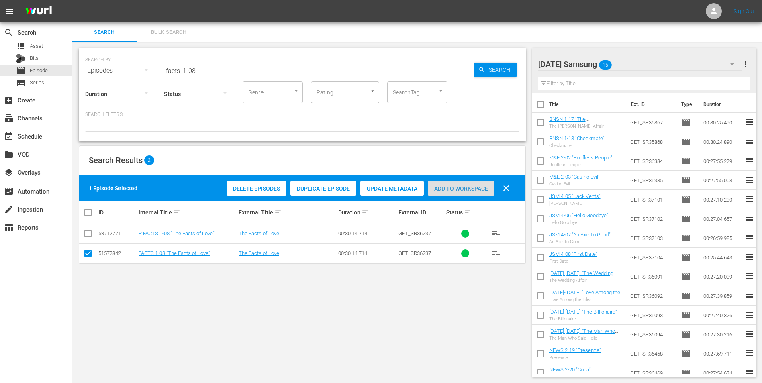
click at [465, 188] on span "Add to Workspace" at bounding box center [461, 189] width 67 height 6
click at [629, 65] on div "Tuesday Samsung 16" at bounding box center [640, 64] width 204 height 22
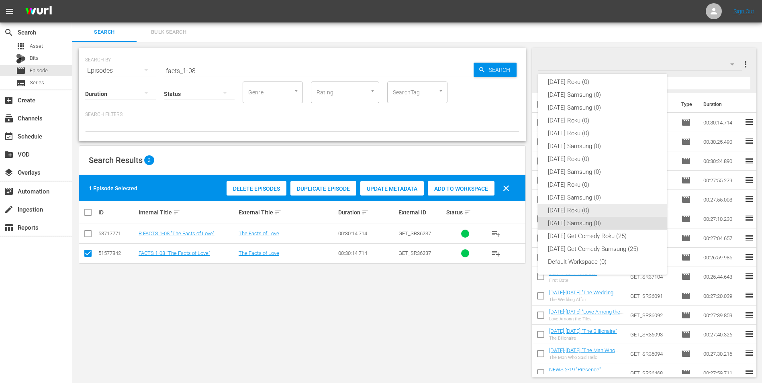
click at [565, 210] on div "[DATE] Roku (0)" at bounding box center [602, 210] width 109 height 13
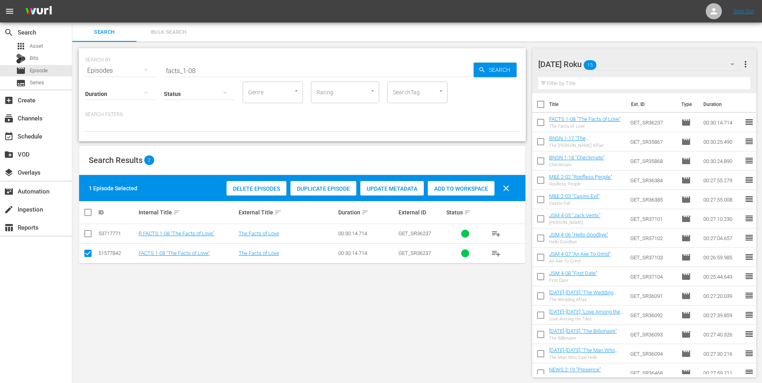
click at [88, 254] on input "checkbox" at bounding box center [88, 255] width 10 height 10
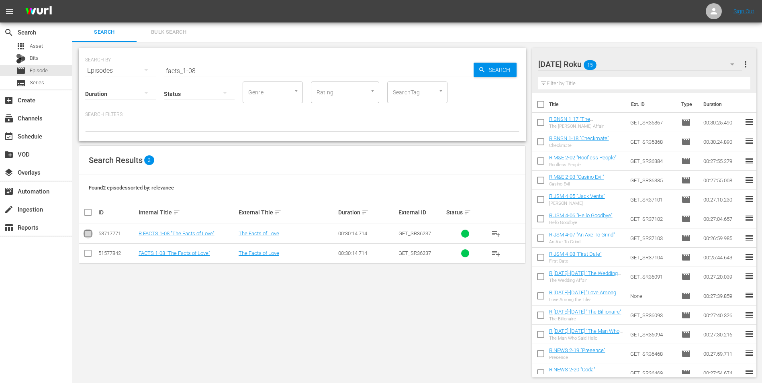
click at [88, 235] on input "checkbox" at bounding box center [88, 236] width 10 height 10
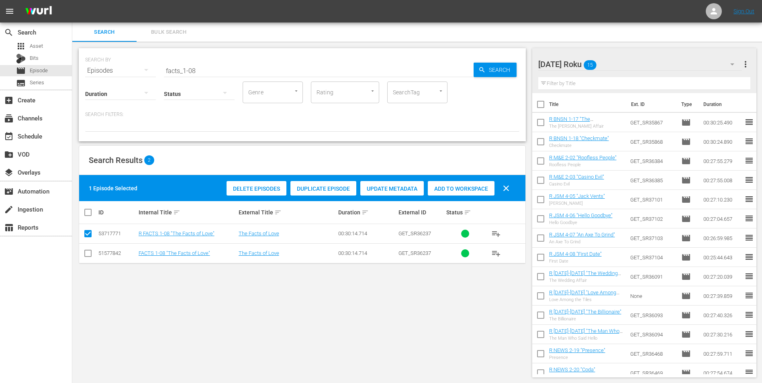
click at [444, 183] on div "Add to Workspace" at bounding box center [461, 188] width 67 height 15
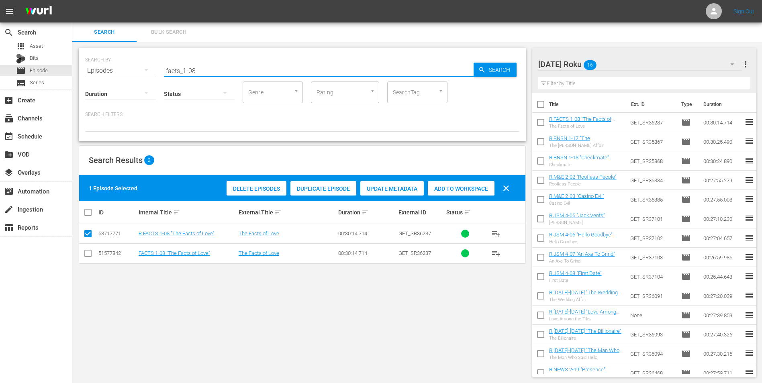
click at [190, 70] on input "facts_1-08" at bounding box center [319, 70] width 310 height 19
drag, startPoint x: 193, startPoint y: 69, endPoint x: 237, endPoint y: 78, distance: 44.6
click at [237, 78] on input "facts_1-08" at bounding box center [319, 70] width 310 height 19
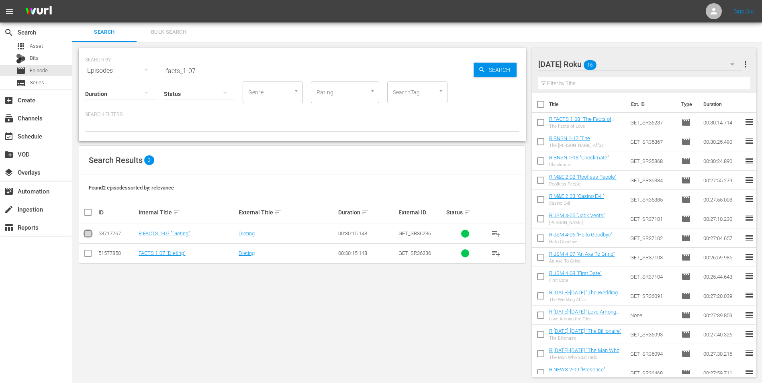
click at [90, 238] on input "checkbox" at bounding box center [88, 236] width 10 height 10
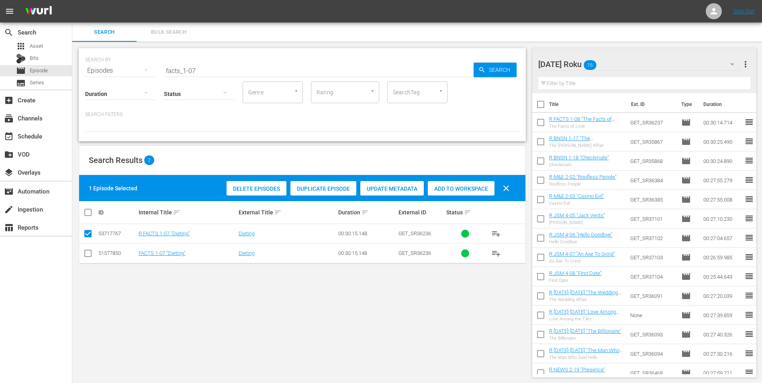
click at [474, 179] on div "Delete Episodes Duplicate Episode Update Metadata Add to Workspace clear" at bounding box center [370, 188] width 291 height 19
click at [471, 186] on span "Add to Workspace" at bounding box center [461, 189] width 67 height 6
click at [629, 67] on div "Tuesday Roku 17" at bounding box center [640, 64] width 204 height 22
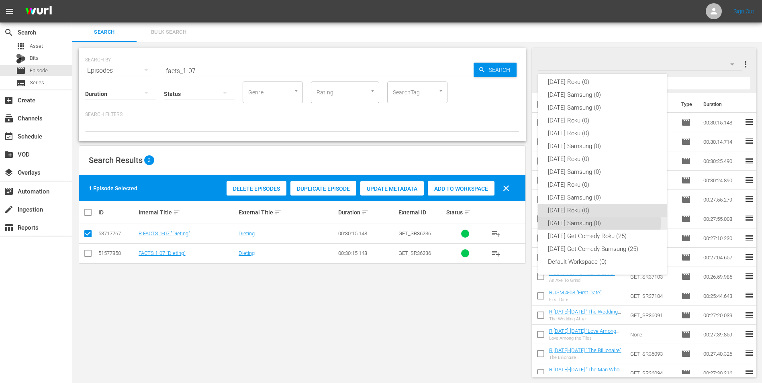
click at [561, 222] on div "[DATE] Samsung (0)" at bounding box center [602, 223] width 109 height 13
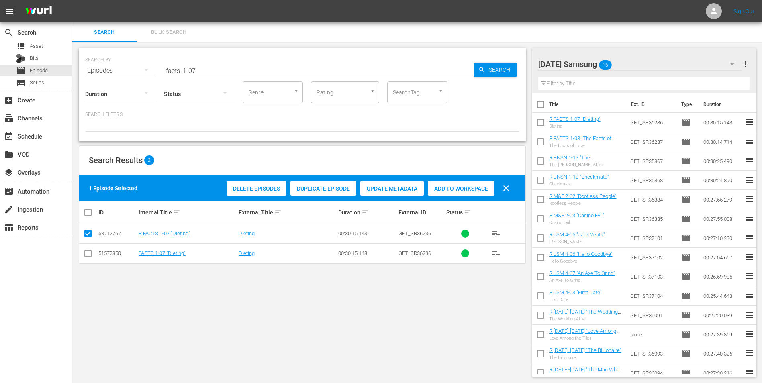
click at [85, 253] on input "checkbox" at bounding box center [88, 255] width 10 height 10
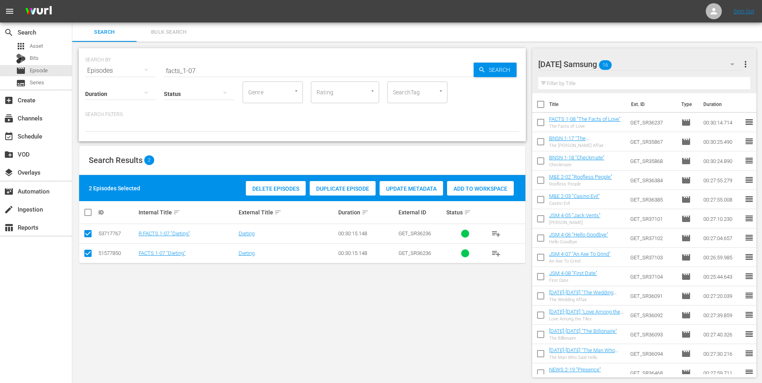
click at [87, 235] on input "checkbox" at bounding box center [88, 236] width 10 height 10
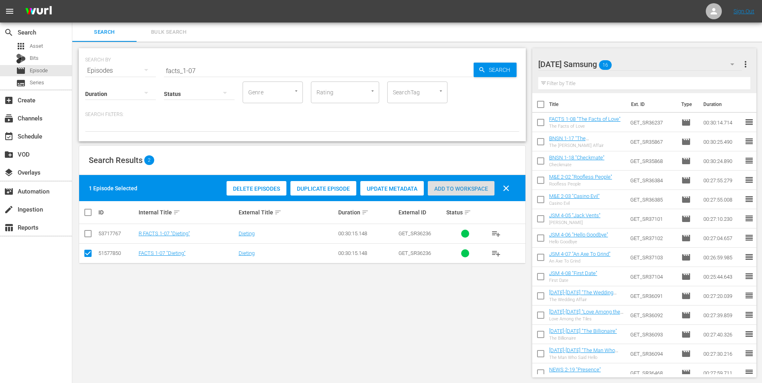
click at [445, 188] on span "Add to Workspace" at bounding box center [461, 189] width 67 height 6
click at [633, 67] on div "Tuesday Samsung 17" at bounding box center [640, 64] width 204 height 22
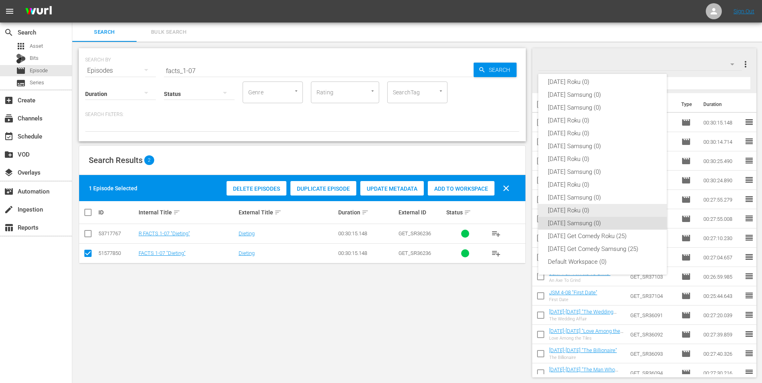
click at [580, 212] on div "[DATE] Roku (0)" at bounding box center [602, 210] width 109 height 13
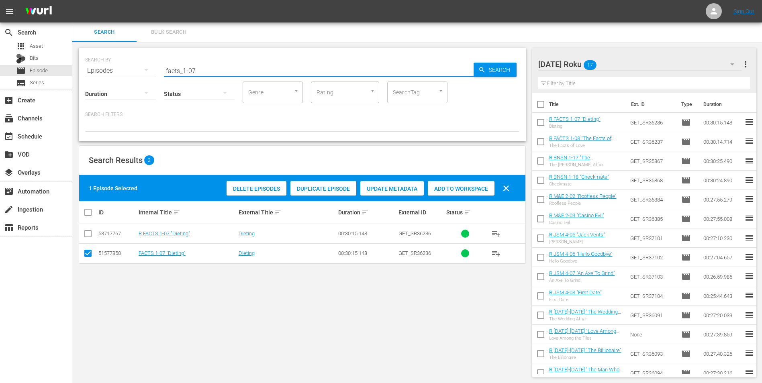
drag, startPoint x: 192, startPoint y: 68, endPoint x: 213, endPoint y: 71, distance: 21.1
click at [213, 71] on input "facts_1-07" at bounding box center [319, 70] width 310 height 19
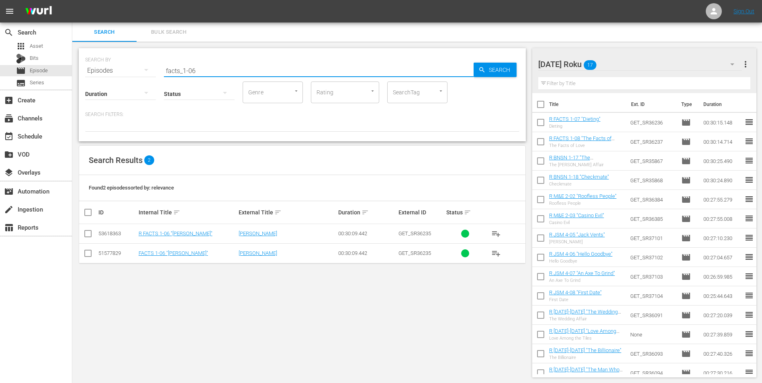
click at [89, 232] on input "checkbox" at bounding box center [88, 236] width 10 height 10
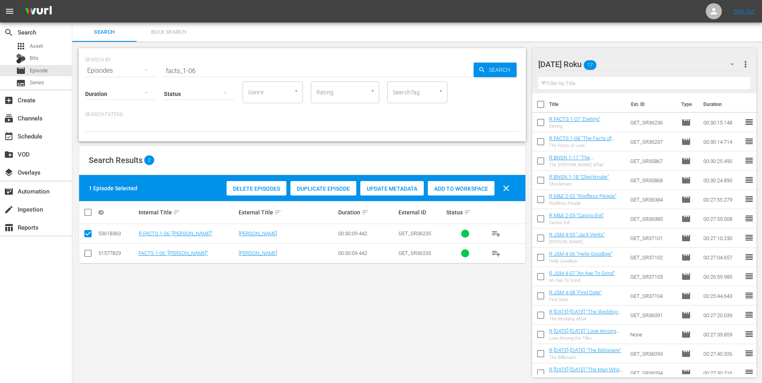
click at [467, 190] on span "Add to Workspace" at bounding box center [461, 189] width 67 height 6
click at [631, 64] on div "Tuesday Roku 18" at bounding box center [640, 64] width 204 height 22
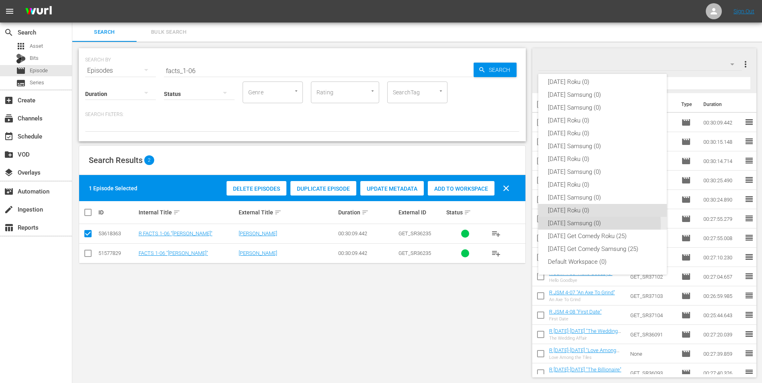
click at [565, 225] on div "[DATE] Samsung (0)" at bounding box center [602, 223] width 109 height 13
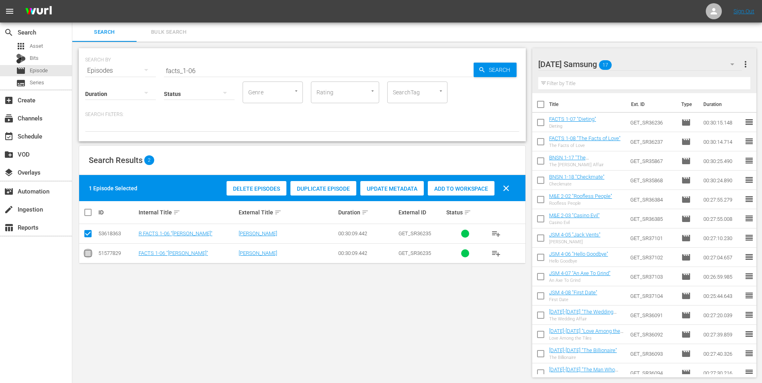
click at [87, 252] on input "checkbox" at bounding box center [88, 255] width 10 height 10
click at [87, 235] on input "checkbox" at bounding box center [88, 236] width 10 height 10
click at [470, 185] on div "Add to Workspace" at bounding box center [461, 188] width 67 height 15
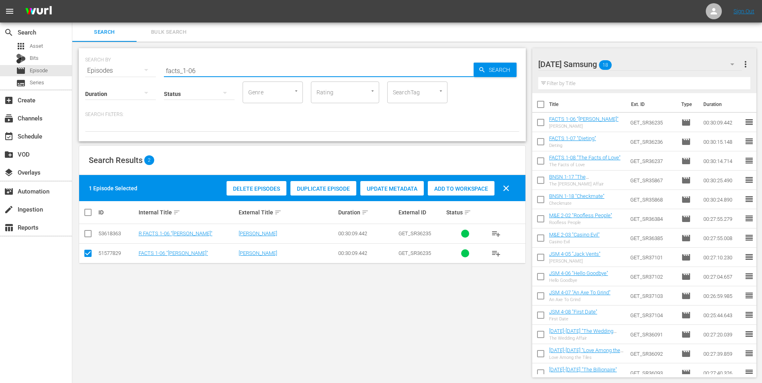
drag, startPoint x: 190, startPoint y: 69, endPoint x: 210, endPoint y: 78, distance: 22.0
click at [210, 78] on div "SEARCH BY Search By Episodes Search ID, Title, Description, Keywords, or Catego…" at bounding box center [302, 94] width 447 height 93
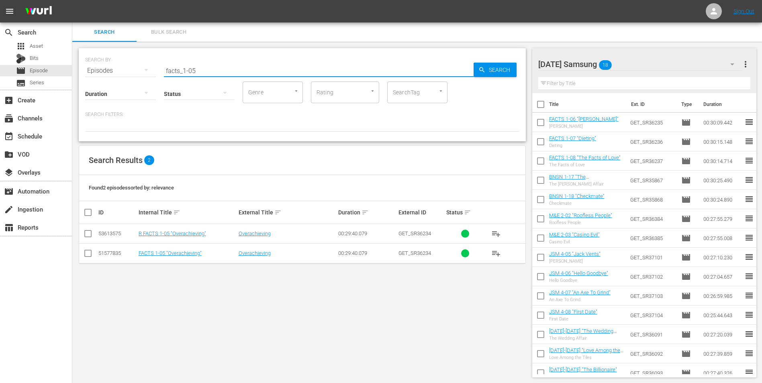
click at [625, 67] on div "Tuesday Samsung 18" at bounding box center [640, 64] width 204 height 22
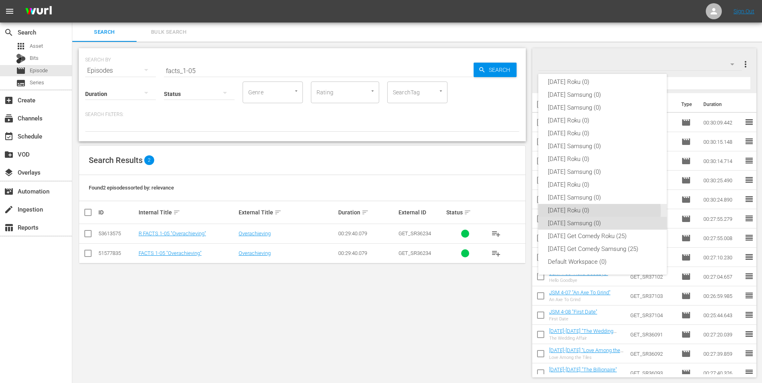
click at [586, 211] on div "[DATE] Roku (0)" at bounding box center [602, 210] width 109 height 13
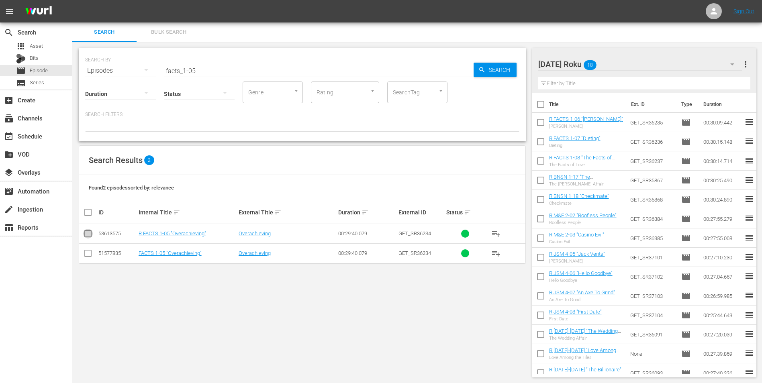
click at [87, 235] on input "checkbox" at bounding box center [88, 236] width 10 height 10
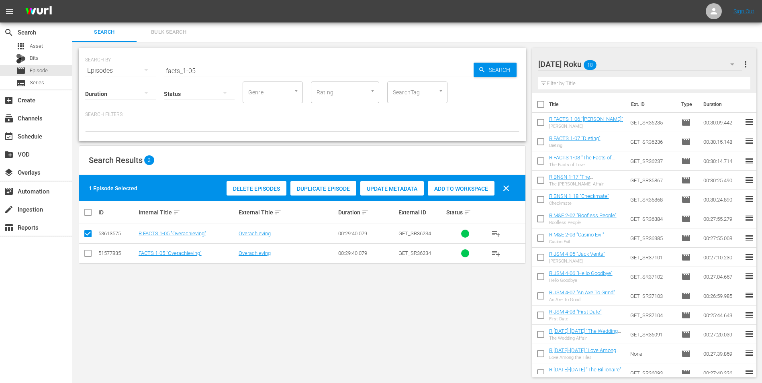
click at [475, 184] on div "Add to Workspace" at bounding box center [461, 188] width 67 height 15
click at [643, 63] on div "Tuesday Roku 19" at bounding box center [640, 64] width 204 height 22
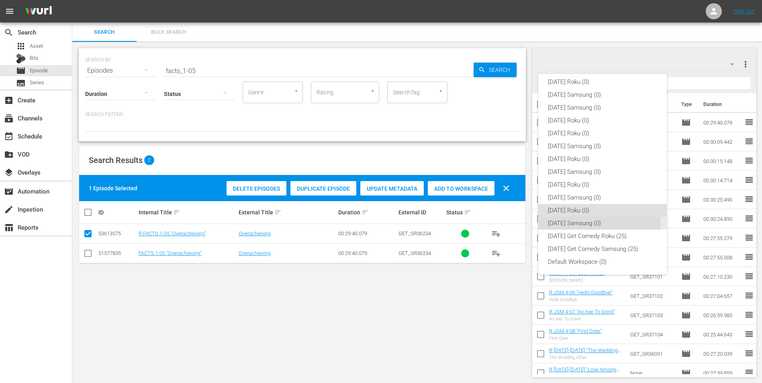
click at [577, 224] on div "[DATE] Samsung (0)" at bounding box center [602, 223] width 109 height 13
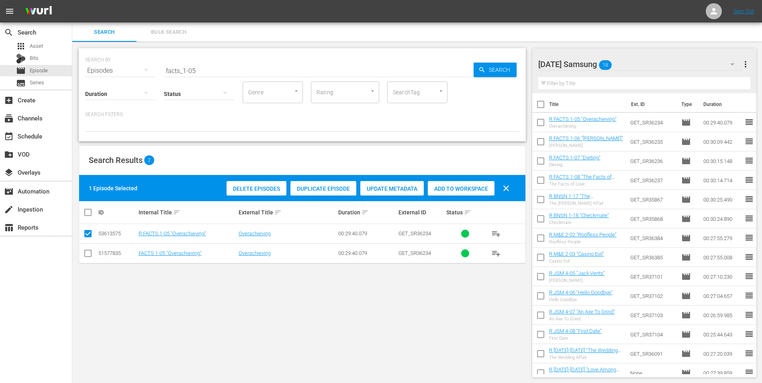
click at [88, 252] on input "checkbox" at bounding box center [88, 255] width 10 height 10
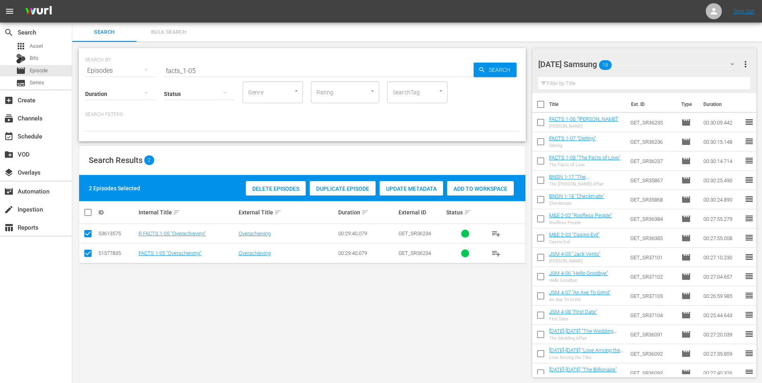
click at [88, 239] on input "checkbox" at bounding box center [88, 236] width 10 height 10
click at [471, 187] on span "Add to Workspace" at bounding box center [461, 189] width 67 height 6
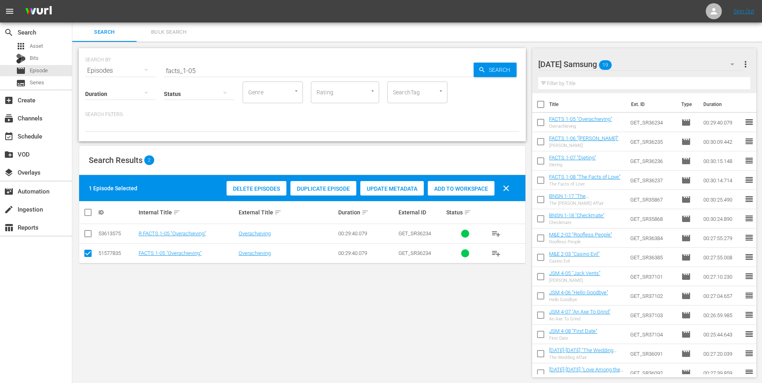
click at [649, 64] on div "Tuesday Samsung 19" at bounding box center [640, 64] width 204 height 22
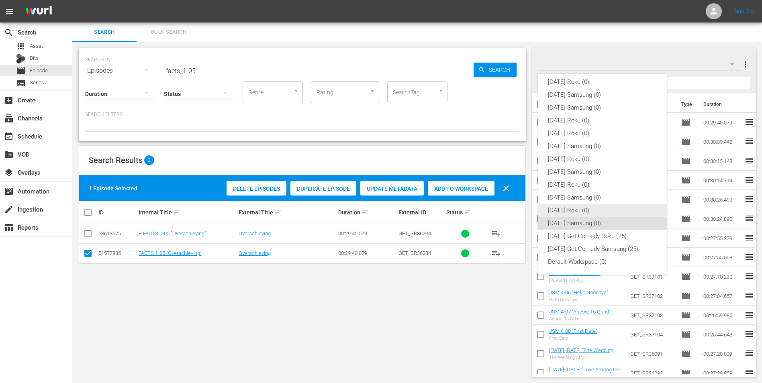
click at [572, 206] on div "[DATE] Roku (0)" at bounding box center [602, 210] width 109 height 13
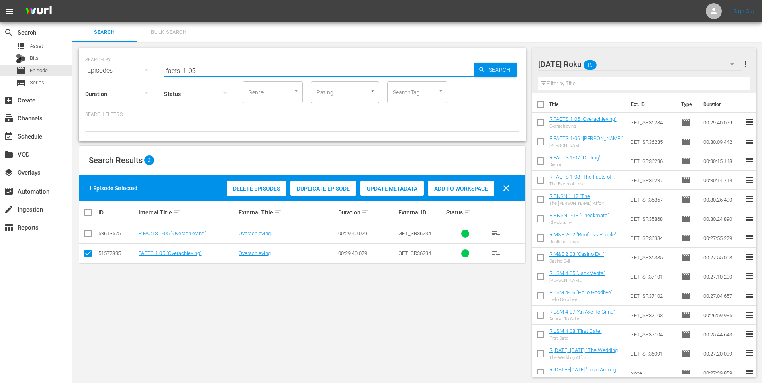
drag, startPoint x: 214, startPoint y: 72, endPoint x: 96, endPoint y: 56, distance: 119.5
click at [96, 56] on div "SEARCH BY Search By Episodes Search ID, Title, Description, Keywords, or Catego…" at bounding box center [302, 65] width 434 height 29
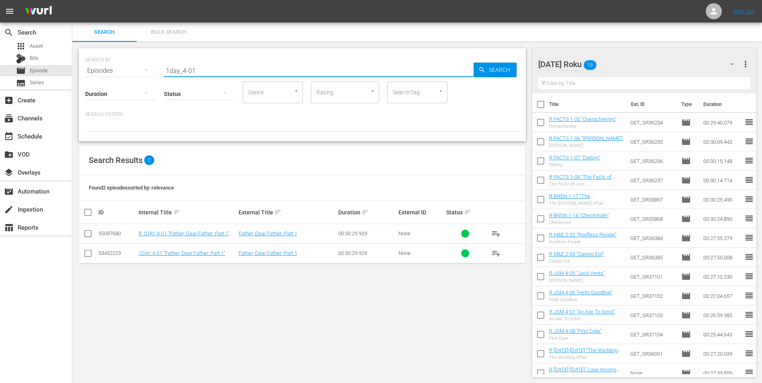
click at [91, 238] on input "checkbox" at bounding box center [88, 236] width 10 height 10
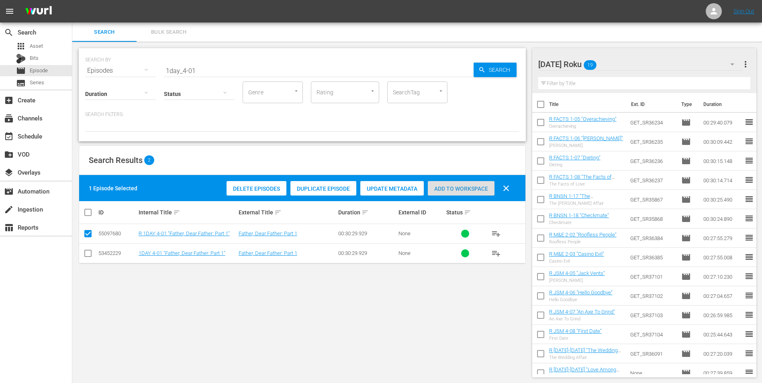
click at [468, 191] on span "Add to Workspace" at bounding box center [461, 189] width 67 height 6
click at [642, 63] on div "[DATE] Roku 20" at bounding box center [640, 64] width 204 height 22
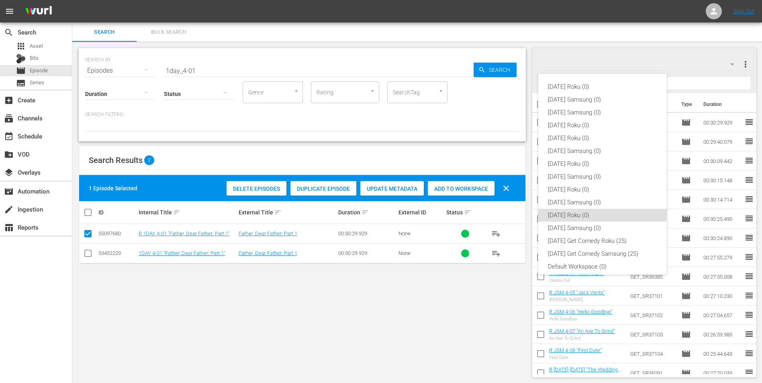
scroll to position [5, 0]
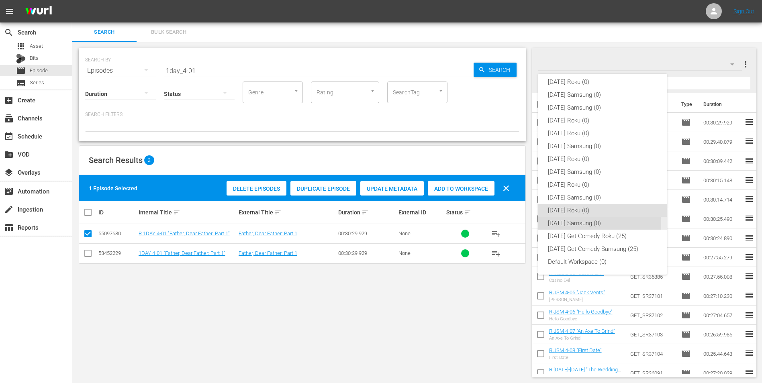
click at [573, 226] on div "[DATE] Samsung (0)" at bounding box center [602, 223] width 109 height 13
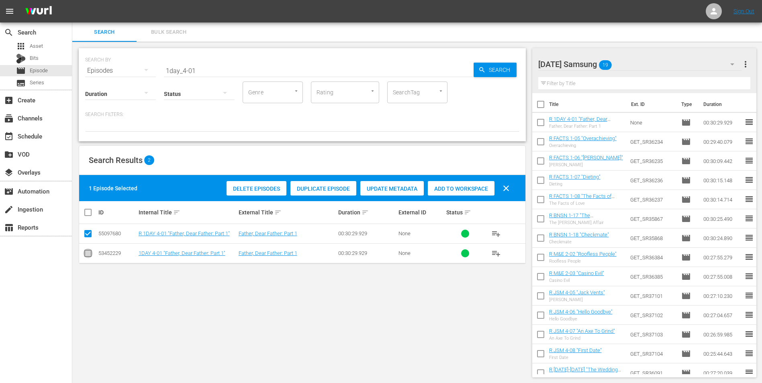
click at [89, 253] on input "checkbox" at bounding box center [88, 255] width 10 height 10
checkbox input "true"
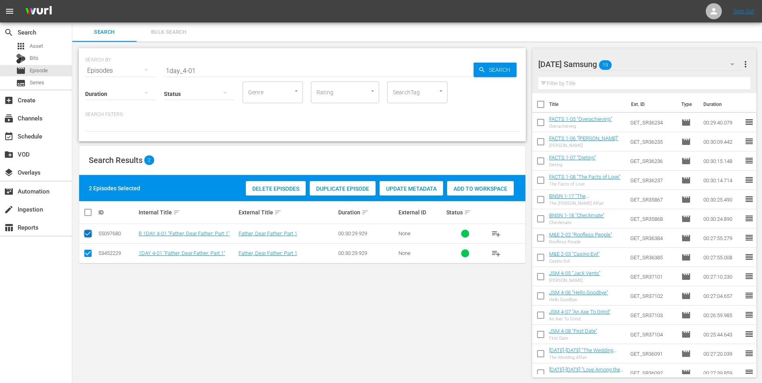
click at [86, 231] on input "checkbox" at bounding box center [88, 236] width 10 height 10
checkbox input "false"
click at [451, 186] on span "Add to Workspace" at bounding box center [461, 189] width 67 height 6
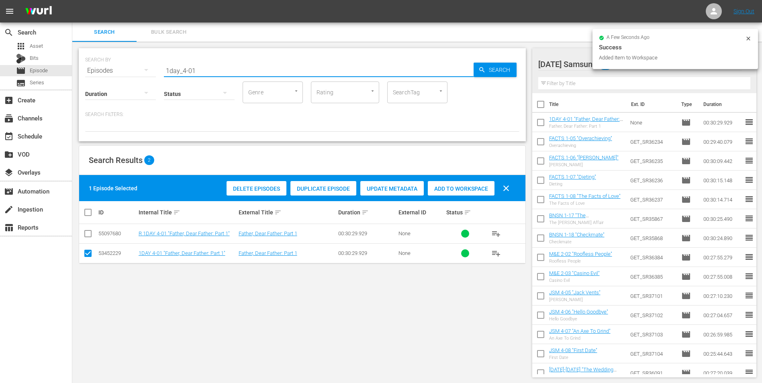
drag, startPoint x: 183, startPoint y: 73, endPoint x: 217, endPoint y: 73, distance: 33.7
click at [217, 73] on input "1day_4-01" at bounding box center [319, 70] width 310 height 19
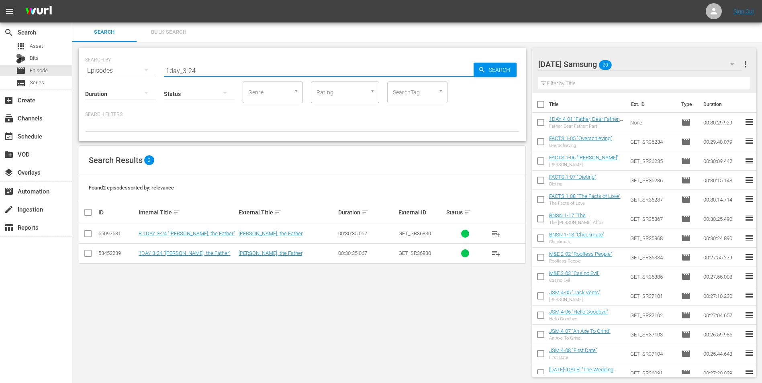
type input "1day_3-24"
click at [87, 251] on input "checkbox" at bounding box center [88, 255] width 10 height 10
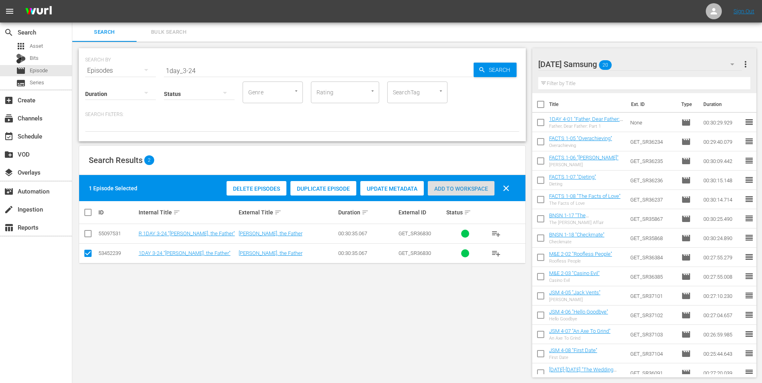
click at [473, 188] on span "Add to Workspace" at bounding box center [461, 189] width 67 height 6
click at [650, 63] on div "[DATE] Samsung 21" at bounding box center [640, 64] width 204 height 22
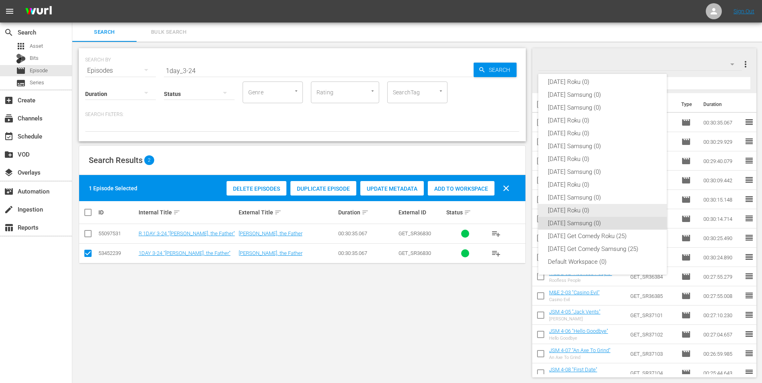
click at [575, 214] on div "[DATE] Roku (0)" at bounding box center [602, 210] width 109 height 13
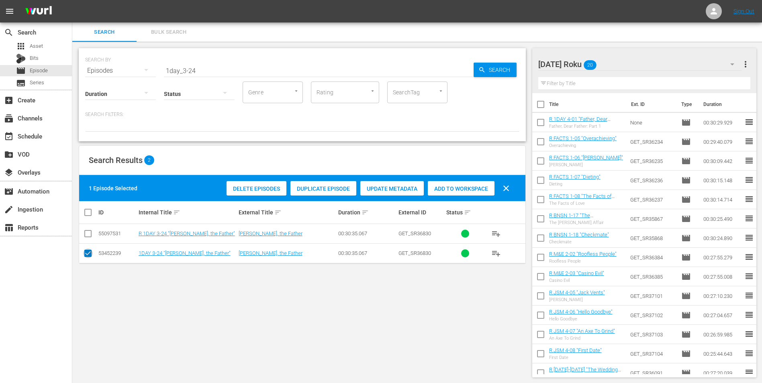
drag, startPoint x: 87, startPoint y: 257, endPoint x: 88, endPoint y: 245, distance: 12.1
click at [87, 255] on input "checkbox" at bounding box center [88, 255] width 10 height 10
checkbox input "false"
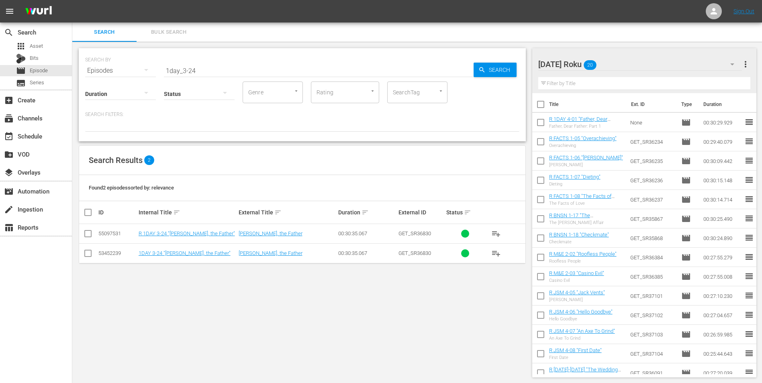
click at [88, 237] on input "checkbox" at bounding box center [88, 236] width 10 height 10
checkbox input "true"
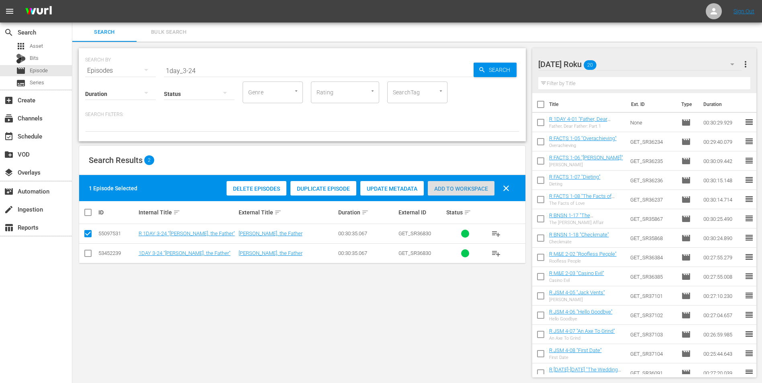
click at [449, 187] on span "Add to Workspace" at bounding box center [461, 189] width 67 height 6
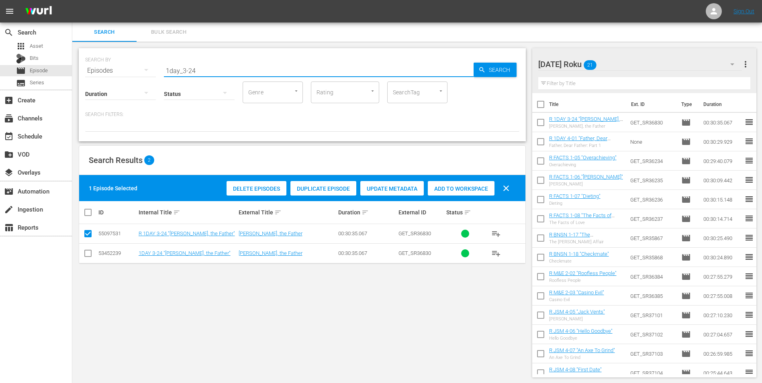
drag, startPoint x: 228, startPoint y: 71, endPoint x: 116, endPoint y: 76, distance: 112.5
click at [145, 71] on div "SEARCH BY Search By Episodes Search ID, Title, Description, Keywords, or Catego…" at bounding box center [302, 65] width 434 height 29
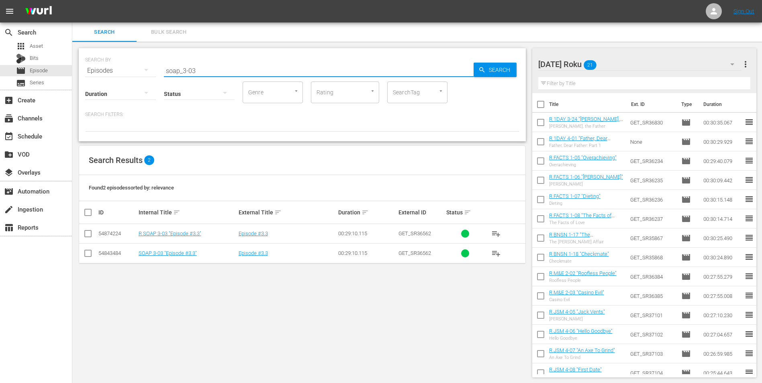
type input "soap_3-03"
click at [86, 233] on input "checkbox" at bounding box center [88, 236] width 10 height 10
checkbox input "true"
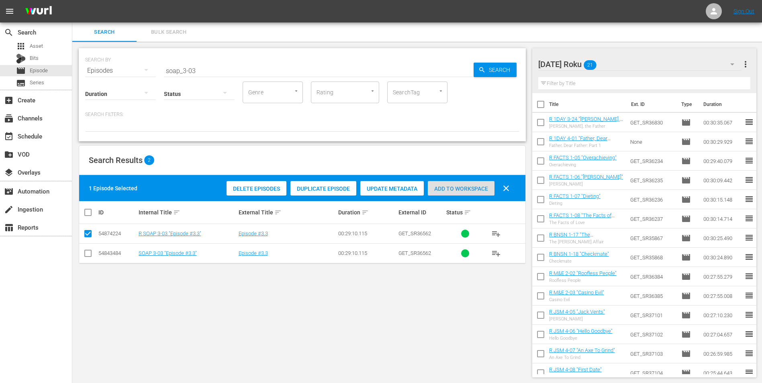
click at [477, 186] on span "Add to Workspace" at bounding box center [461, 189] width 67 height 6
click at [643, 64] on div "[DATE] Roku 22" at bounding box center [640, 64] width 204 height 22
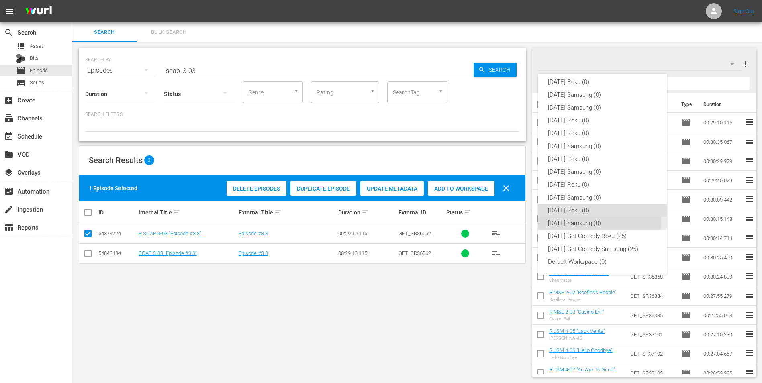
click at [578, 221] on div "[DATE] Samsung (0)" at bounding box center [602, 223] width 109 height 13
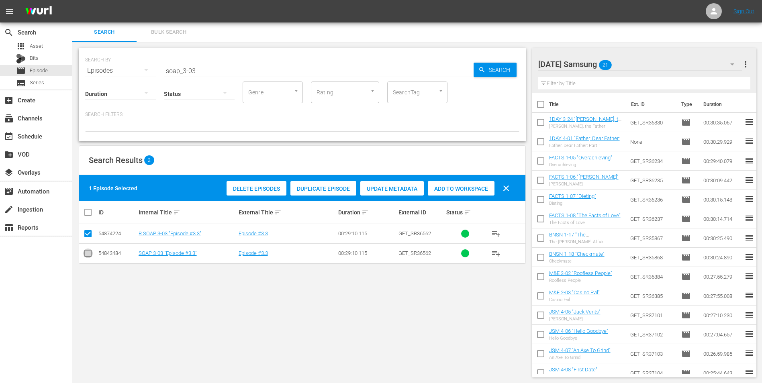
click at [90, 252] on input "checkbox" at bounding box center [88, 255] width 10 height 10
checkbox input "true"
click at [85, 229] on icon at bounding box center [88, 234] width 10 height 10
click at [87, 231] on input "checkbox" at bounding box center [88, 236] width 10 height 10
checkbox input "false"
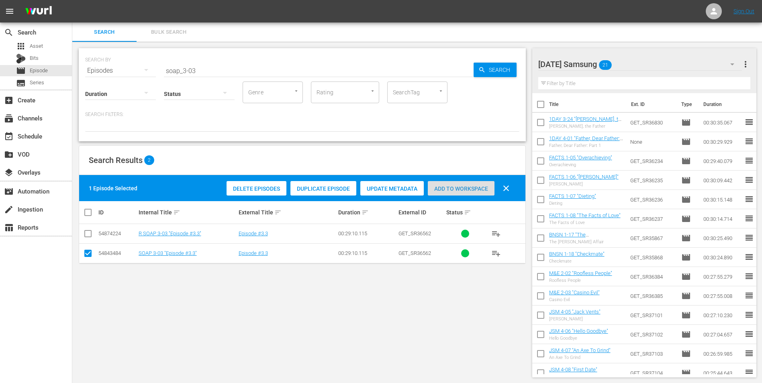
click at [445, 194] on div "Add to Workspace" at bounding box center [461, 188] width 67 height 15
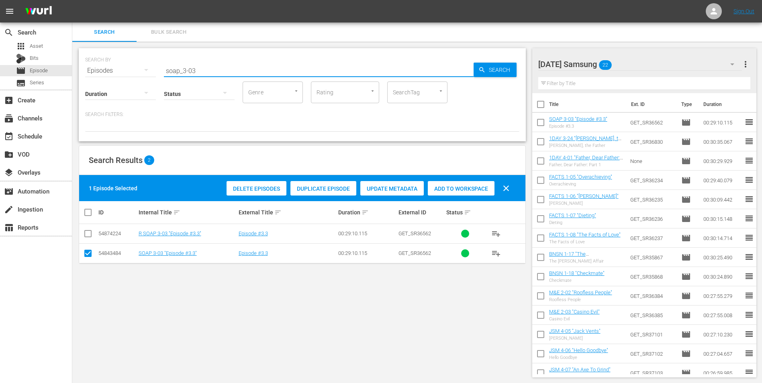
drag, startPoint x: 192, startPoint y: 71, endPoint x: 201, endPoint y: 72, distance: 9.7
click at [201, 72] on input "soap_3-03" at bounding box center [319, 70] width 310 height 19
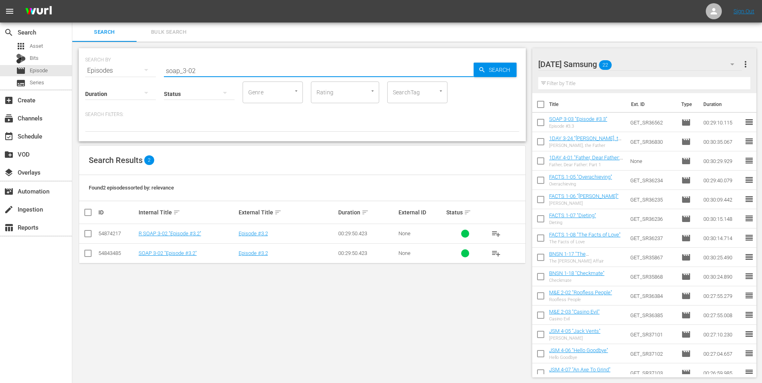
type input "soap_3-02"
click at [88, 255] on input "checkbox" at bounding box center [88, 255] width 10 height 10
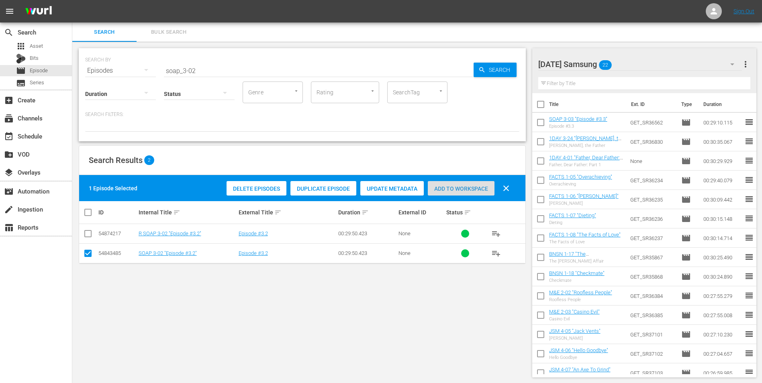
click at [482, 186] on span "Add to Workspace" at bounding box center [461, 189] width 67 height 6
click at [648, 64] on div "[DATE] Samsung 23" at bounding box center [640, 64] width 204 height 22
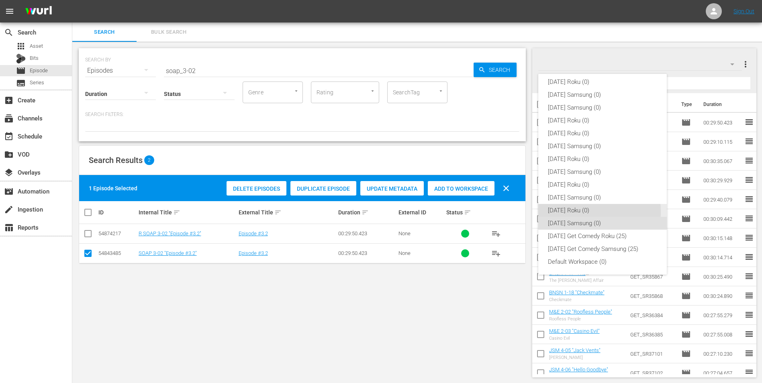
click at [561, 212] on div "[DATE] Roku (0)" at bounding box center [602, 210] width 109 height 13
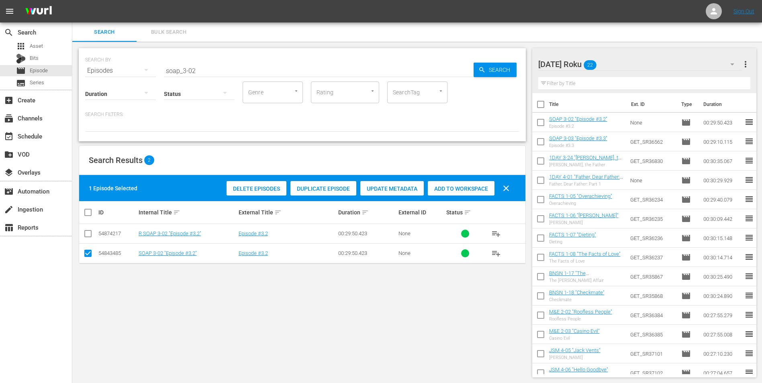
click at [89, 255] on input "checkbox" at bounding box center [88, 255] width 10 height 10
checkbox input "false"
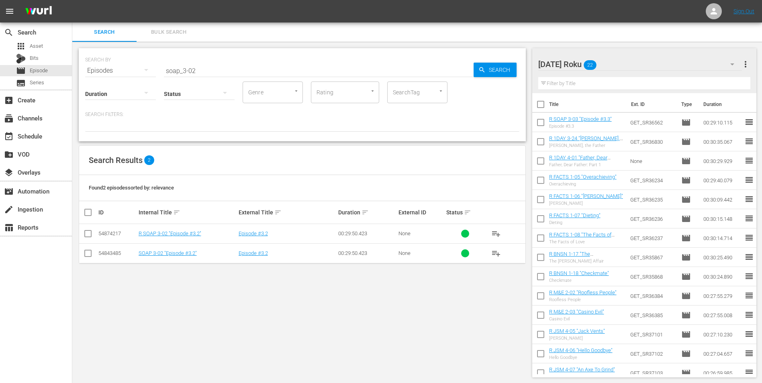
click at [88, 236] on input "checkbox" at bounding box center [88, 236] width 10 height 10
checkbox input "true"
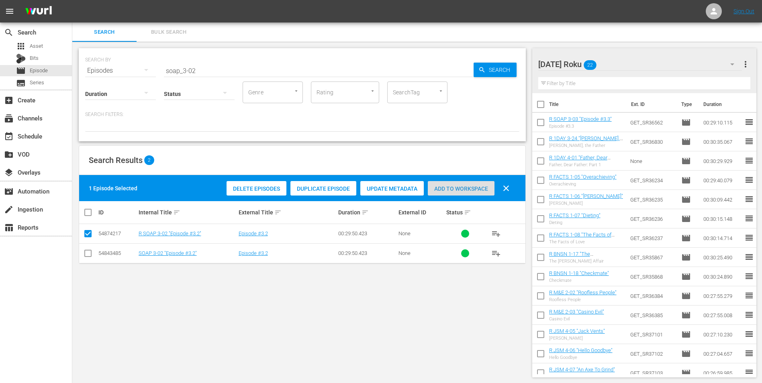
click at [465, 188] on span "Add to Workspace" at bounding box center [461, 189] width 67 height 6
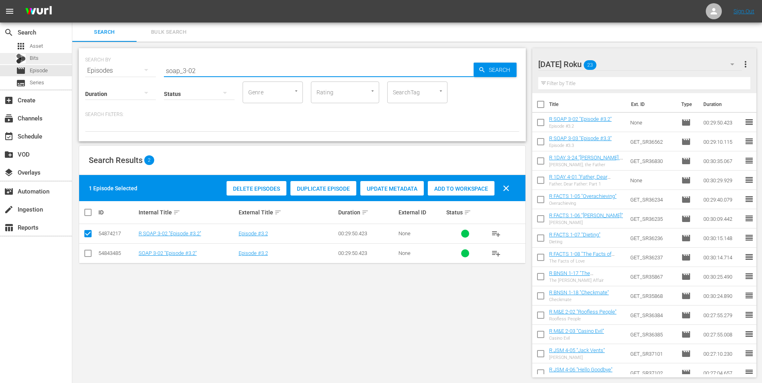
drag, startPoint x: 206, startPoint y: 68, endPoint x: 58, endPoint y: 62, distance: 148.3
click at [80, 62] on div "SEARCH BY Search By Episodes Search ID, Title, Description, Keywords, or Catego…" at bounding box center [302, 94] width 447 height 93
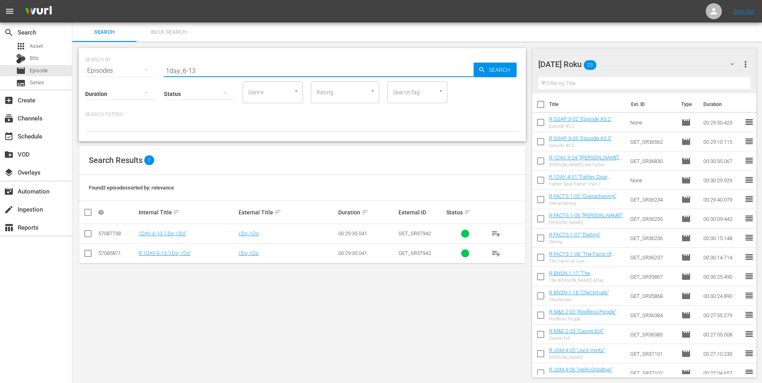
type input "1day_6-13"
click at [92, 255] on input "checkbox" at bounding box center [88, 255] width 10 height 10
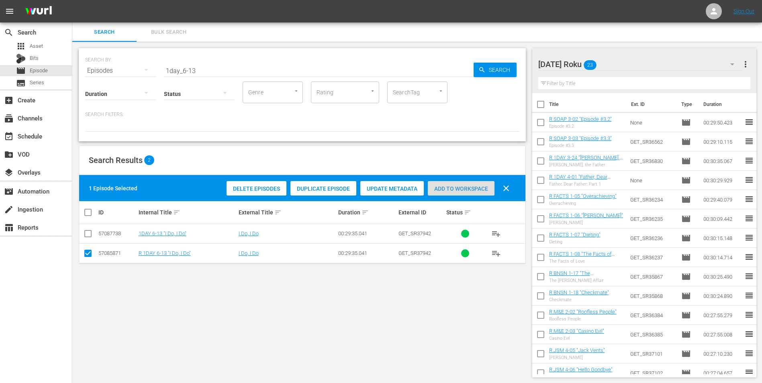
click at [453, 190] on span "Add to Workspace" at bounding box center [461, 189] width 67 height 6
click at [641, 63] on div "[DATE] Roku 24" at bounding box center [640, 64] width 204 height 22
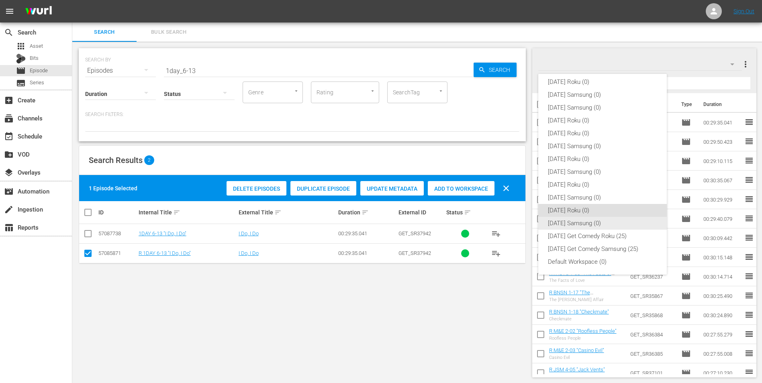
click at [567, 223] on div "[DATE] Samsung (0)" at bounding box center [602, 223] width 109 height 13
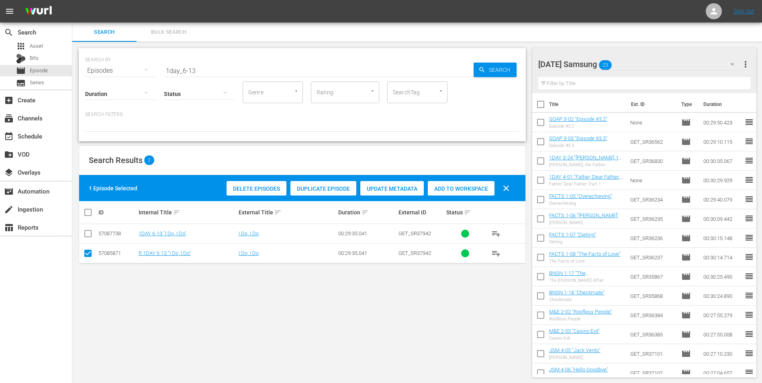
click at [87, 256] on input "checkbox" at bounding box center [88, 255] width 10 height 10
checkbox input "false"
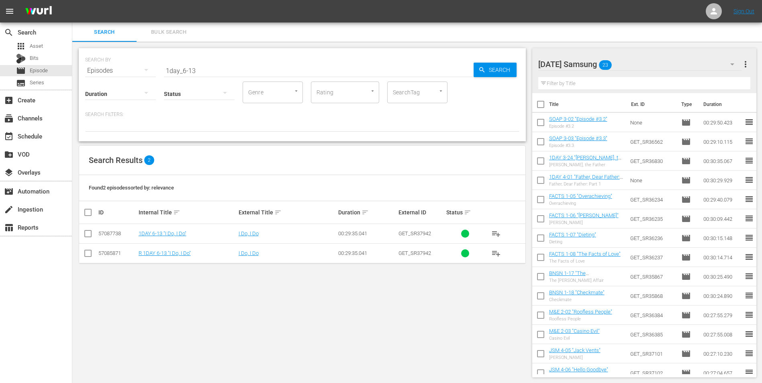
click at [87, 231] on input "checkbox" at bounding box center [88, 236] width 10 height 10
checkbox input "true"
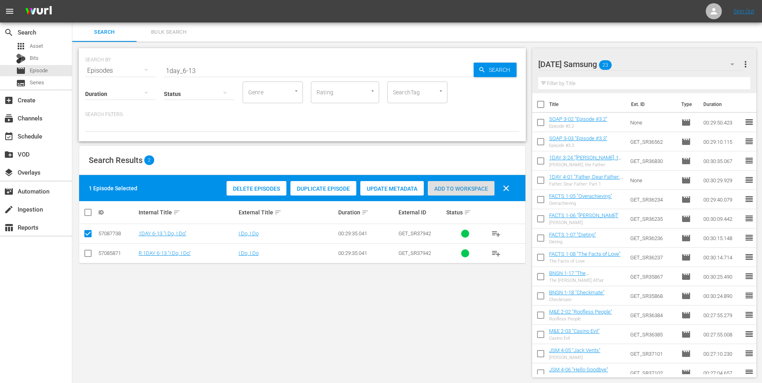
click at [450, 186] on span "Add to Workspace" at bounding box center [461, 189] width 67 height 6
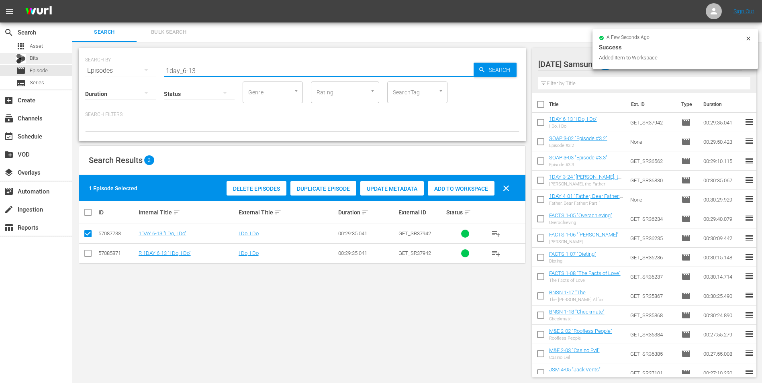
drag, startPoint x: 215, startPoint y: 73, endPoint x: 0, endPoint y: 60, distance: 215.7
click at [0, 59] on html "menu Sign Out search Search apps Asset Bits movie Episode subtitles Series add_…" at bounding box center [381, 191] width 762 height 383
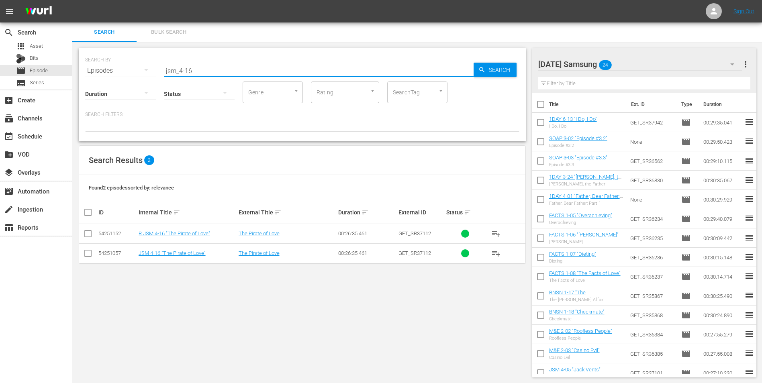
type input "jsm_4-16"
click at [88, 254] on input "checkbox" at bounding box center [88, 255] width 10 height 10
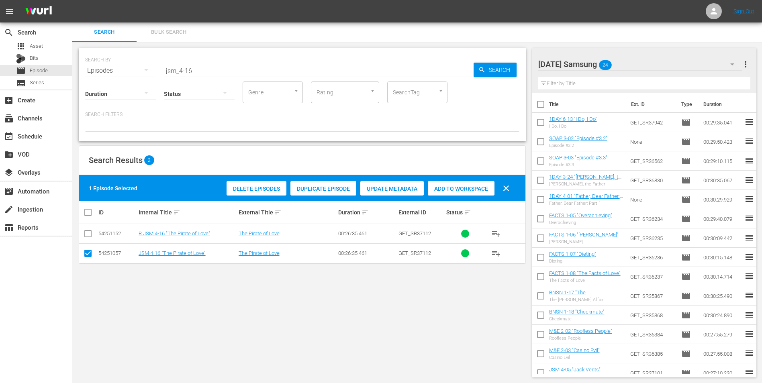
click at [458, 191] on span "Add to Workspace" at bounding box center [461, 189] width 67 height 6
click at [639, 61] on div "[DATE] Samsung 25" at bounding box center [640, 64] width 204 height 22
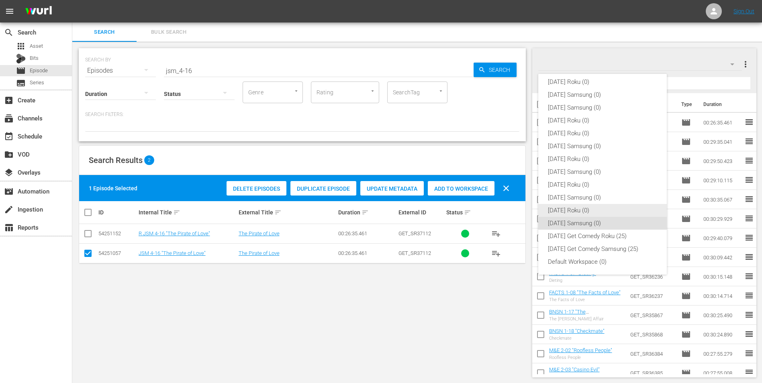
click at [569, 213] on div "[DATE] Roku (0)" at bounding box center [602, 210] width 109 height 13
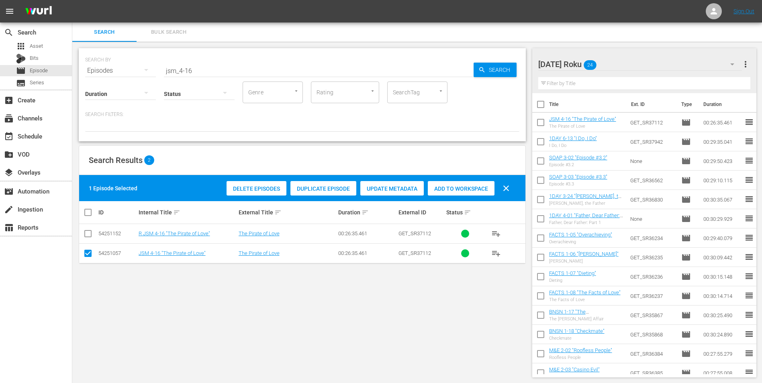
click at [86, 255] on input "checkbox" at bounding box center [88, 255] width 10 height 10
checkbox input "false"
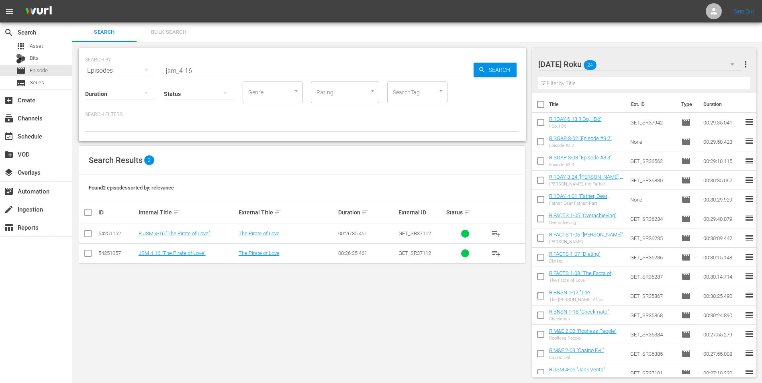
click at [90, 233] on input "checkbox" at bounding box center [88, 236] width 10 height 10
checkbox input "true"
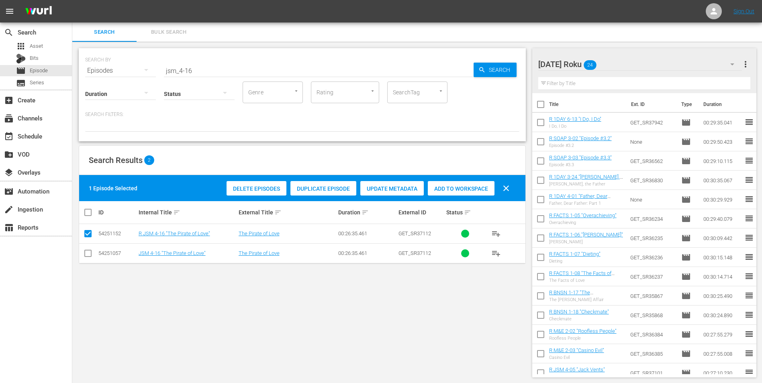
click at [472, 188] on span "Add to Workspace" at bounding box center [461, 189] width 67 height 6
click at [613, 63] on div "[DATE] Roku 25" at bounding box center [640, 64] width 204 height 22
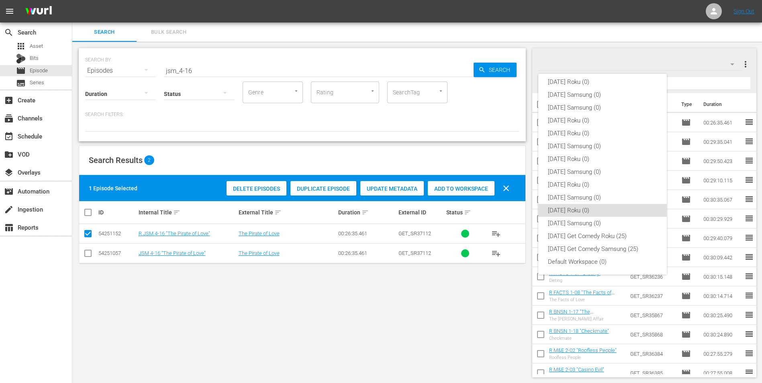
click at [33, 56] on div "[DATE] Roku (0) [DATE] Samsung (0) [DATE] Samsung (0) [DATE] Roku (0) [DATE] Ro…" at bounding box center [381, 191] width 762 height 383
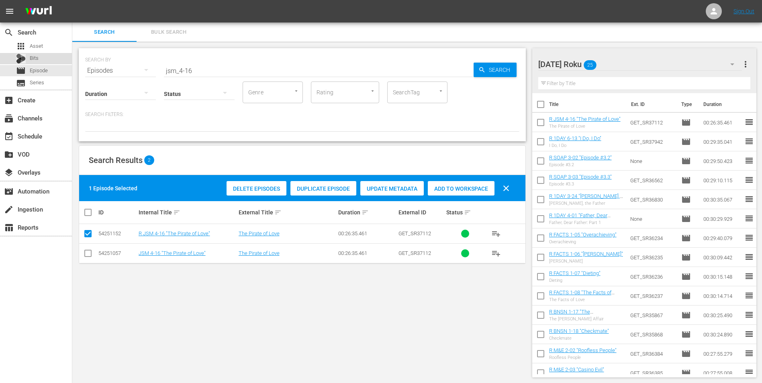
click at [37, 57] on span "Bits" at bounding box center [34, 58] width 9 height 8
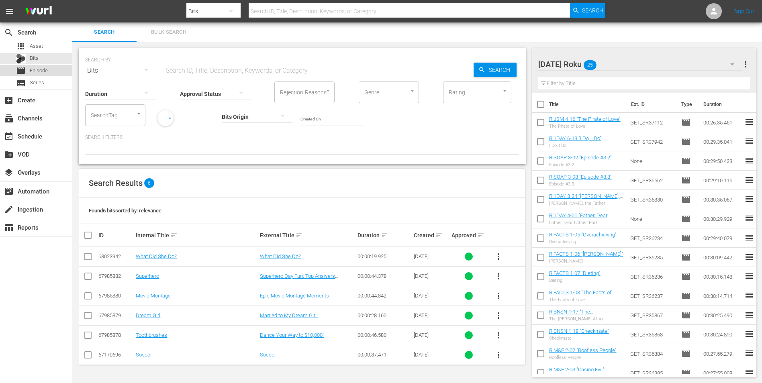
click at [42, 71] on span "Episode" at bounding box center [39, 71] width 18 height 8
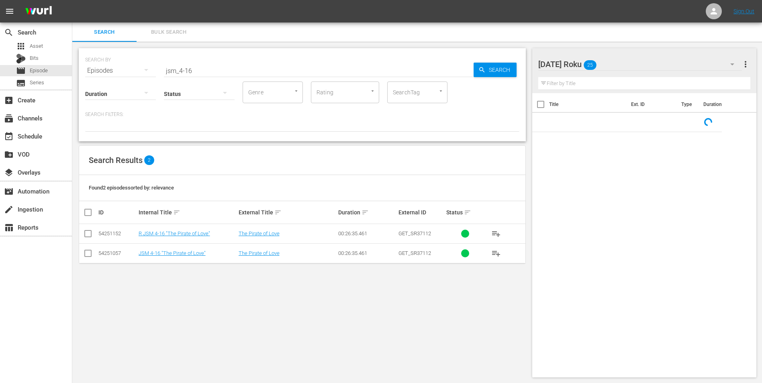
click at [624, 63] on div "[DATE] Roku 25" at bounding box center [640, 64] width 204 height 22
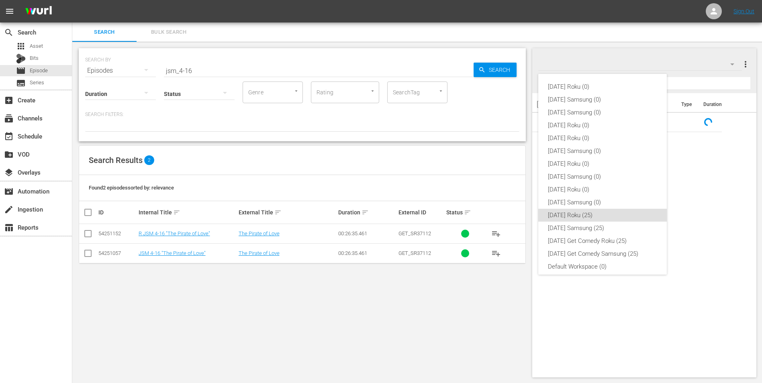
scroll to position [5, 0]
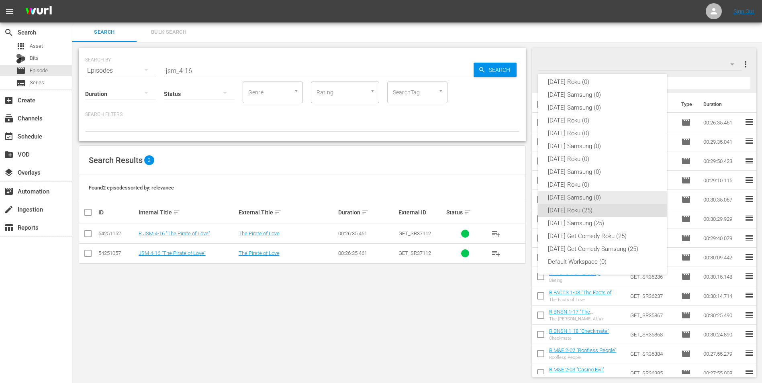
click at [602, 197] on div "[DATE] Samsung (0)" at bounding box center [602, 197] width 109 height 13
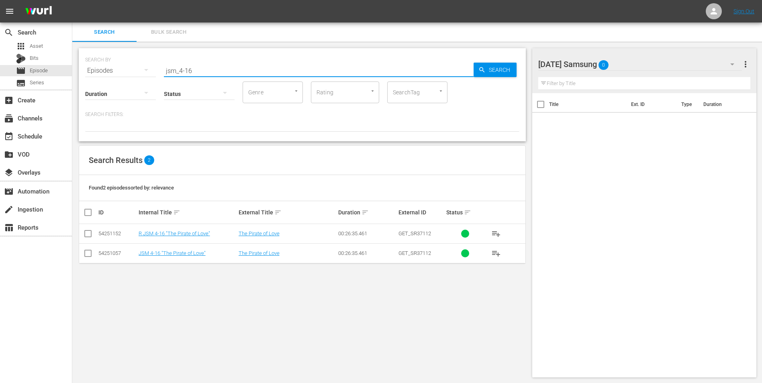
drag, startPoint x: 200, startPoint y: 72, endPoint x: 113, endPoint y: 78, distance: 87.0
click at [113, 78] on div "SEARCH BY Search By Episodes Search ID, Title, Description, Keywords, or Catego…" at bounding box center [302, 94] width 447 height 93
drag, startPoint x: 195, startPoint y: 72, endPoint x: 192, endPoint y: 75, distance: 4.3
click at [192, 75] on div "SEARCH BY Search By Episodes Search ID, Title, Description, Keywords, or Catego…" at bounding box center [302, 94] width 447 height 93
type input "news_3-03"
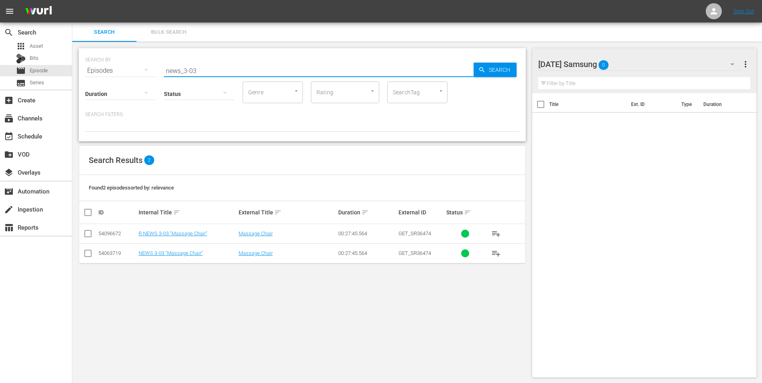
click at [87, 255] on input "checkbox" at bounding box center [88, 255] width 10 height 10
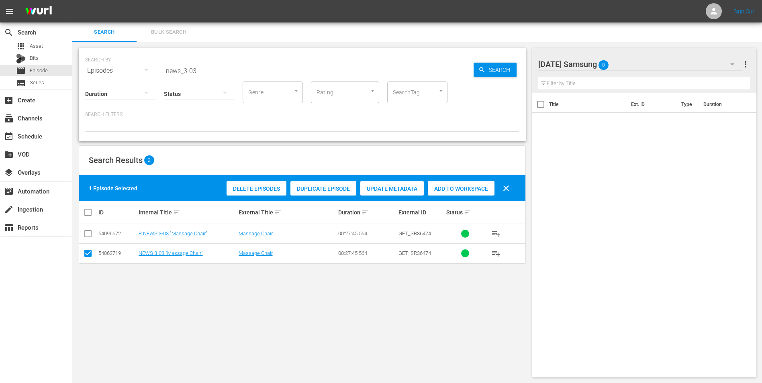
click at [469, 191] on span "Add to Workspace" at bounding box center [461, 189] width 67 height 6
click at [637, 57] on div "[DATE] Samsung 1" at bounding box center [640, 64] width 204 height 22
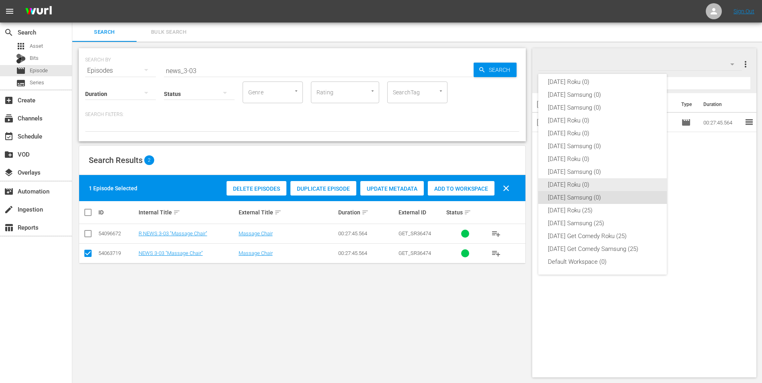
click at [576, 188] on div "[DATE] Roku (0)" at bounding box center [602, 184] width 109 height 13
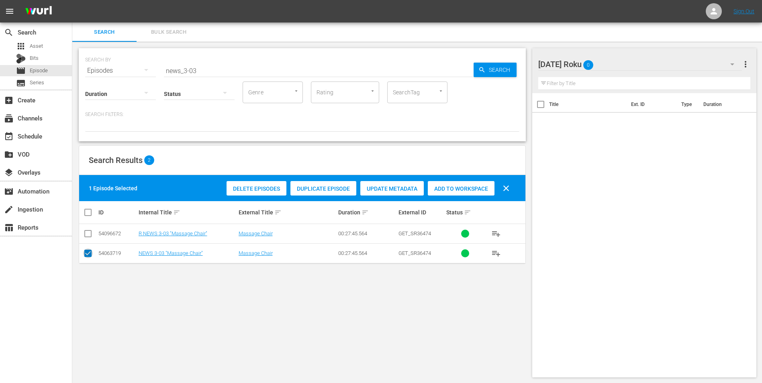
click at [85, 252] on input "checkbox" at bounding box center [88, 255] width 10 height 10
checkbox input "false"
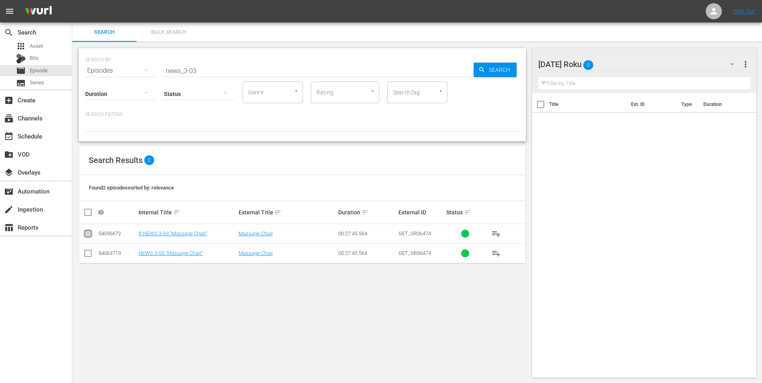
click at [86, 235] on input "checkbox" at bounding box center [88, 236] width 10 height 10
checkbox input "true"
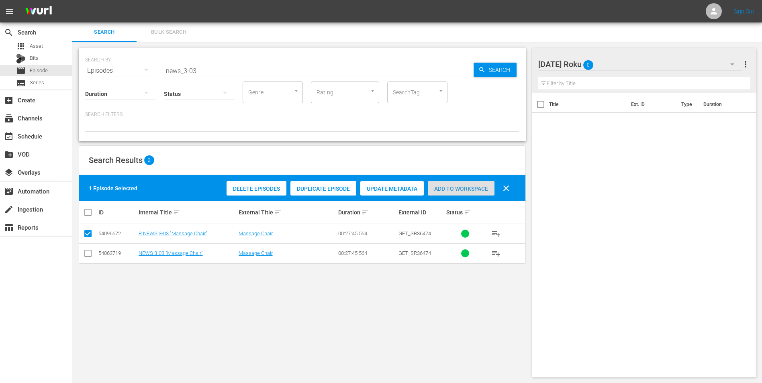
click at [455, 181] on div "Add to Workspace" at bounding box center [461, 188] width 67 height 15
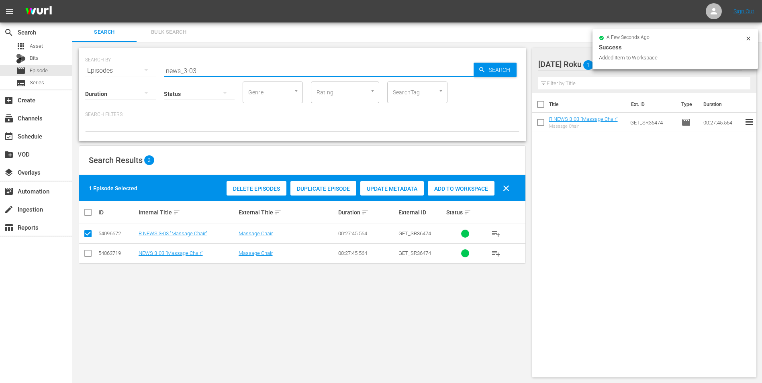
click at [194, 71] on input "news_3-03" at bounding box center [319, 70] width 310 height 19
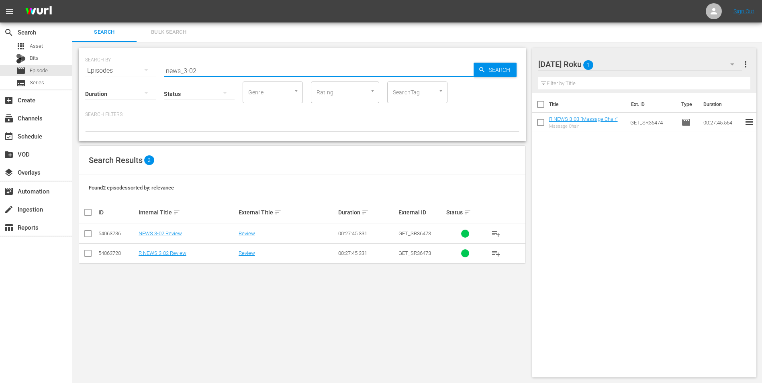
type input "news_3-02"
click at [91, 255] on input "checkbox" at bounding box center [88, 255] width 10 height 10
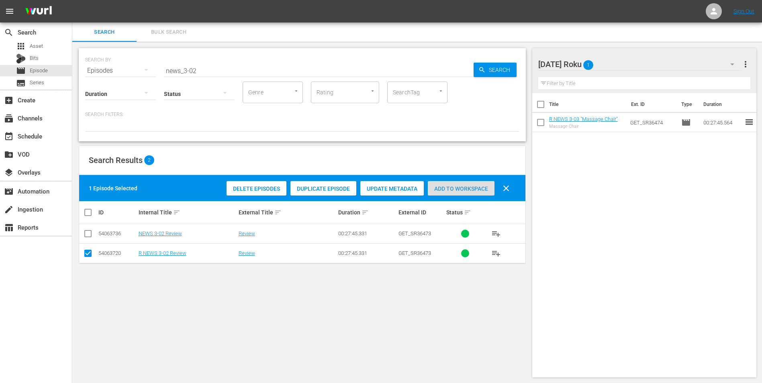
click at [471, 182] on div "Add to Workspace" at bounding box center [461, 188] width 67 height 15
click at [631, 66] on div "[DATE] Roku 2" at bounding box center [640, 64] width 204 height 22
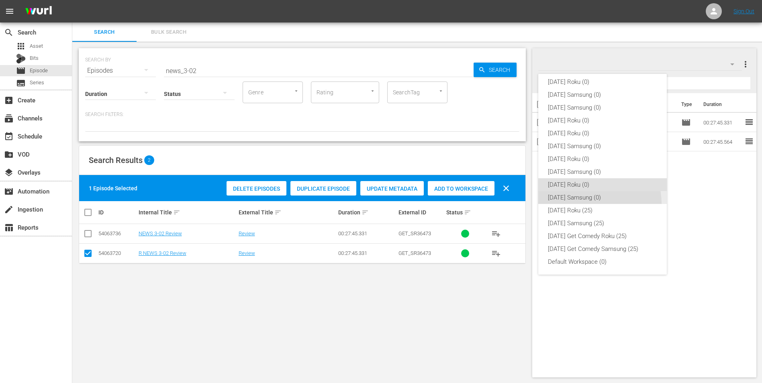
click at [588, 204] on div "[DATE] Samsung (0)" at bounding box center [602, 197] width 109 height 13
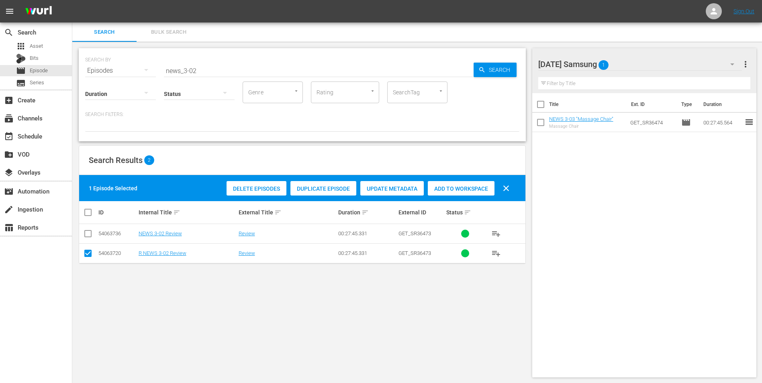
drag, startPoint x: 85, startPoint y: 252, endPoint x: 85, endPoint y: 241, distance: 10.4
click at [85, 250] on input "checkbox" at bounding box center [88, 255] width 10 height 10
checkbox input "false"
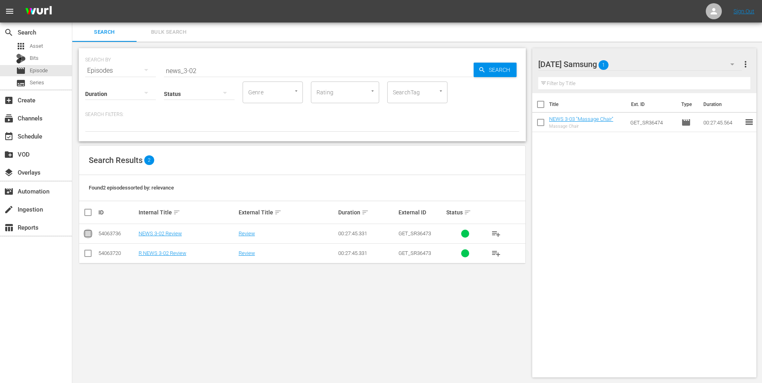
click at [85, 235] on input "checkbox" at bounding box center [88, 236] width 10 height 10
checkbox input "true"
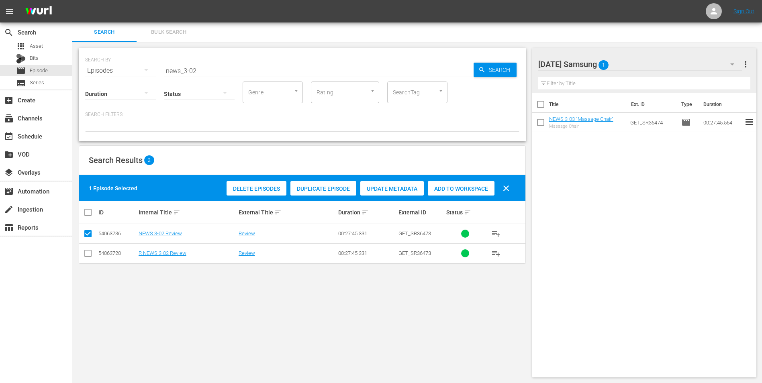
click at [455, 187] on span "Add to Workspace" at bounding box center [461, 189] width 67 height 6
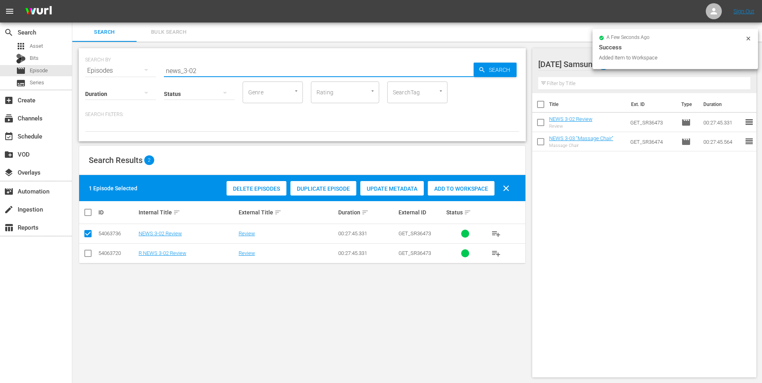
drag, startPoint x: 194, startPoint y: 71, endPoint x: 200, endPoint y: 69, distance: 5.8
click at [200, 69] on input "news_3-02" at bounding box center [319, 70] width 310 height 19
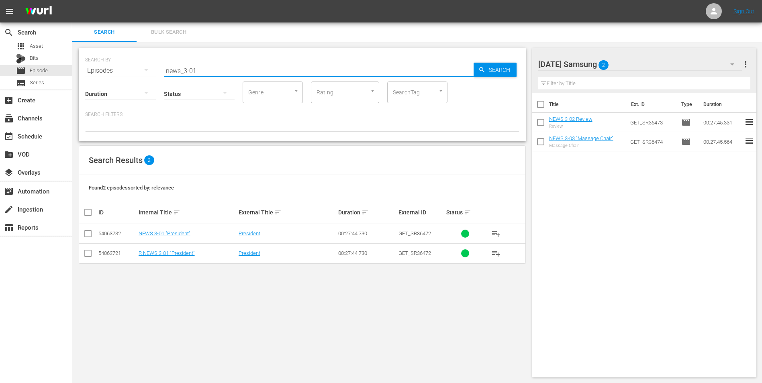
type input "news_3-01"
click at [90, 235] on input "checkbox" at bounding box center [88, 236] width 10 height 10
checkbox input "true"
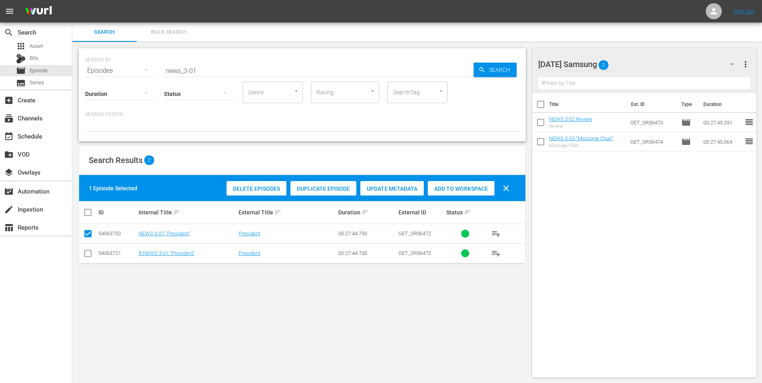
click at [451, 191] on span "Add to Workspace" at bounding box center [461, 189] width 67 height 6
click at [651, 63] on div "[DATE] Samsung 3" at bounding box center [640, 64] width 204 height 22
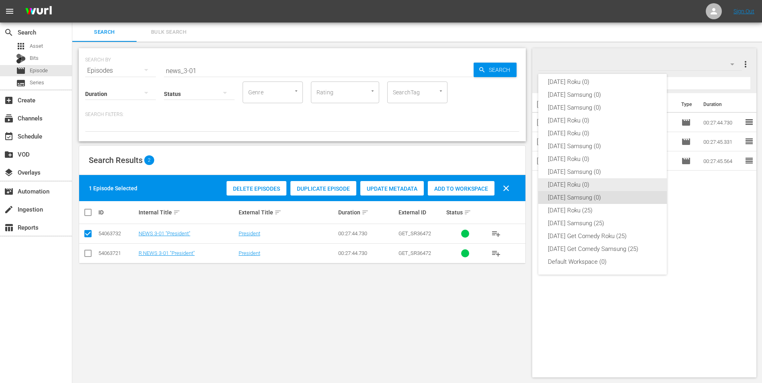
click at [595, 183] on div "[DATE] Roku (0)" at bounding box center [602, 184] width 109 height 13
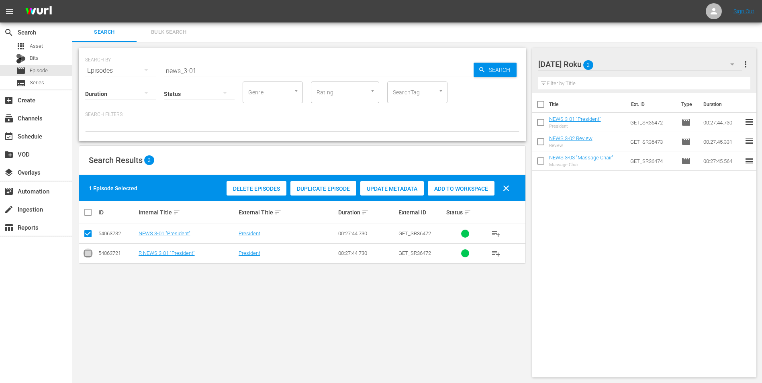
click at [88, 253] on input "checkbox" at bounding box center [88, 255] width 10 height 10
checkbox input "true"
click at [87, 231] on input "checkbox" at bounding box center [88, 236] width 10 height 10
checkbox input "false"
click at [453, 192] on span "Add to Workspace" at bounding box center [461, 189] width 67 height 6
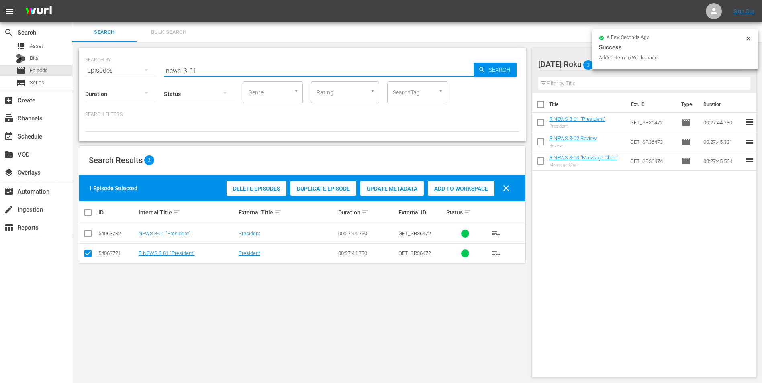
drag, startPoint x: 212, startPoint y: 73, endPoint x: 86, endPoint y: 79, distance: 126.7
click at [98, 78] on div "SEARCH BY Search By Episodes Search ID, Title, Description, Keywords, or Catego…" at bounding box center [302, 94] width 447 height 93
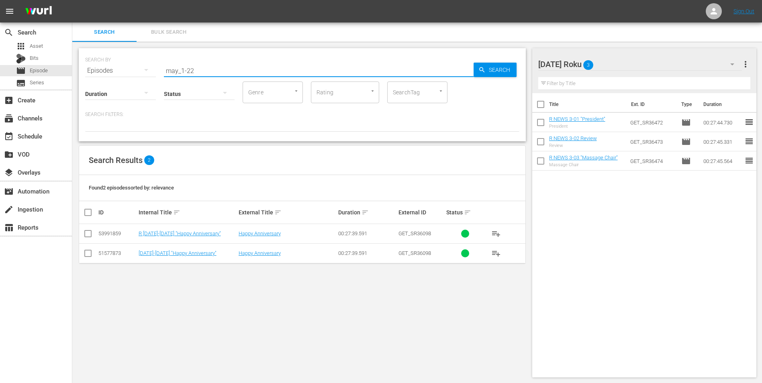
type input "may_1-22"
click at [90, 231] on input "checkbox" at bounding box center [88, 236] width 10 height 10
checkbox input "true"
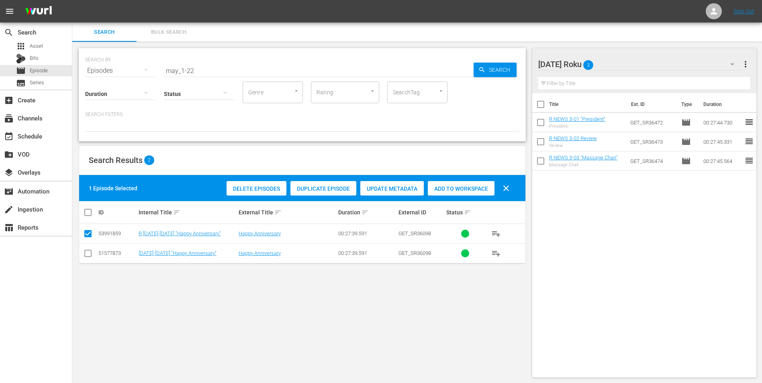
click at [467, 194] on div "Add to Workspace" at bounding box center [461, 188] width 67 height 15
click at [632, 69] on div "[DATE] Roku 4" at bounding box center [640, 64] width 204 height 22
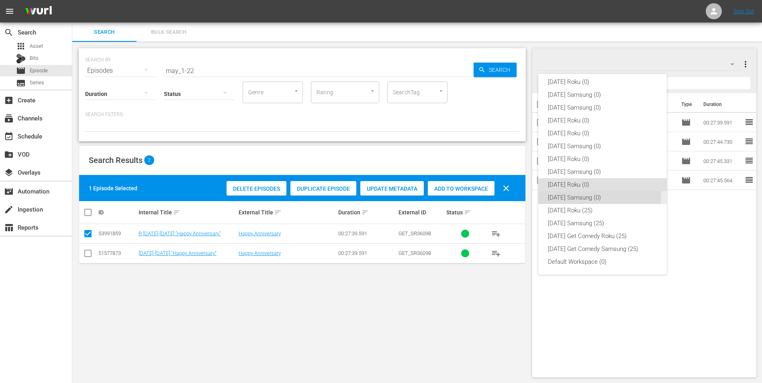
click at [566, 194] on div "[DATE] Samsung (0)" at bounding box center [602, 197] width 109 height 13
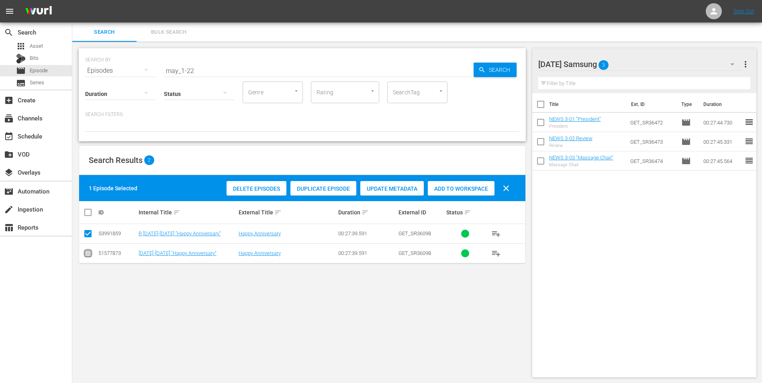
click at [83, 252] on input "checkbox" at bounding box center [88, 255] width 10 height 10
checkbox input "true"
click at [85, 232] on input "checkbox" at bounding box center [88, 236] width 10 height 10
checkbox input "false"
click at [446, 190] on span "Add to Workspace" at bounding box center [461, 189] width 67 height 6
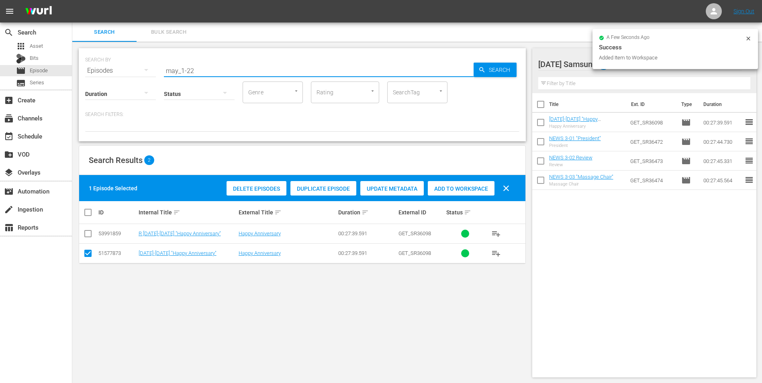
drag, startPoint x: 189, startPoint y: 70, endPoint x: 215, endPoint y: 72, distance: 26.2
click at [218, 73] on input "may_1-22" at bounding box center [319, 70] width 310 height 19
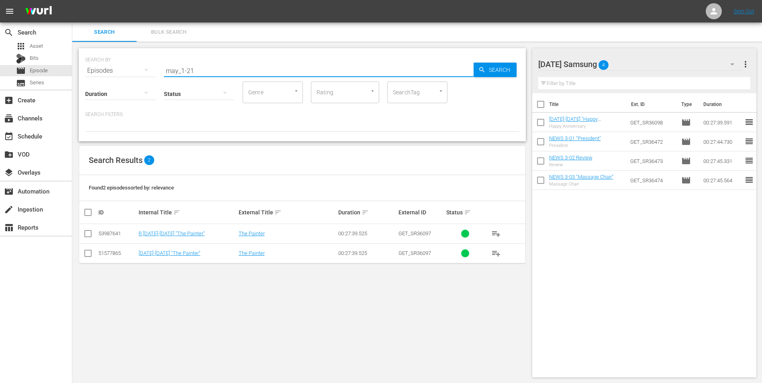
type input "may_1-21"
click at [87, 257] on input "checkbox" at bounding box center [88, 255] width 10 height 10
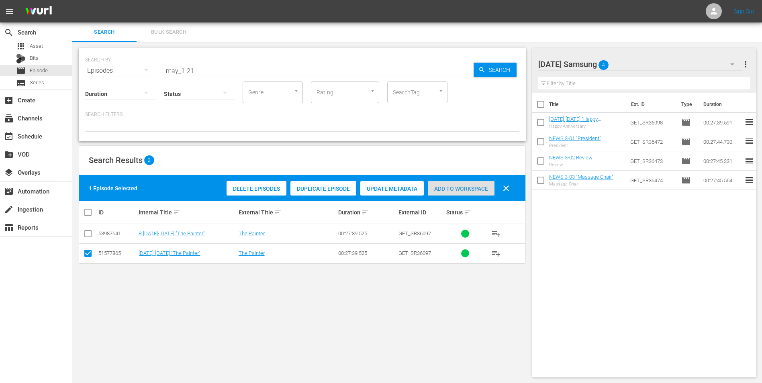
click at [444, 188] on span "Add to Workspace" at bounding box center [461, 189] width 67 height 6
click at [643, 59] on div "[DATE] Samsung 5" at bounding box center [640, 64] width 204 height 22
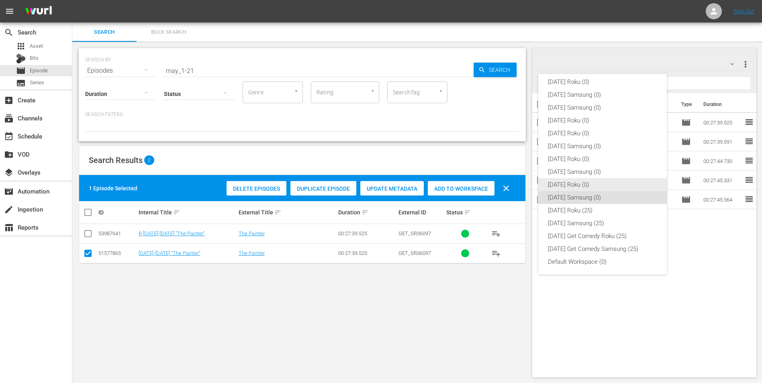
click at [574, 182] on div "[DATE] Roku (0)" at bounding box center [602, 184] width 109 height 13
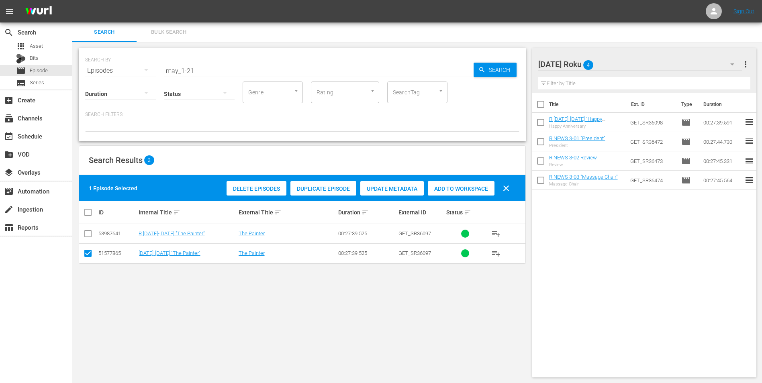
click at [90, 255] on input "checkbox" at bounding box center [88, 255] width 10 height 10
checkbox input "false"
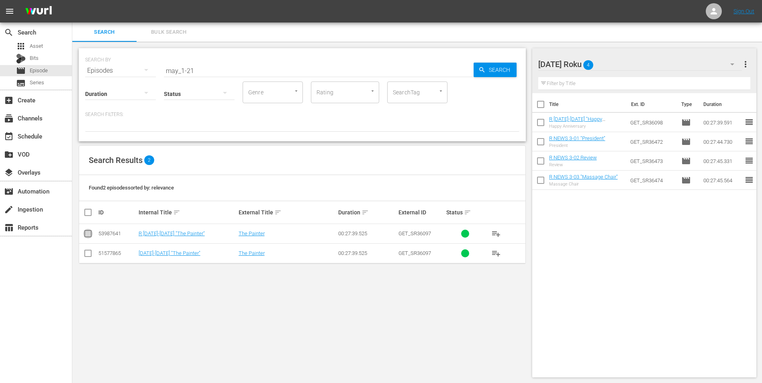
click at [88, 235] on input "checkbox" at bounding box center [88, 236] width 10 height 10
checkbox input "true"
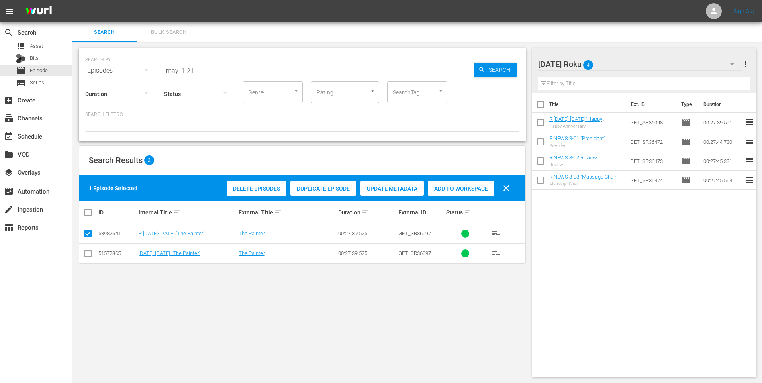
click at [453, 186] on span "Add to Workspace" at bounding box center [461, 189] width 67 height 6
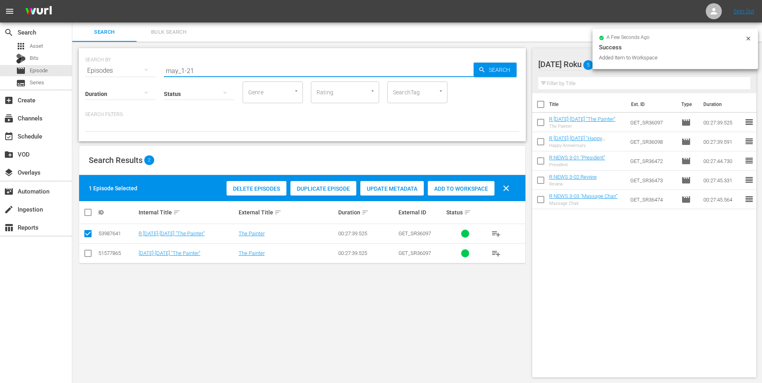
drag, startPoint x: 190, startPoint y: 67, endPoint x: 216, endPoint y: 73, distance: 27.0
